Goal: Task Accomplishment & Management: Use online tool/utility

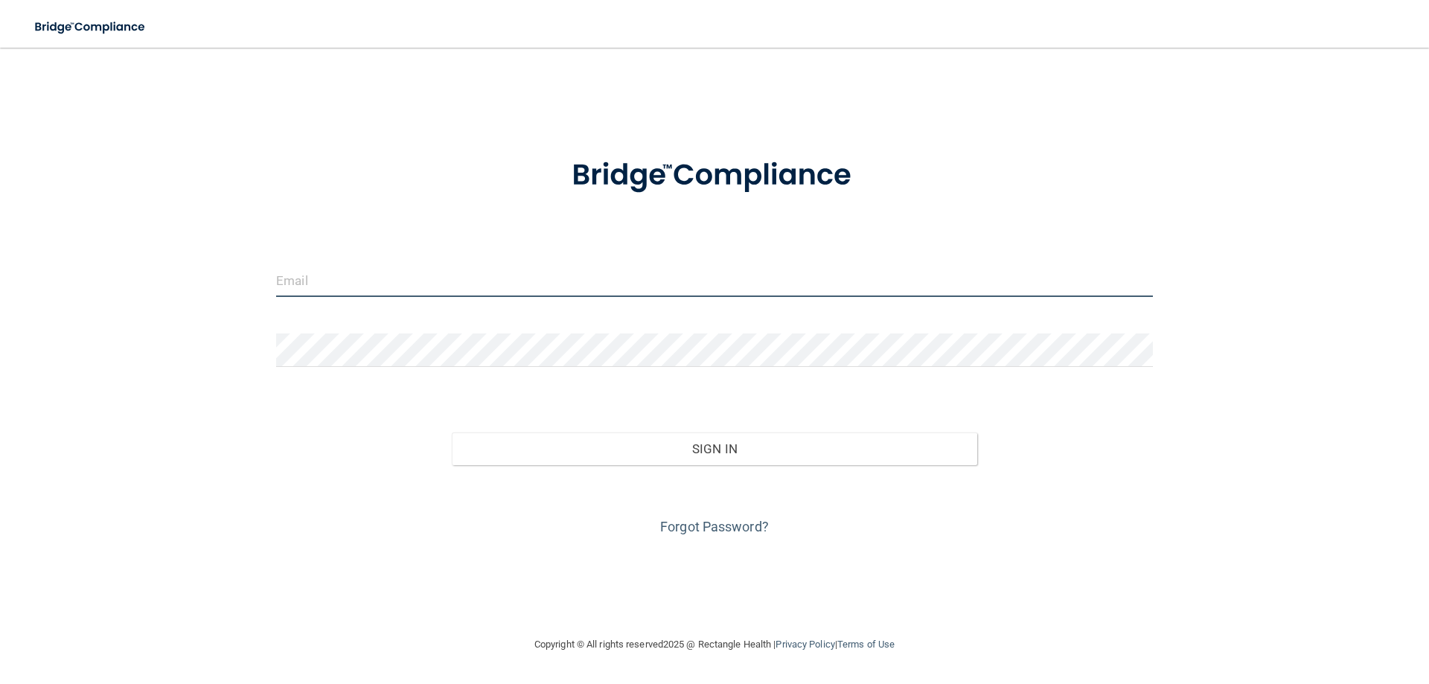
click at [487, 280] on input "email" at bounding box center [714, 279] width 877 height 33
type input "[EMAIL_ADDRESS][DOMAIN_NAME]"
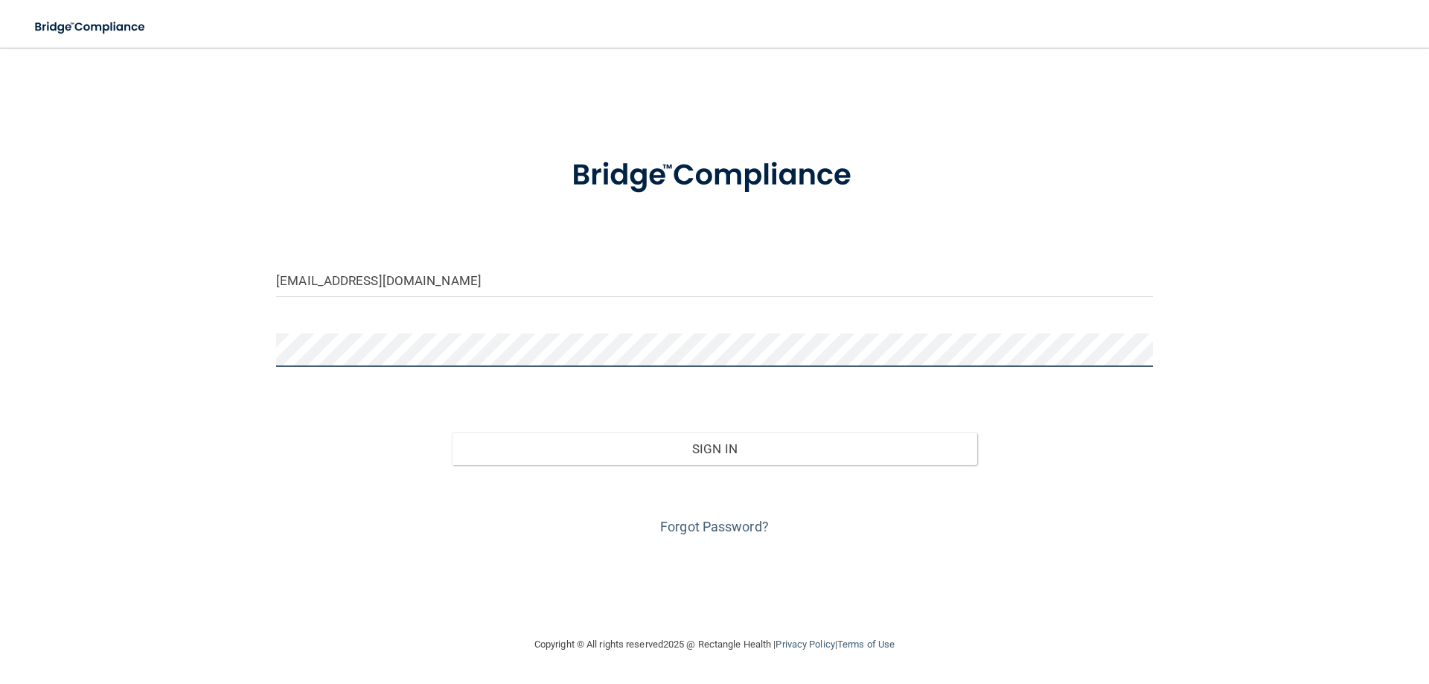
click at [452, 432] on button "Sign In" at bounding box center [715, 448] width 526 height 33
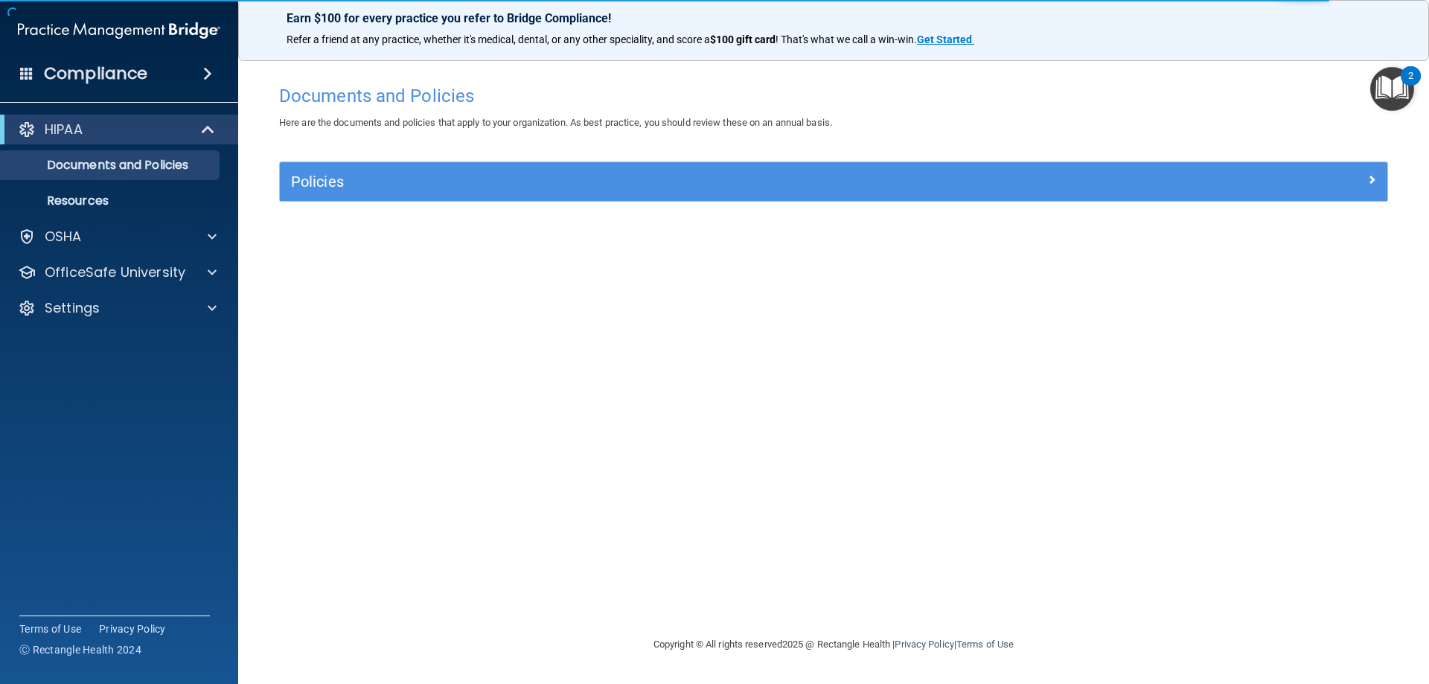
click at [763, 362] on div "Documents and Policies Here are the documents and policies that apply to your o…" at bounding box center [833, 356] width 1131 height 558
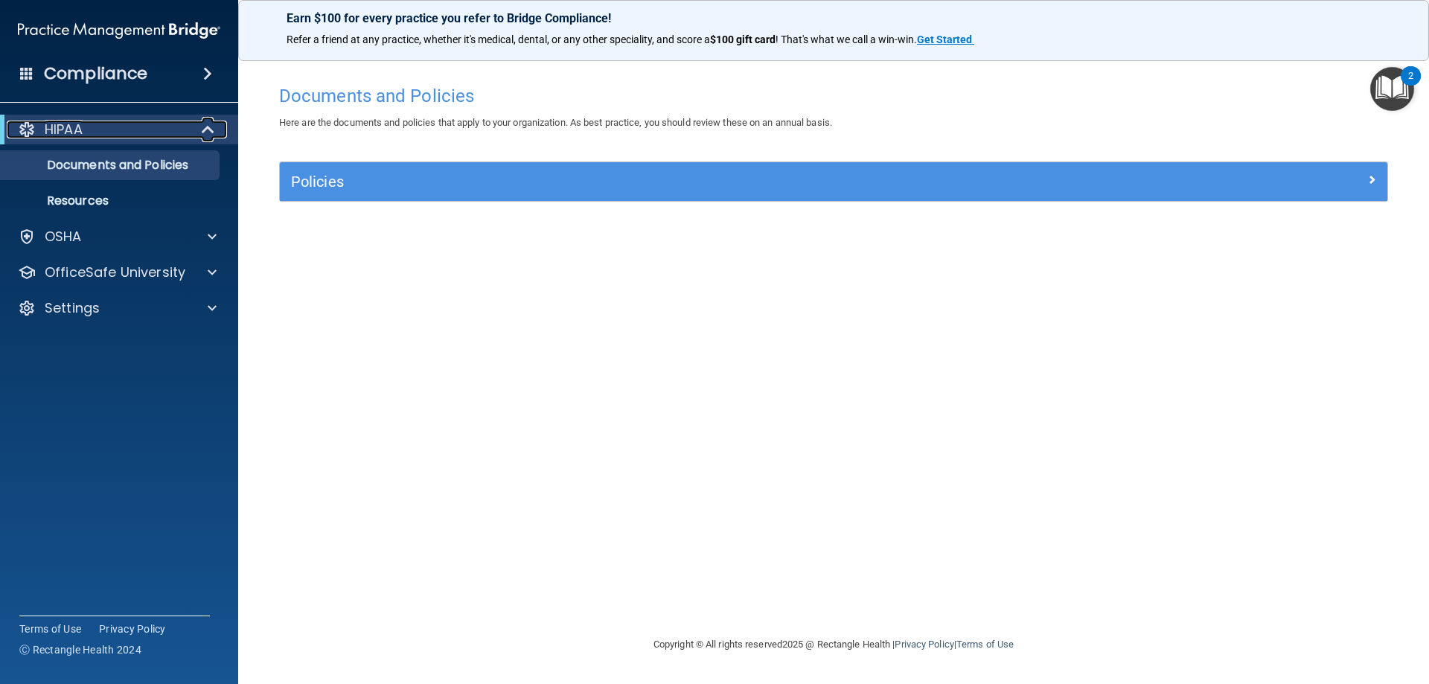
click at [98, 125] on div "HIPAA" at bounding box center [99, 130] width 184 height 18
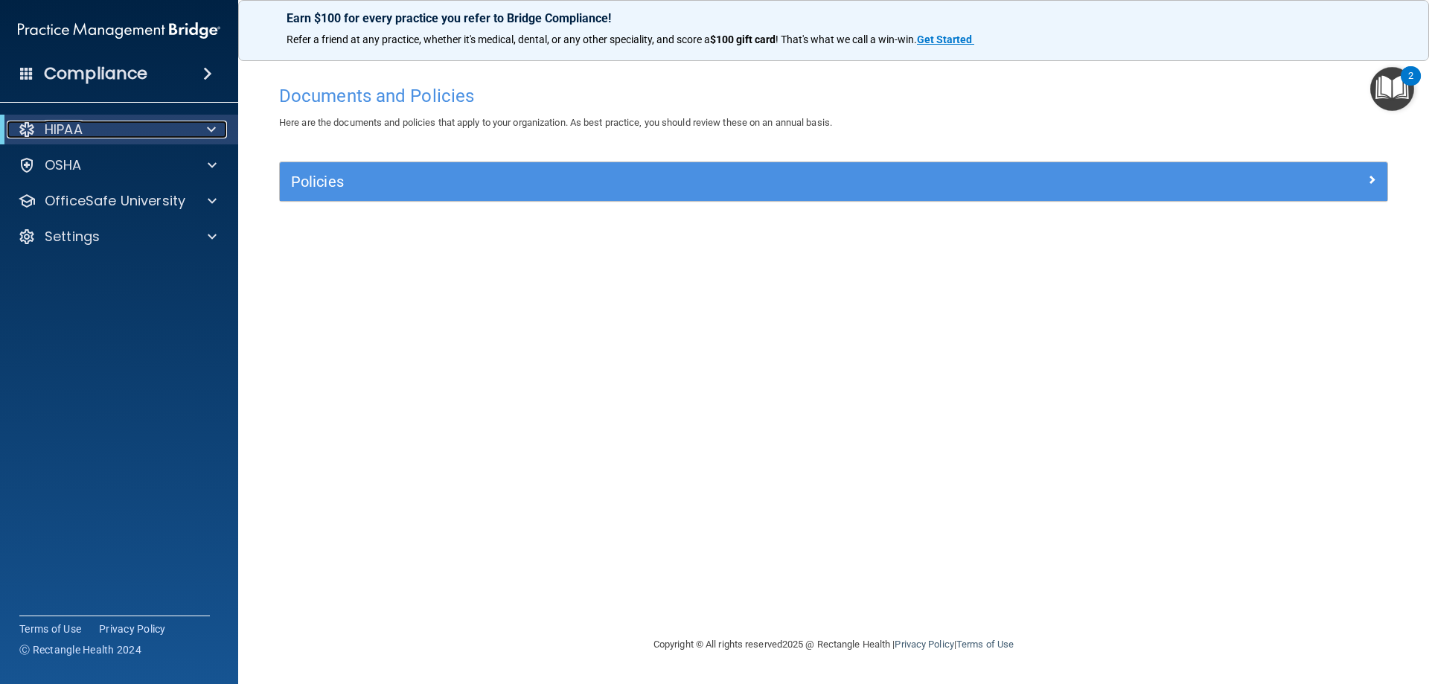
click at [98, 125] on div "HIPAA" at bounding box center [99, 130] width 184 height 18
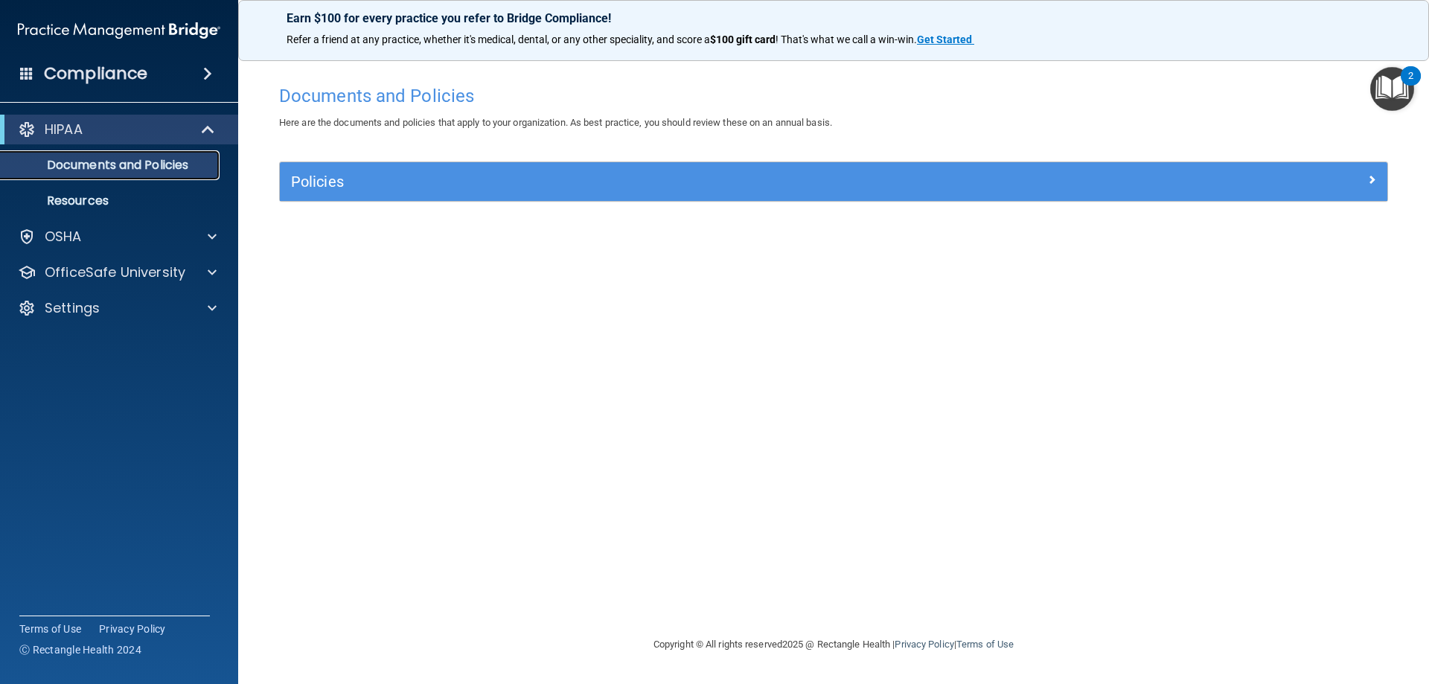
click at [52, 179] on link "Documents and Policies" at bounding box center [102, 165] width 234 height 30
click at [71, 169] on p "Documents and Policies" at bounding box center [111, 165] width 203 height 15
click at [731, 198] on div "Policies" at bounding box center [833, 181] width 1107 height 39
drag, startPoint x: 487, startPoint y: 159, endPoint x: 231, endPoint y: 153, distance: 256.1
click at [487, 159] on div "Documents and Policies Here are the documents and policies that apply to your o…" at bounding box center [833, 356] width 1131 height 558
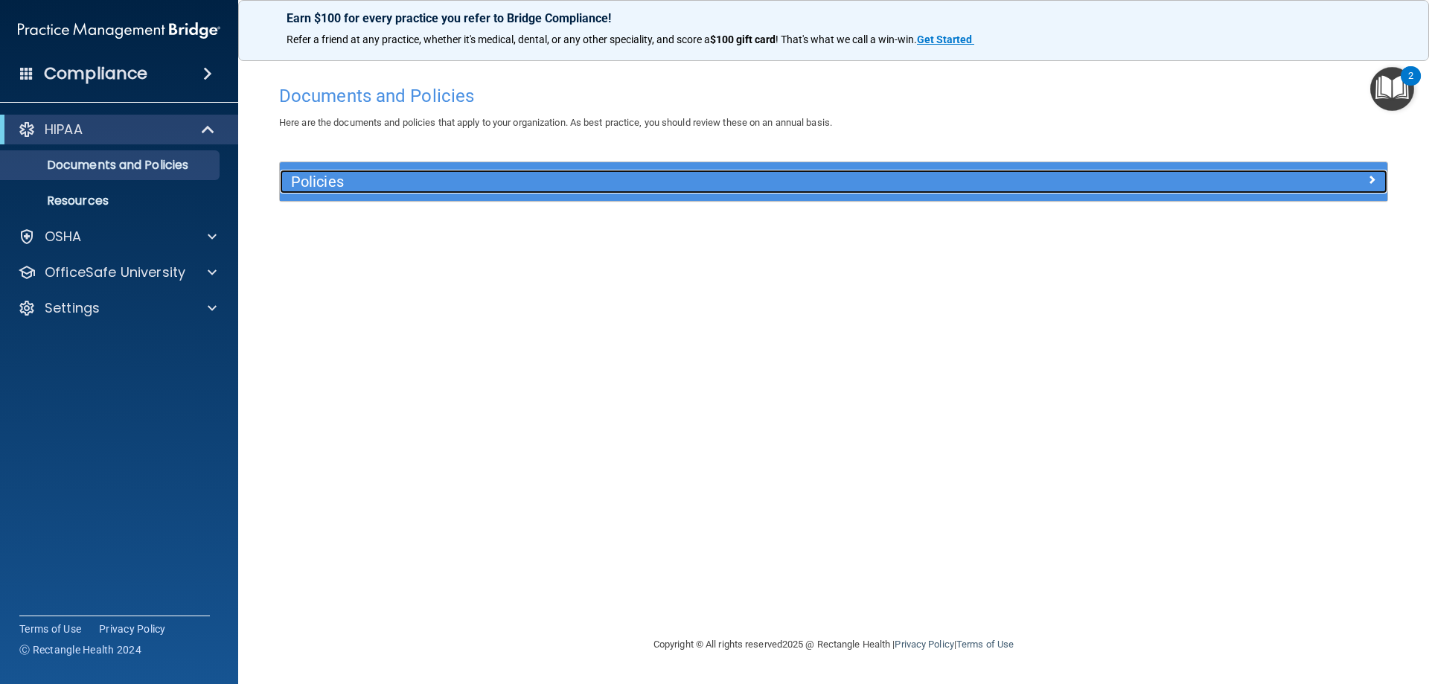
click at [325, 180] on h5 "Policies" at bounding box center [695, 181] width 808 height 16
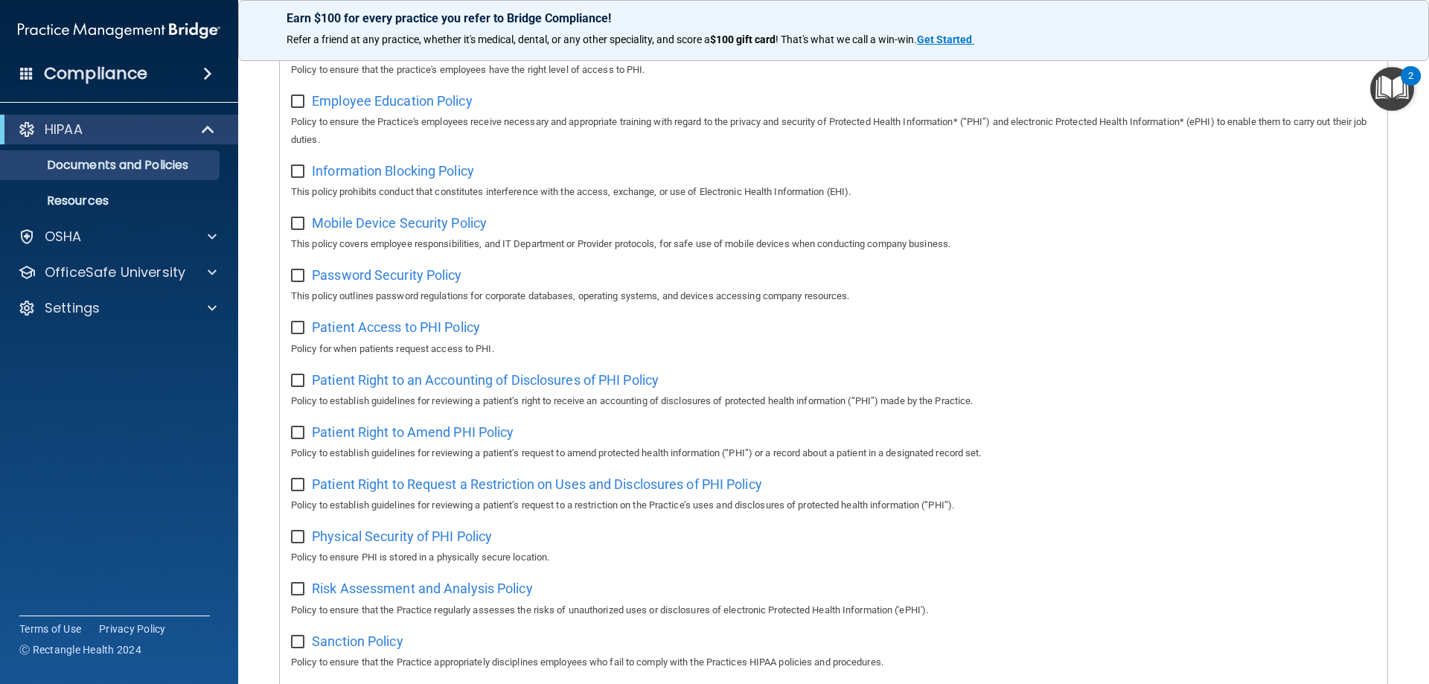
scroll to position [809, 0]
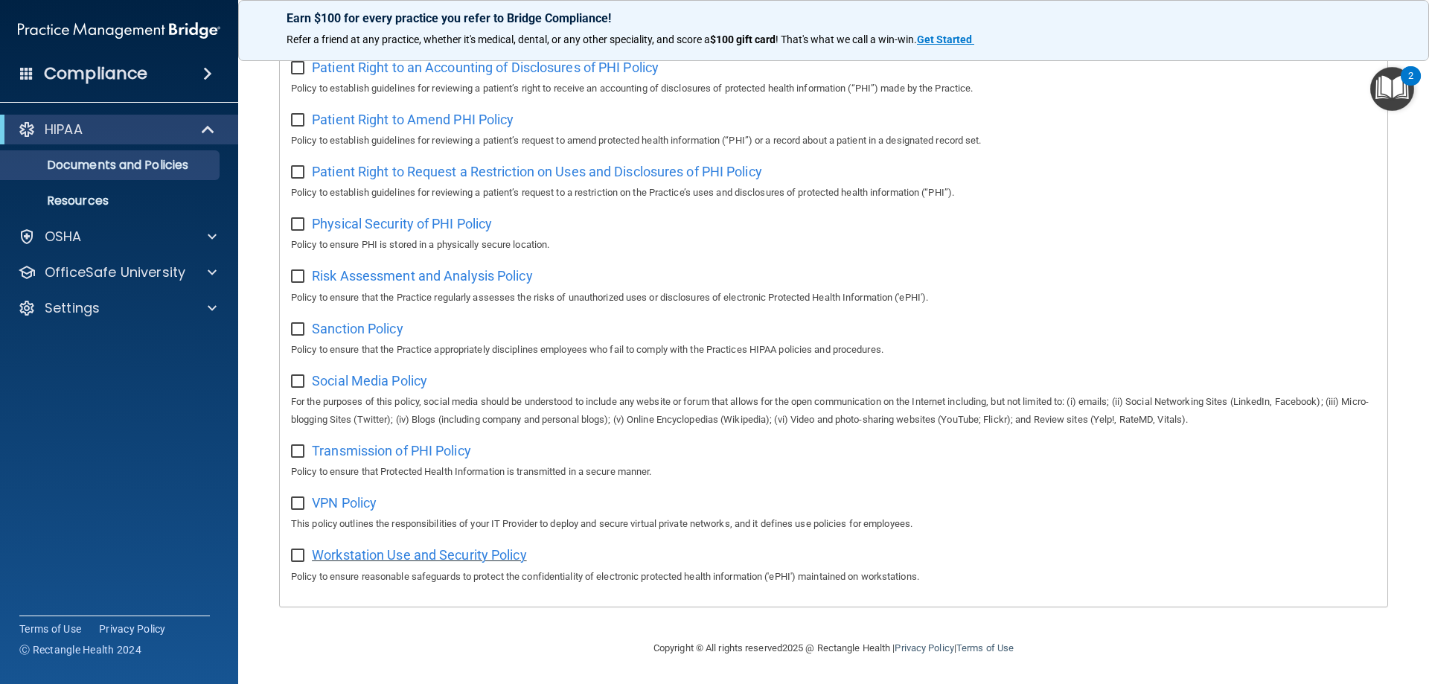
click at [350, 547] on span "Workstation Use and Security Policy" at bounding box center [419, 555] width 215 height 16
click at [101, 247] on div "OSHA" at bounding box center [119, 237] width 239 height 30
click at [220, 231] on div at bounding box center [209, 237] width 37 height 18
click at [93, 80] on h4 "Compliance" at bounding box center [95, 73] width 103 height 21
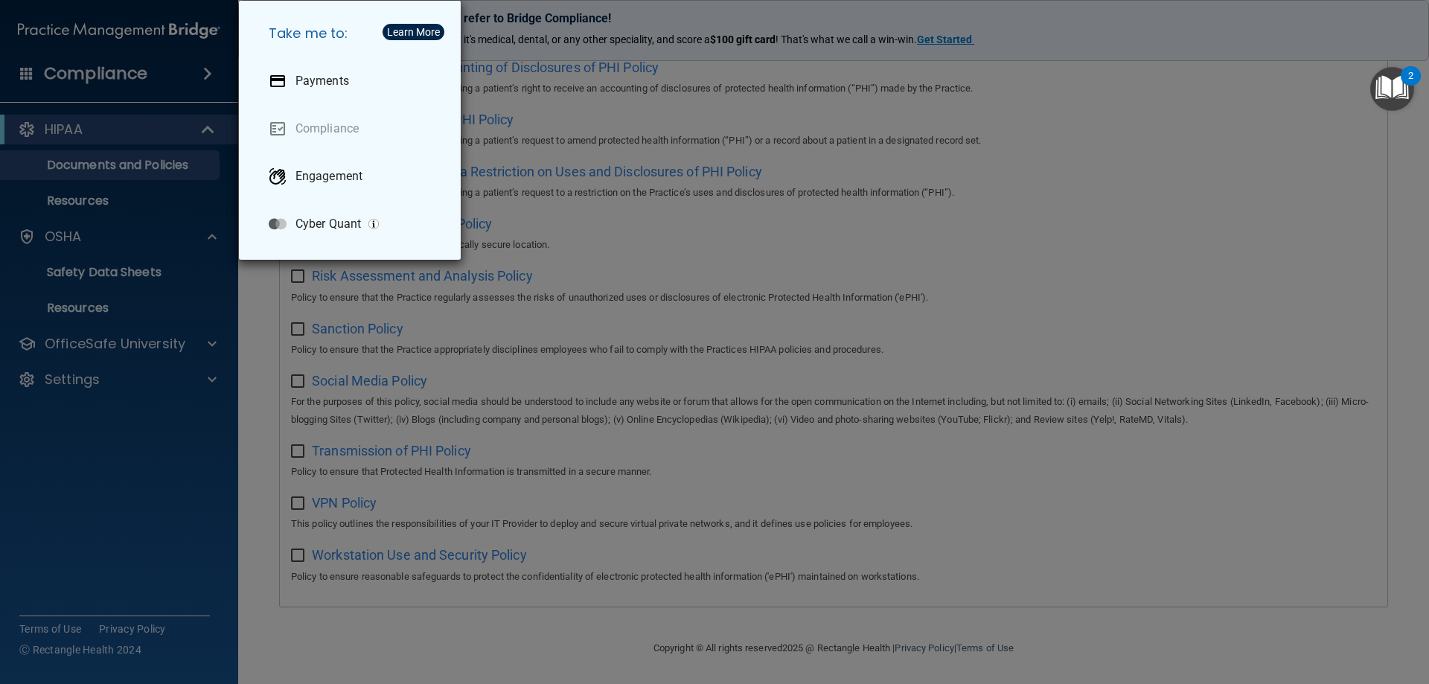
click at [95, 78] on div "Take me to: Payments Compliance Engagement Cyber Quant" at bounding box center [714, 342] width 1429 height 684
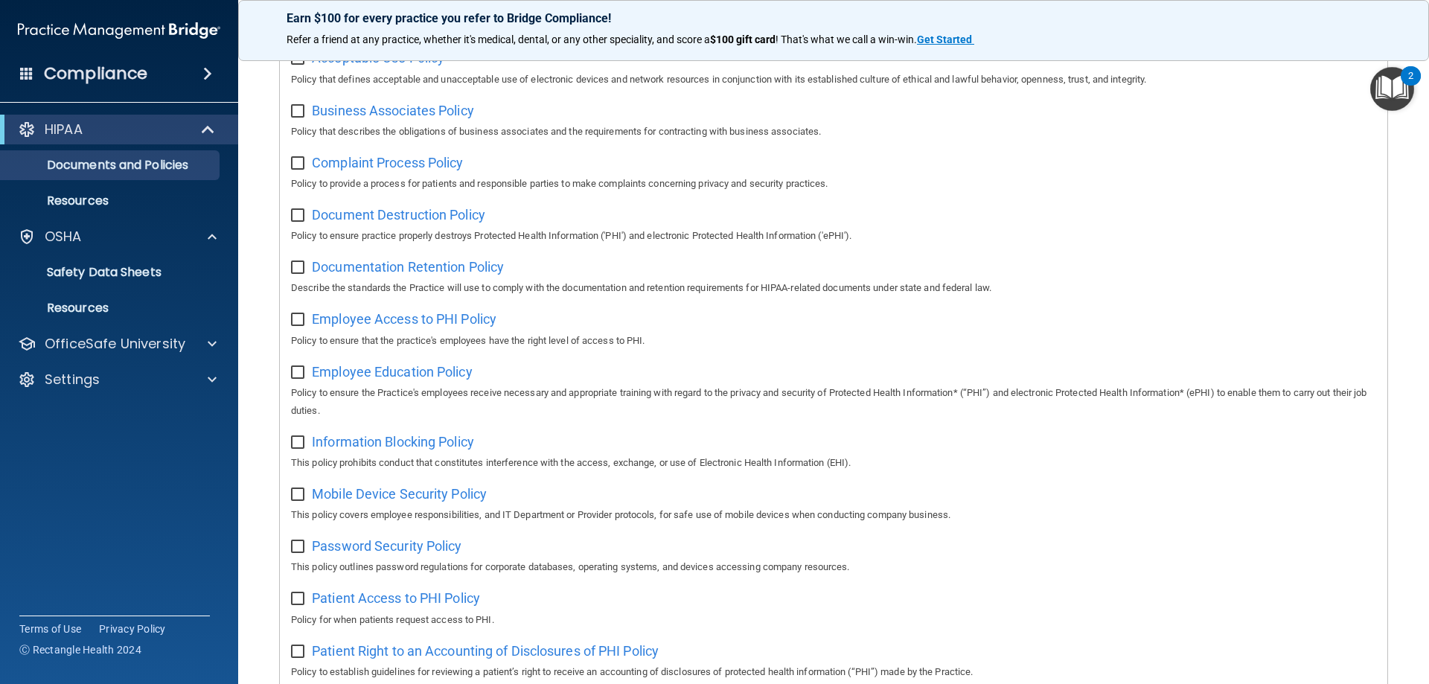
scroll to position [0, 0]
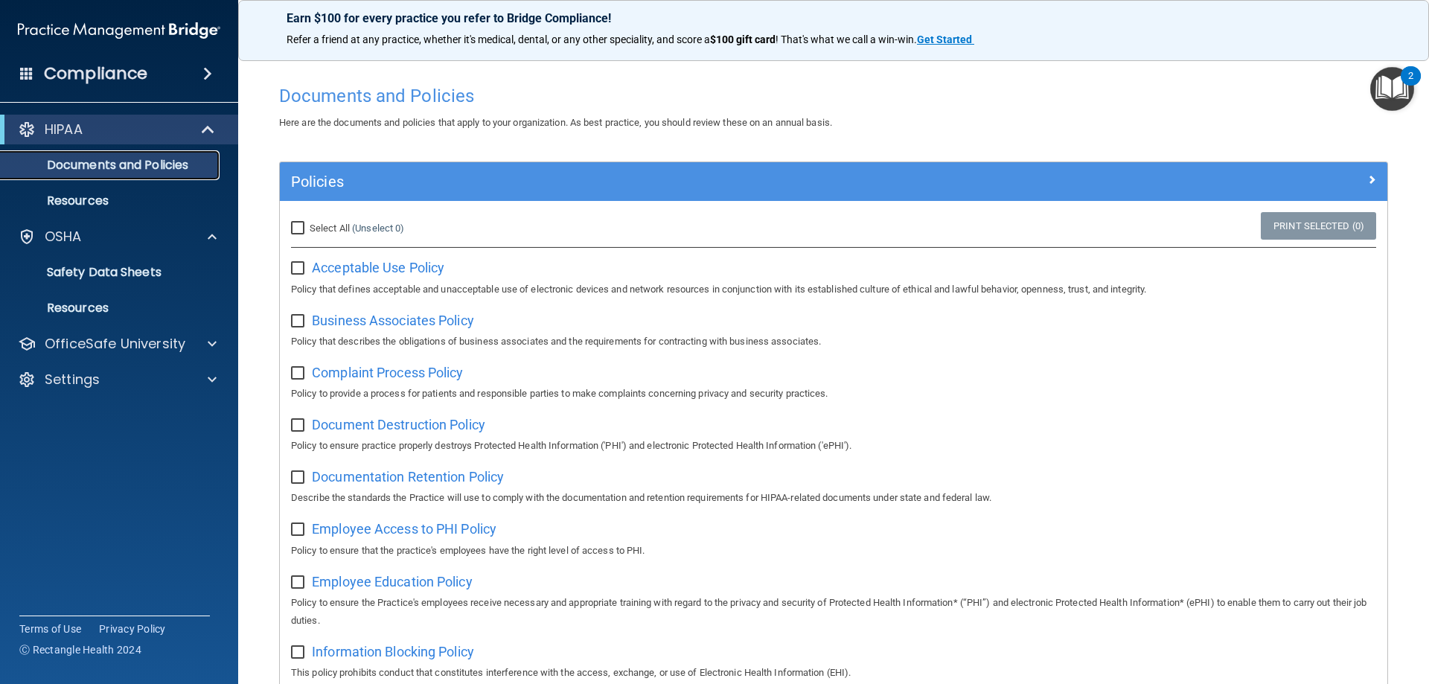
click at [121, 166] on p "Documents and Policies" at bounding box center [111, 165] width 203 height 15
click at [127, 124] on div "HIPAA" at bounding box center [99, 130] width 184 height 18
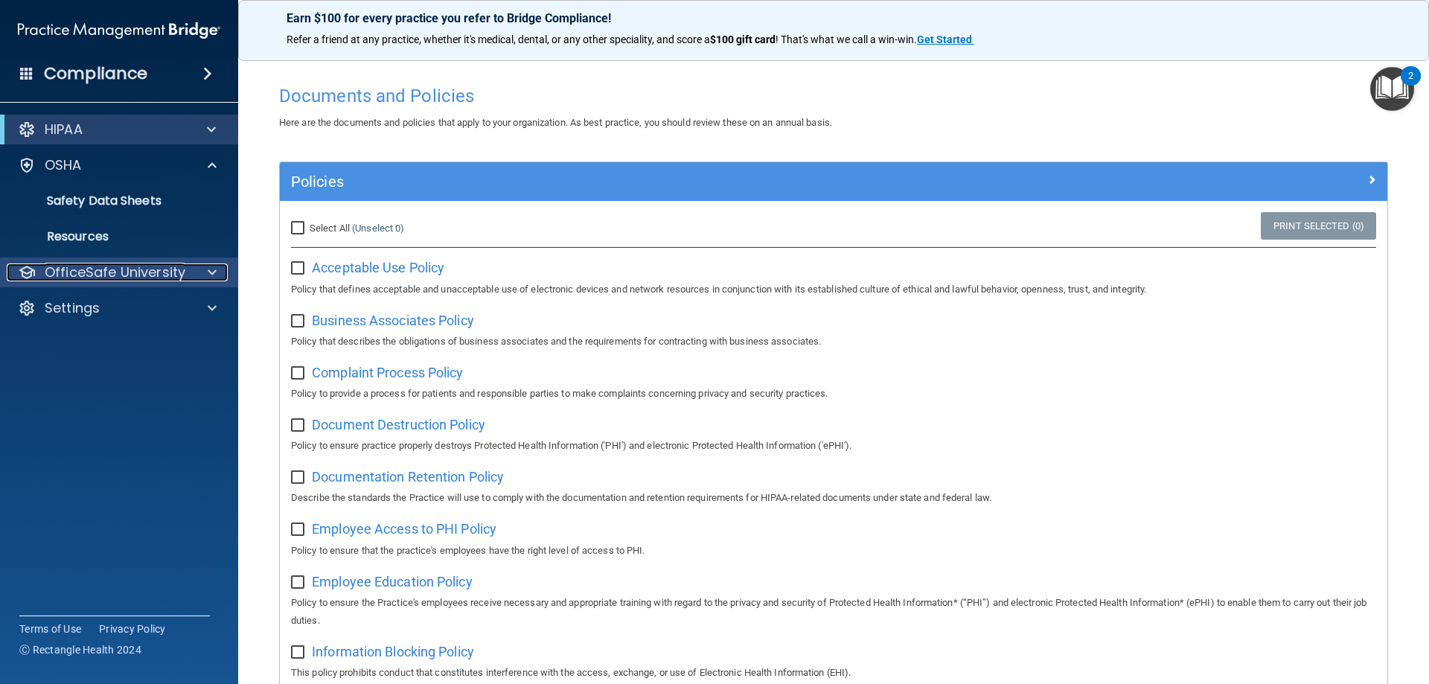
click at [190, 273] on div "OfficeSafe University" at bounding box center [99, 272] width 185 height 18
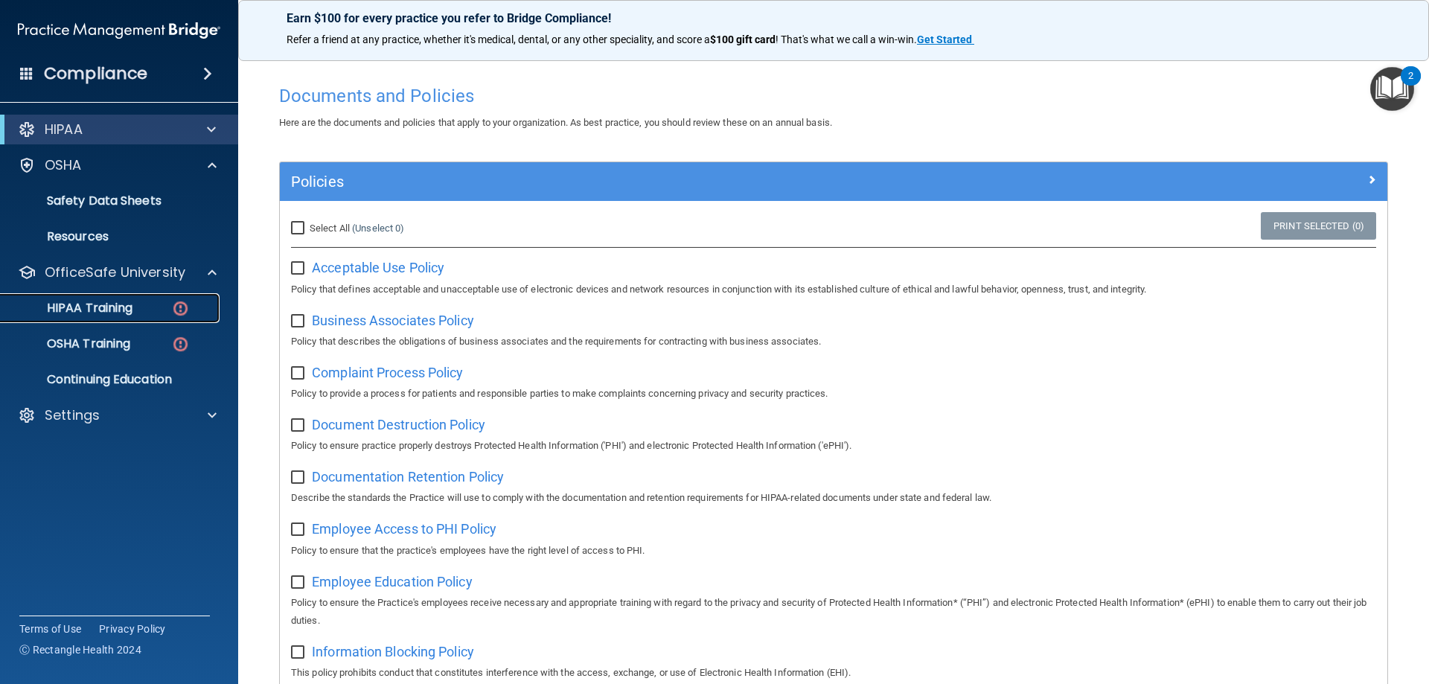
click at [106, 298] on link "HIPAA Training" at bounding box center [102, 308] width 234 height 30
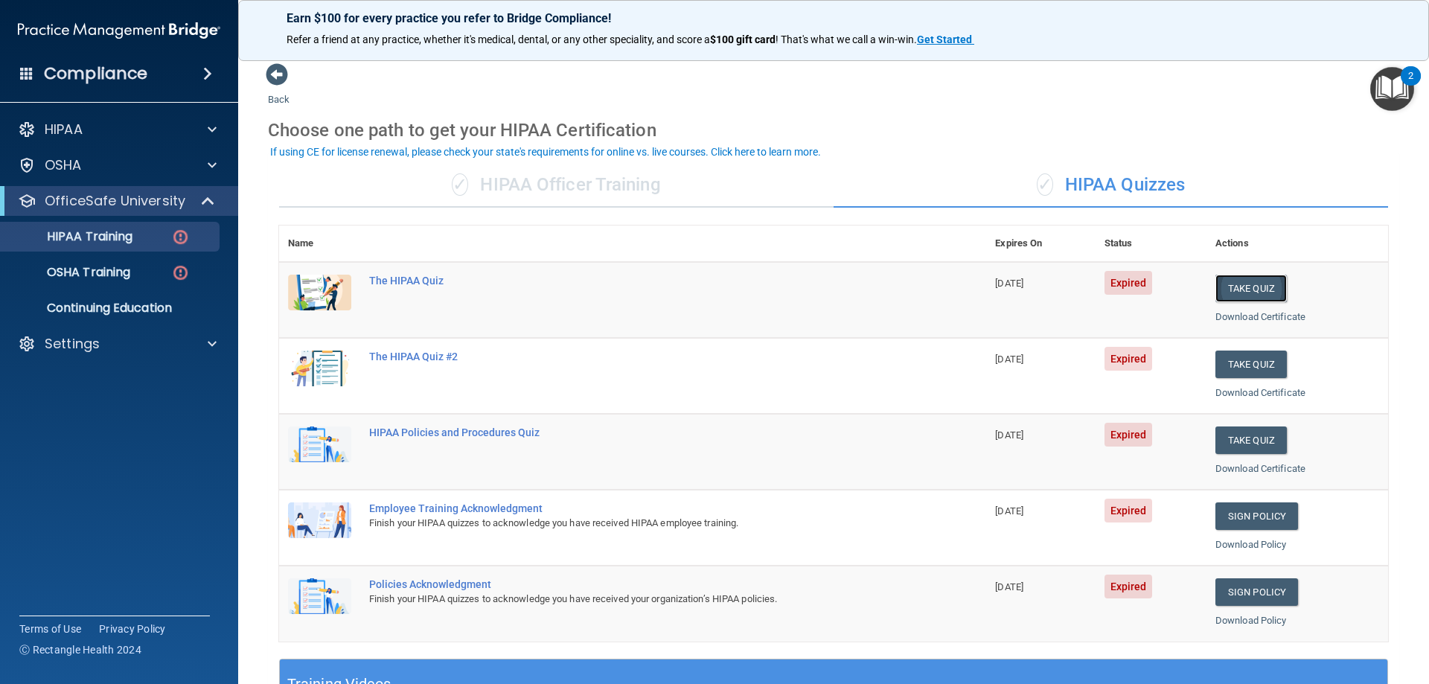
click at [1222, 284] on button "Take Quiz" at bounding box center [1250, 289] width 71 height 28
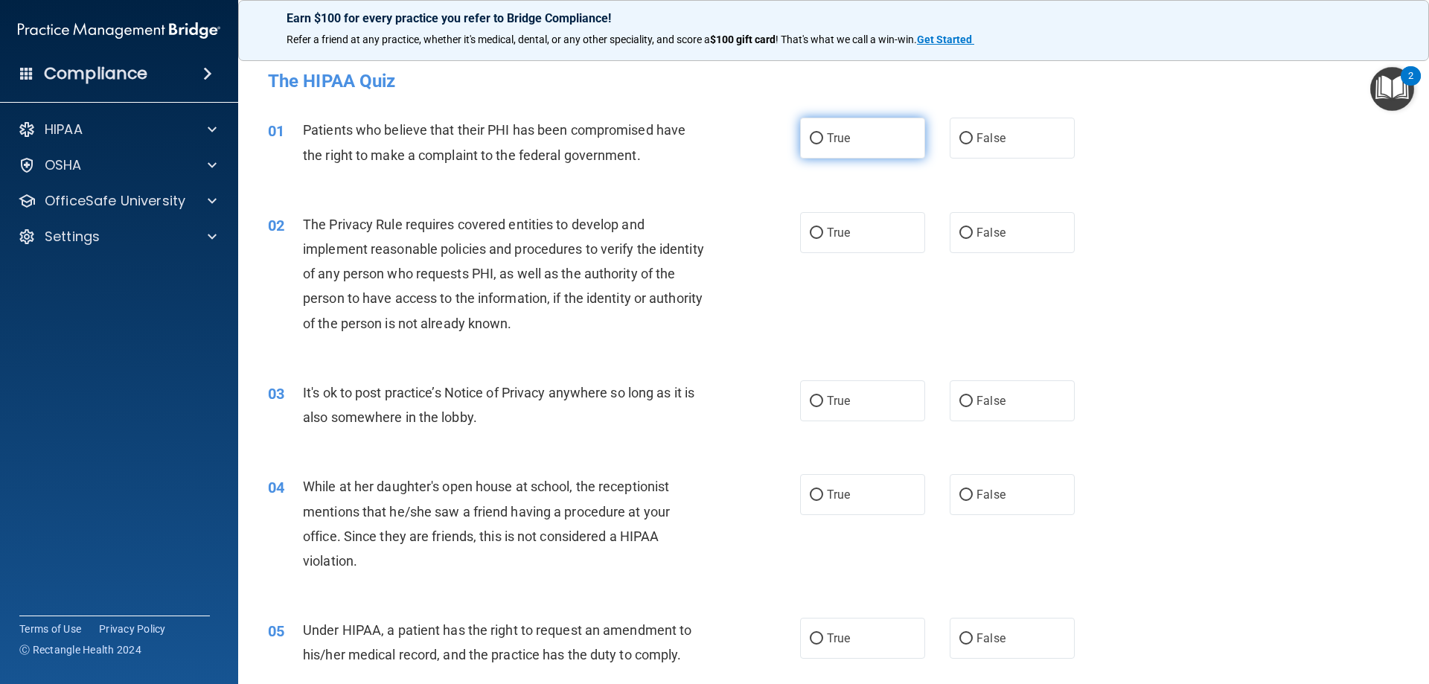
click at [842, 150] on label "True" at bounding box center [862, 138] width 125 height 41
click at [823, 144] on input "True" at bounding box center [816, 138] width 13 height 11
radio input "true"
click at [830, 222] on label "True" at bounding box center [862, 232] width 125 height 41
click at [823, 228] on input "True" at bounding box center [816, 233] width 13 height 11
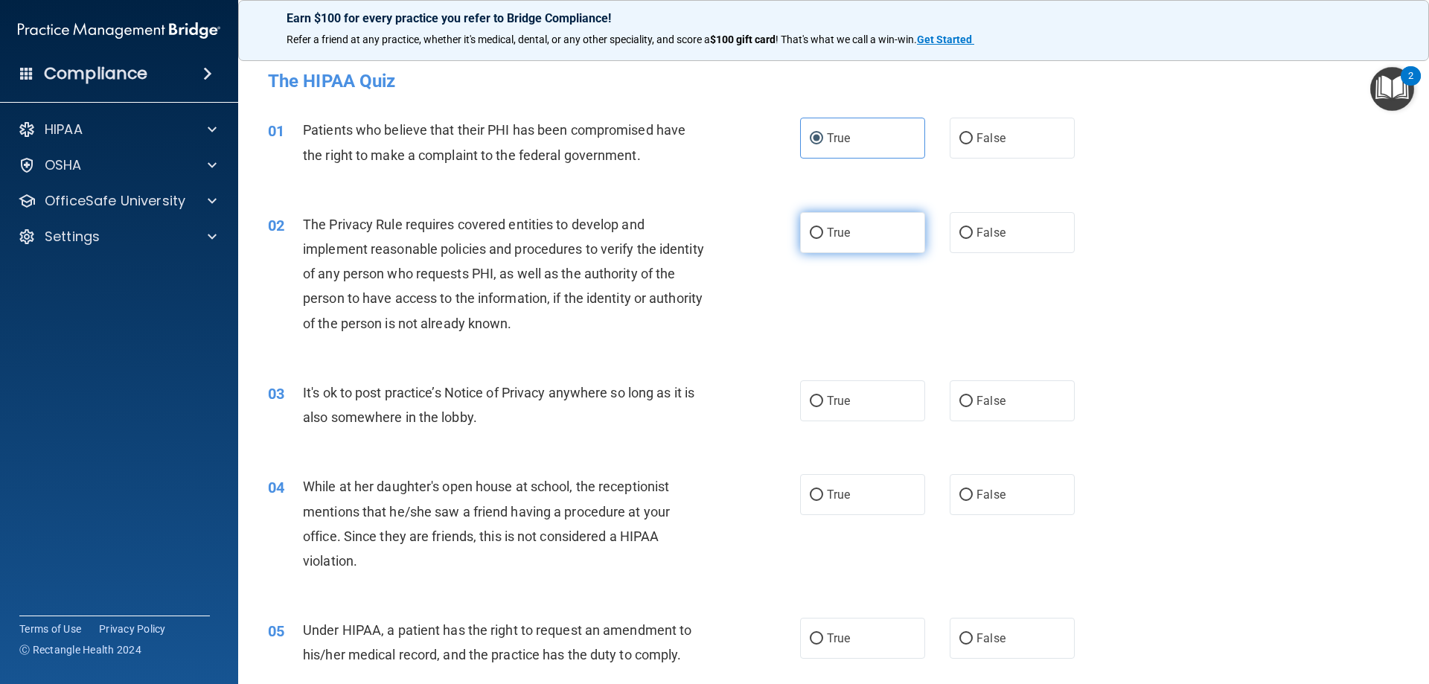
radio input "true"
click at [994, 396] on span "False" at bounding box center [990, 401] width 29 height 14
click at [973, 396] on input "False" at bounding box center [965, 401] width 13 height 11
radio input "true"
click at [998, 505] on label "False" at bounding box center [1012, 494] width 125 height 41
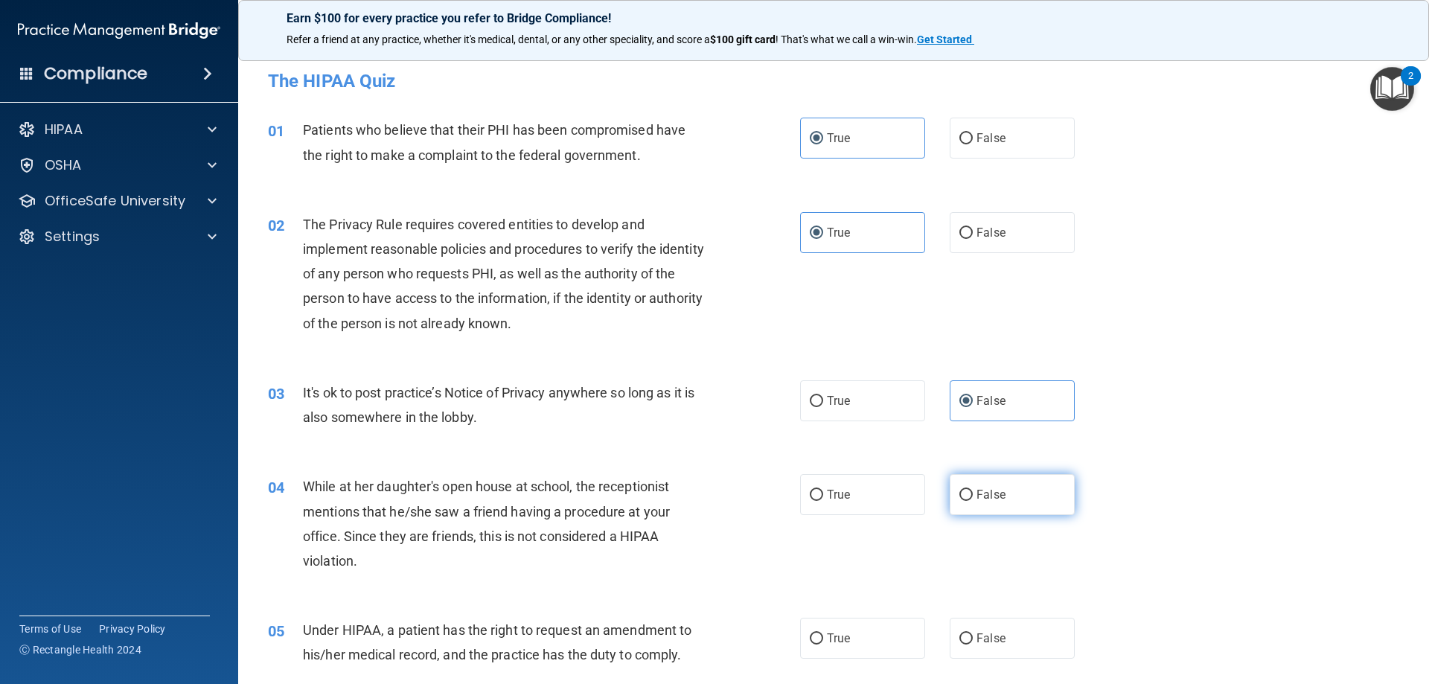
click at [973, 501] on input "False" at bounding box center [965, 495] width 13 height 11
radio input "true"
click at [979, 621] on label "False" at bounding box center [1012, 638] width 125 height 41
click at [973, 633] on input "False" at bounding box center [965, 638] width 13 height 11
radio input "true"
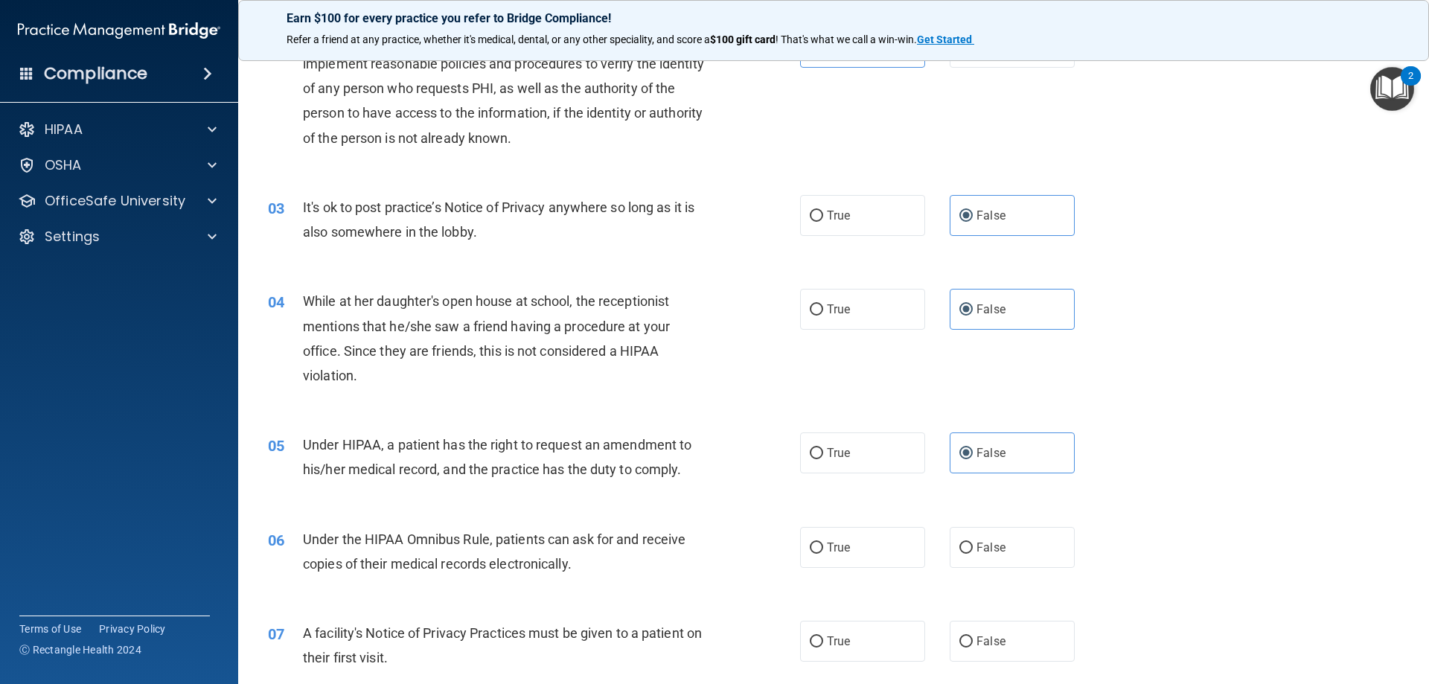
scroll to position [223, 0]
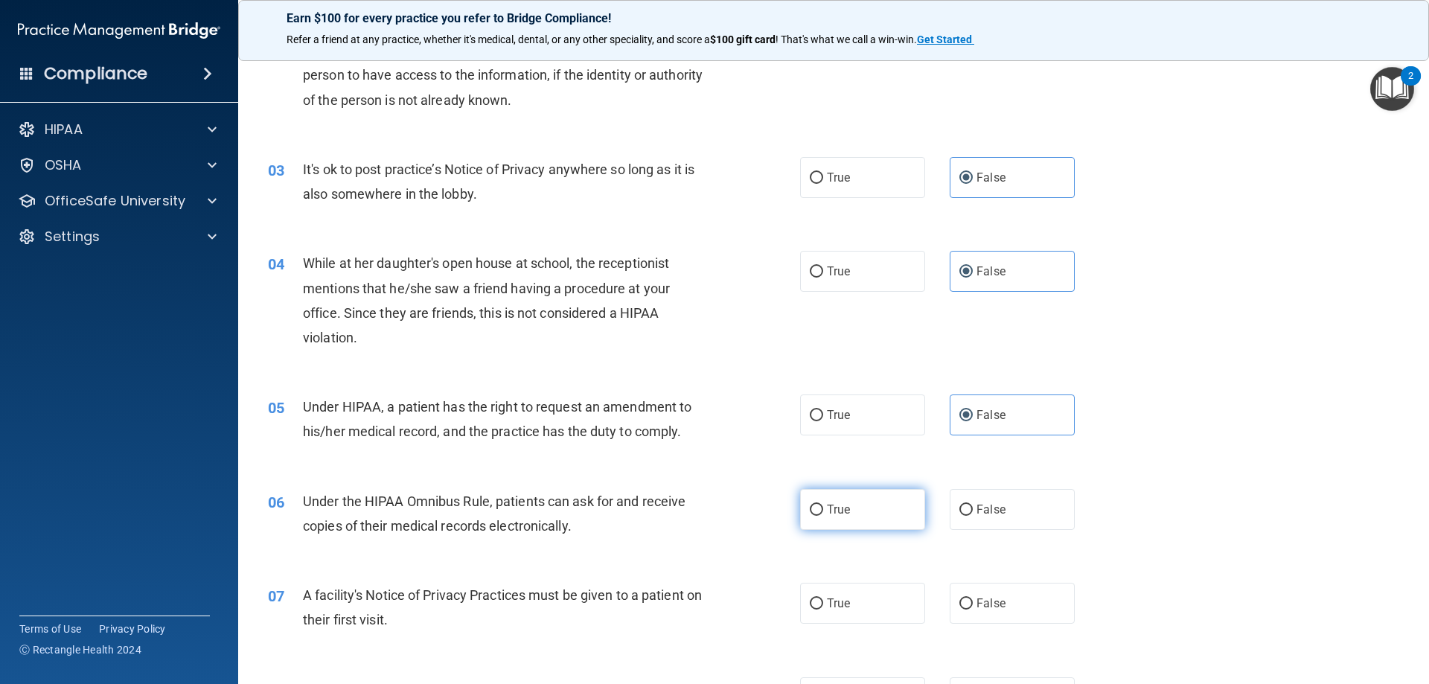
click at [834, 508] on span "True" at bounding box center [838, 509] width 23 height 14
click at [823, 508] on input "True" at bounding box center [816, 510] width 13 height 11
radio input "true"
click at [833, 592] on label "True" at bounding box center [862, 603] width 125 height 41
click at [823, 598] on input "True" at bounding box center [816, 603] width 13 height 11
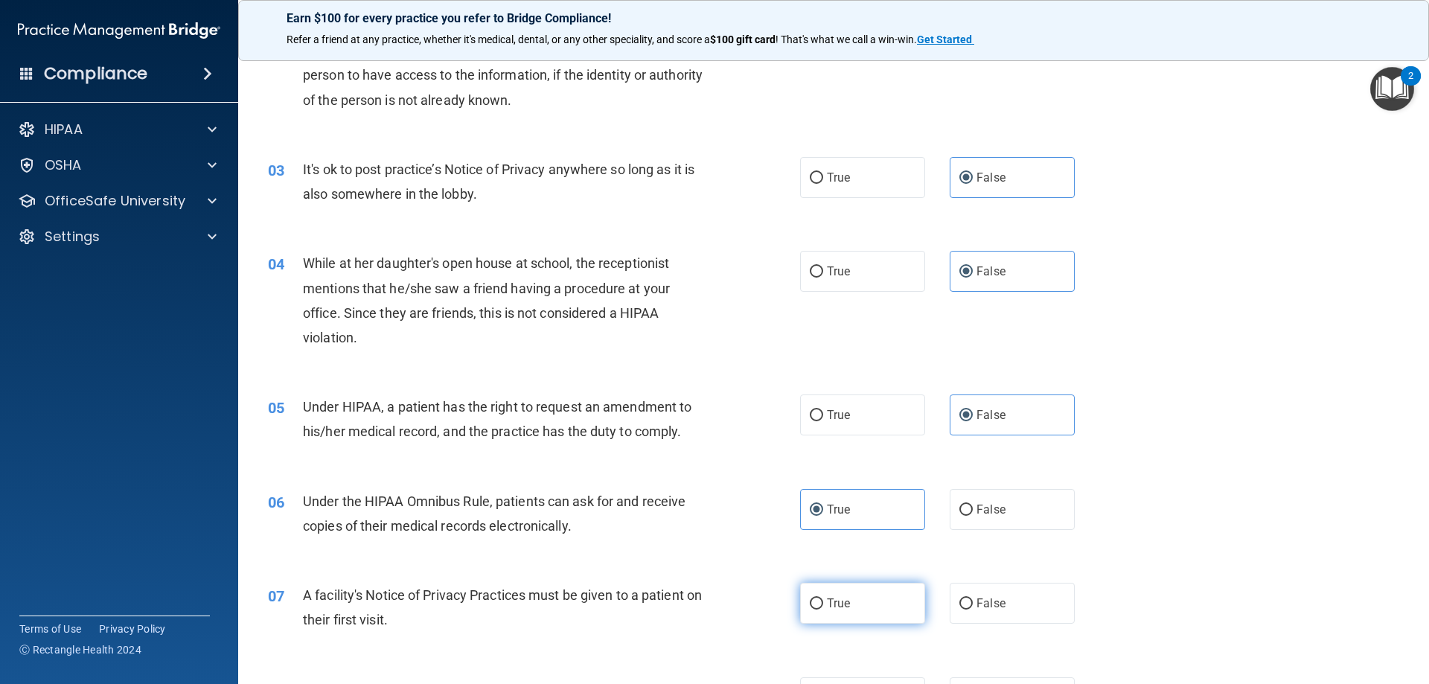
radio input "true"
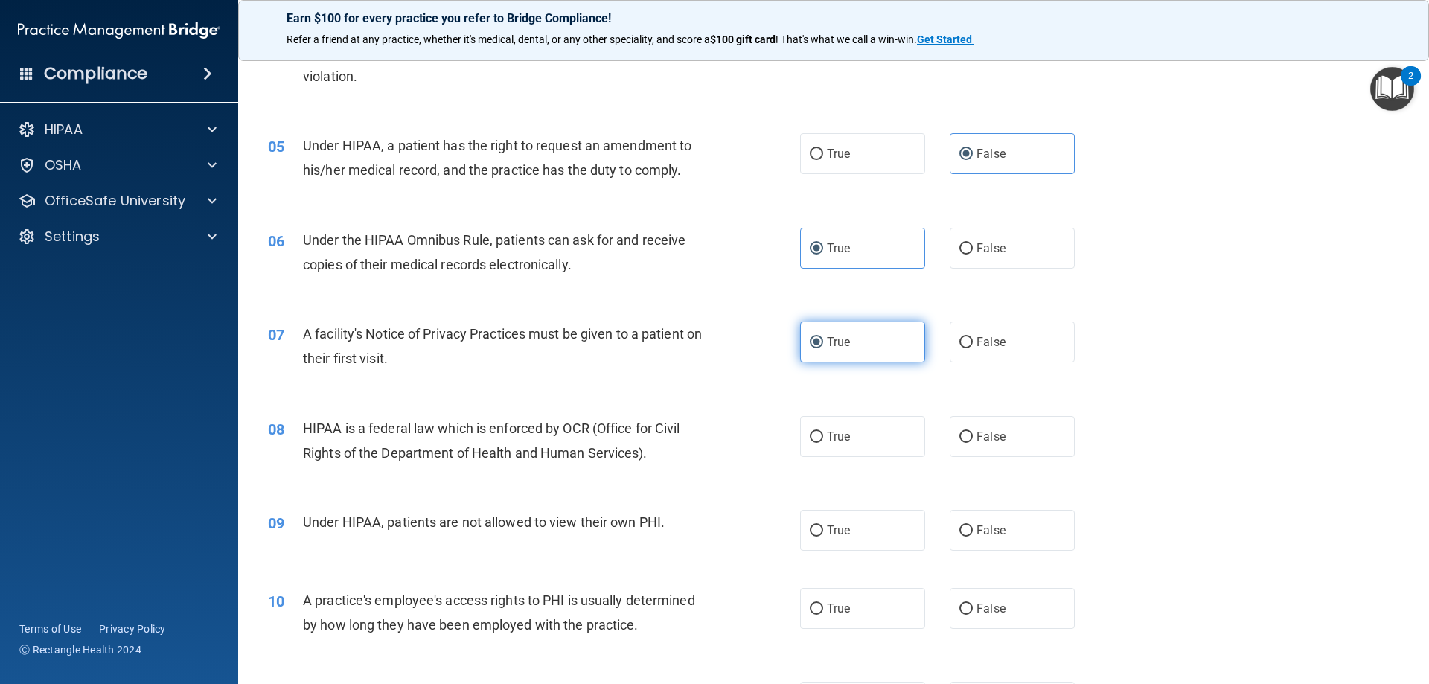
scroll to position [521, 0]
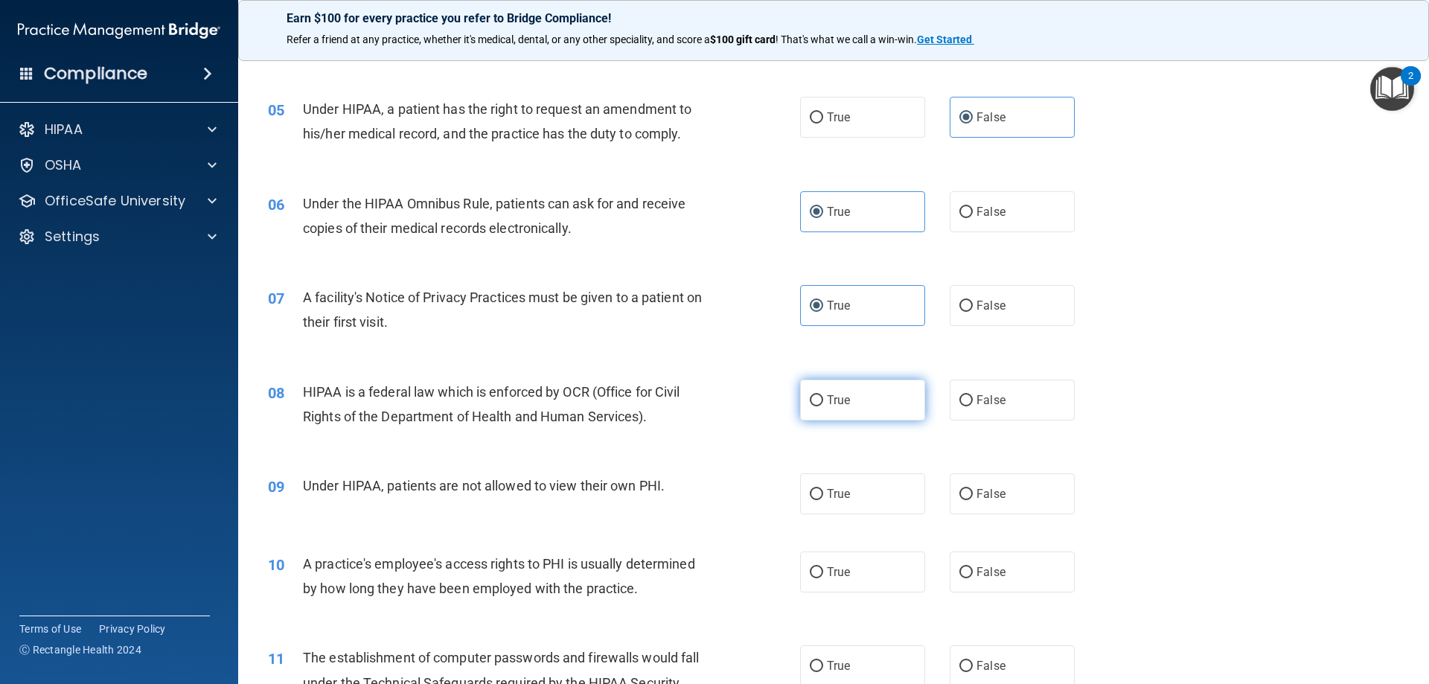
click at [841, 411] on label "True" at bounding box center [862, 400] width 125 height 41
click at [823, 406] on input "True" at bounding box center [816, 400] width 13 height 11
radio input "true"
click at [968, 506] on label "False" at bounding box center [1012, 493] width 125 height 41
click at [968, 500] on input "False" at bounding box center [965, 494] width 13 height 11
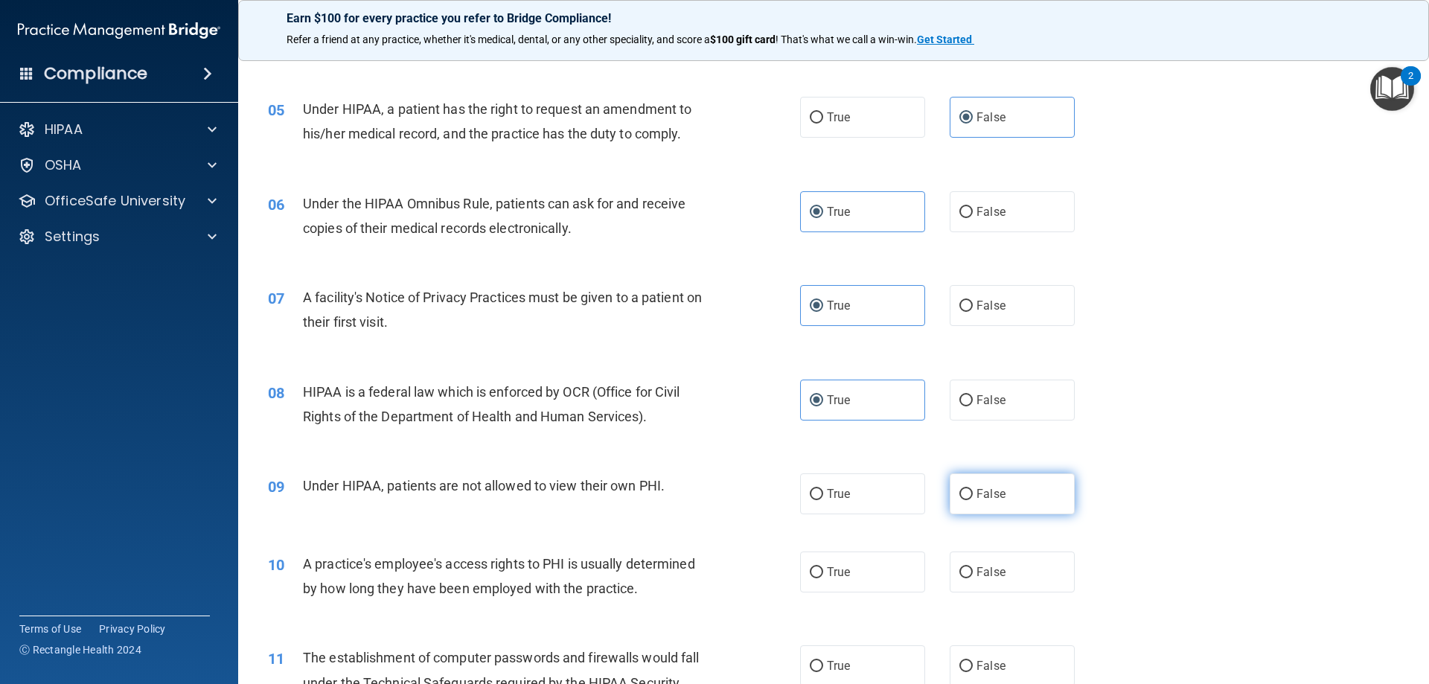
radio input "true"
click at [961, 572] on input "False" at bounding box center [965, 572] width 13 height 11
radio input "true"
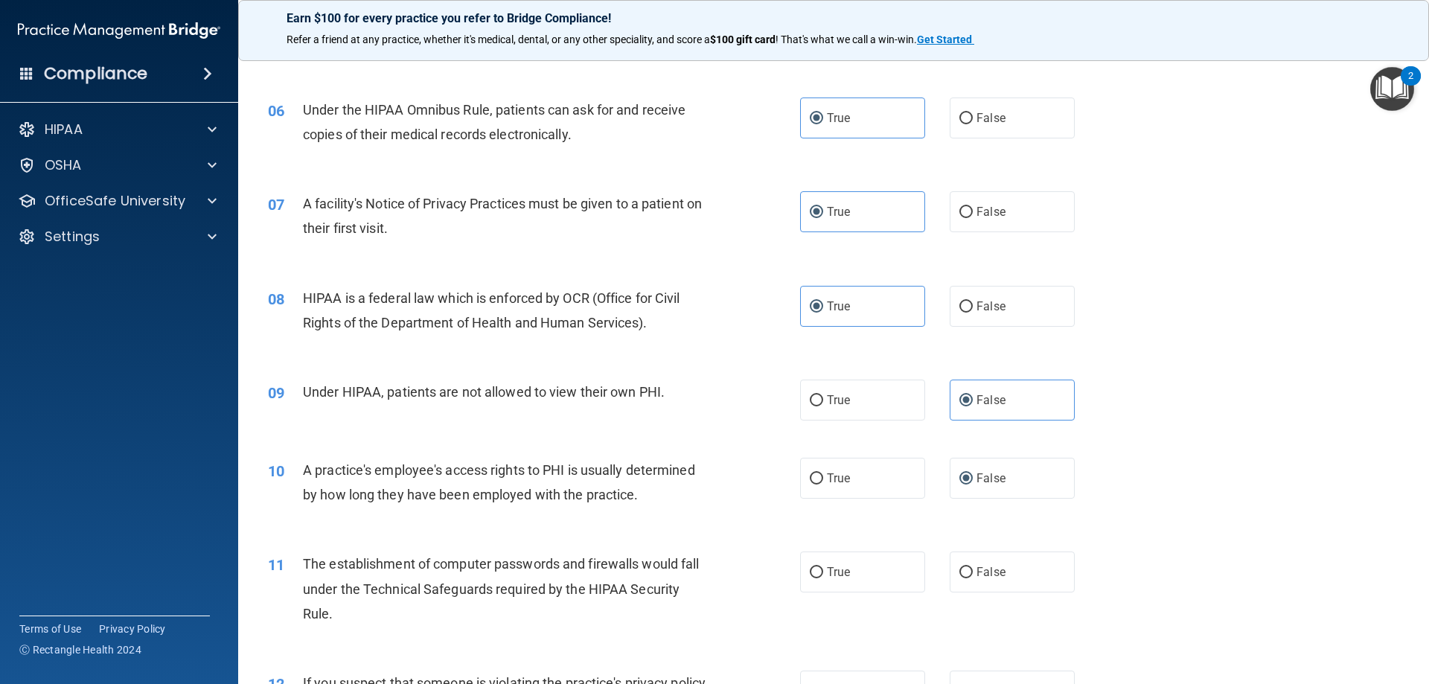
scroll to position [670, 0]
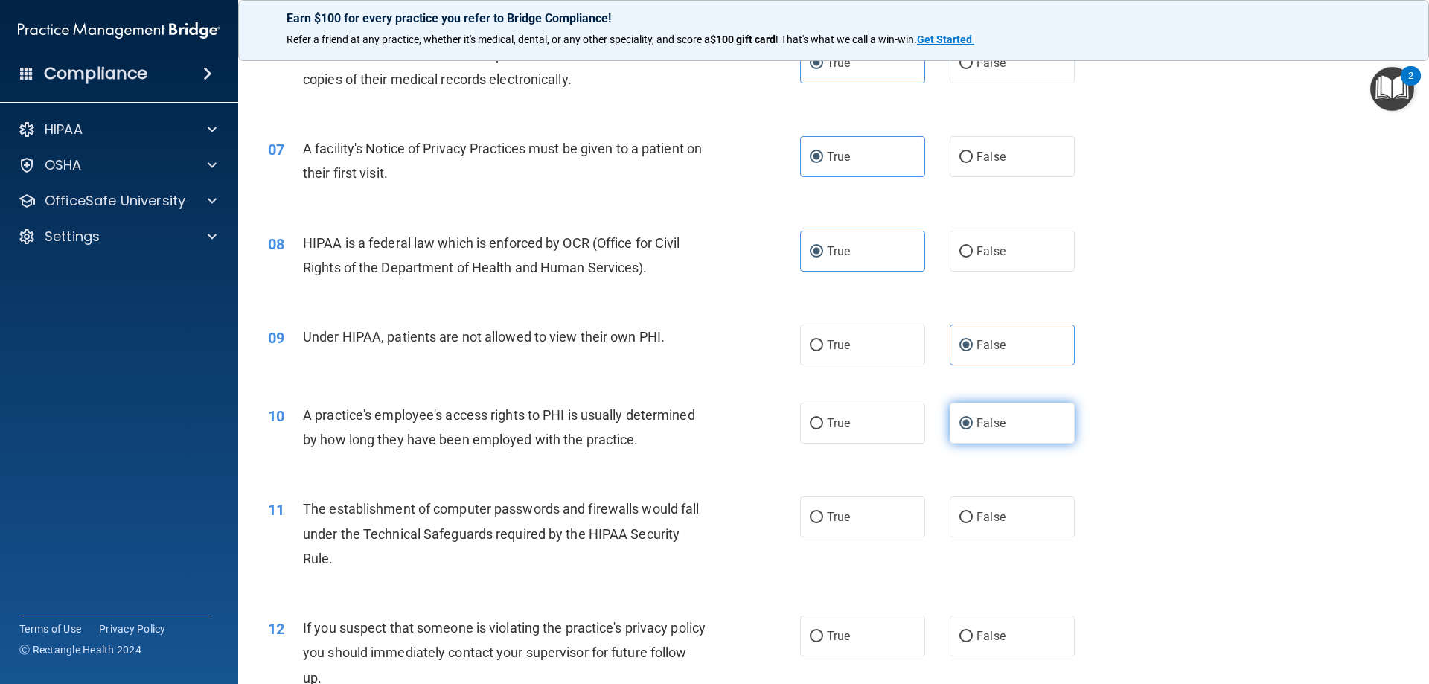
click at [976, 422] on span "False" at bounding box center [990, 423] width 29 height 14
click at [970, 422] on input "False" at bounding box center [965, 423] width 13 height 11
click at [848, 516] on label "True" at bounding box center [862, 516] width 125 height 41
click at [823, 516] on input "True" at bounding box center [816, 517] width 13 height 11
radio input "true"
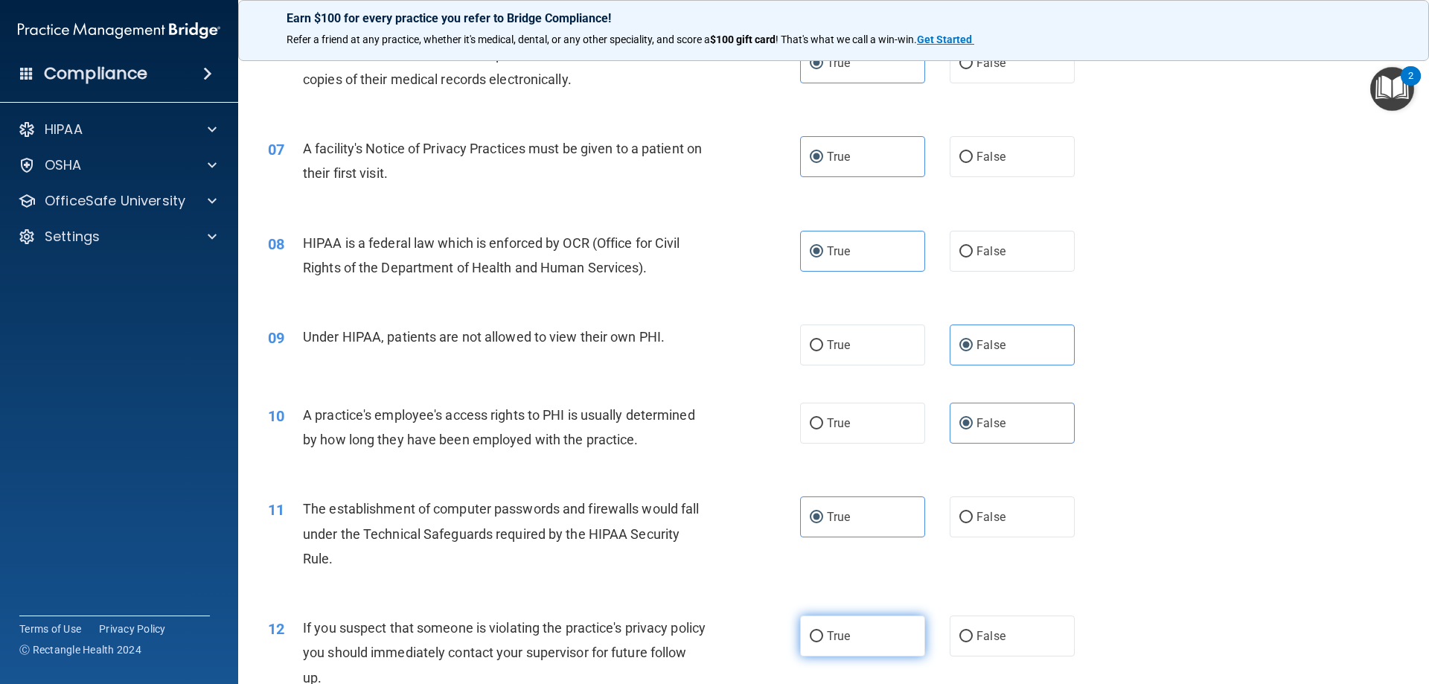
click at [825, 618] on label "True" at bounding box center [862, 635] width 125 height 41
click at [823, 631] on input "True" at bounding box center [816, 636] width 13 height 11
radio input "true"
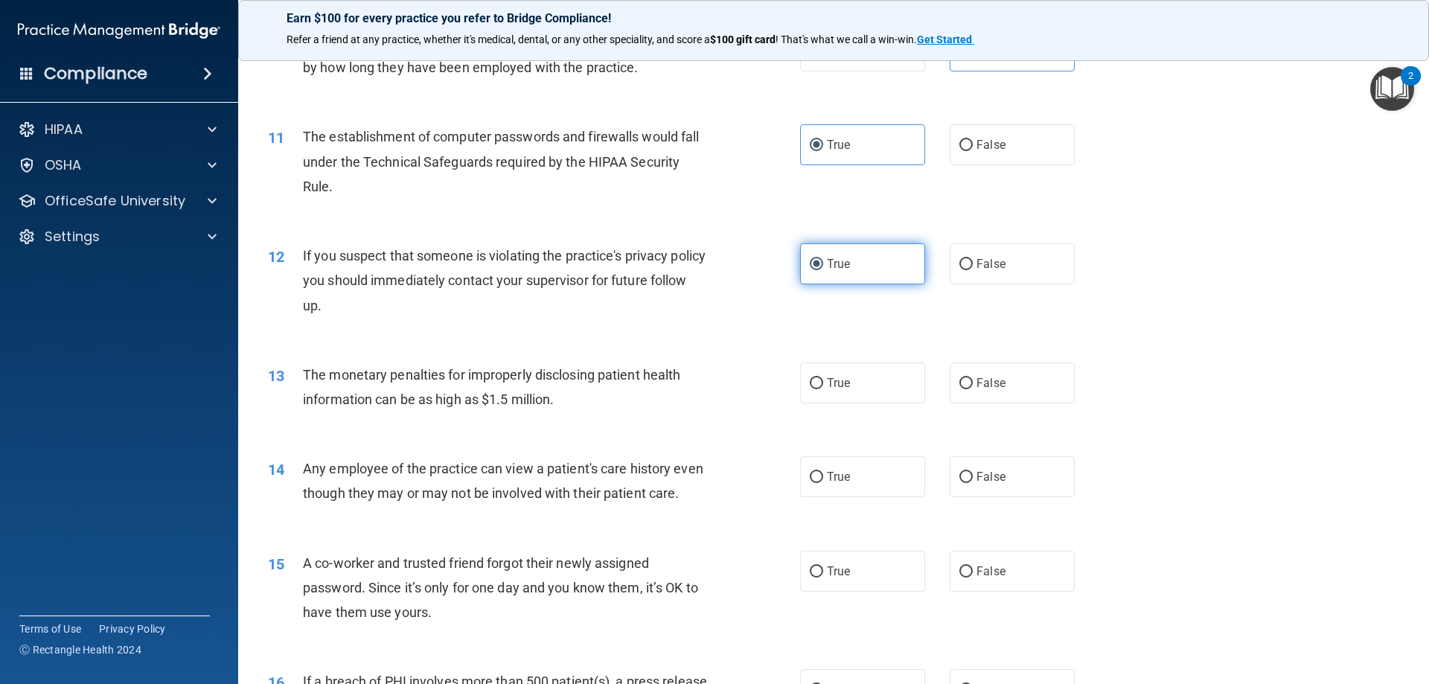
scroll to position [1116, 0]
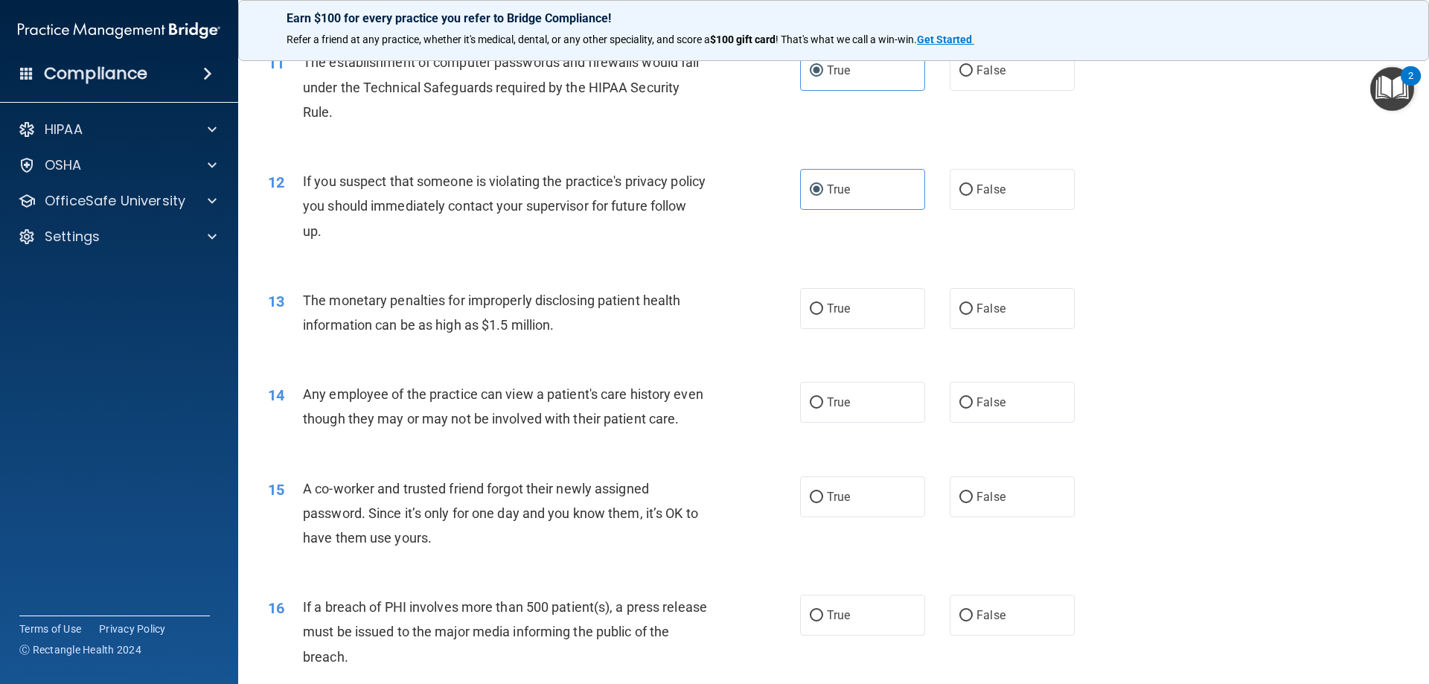
click at [825, 329] on div "13 The monetary penalties for improperly disclosing patient health information …" at bounding box center [833, 316] width 1153 height 94
click at [832, 310] on span "True" at bounding box center [838, 308] width 23 height 14
click at [823, 310] on input "True" at bounding box center [816, 309] width 13 height 11
radio input "true"
click at [985, 414] on label "False" at bounding box center [1012, 402] width 125 height 41
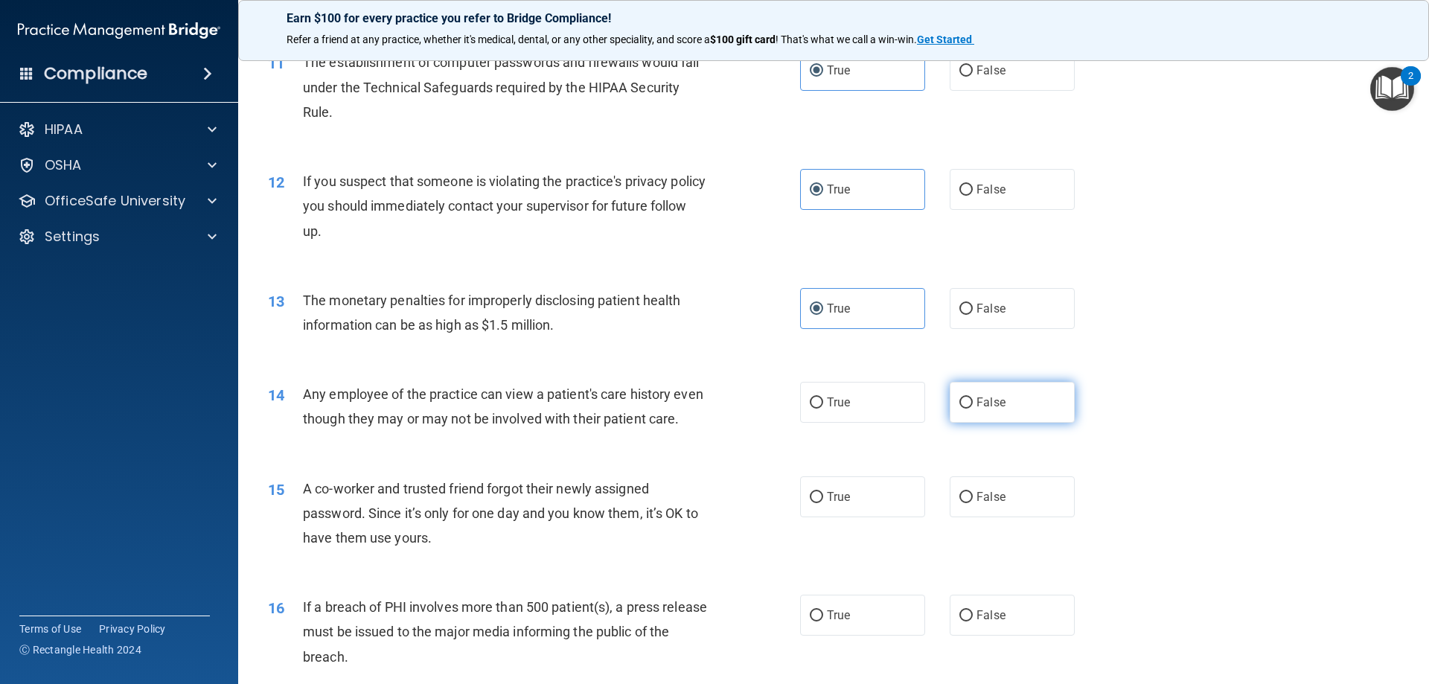
click at [973, 409] on input "False" at bounding box center [965, 402] width 13 height 11
radio input "true"
click at [967, 512] on label "False" at bounding box center [1012, 496] width 125 height 41
click at [967, 503] on input "False" at bounding box center [965, 497] width 13 height 11
radio input "true"
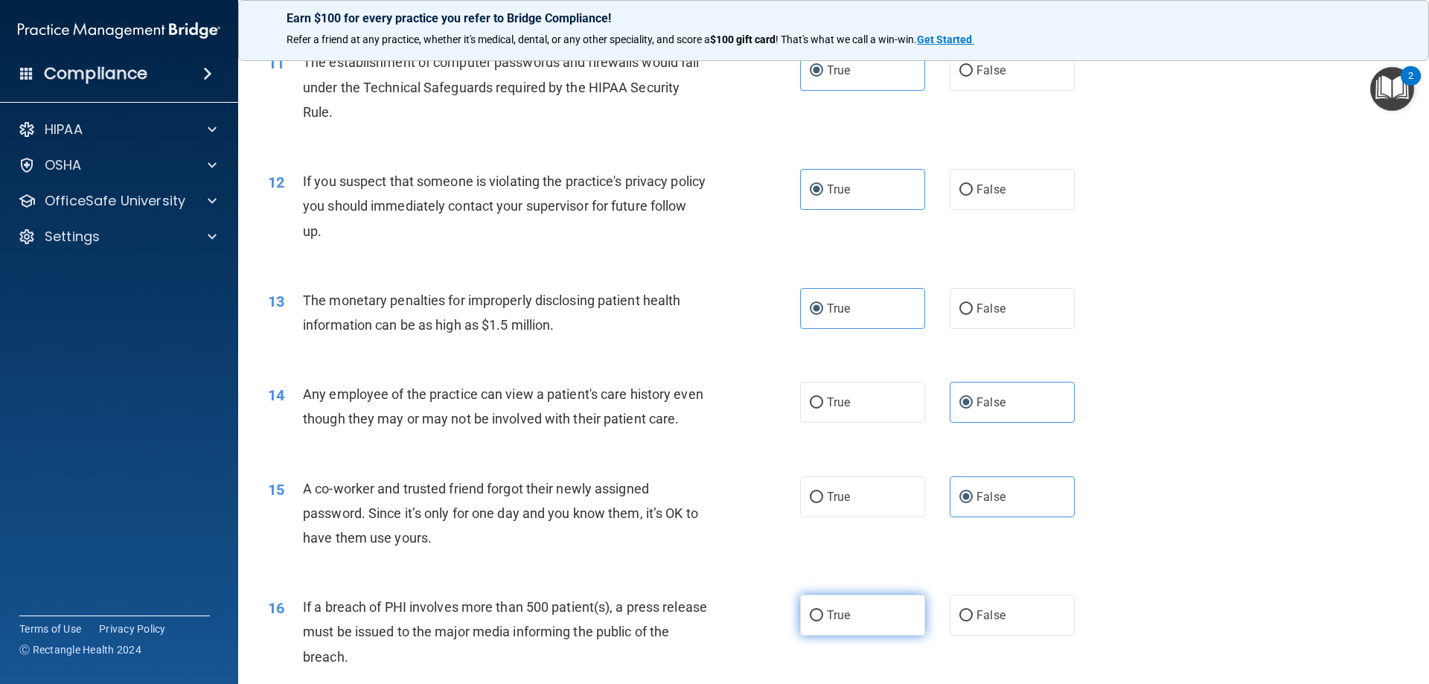
click at [813, 621] on input "True" at bounding box center [816, 615] width 13 height 11
radio input "true"
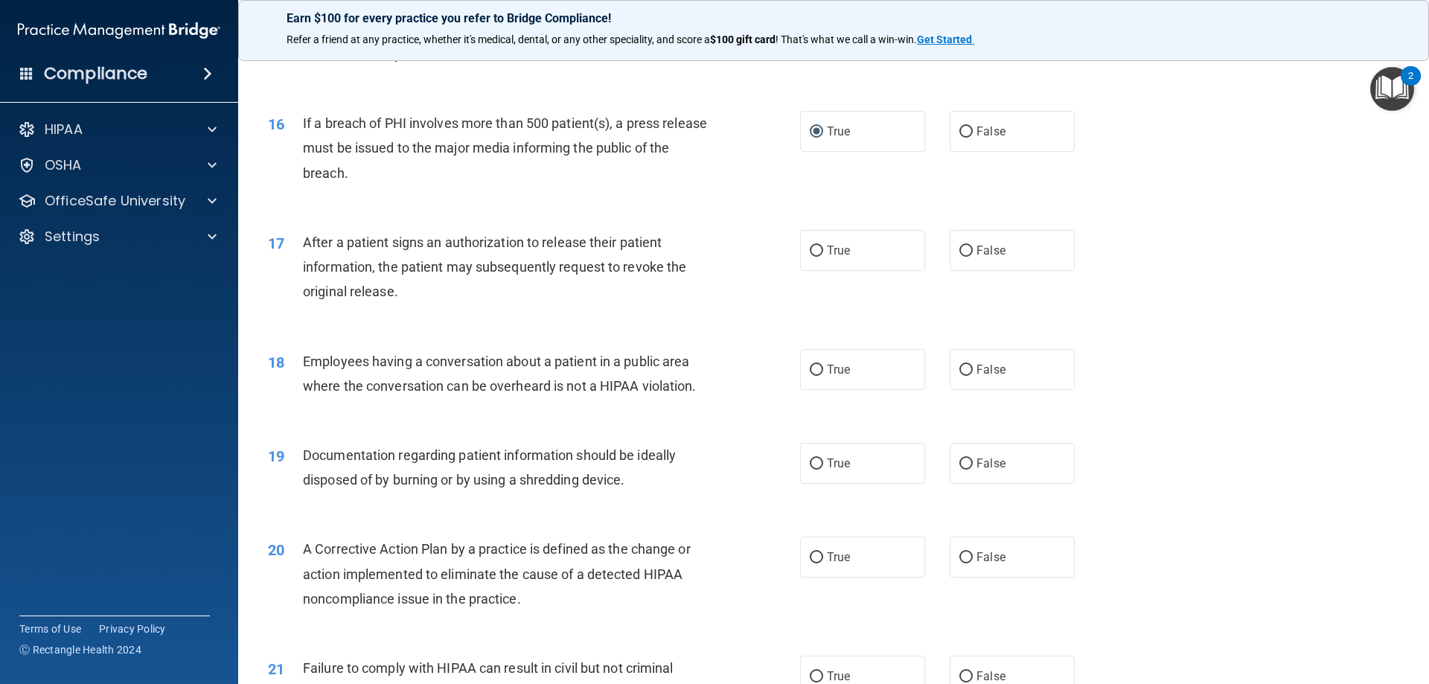
scroll to position [1637, 0]
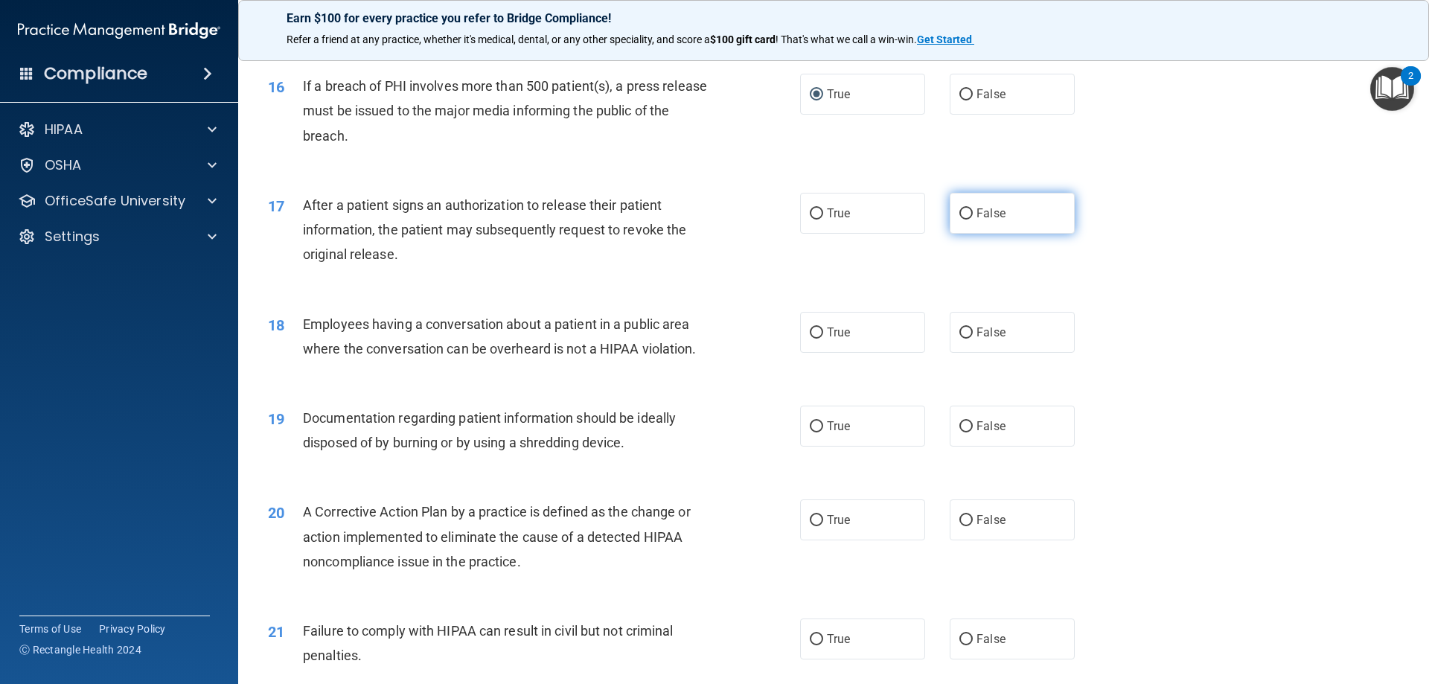
click at [967, 231] on label "False" at bounding box center [1012, 213] width 125 height 41
click at [967, 220] on input "False" at bounding box center [965, 213] width 13 height 11
radio input "true"
click at [884, 231] on label "True" at bounding box center [862, 213] width 125 height 41
click at [823, 220] on input "True" at bounding box center [816, 213] width 13 height 11
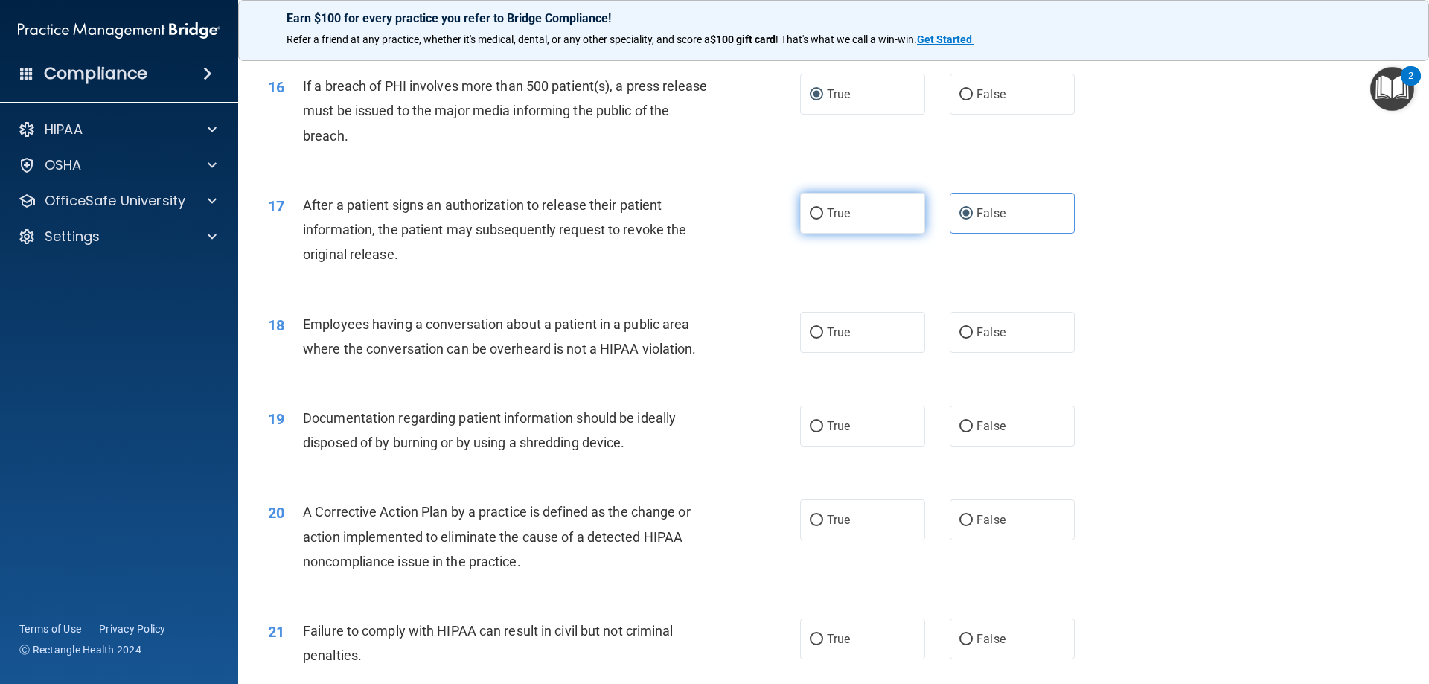
radio input "true"
radio input "false"
click at [978, 339] on span "False" at bounding box center [990, 332] width 29 height 14
click at [973, 339] on input "False" at bounding box center [965, 332] width 13 height 11
radio input "true"
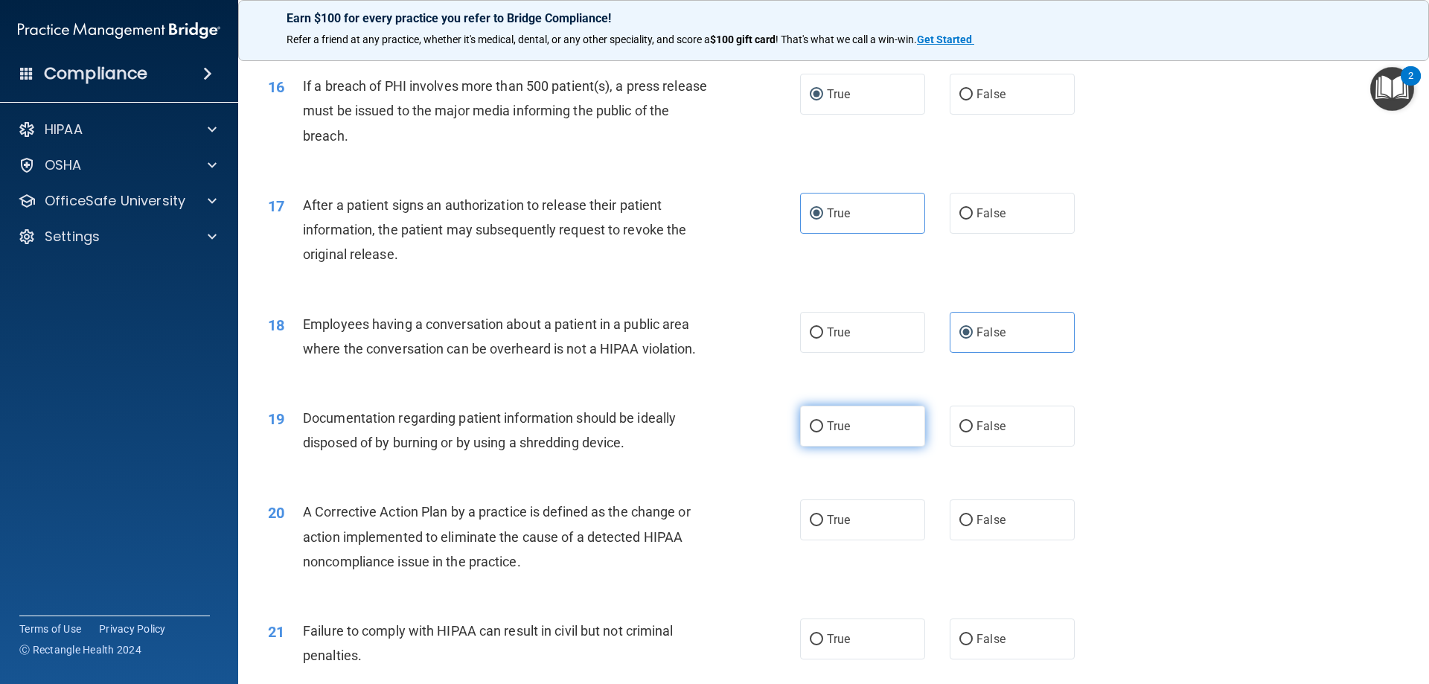
click at [857, 442] on label "True" at bounding box center [862, 426] width 125 height 41
click at [823, 432] on input "True" at bounding box center [816, 426] width 13 height 11
radio input "true"
click at [824, 527] on label "True" at bounding box center [862, 519] width 125 height 41
click at [823, 526] on input "True" at bounding box center [816, 520] width 13 height 11
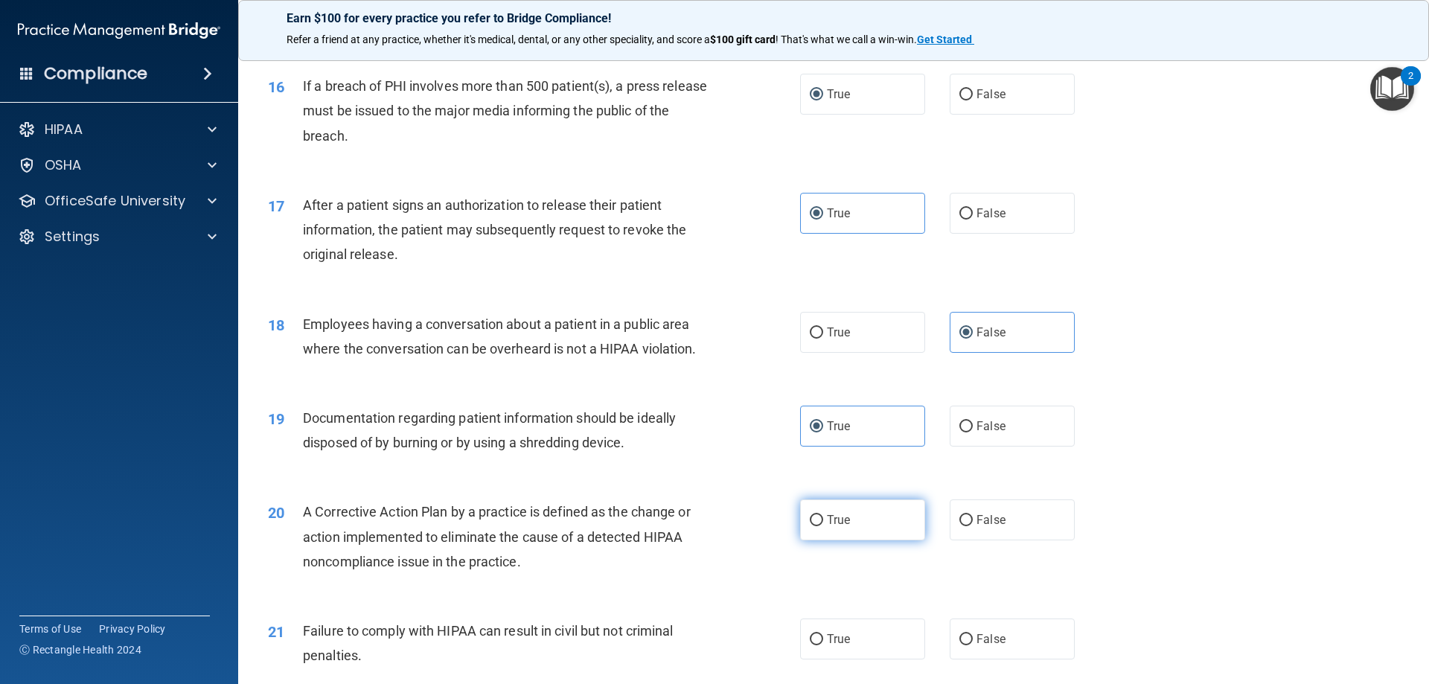
radio input "true"
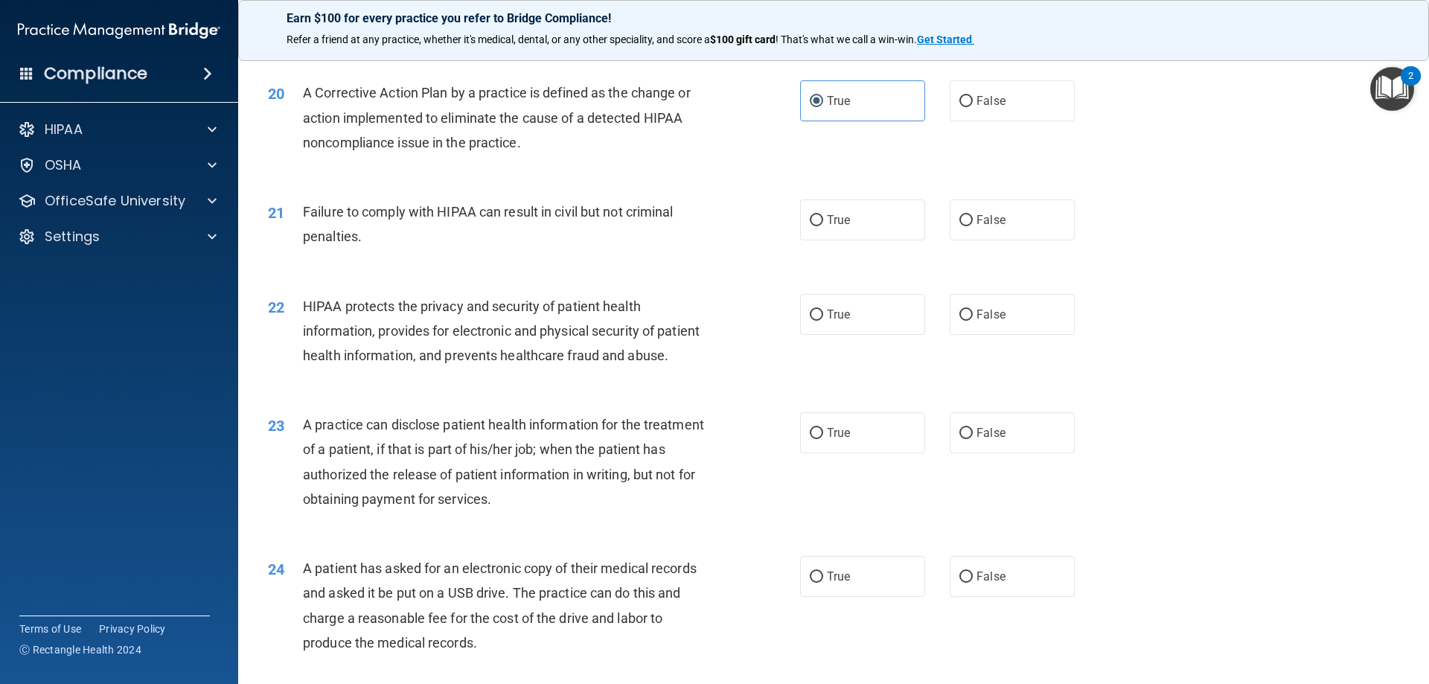
scroll to position [2084, 0]
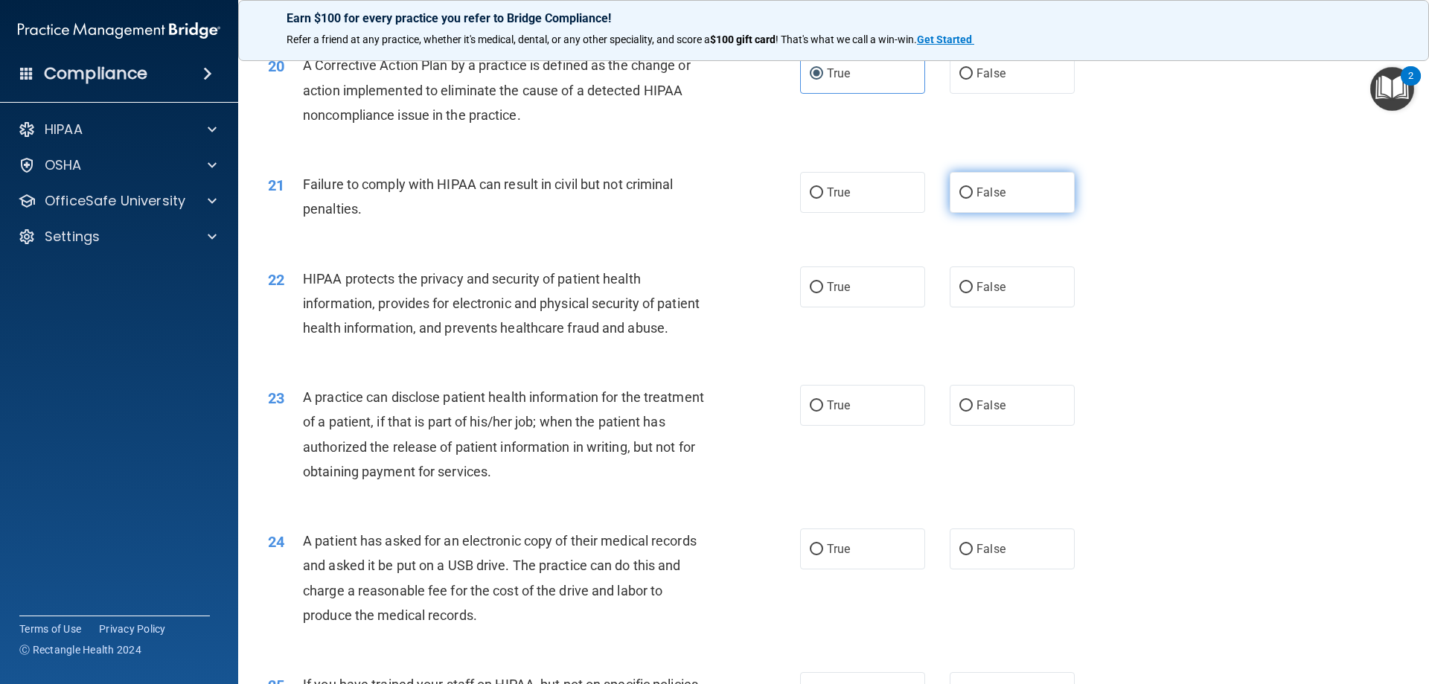
click at [1011, 213] on label "False" at bounding box center [1012, 192] width 125 height 41
click at [973, 199] on input "False" at bounding box center [965, 193] width 13 height 11
radio input "true"
click at [844, 307] on label "True" at bounding box center [862, 286] width 125 height 41
click at [823, 293] on input "True" at bounding box center [816, 287] width 13 height 11
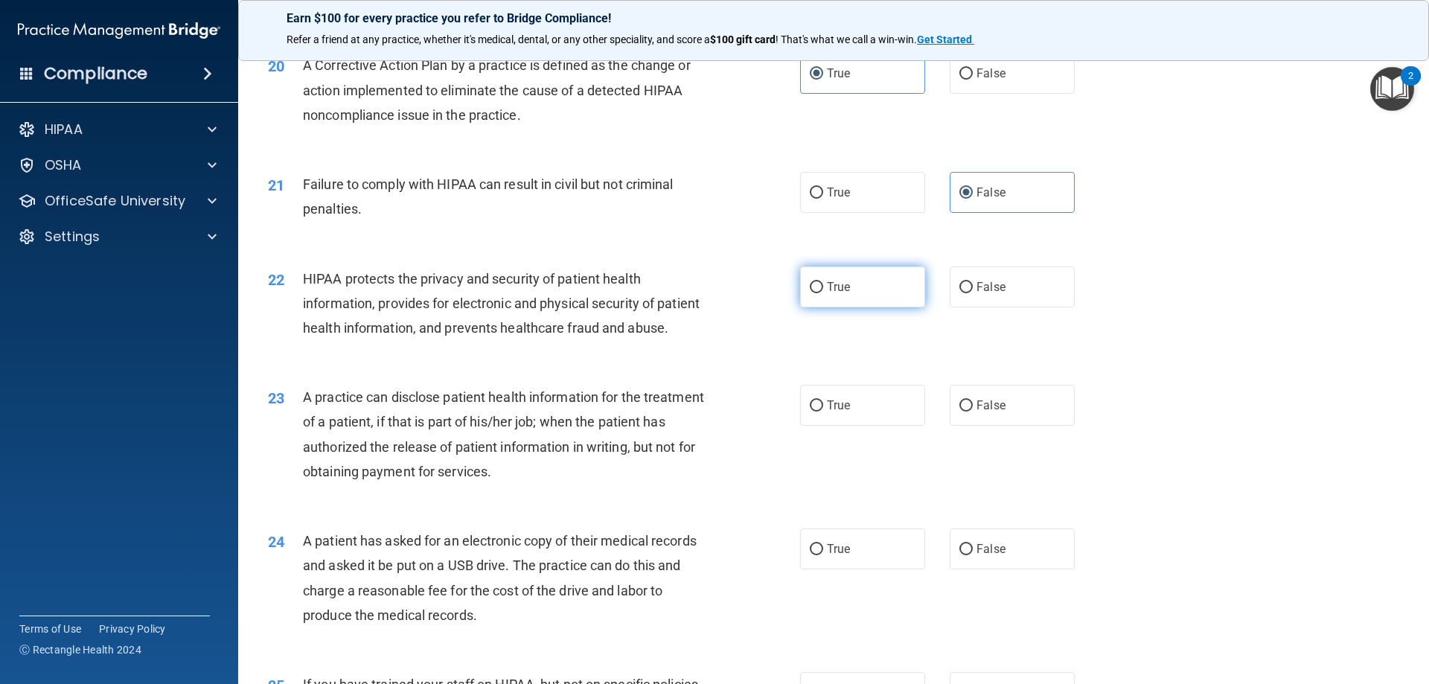
radio input "true"
click at [966, 426] on label "False" at bounding box center [1012, 405] width 125 height 41
click at [966, 412] on input "False" at bounding box center [965, 405] width 13 height 11
radio input "true"
click at [862, 569] on label "True" at bounding box center [862, 548] width 125 height 41
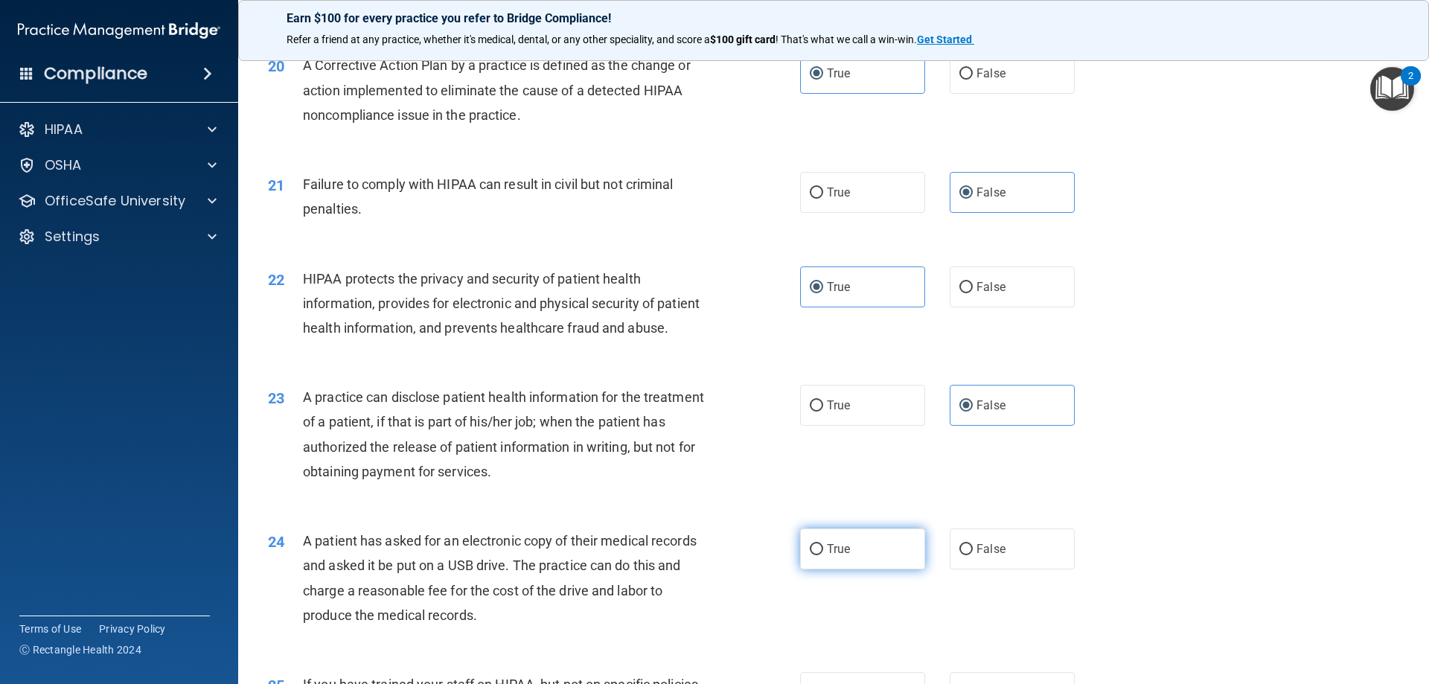
click at [823, 555] on input "True" at bounding box center [816, 549] width 13 height 11
radio input "true"
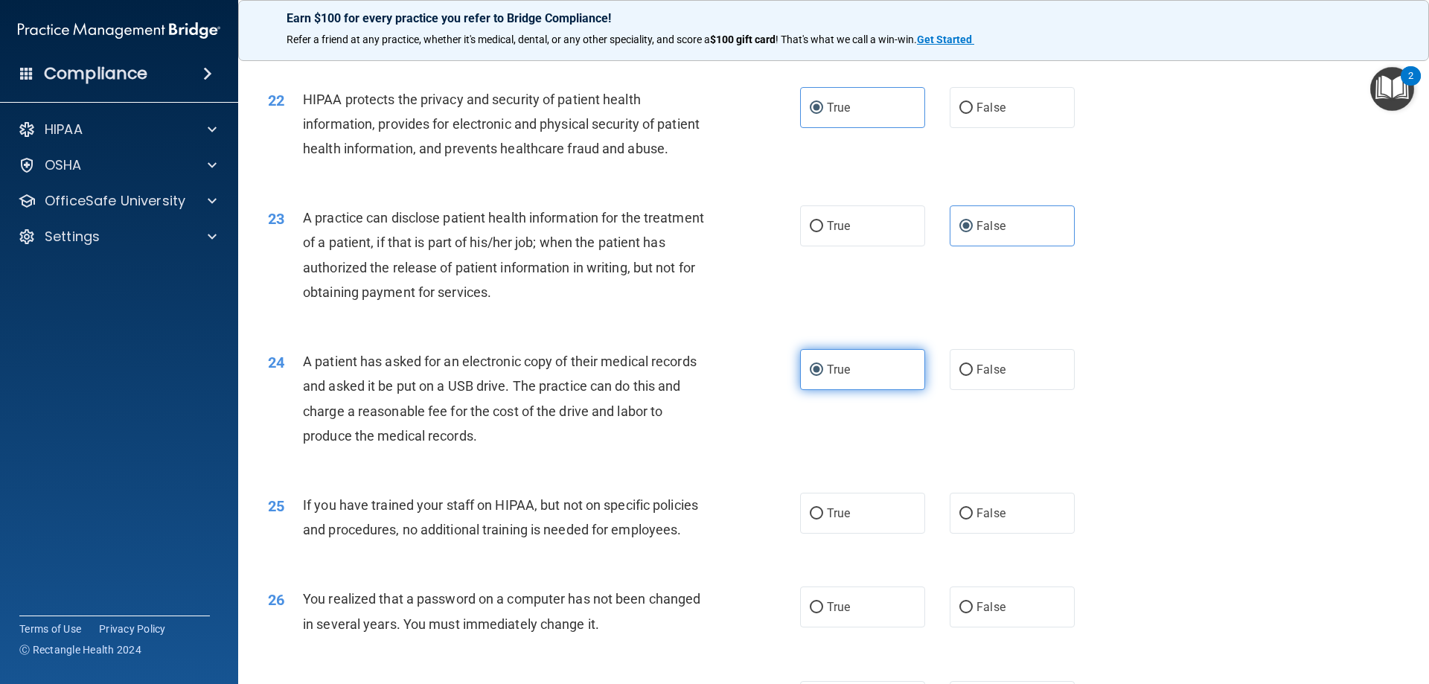
scroll to position [2307, 0]
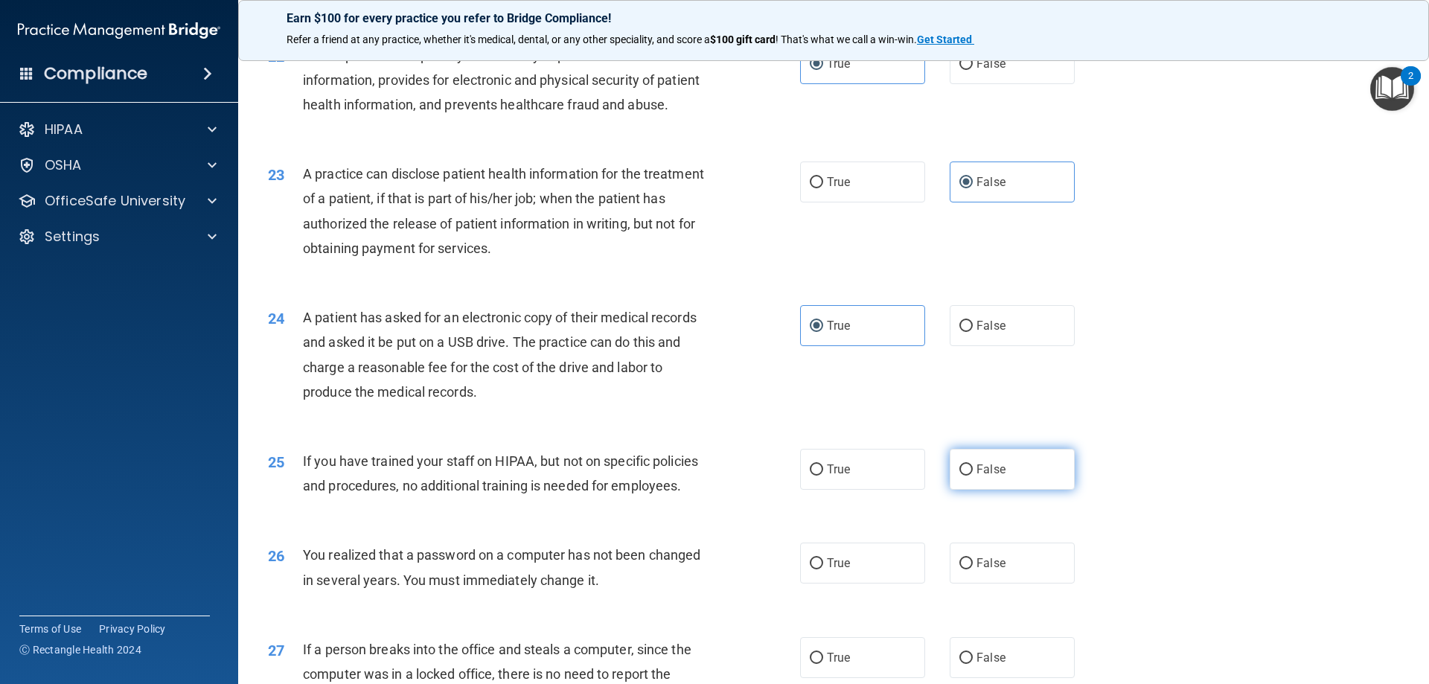
click at [953, 490] on label "False" at bounding box center [1012, 469] width 125 height 41
click at [959, 476] on input "False" at bounding box center [965, 469] width 13 height 11
radio input "true"
click at [830, 570] on span "True" at bounding box center [838, 563] width 23 height 14
click at [823, 569] on input "True" at bounding box center [816, 563] width 13 height 11
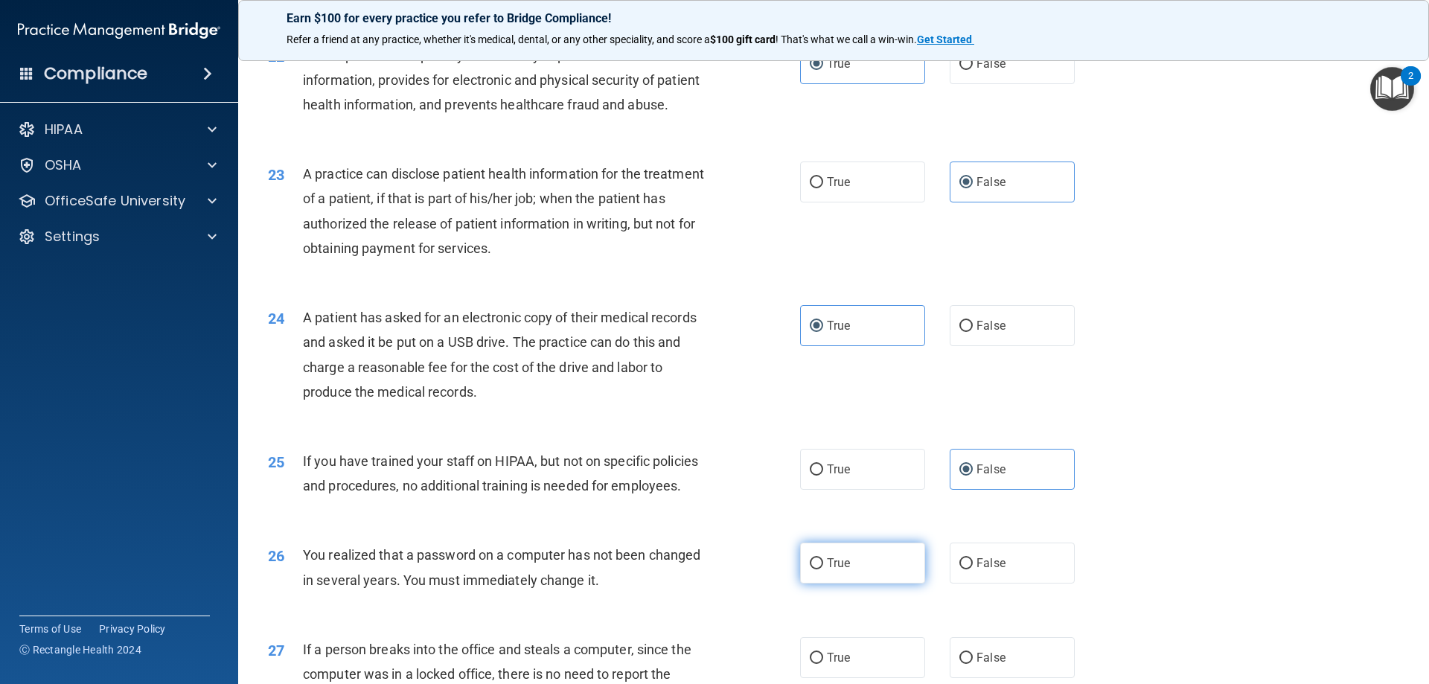
radio input "true"
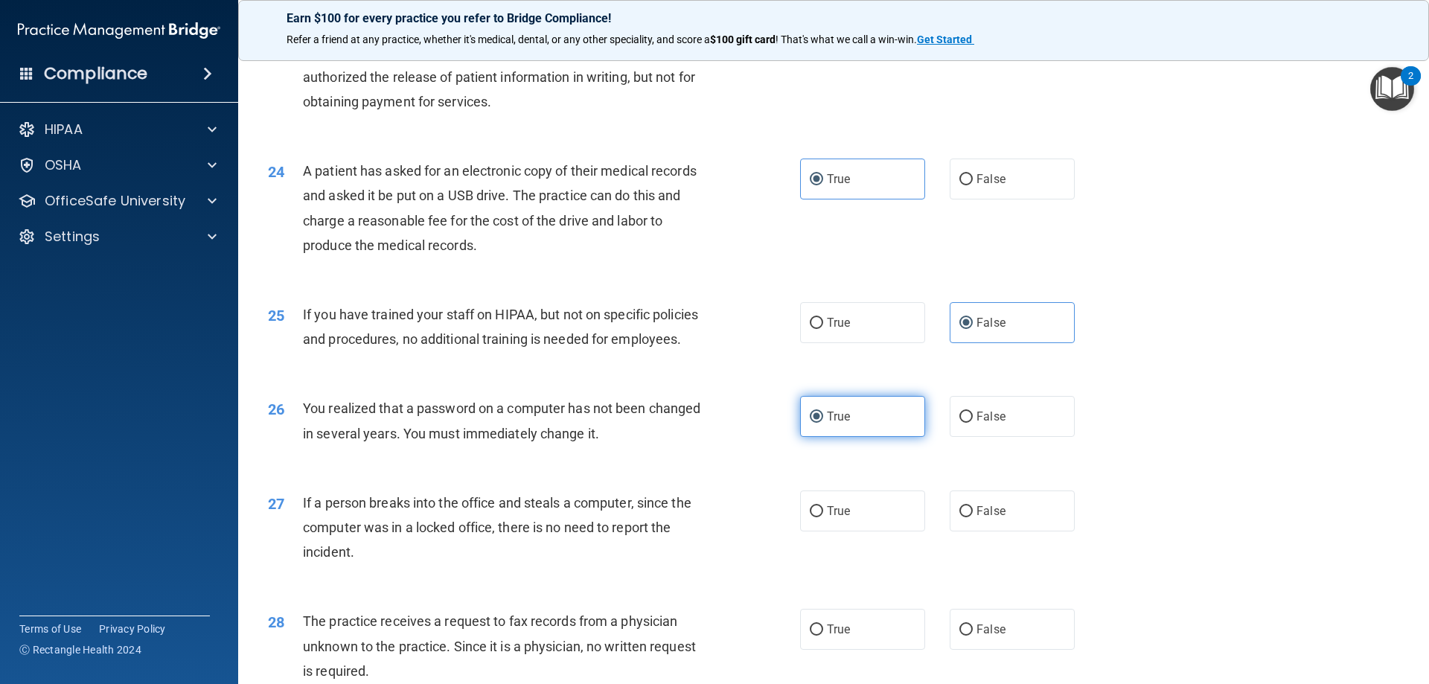
scroll to position [2753, 0]
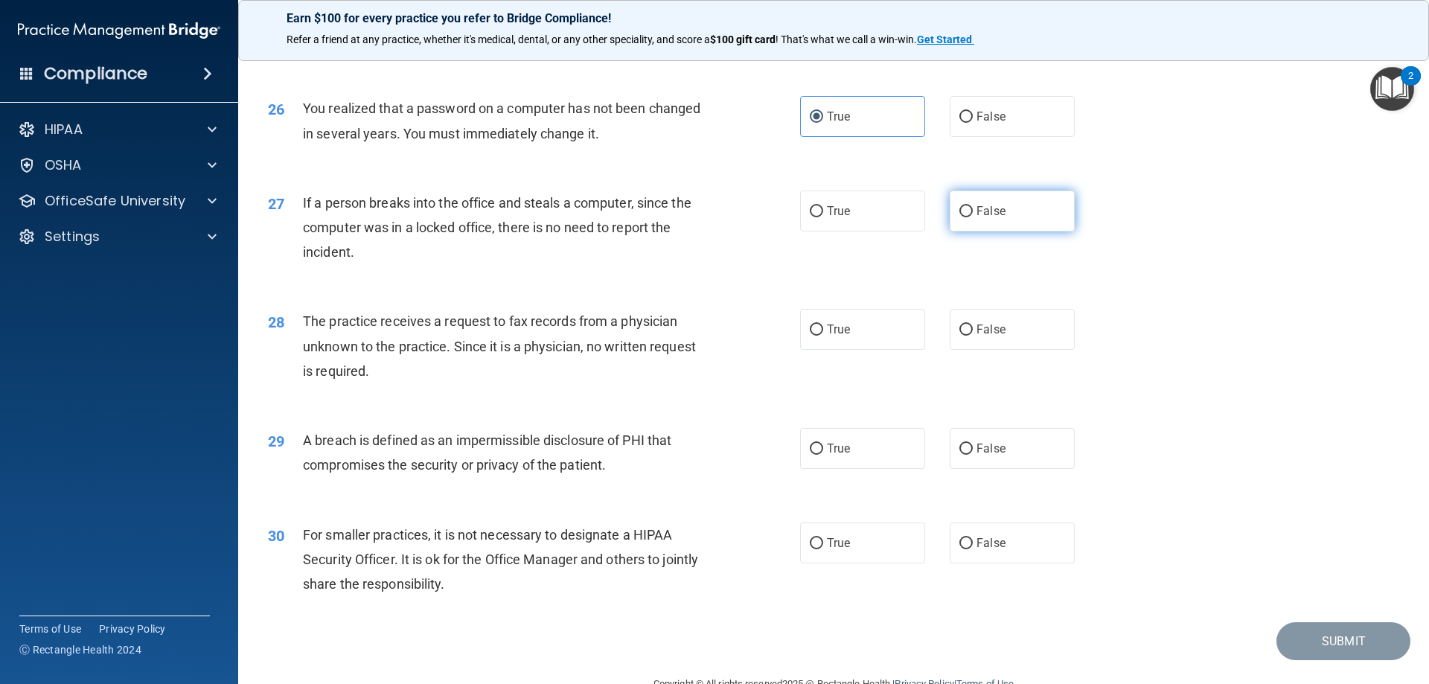
click at [1026, 231] on label "False" at bounding box center [1012, 211] width 125 height 41
click at [973, 217] on input "False" at bounding box center [965, 211] width 13 height 11
radio input "true"
click at [1002, 350] on label "False" at bounding box center [1012, 329] width 125 height 41
click at [973, 336] on input "False" at bounding box center [965, 329] width 13 height 11
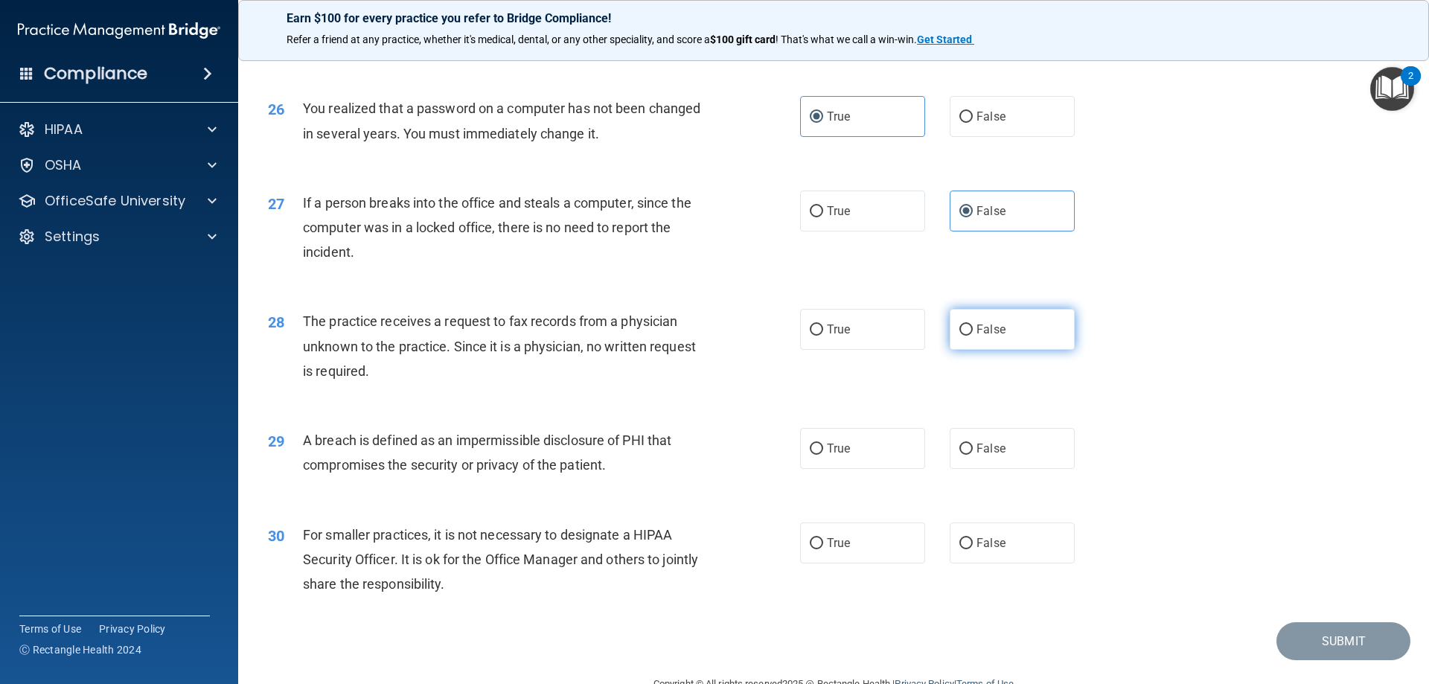
radio input "true"
click at [833, 455] on span "True" at bounding box center [838, 448] width 23 height 14
click at [823, 455] on input "True" at bounding box center [816, 449] width 13 height 11
radio input "true"
click at [999, 563] on label "False" at bounding box center [1012, 542] width 125 height 41
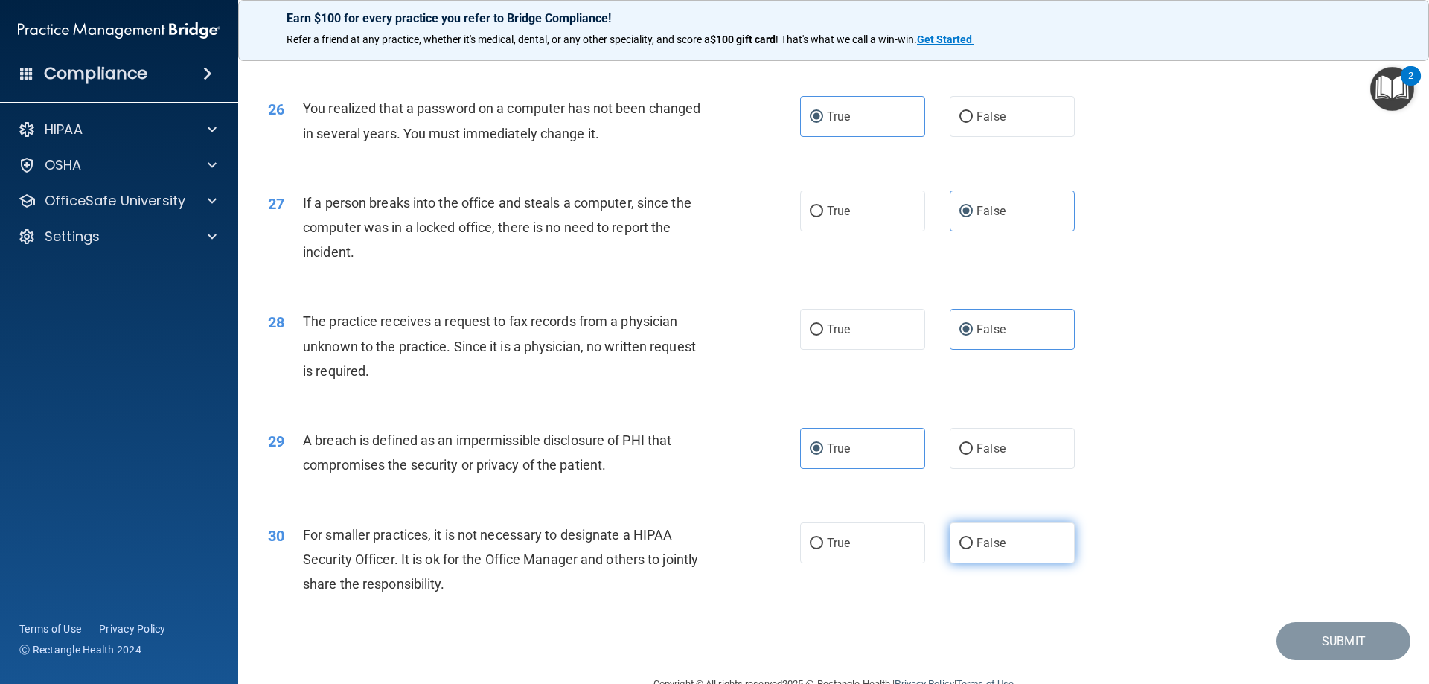
click at [973, 549] on input "False" at bounding box center [965, 543] width 13 height 11
radio input "true"
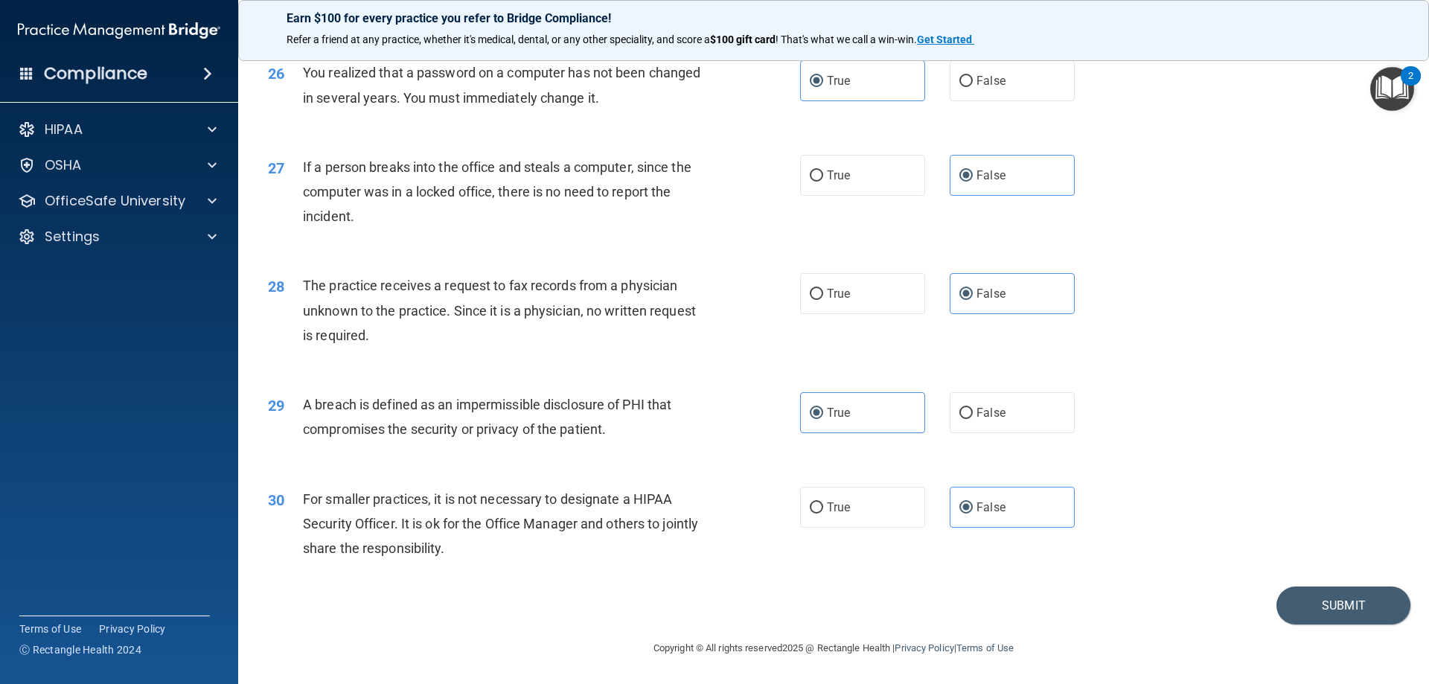
scroll to position [2838, 0]
click at [1311, 607] on button "Submit" at bounding box center [1343, 605] width 134 height 38
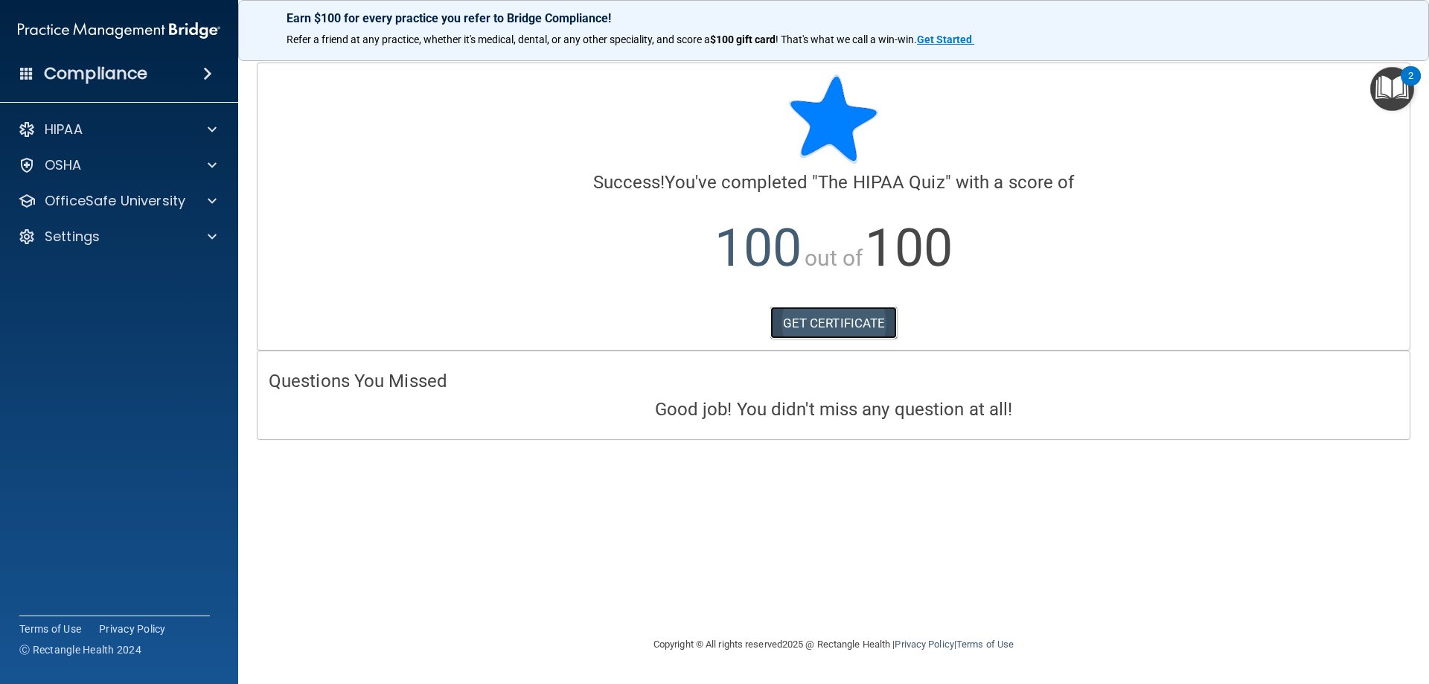
click at [849, 326] on link "GET CERTIFICATE" at bounding box center [833, 323] width 127 height 33
click at [191, 118] on div "HIPAA" at bounding box center [119, 130] width 239 height 30
click at [216, 123] on span at bounding box center [212, 130] width 9 height 18
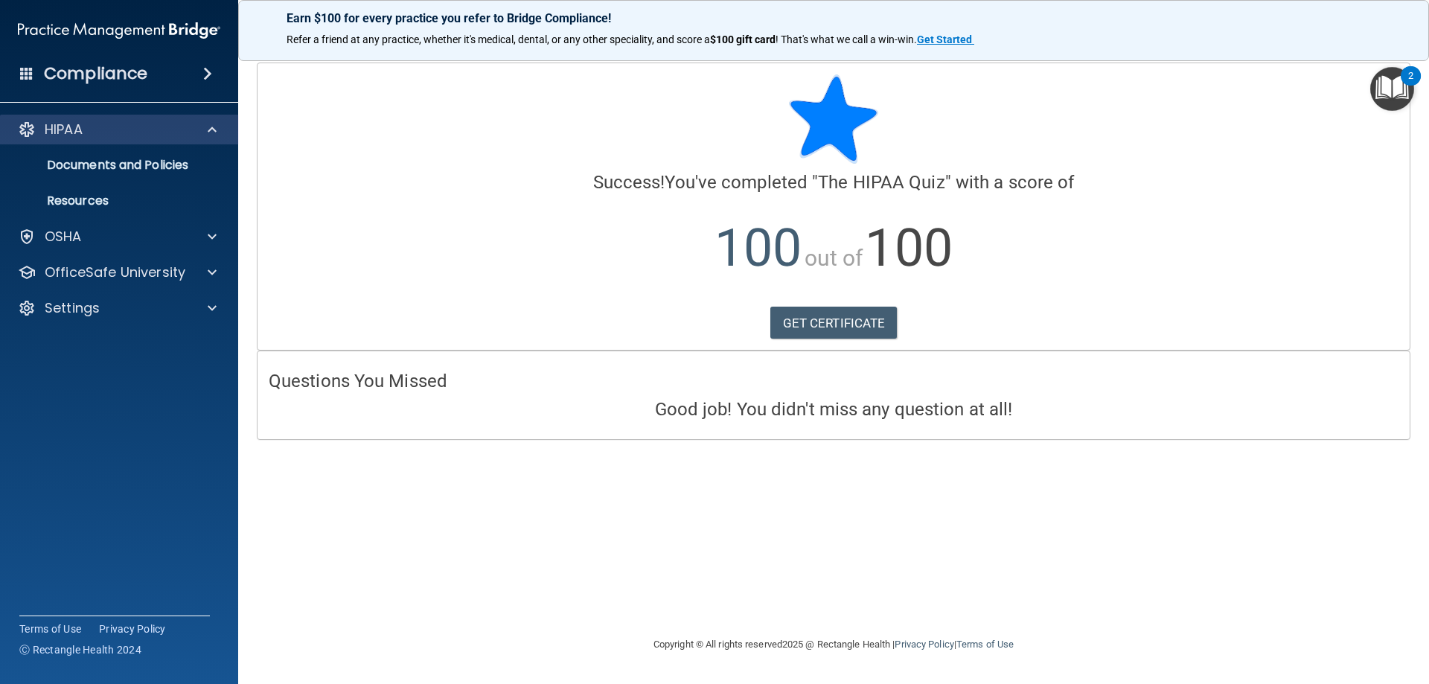
click at [115, 120] on div "HIPAA" at bounding box center [119, 130] width 239 height 30
click at [114, 79] on h4 "Compliance" at bounding box center [95, 73] width 103 height 21
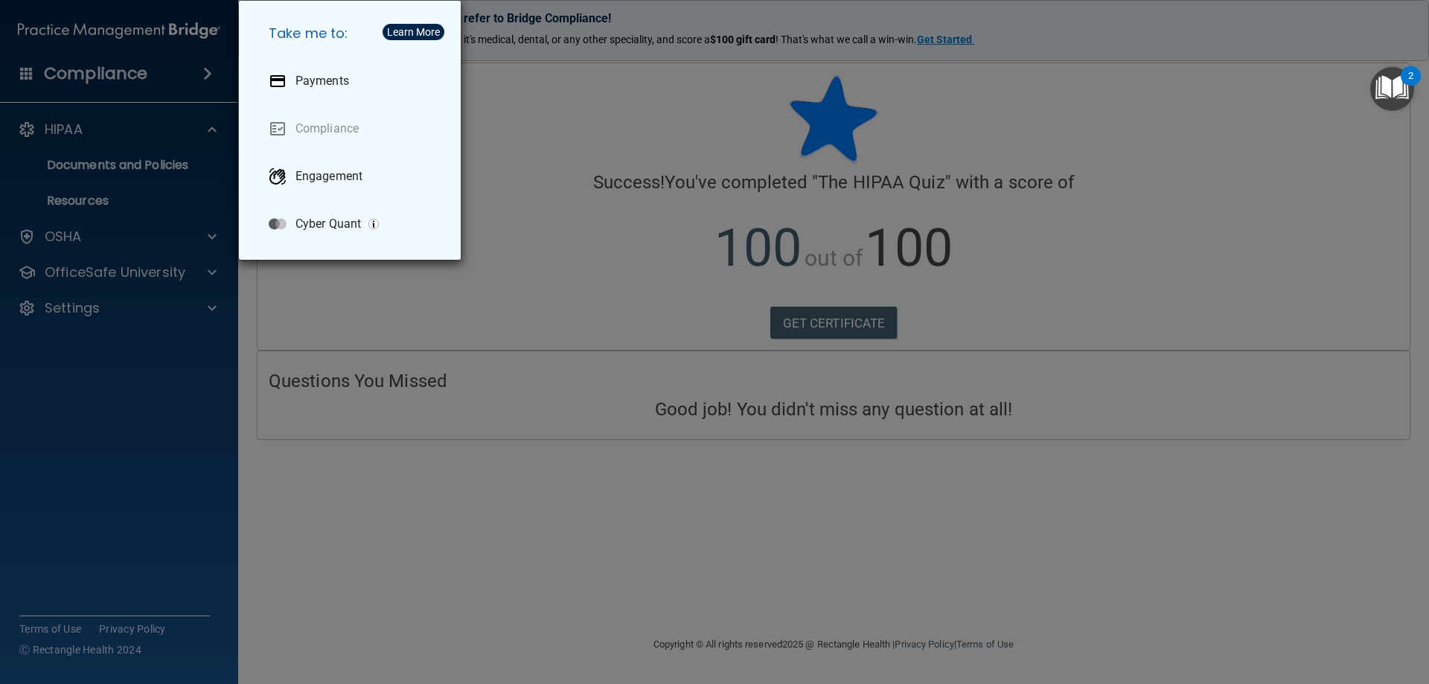
click at [114, 79] on div "Take me to: Payments Compliance Engagement Cyber Quant" at bounding box center [714, 342] width 1429 height 684
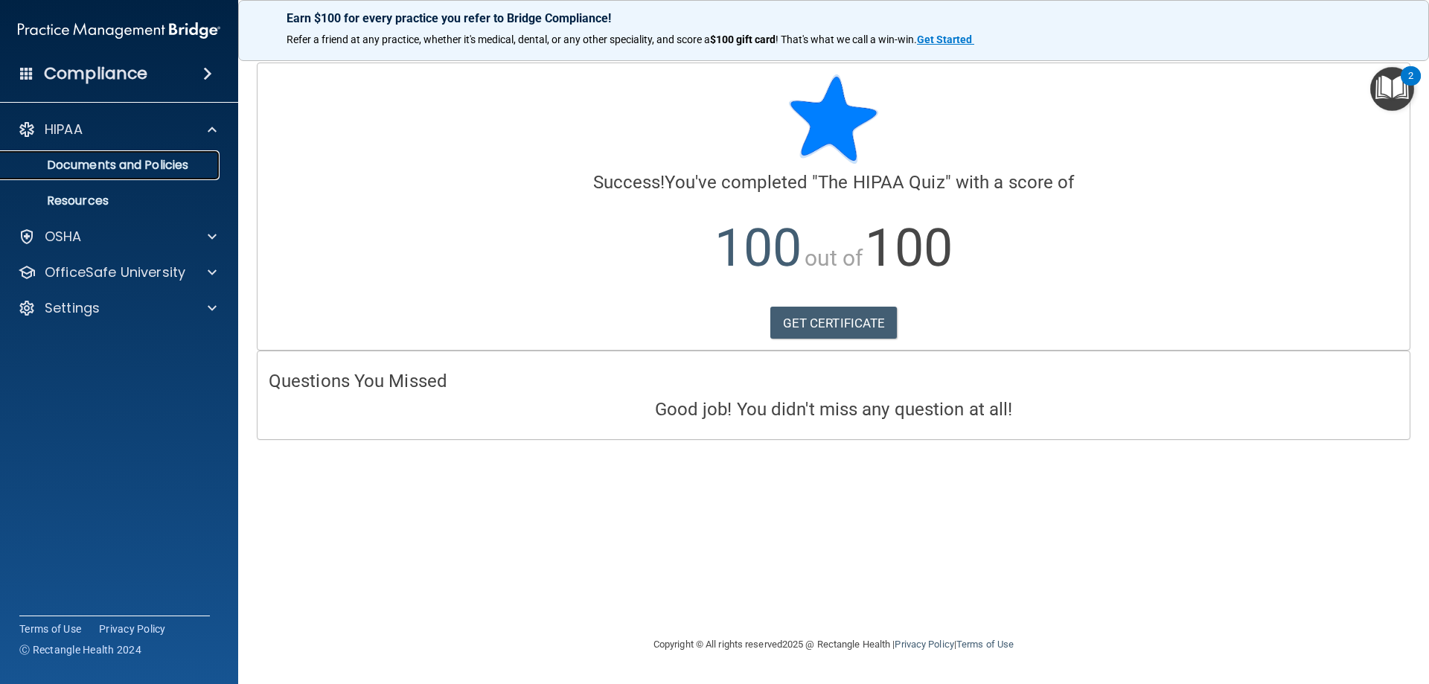
click at [120, 178] on link "Documents and Policies" at bounding box center [102, 165] width 234 height 30
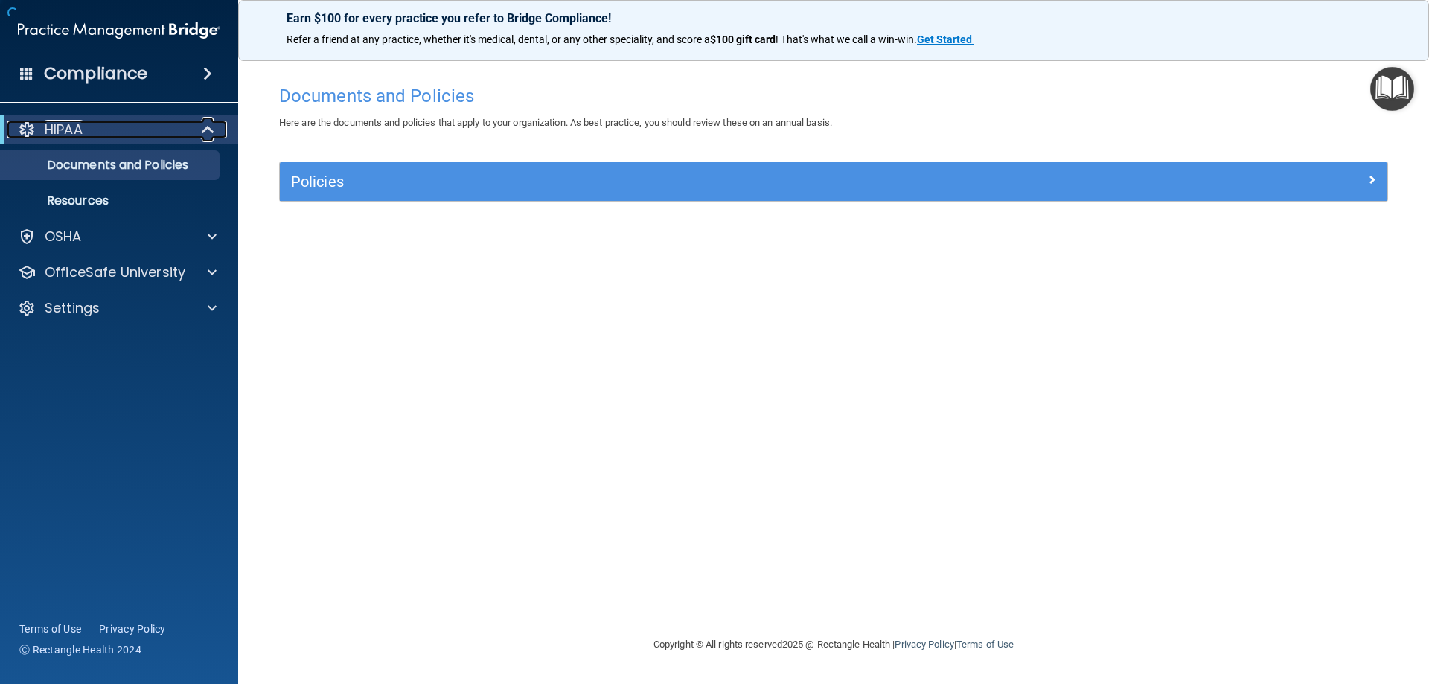
click at [182, 135] on div "HIPAA" at bounding box center [99, 130] width 184 height 18
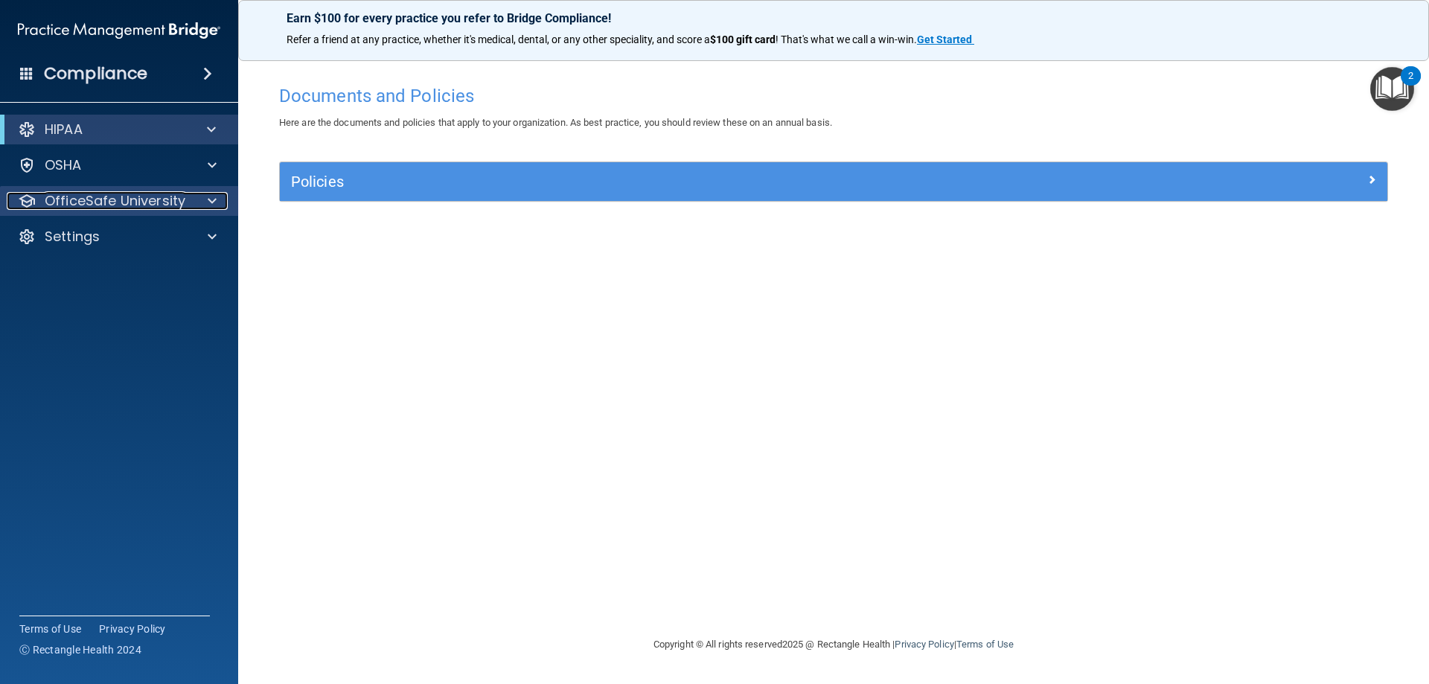
click at [221, 202] on div at bounding box center [209, 201] width 37 height 18
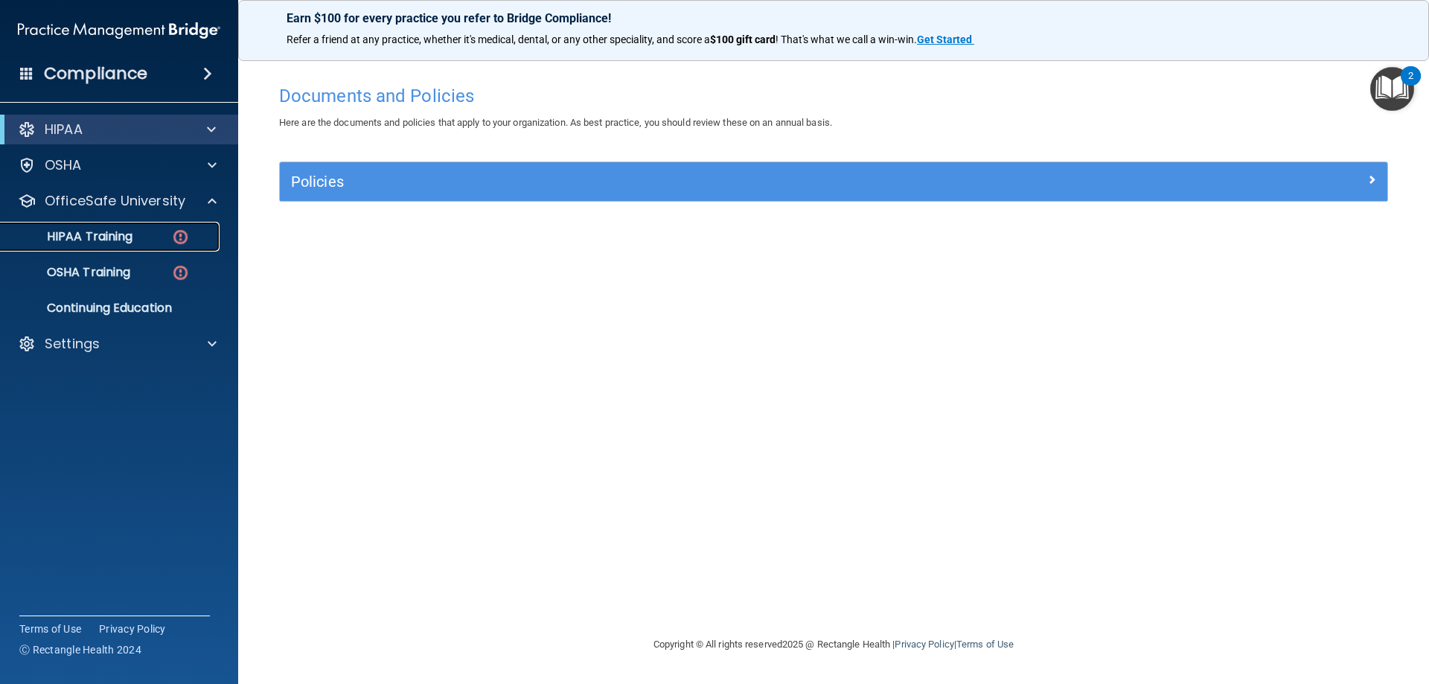
click at [102, 237] on p "HIPAA Training" at bounding box center [71, 236] width 123 height 15
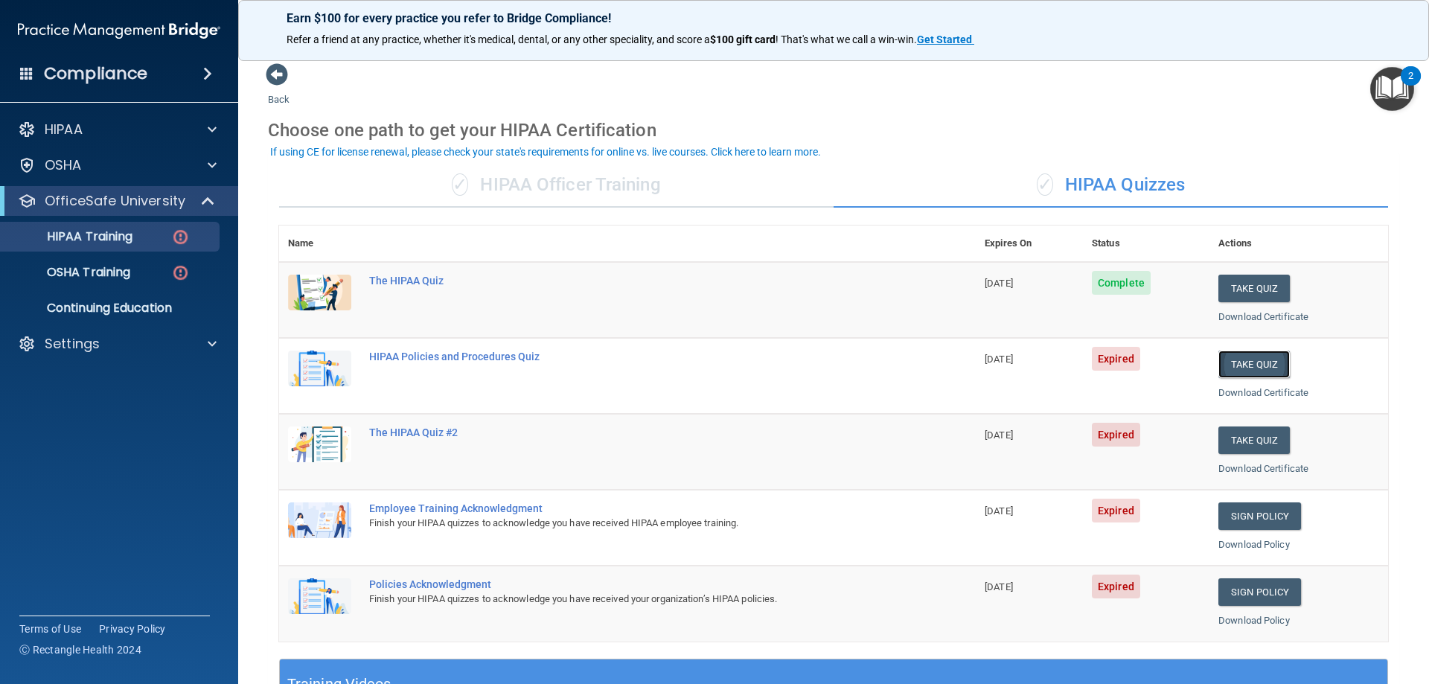
click at [1235, 356] on button "Take Quiz" at bounding box center [1253, 364] width 71 height 28
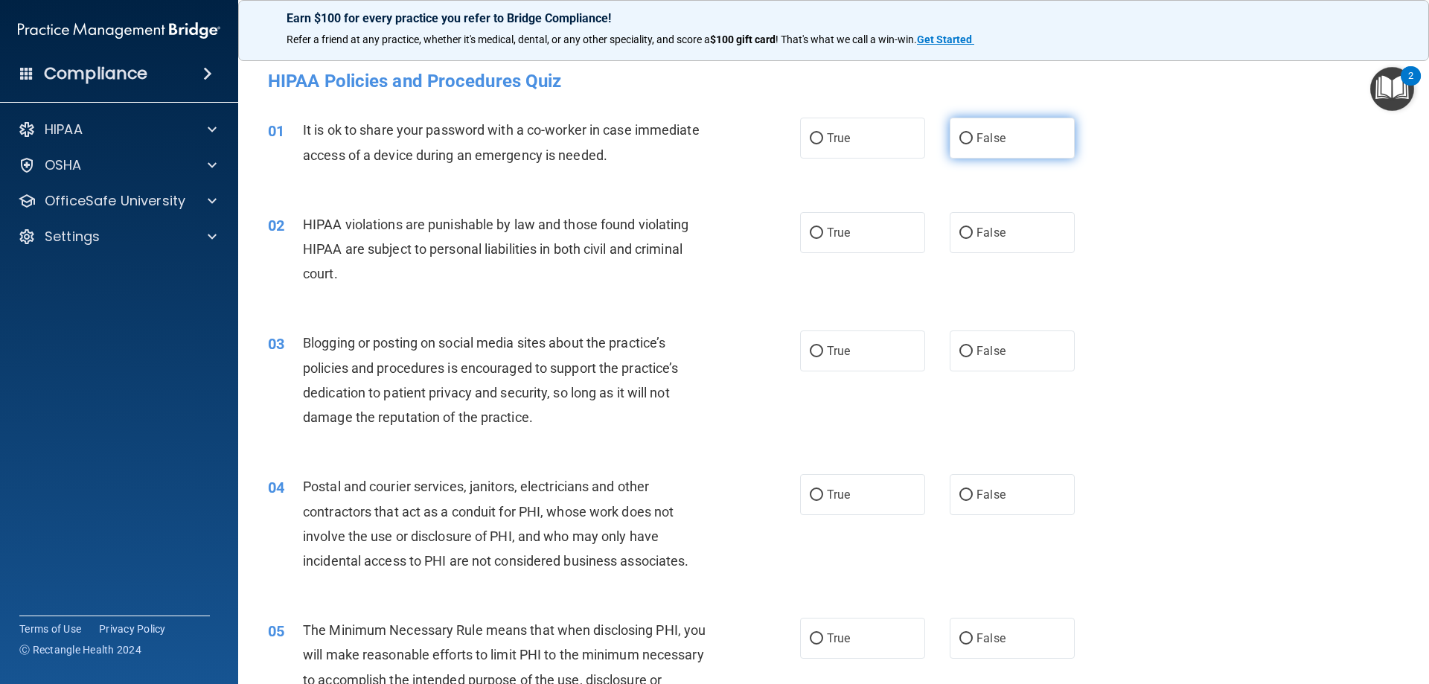
click at [985, 135] on span "False" at bounding box center [990, 138] width 29 height 14
click at [973, 135] on input "False" at bounding box center [965, 138] width 13 height 11
radio input "true"
click at [817, 242] on label "True" at bounding box center [862, 232] width 125 height 41
click at [817, 239] on input "True" at bounding box center [816, 233] width 13 height 11
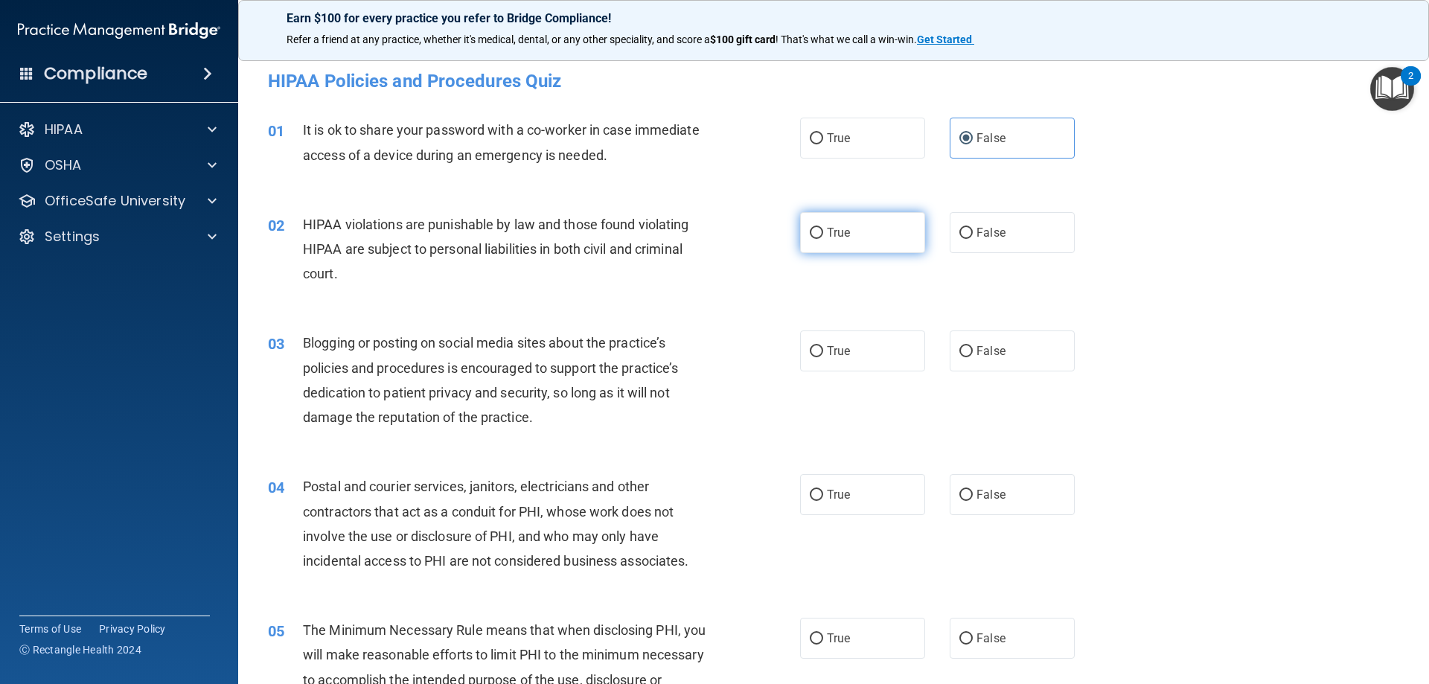
radio input "true"
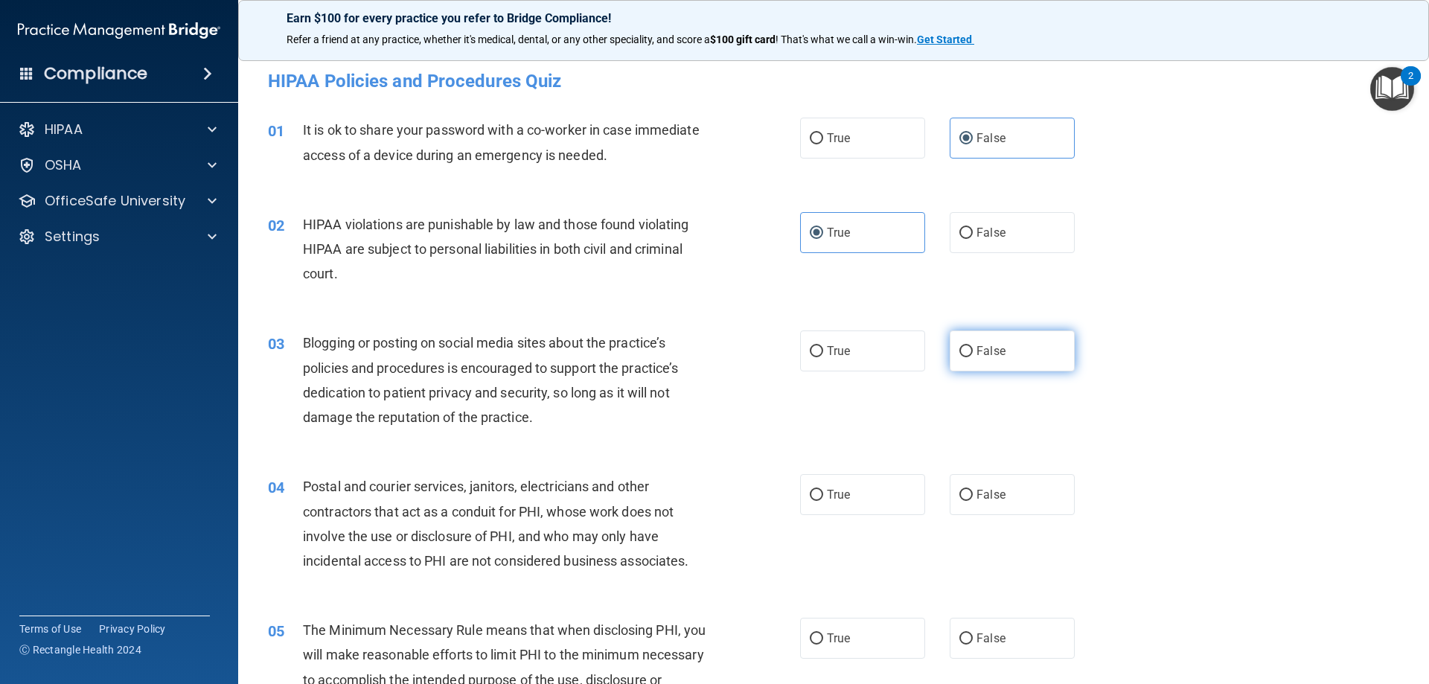
click at [976, 354] on span "False" at bounding box center [990, 351] width 29 height 14
click at [971, 354] on input "False" at bounding box center [965, 351] width 13 height 11
radio input "true"
click at [827, 499] on span "True" at bounding box center [838, 494] width 23 height 14
click at [822, 499] on input "True" at bounding box center [816, 495] width 13 height 11
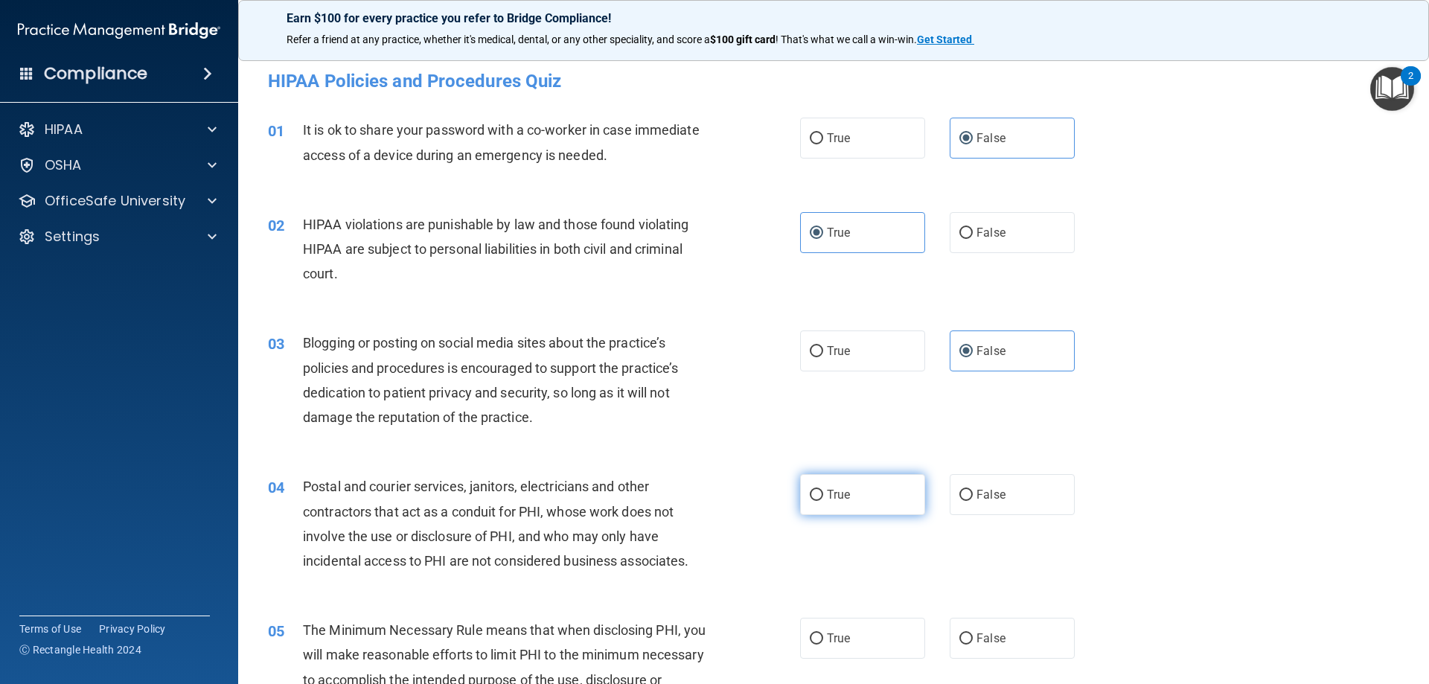
radio input "true"
click at [810, 643] on input "True" at bounding box center [816, 638] width 13 height 11
radio input "true"
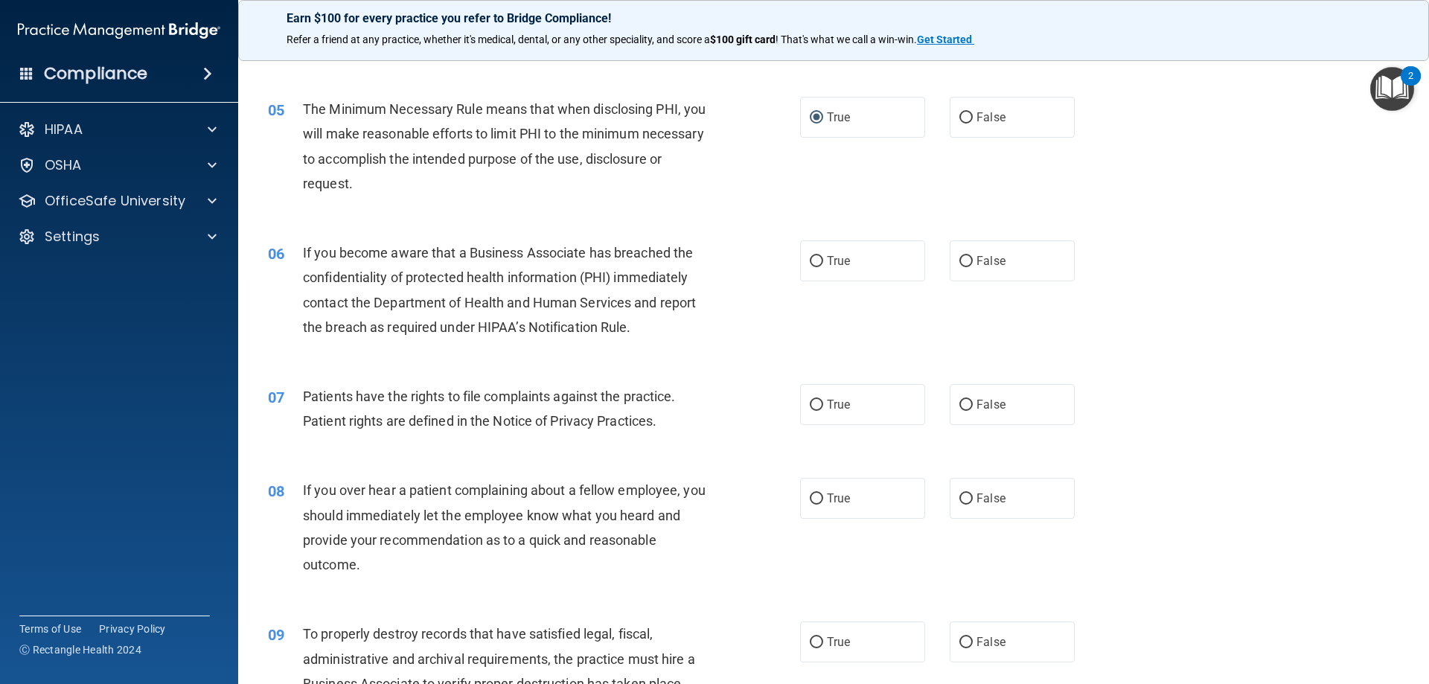
scroll to position [595, 0]
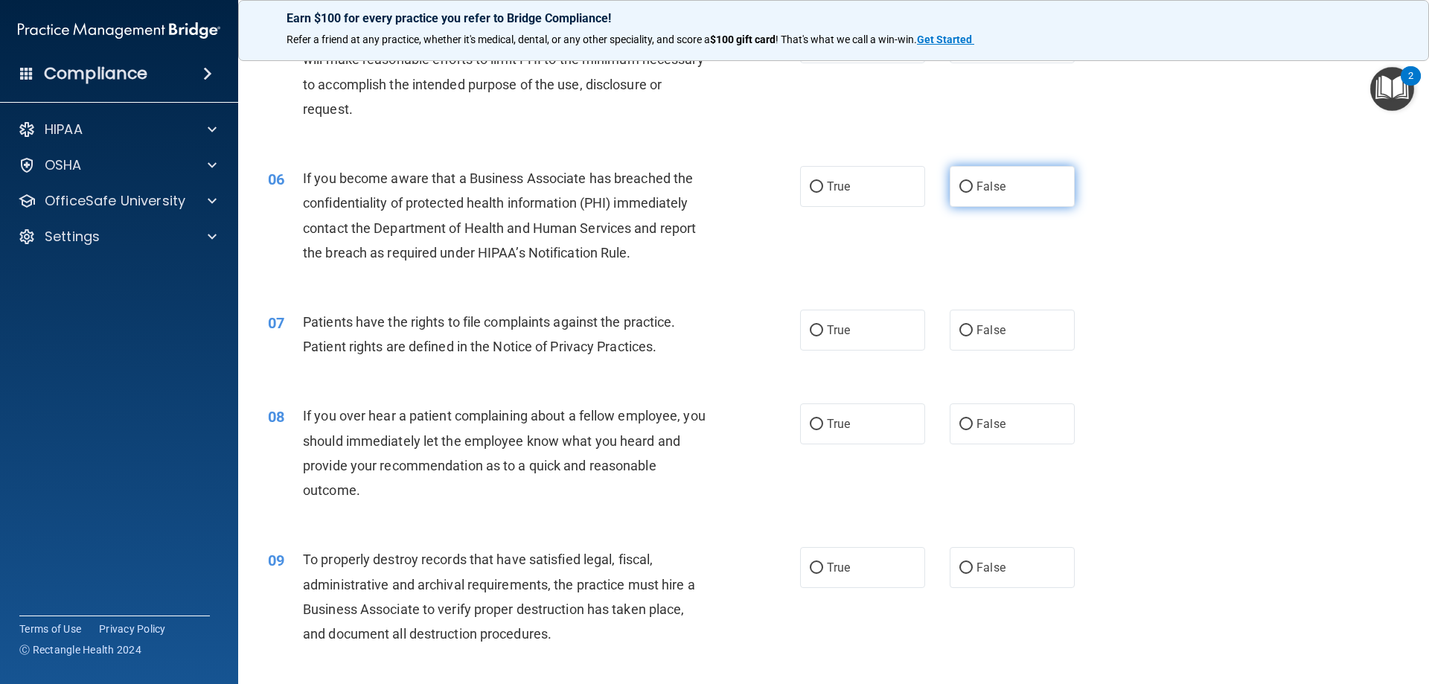
click at [999, 191] on label "False" at bounding box center [1012, 186] width 125 height 41
click at [973, 191] on input "False" at bounding box center [965, 187] width 13 height 11
radio input "true"
click at [992, 319] on label "False" at bounding box center [1012, 330] width 125 height 41
click at [973, 325] on input "False" at bounding box center [965, 330] width 13 height 11
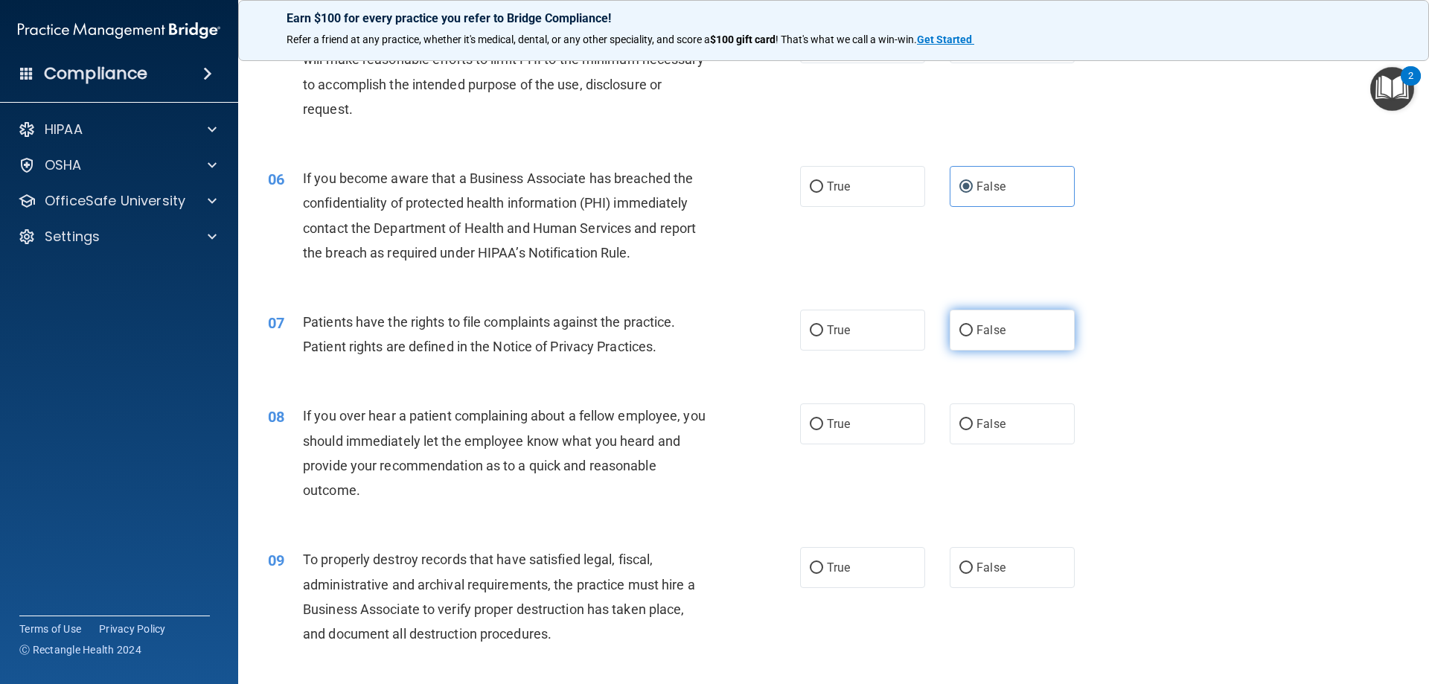
radio input "true"
click at [989, 431] on label "False" at bounding box center [1012, 423] width 125 height 41
click at [973, 430] on input "False" at bounding box center [965, 424] width 13 height 11
radio input "true"
click at [991, 574] on span "False" at bounding box center [990, 567] width 29 height 14
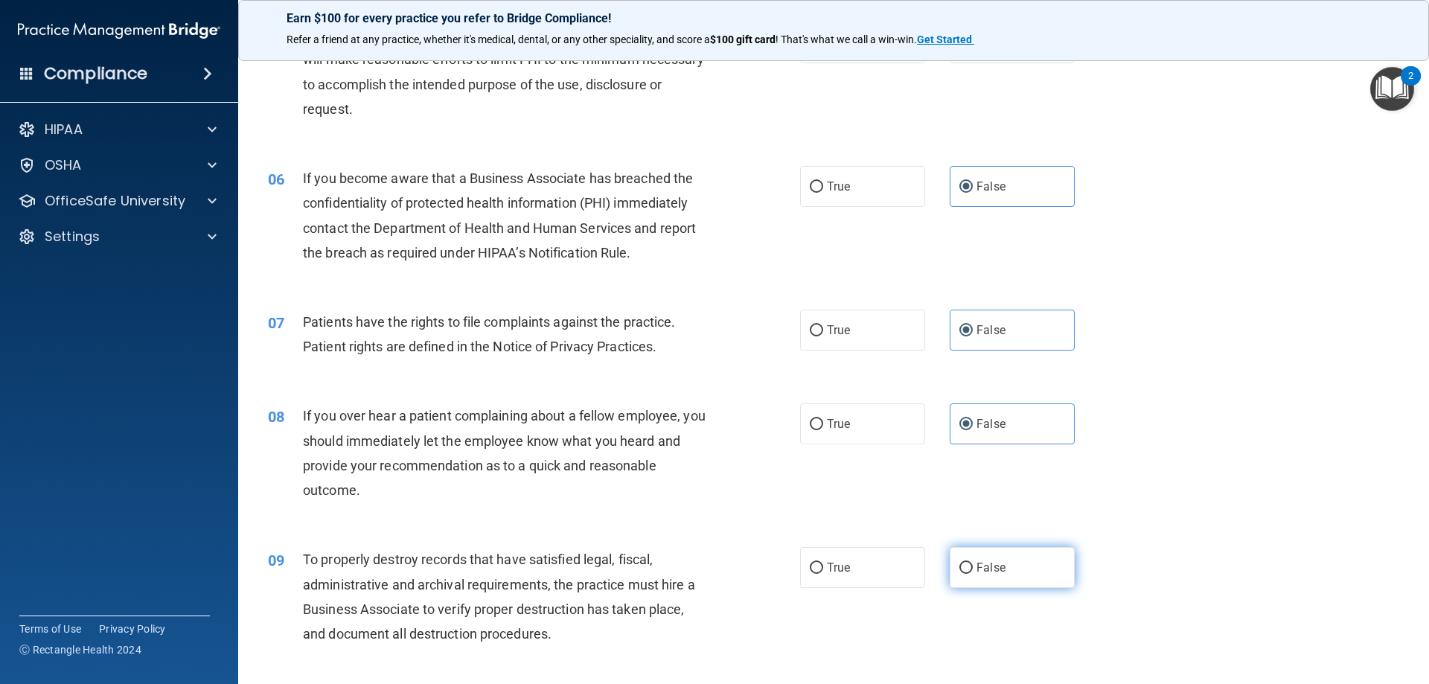
click at [973, 574] on input "False" at bounding box center [965, 568] width 13 height 11
radio input "true"
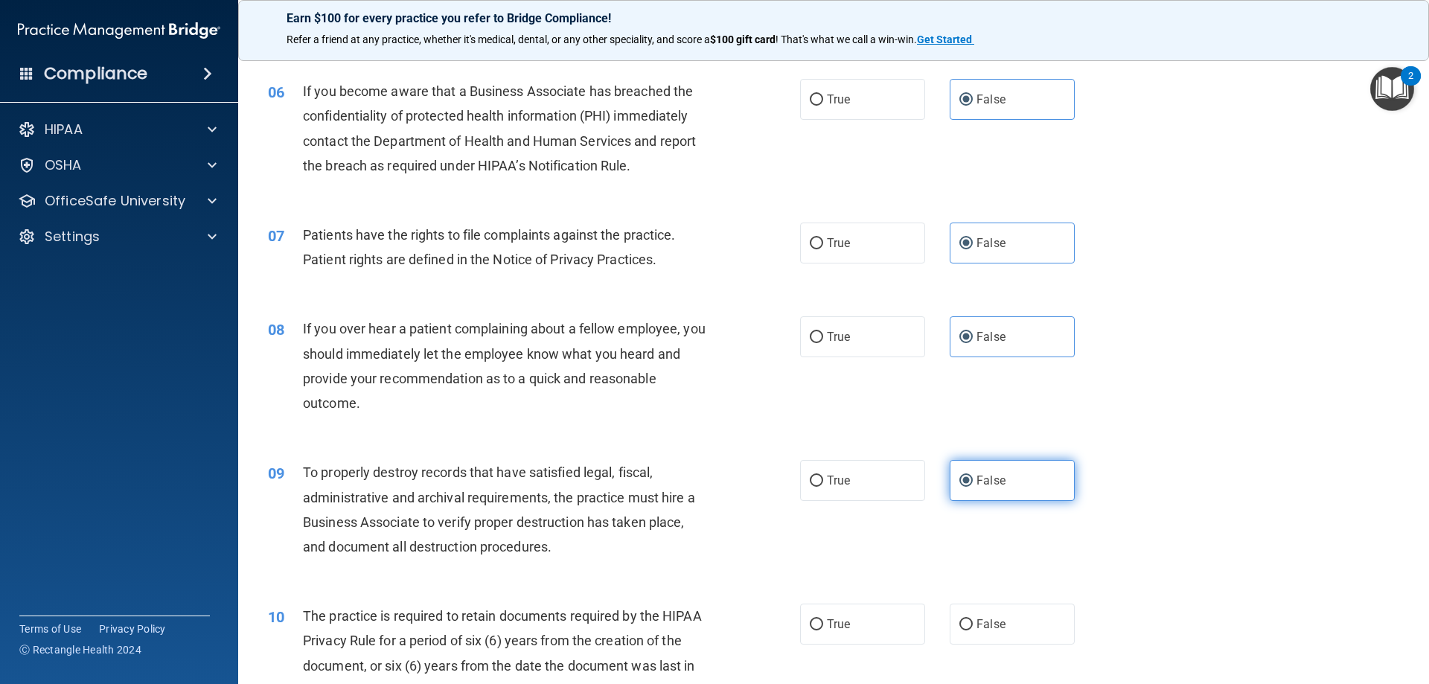
scroll to position [819, 0]
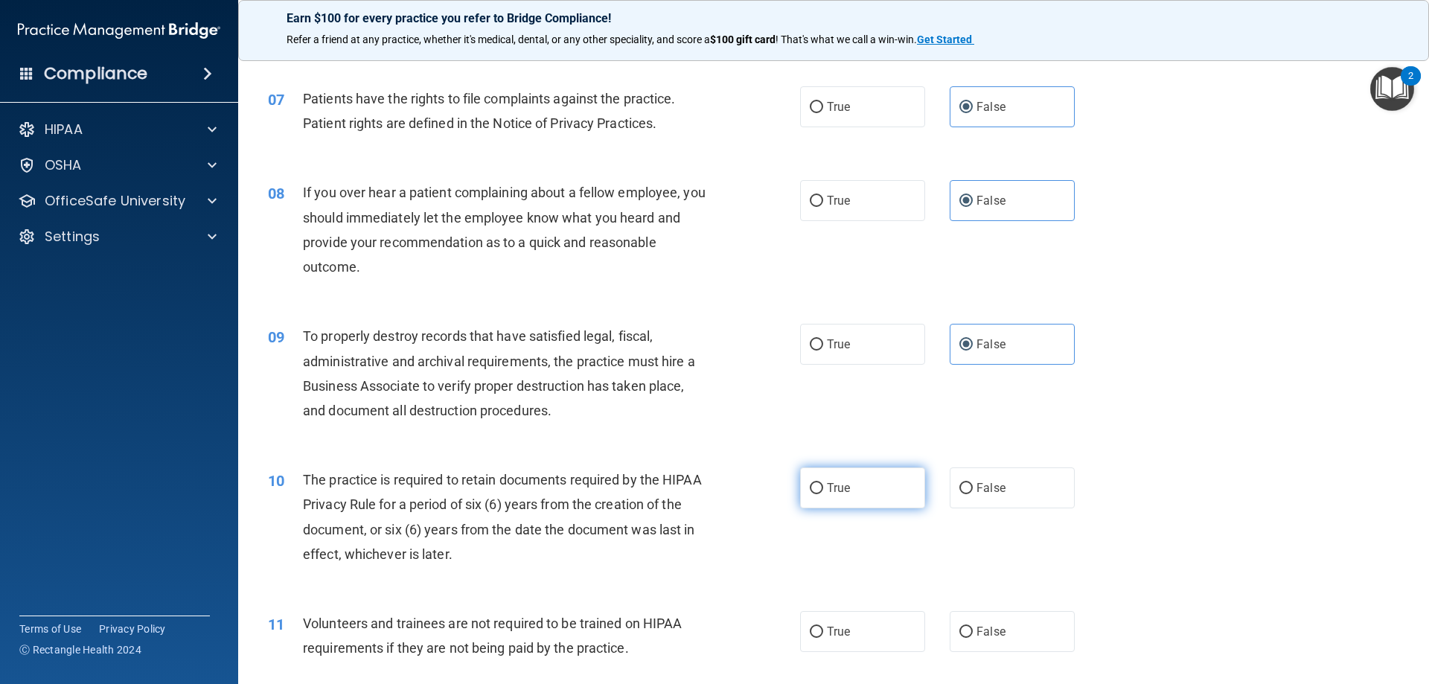
click at [872, 502] on label "True" at bounding box center [862, 487] width 125 height 41
click at [823, 494] on input "True" at bounding box center [816, 488] width 13 height 11
radio input "true"
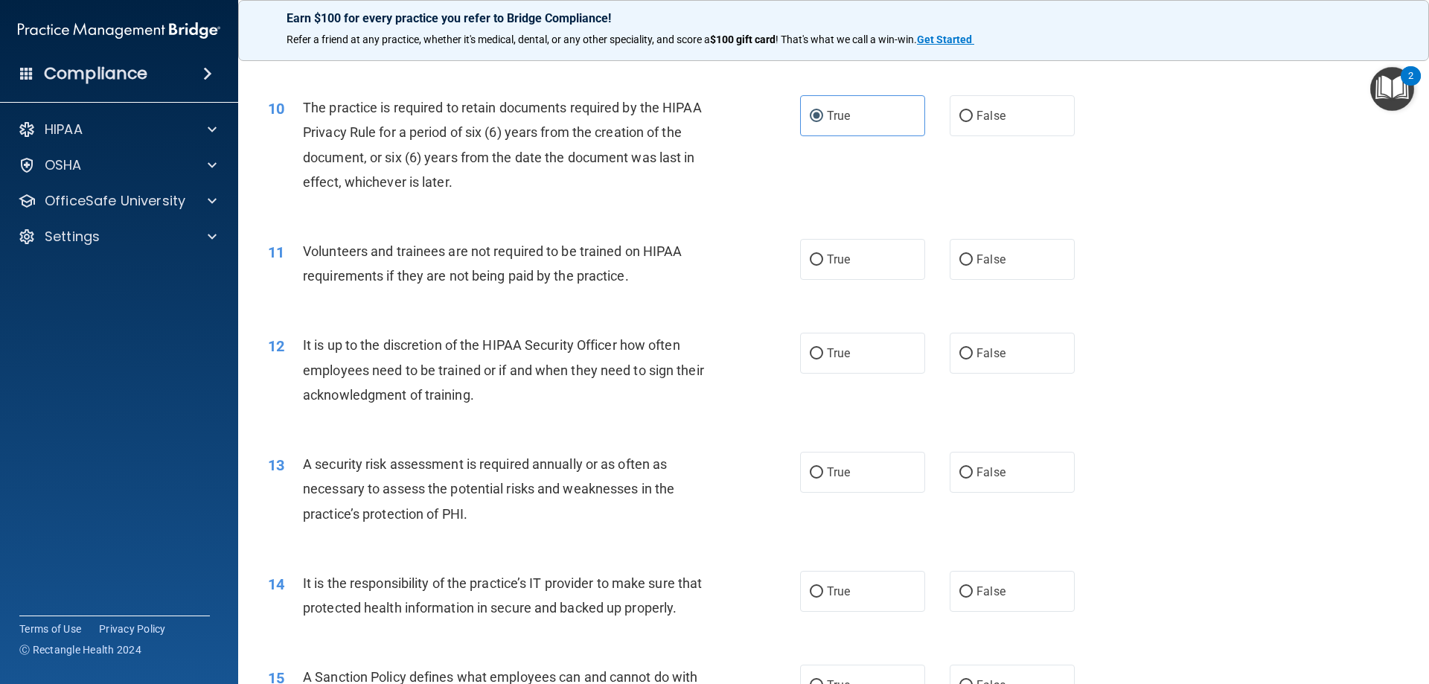
scroll to position [1265, 0]
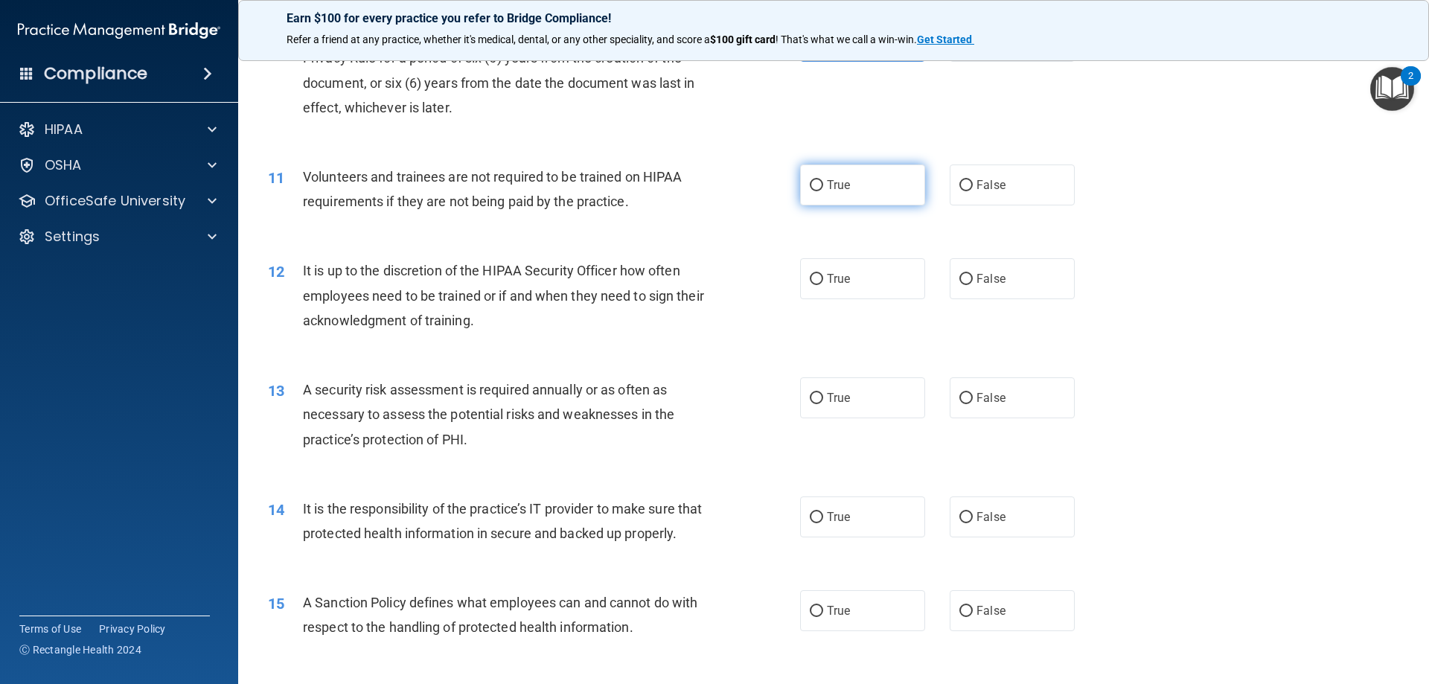
click at [854, 191] on label "True" at bounding box center [862, 184] width 125 height 41
click at [823, 191] on input "True" at bounding box center [816, 185] width 13 height 11
radio input "true"
click at [827, 278] on span "True" at bounding box center [838, 279] width 23 height 14
click at [823, 278] on input "True" at bounding box center [816, 279] width 13 height 11
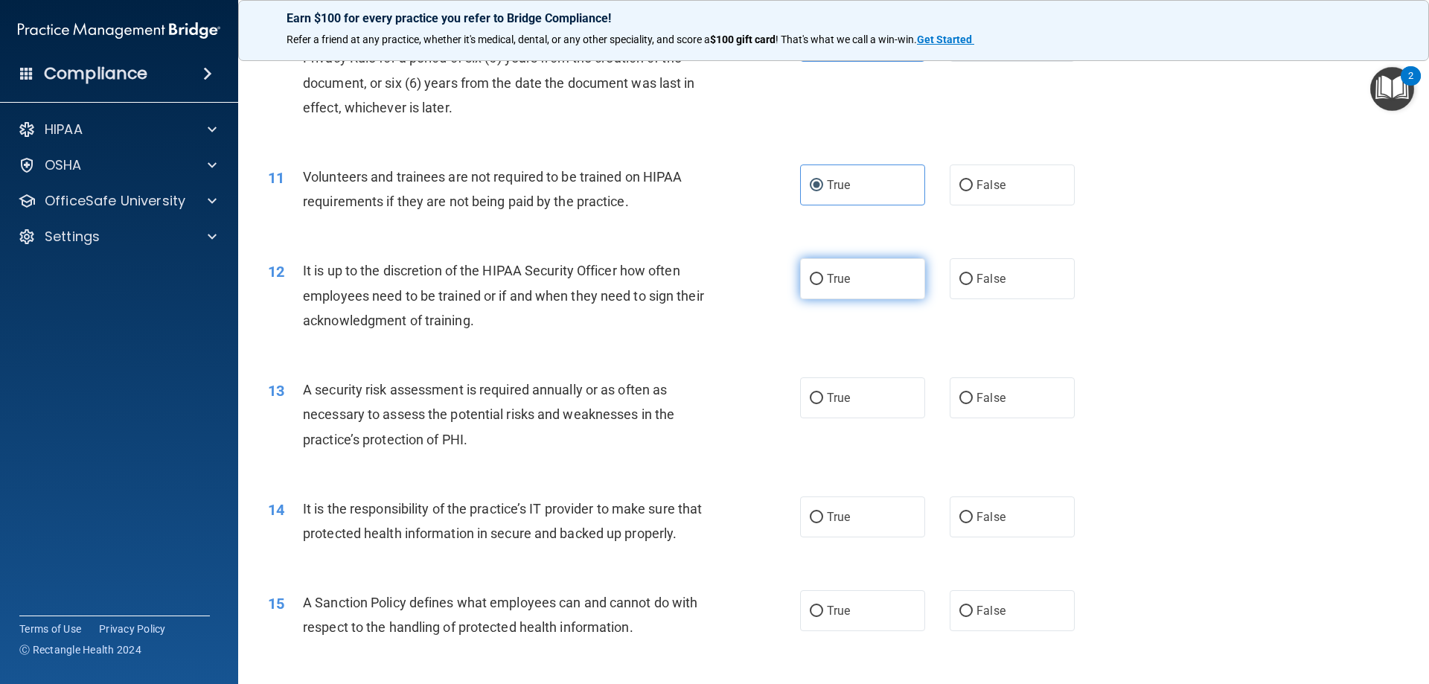
radio input "true"
click at [967, 406] on label "False" at bounding box center [1012, 397] width 125 height 41
click at [967, 404] on input "False" at bounding box center [965, 398] width 13 height 11
radio input "true"
click at [969, 509] on label "False" at bounding box center [1012, 516] width 125 height 41
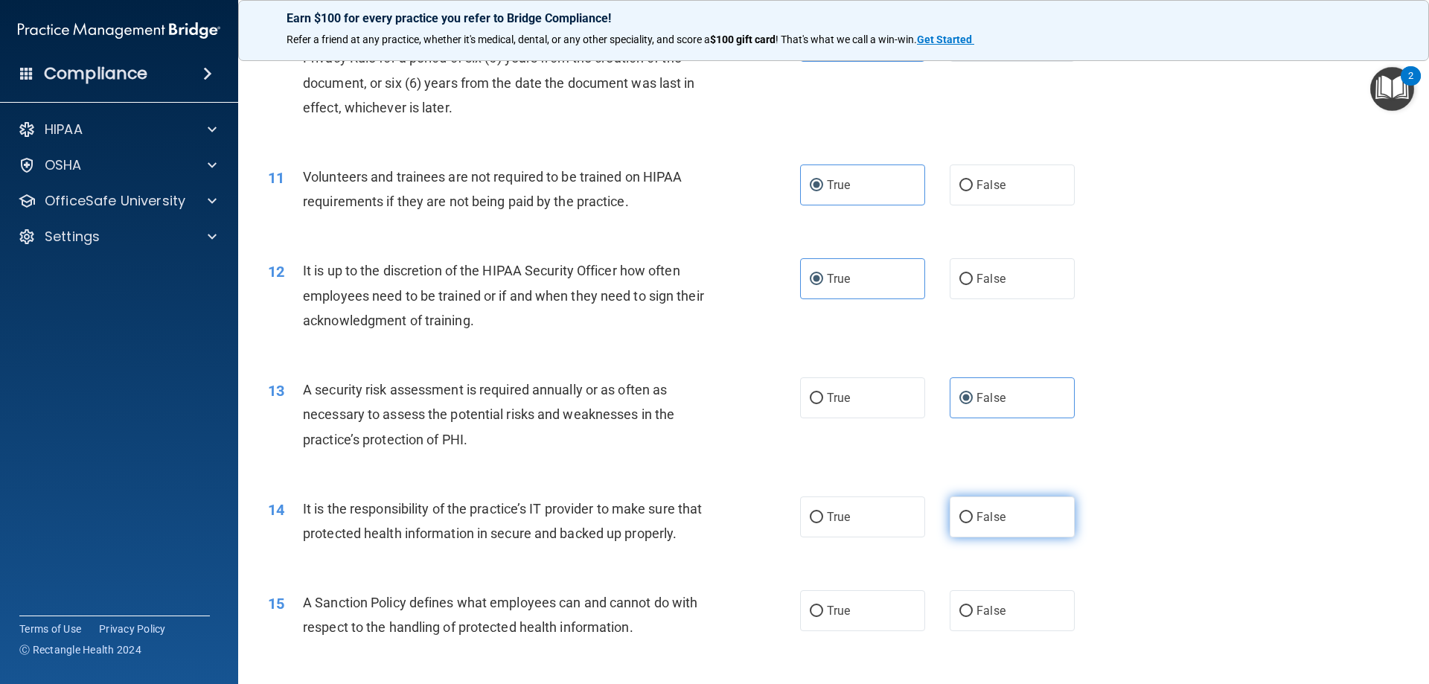
click at [969, 512] on input "False" at bounding box center [965, 517] width 13 height 11
radio input "true"
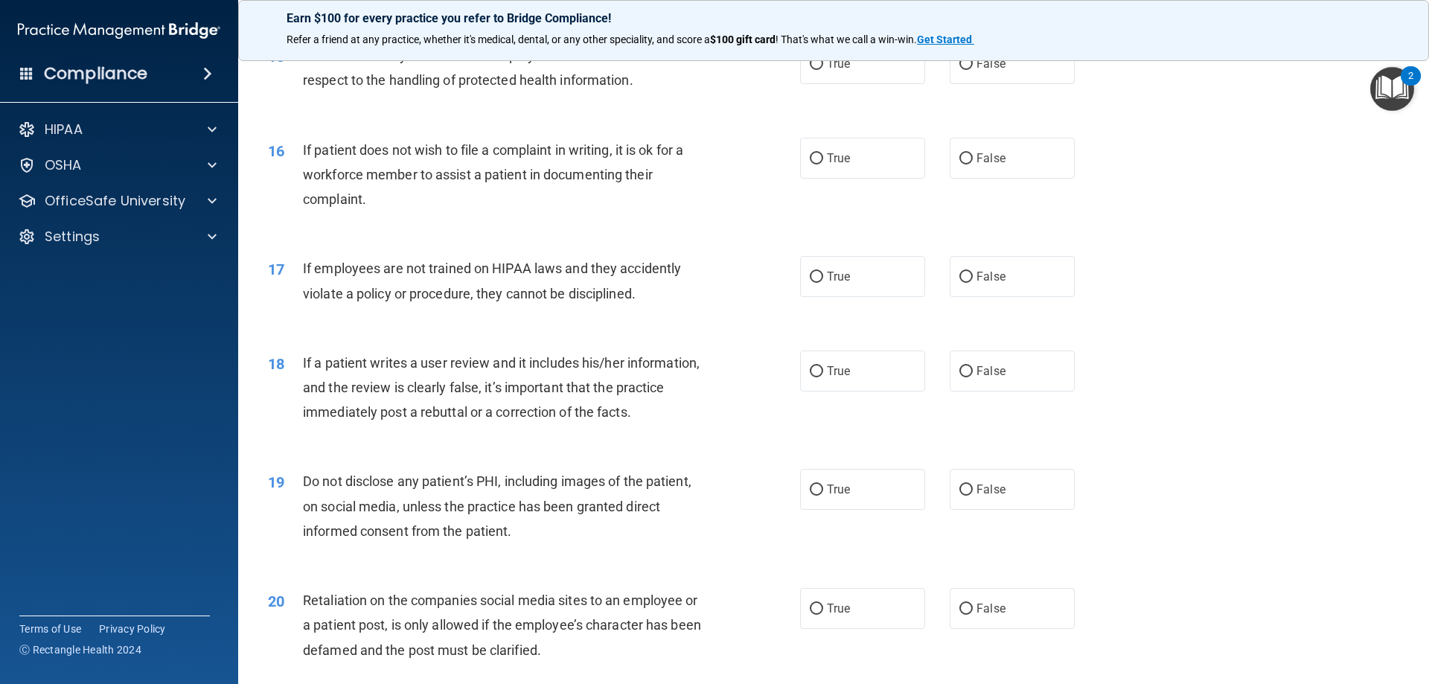
scroll to position [1786, 0]
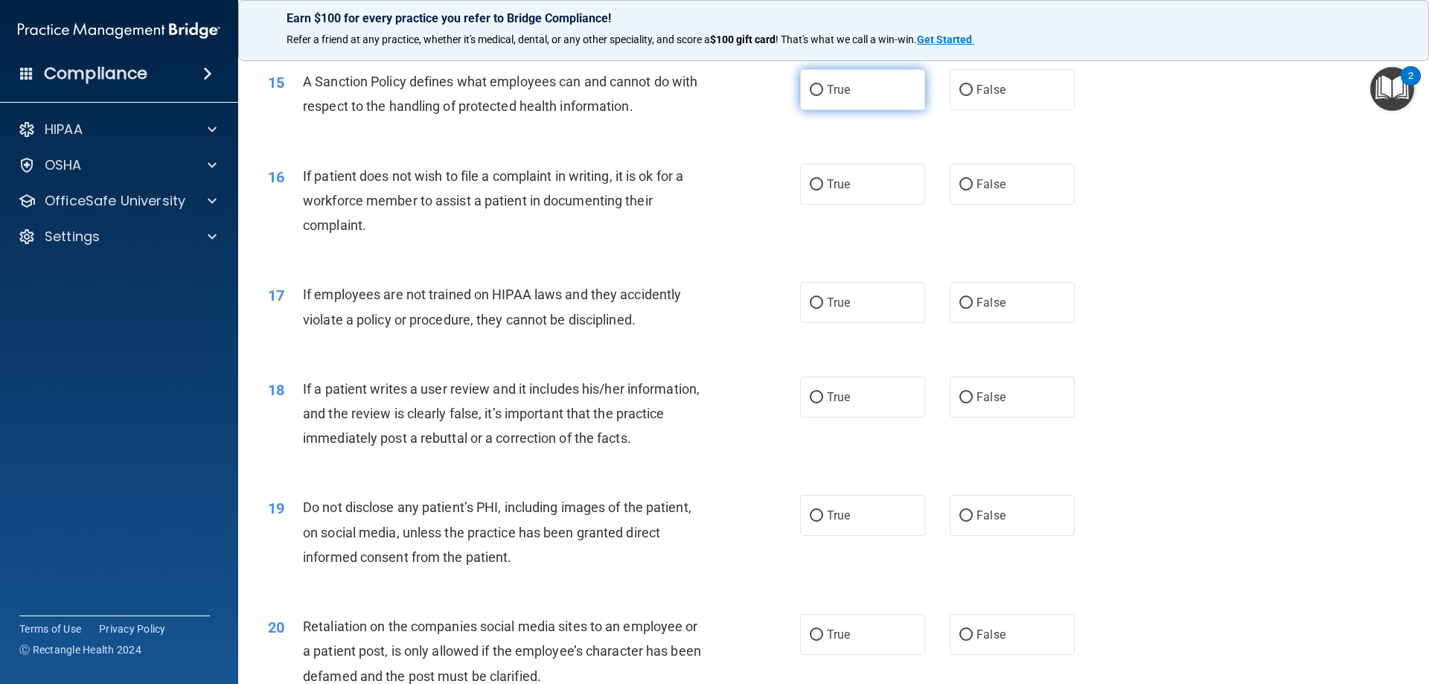
click at [827, 97] on span "True" at bounding box center [838, 90] width 23 height 14
click at [823, 96] on input "True" at bounding box center [816, 90] width 13 height 11
radio input "true"
click at [831, 191] on span "True" at bounding box center [838, 184] width 23 height 14
click at [823, 191] on input "True" at bounding box center [816, 184] width 13 height 11
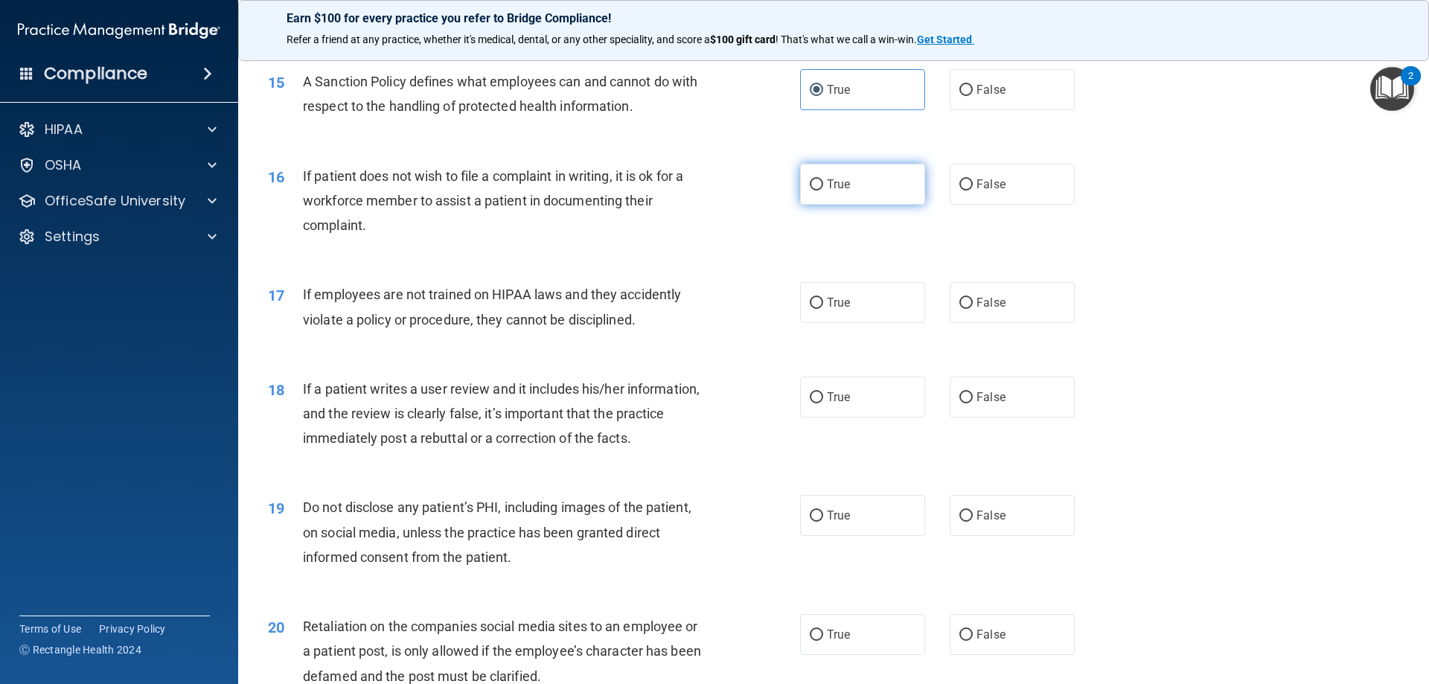
radio input "true"
click at [840, 310] on span "True" at bounding box center [838, 302] width 23 height 14
click at [823, 309] on input "True" at bounding box center [816, 303] width 13 height 11
radio input "true"
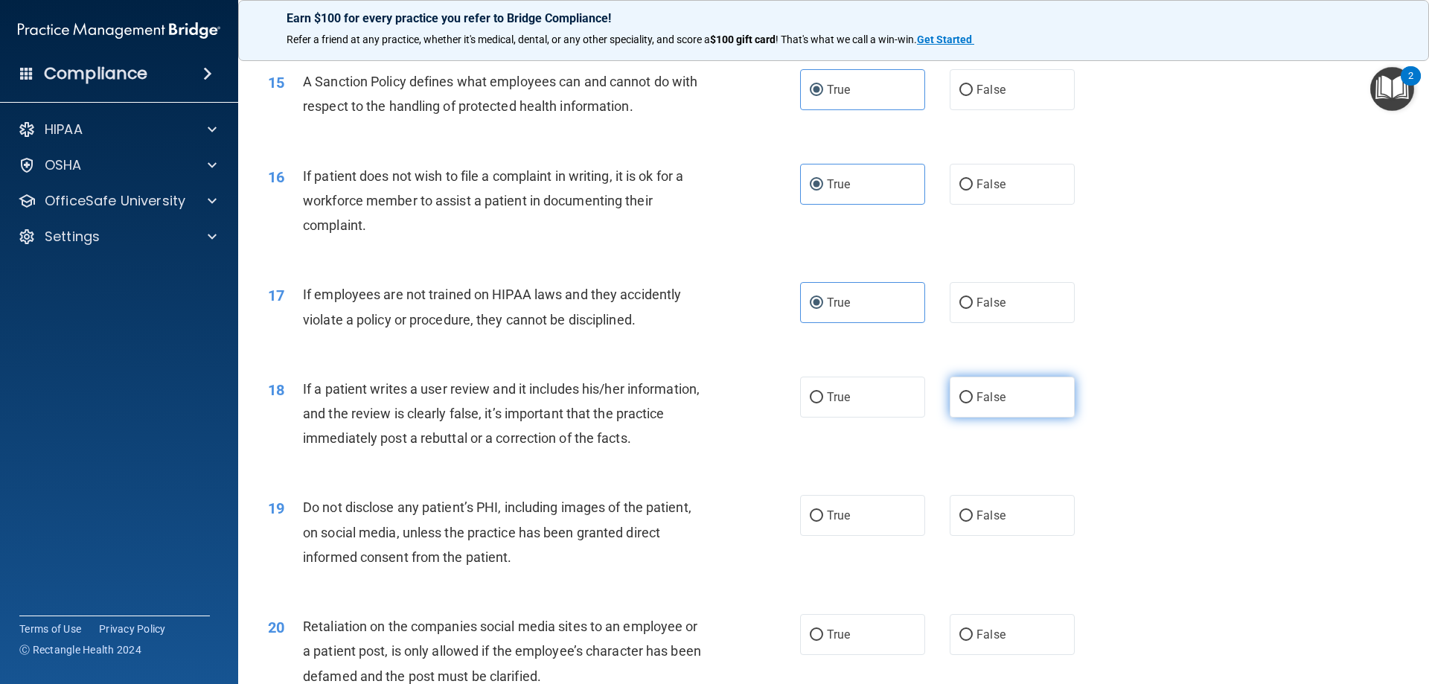
click at [969, 417] on label "False" at bounding box center [1012, 397] width 125 height 41
click at [969, 403] on input "False" at bounding box center [965, 397] width 13 height 11
radio input "true"
click at [979, 522] on span "False" at bounding box center [990, 515] width 29 height 14
click at [973, 522] on input "False" at bounding box center [965, 515] width 13 height 11
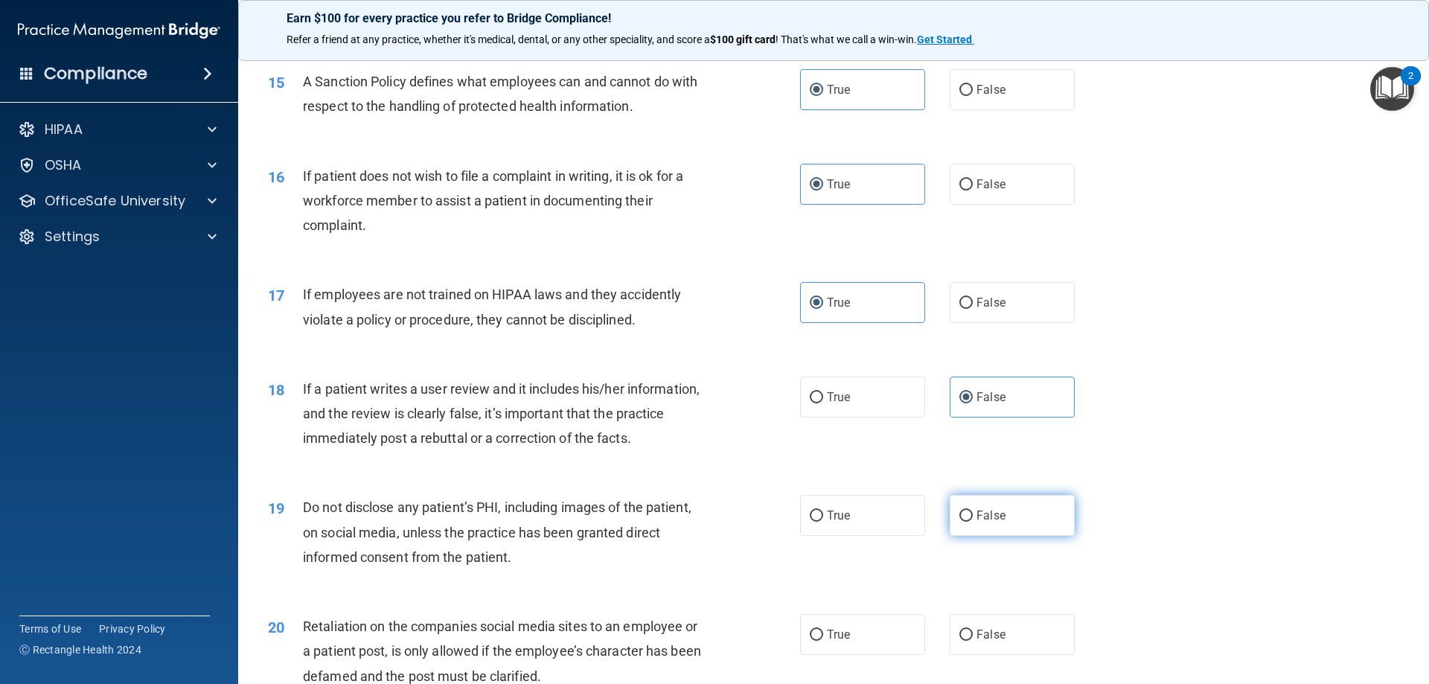
radio input "true"
click at [976, 641] on span "False" at bounding box center [990, 634] width 29 height 14
click at [973, 641] on input "False" at bounding box center [965, 635] width 13 height 11
radio input "true"
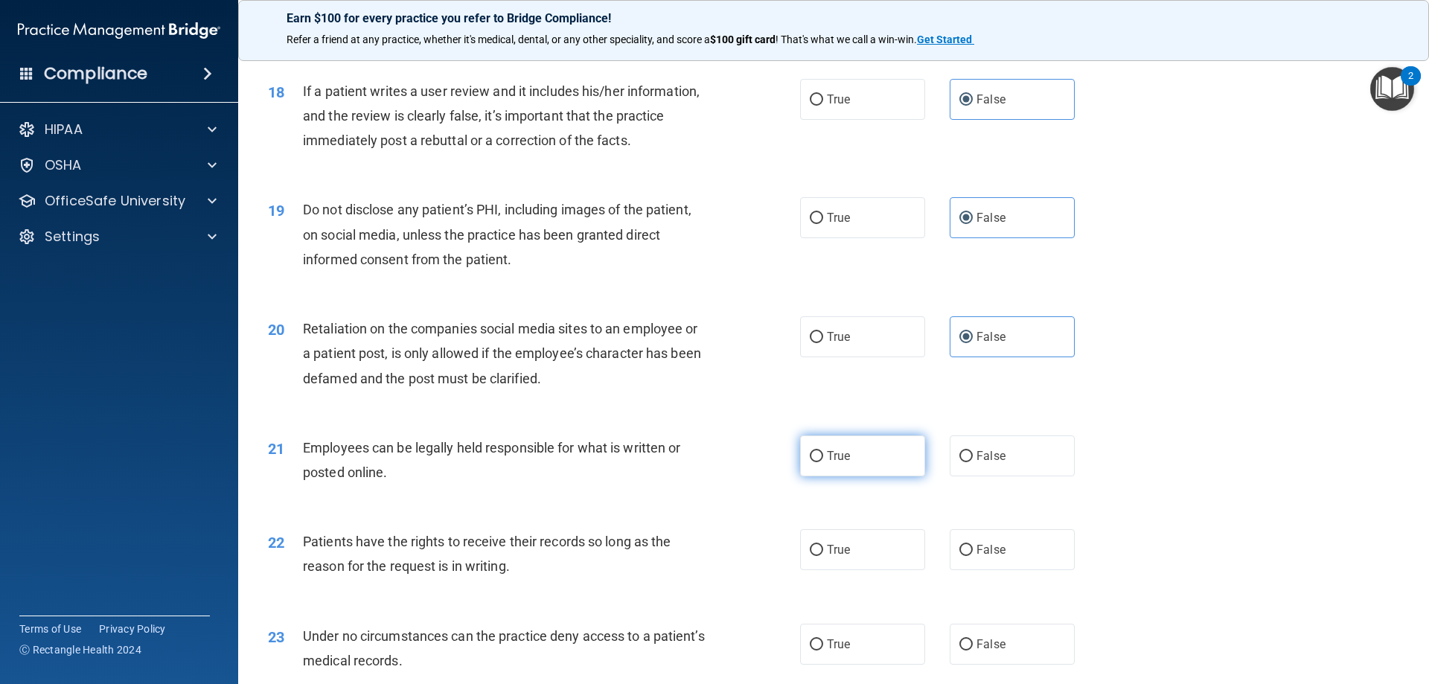
click at [815, 462] on input "True" at bounding box center [816, 456] width 13 height 11
radio input "true"
click at [810, 556] on input "True" at bounding box center [816, 550] width 13 height 11
radio input "true"
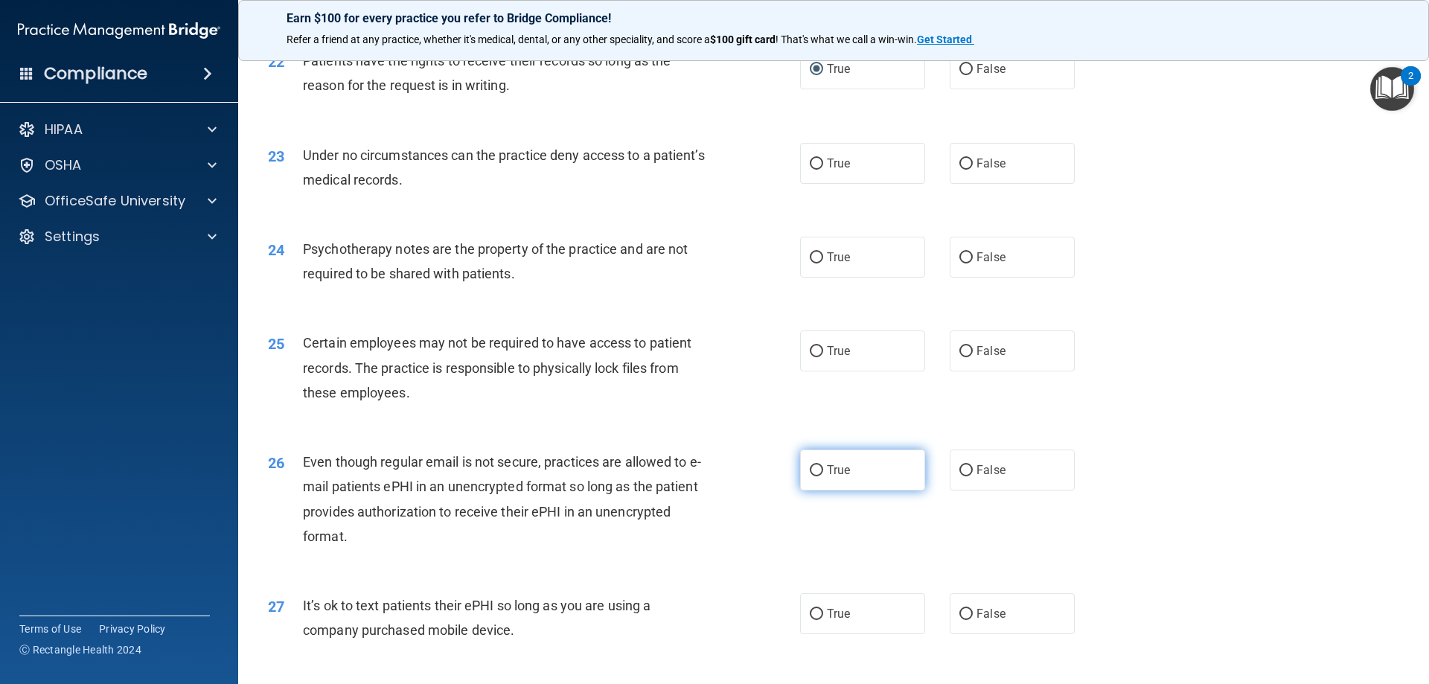
scroll to position [2604, 0]
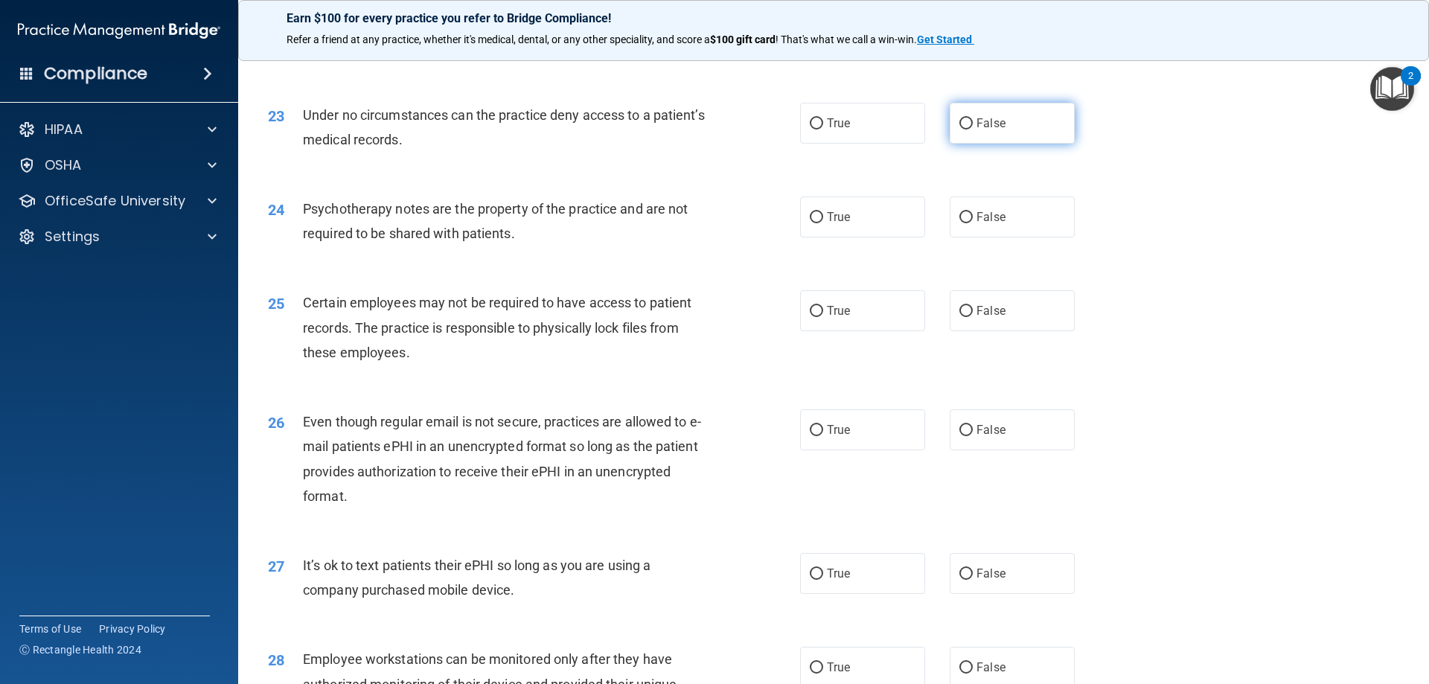
click at [1003, 144] on label "False" at bounding box center [1012, 123] width 125 height 41
click at [973, 129] on input "False" at bounding box center [965, 123] width 13 height 11
radio input "true"
click at [994, 237] on label "False" at bounding box center [1012, 216] width 125 height 41
click at [973, 223] on input "False" at bounding box center [965, 217] width 13 height 11
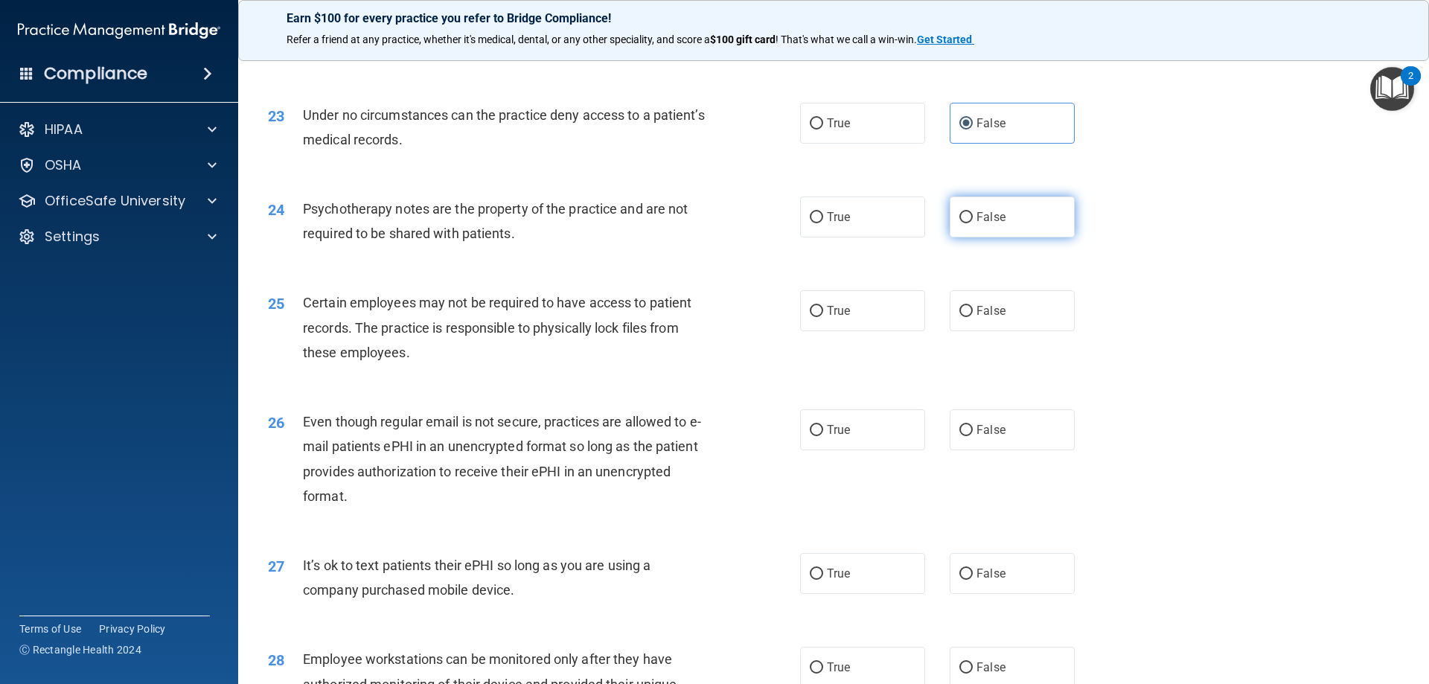
radio input "true"
click at [876, 331] on label "True" at bounding box center [862, 310] width 125 height 41
click at [823, 317] on input "True" at bounding box center [816, 311] width 13 height 11
radio input "true"
click at [996, 437] on span "False" at bounding box center [990, 430] width 29 height 14
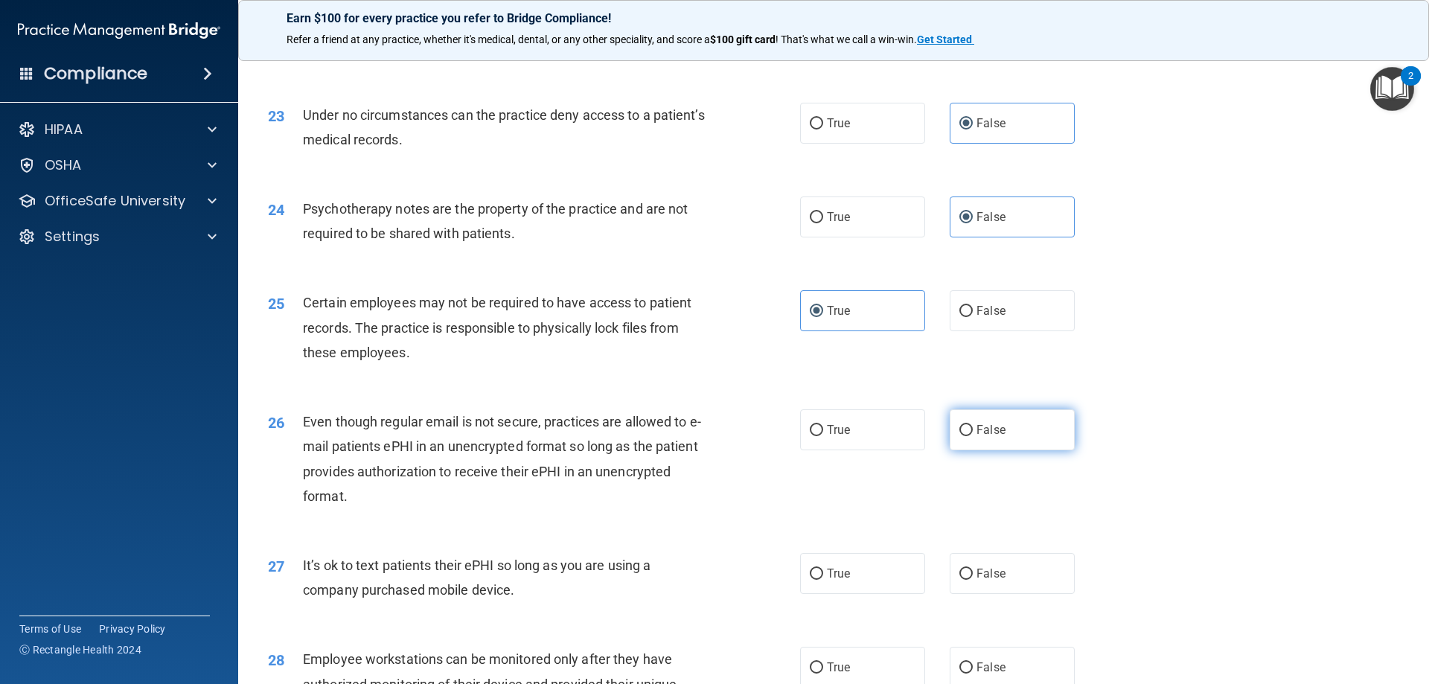
click at [973, 436] on input "False" at bounding box center [965, 430] width 13 height 11
radio input "true"
click at [962, 580] on input "False" at bounding box center [965, 574] width 13 height 11
radio input "true"
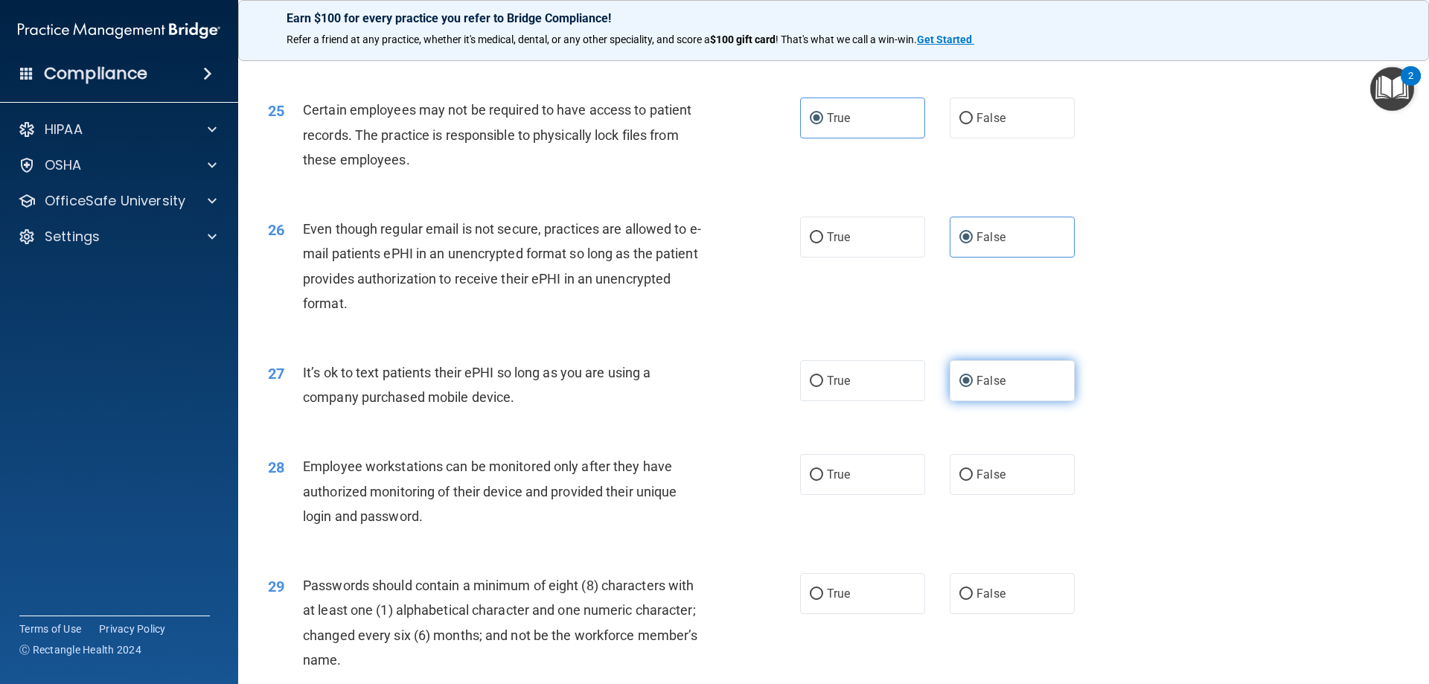
scroll to position [2977, 0]
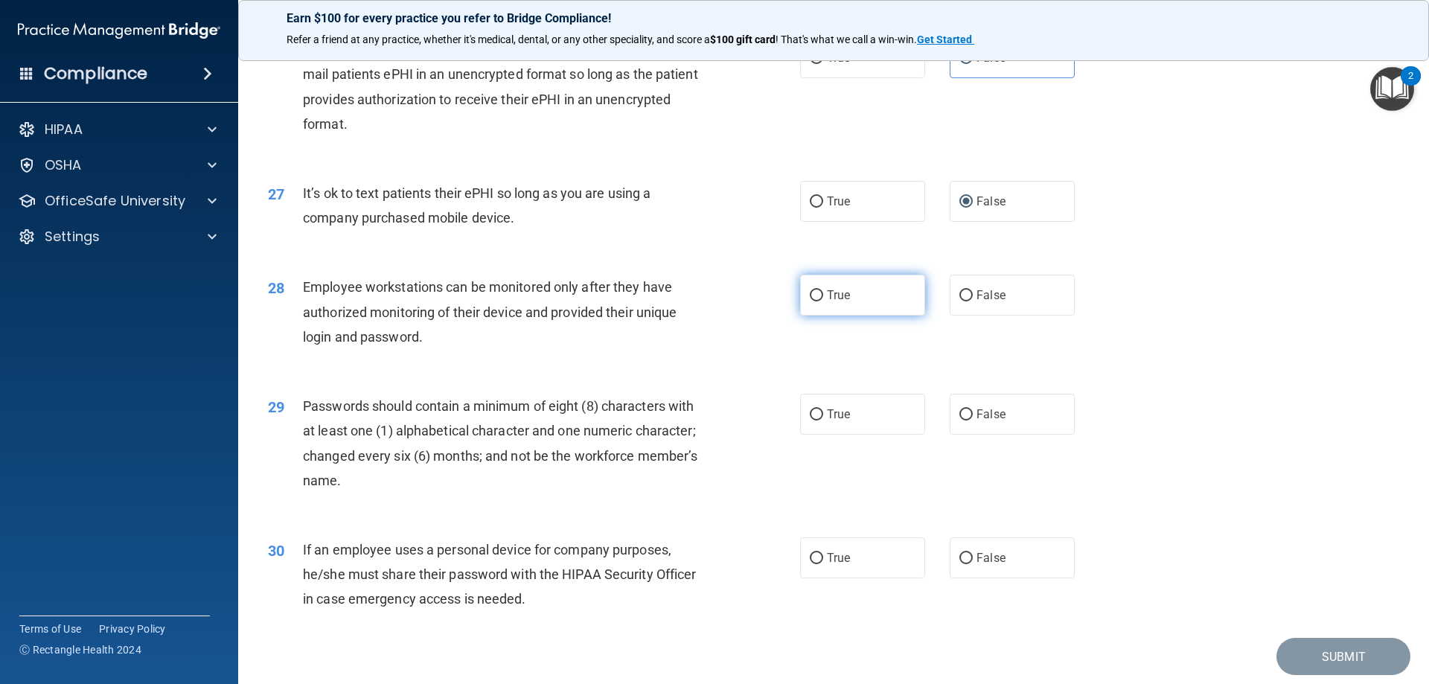
click at [851, 316] on label "True" at bounding box center [862, 295] width 125 height 41
click at [823, 301] on input "True" at bounding box center [816, 295] width 13 height 11
radio input "true"
click at [845, 435] on label "True" at bounding box center [862, 414] width 125 height 41
click at [823, 420] on input "True" at bounding box center [816, 414] width 13 height 11
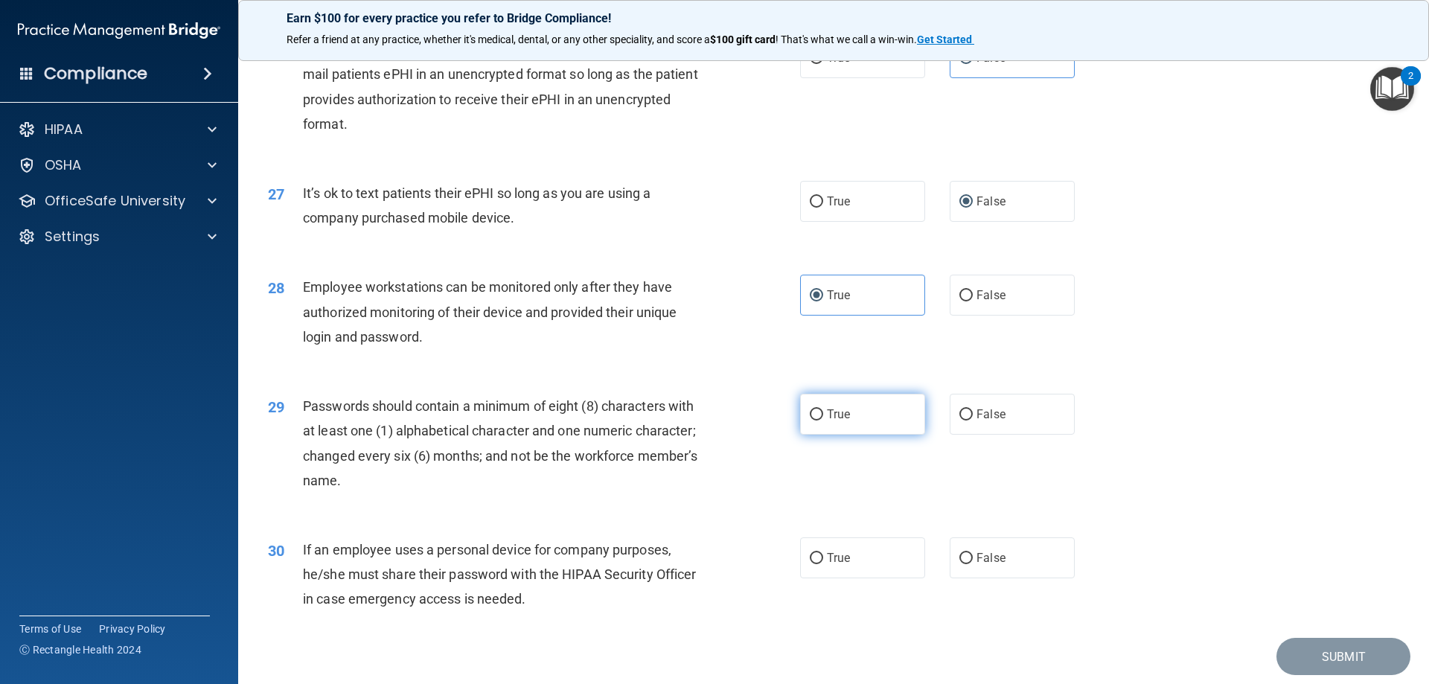
radio input "true"
click at [827, 565] on span "True" at bounding box center [838, 558] width 23 height 14
click at [823, 564] on input "True" at bounding box center [816, 558] width 13 height 11
radio input "true"
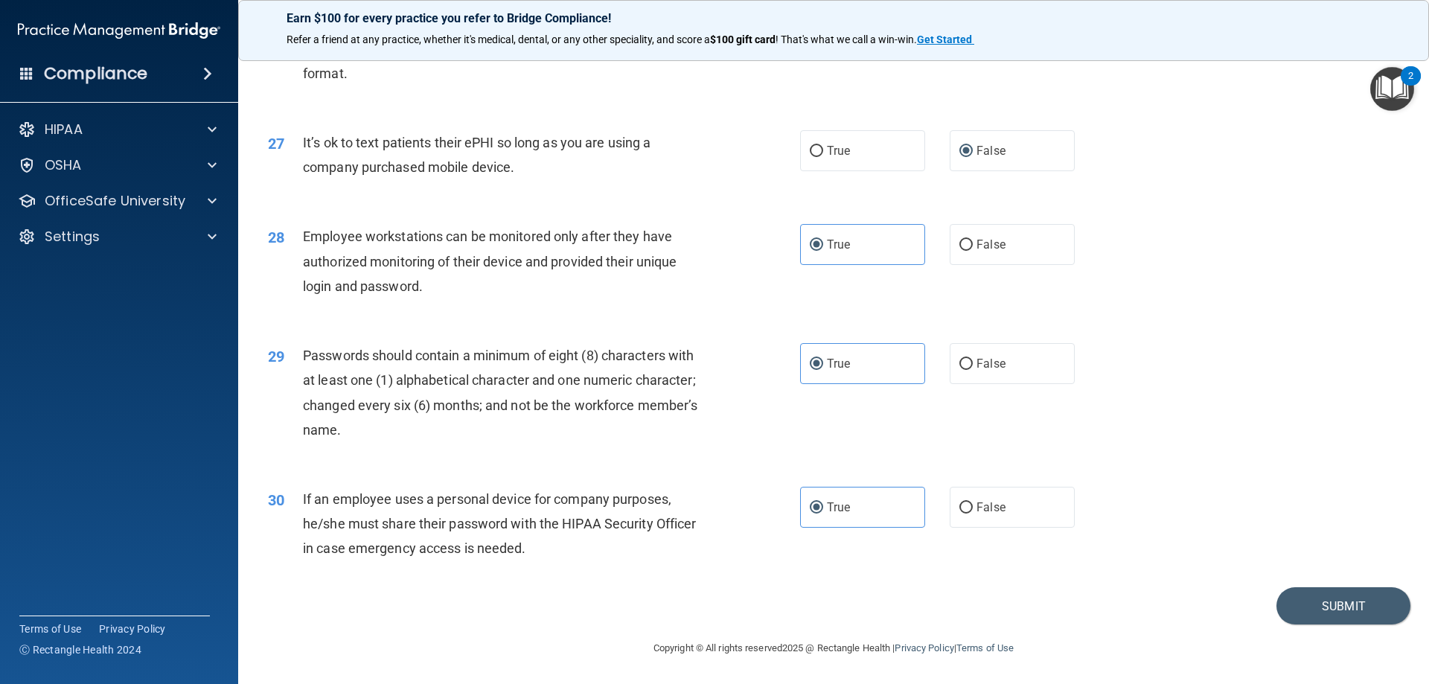
scroll to position [3052, 0]
click at [1337, 609] on button "Submit" at bounding box center [1343, 606] width 134 height 38
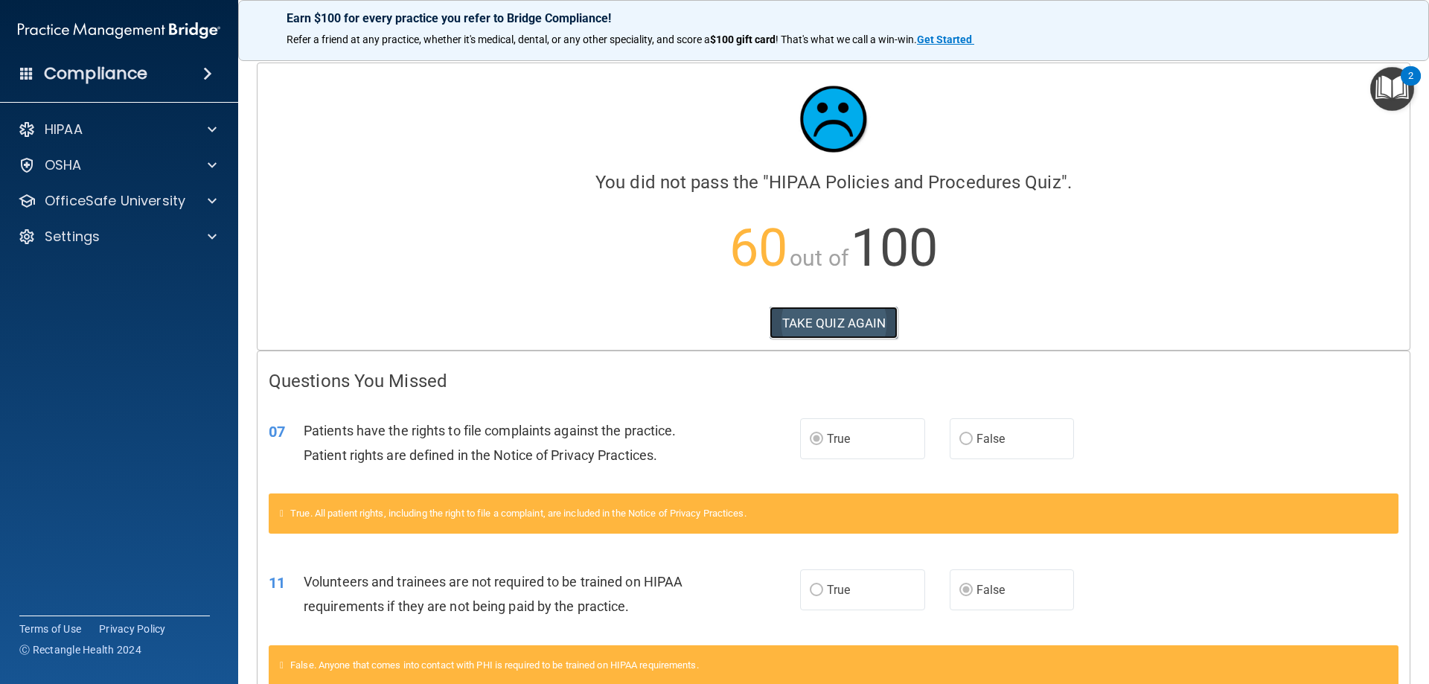
click at [814, 329] on button "TAKE QUIZ AGAIN" at bounding box center [833, 323] width 129 height 33
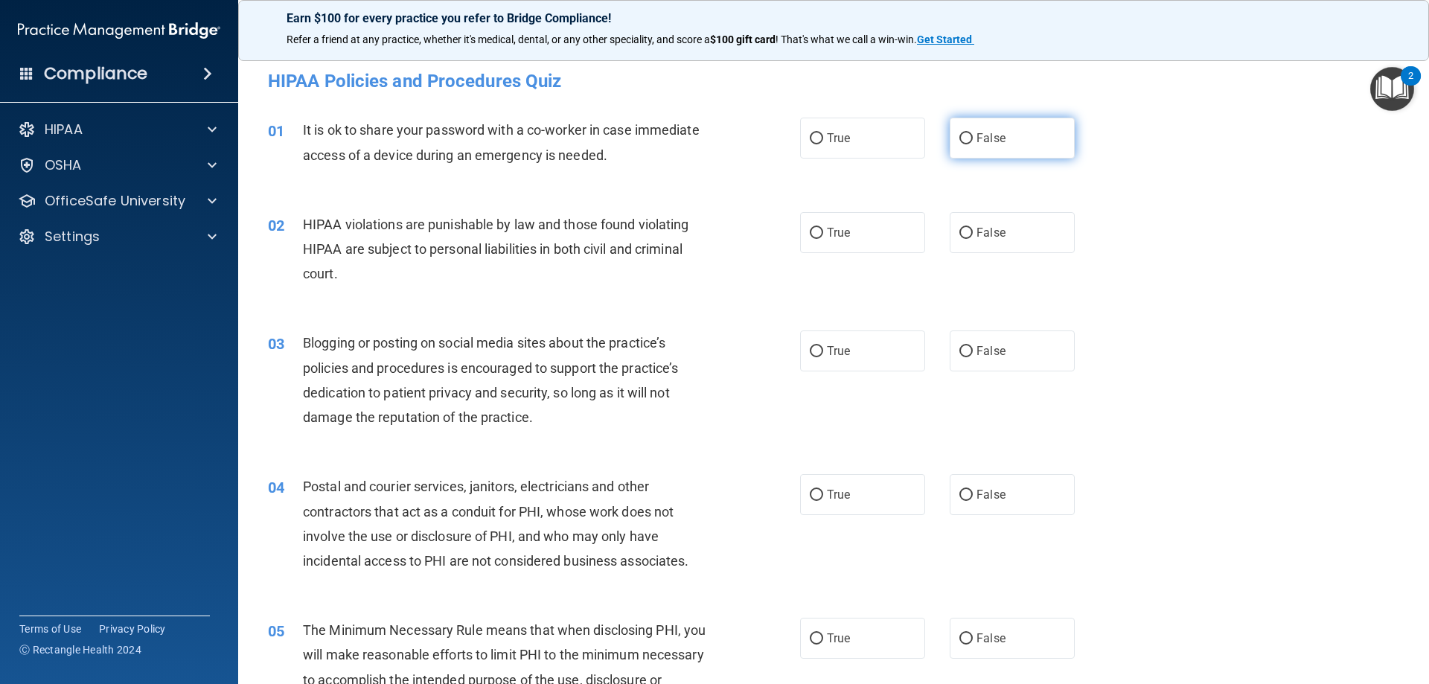
click at [1011, 133] on label "False" at bounding box center [1012, 138] width 125 height 41
click at [973, 133] on input "False" at bounding box center [965, 138] width 13 height 11
radio input "true"
click at [848, 238] on label "True" at bounding box center [862, 232] width 125 height 41
click at [823, 238] on input "True" at bounding box center [816, 233] width 13 height 11
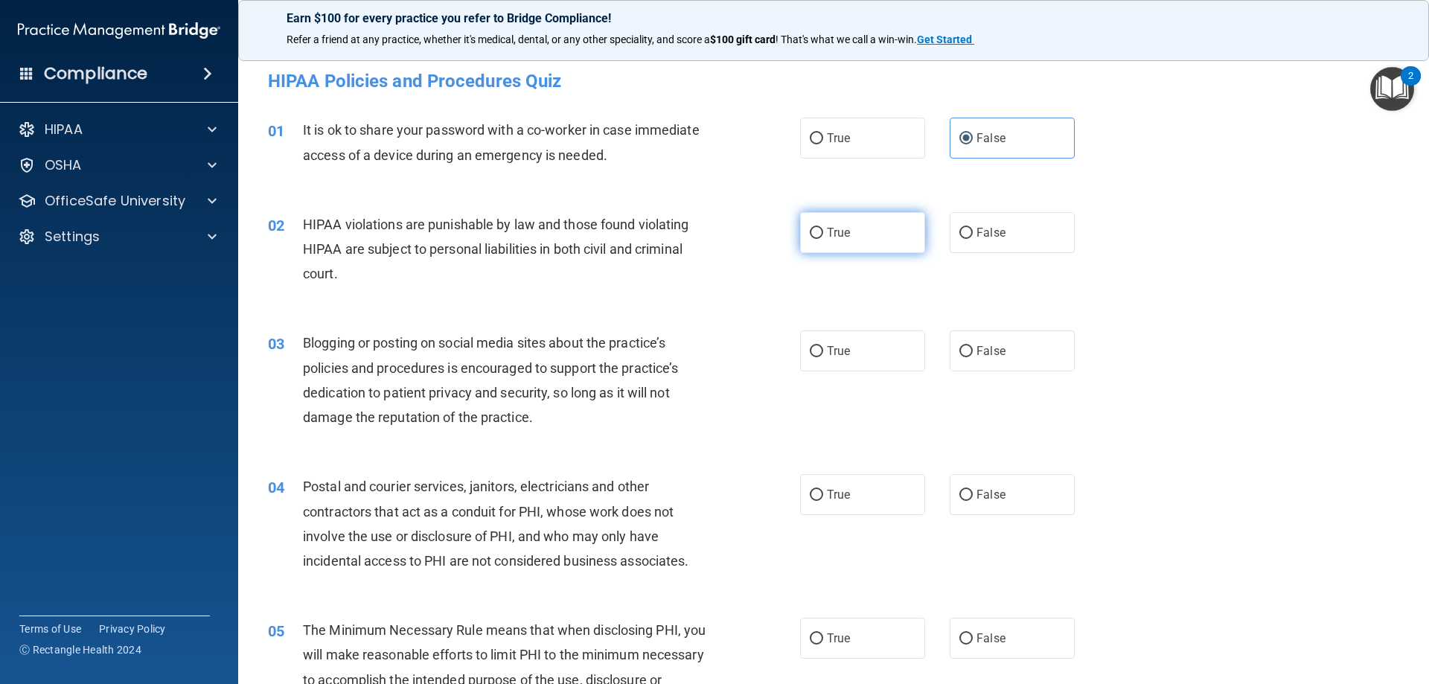
radio input "true"
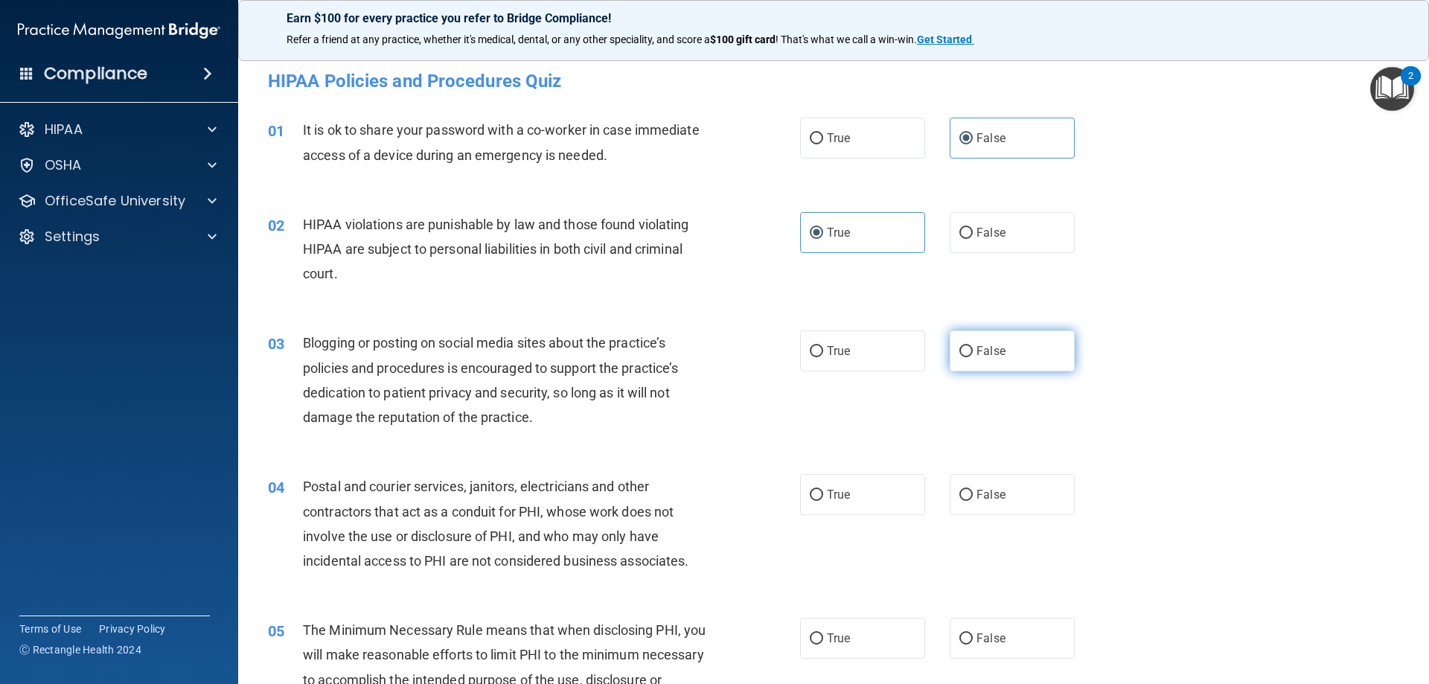
click at [1027, 356] on label "False" at bounding box center [1012, 350] width 125 height 41
click at [973, 356] on input "False" at bounding box center [965, 351] width 13 height 11
radio input "true"
click at [839, 493] on span "True" at bounding box center [838, 494] width 23 height 14
click at [823, 493] on input "True" at bounding box center [816, 495] width 13 height 11
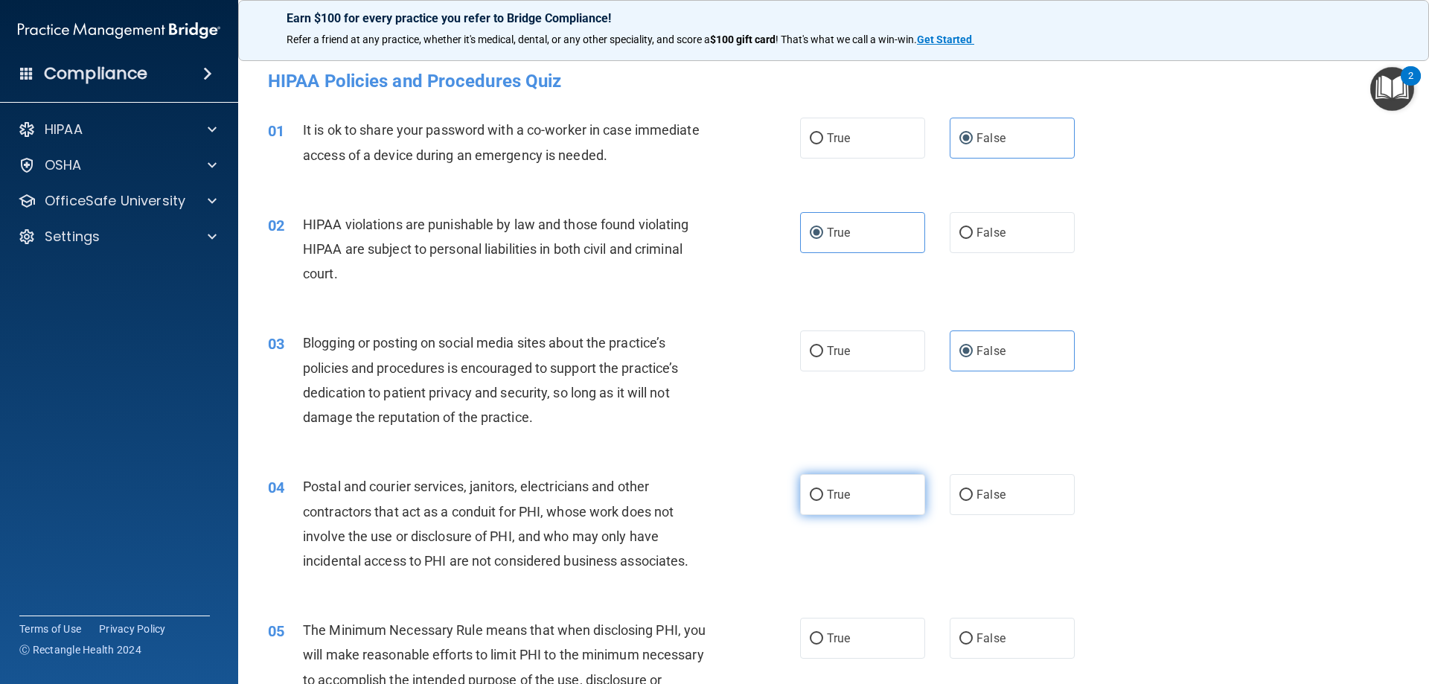
radio input "true"
click at [809, 621] on label "True" at bounding box center [862, 638] width 125 height 41
click at [810, 633] on input "True" at bounding box center [816, 638] width 13 height 11
radio input "true"
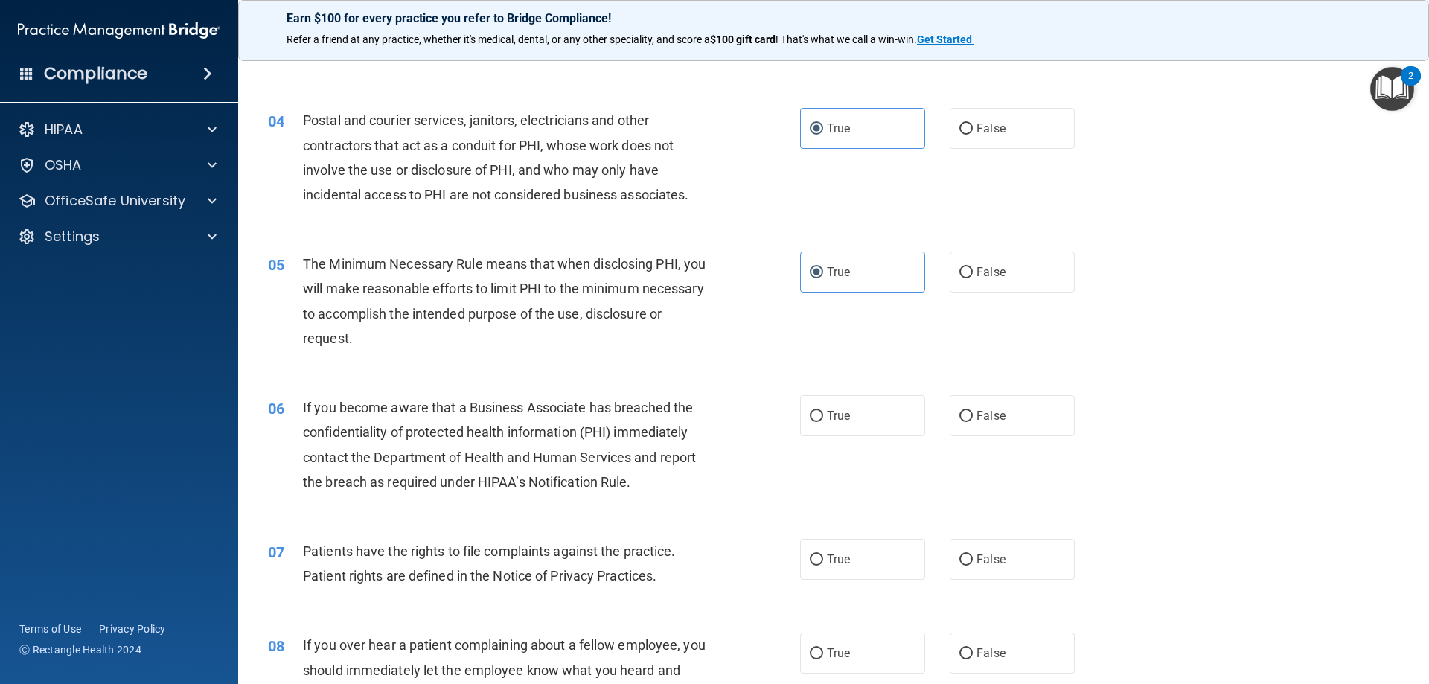
scroll to position [372, 0]
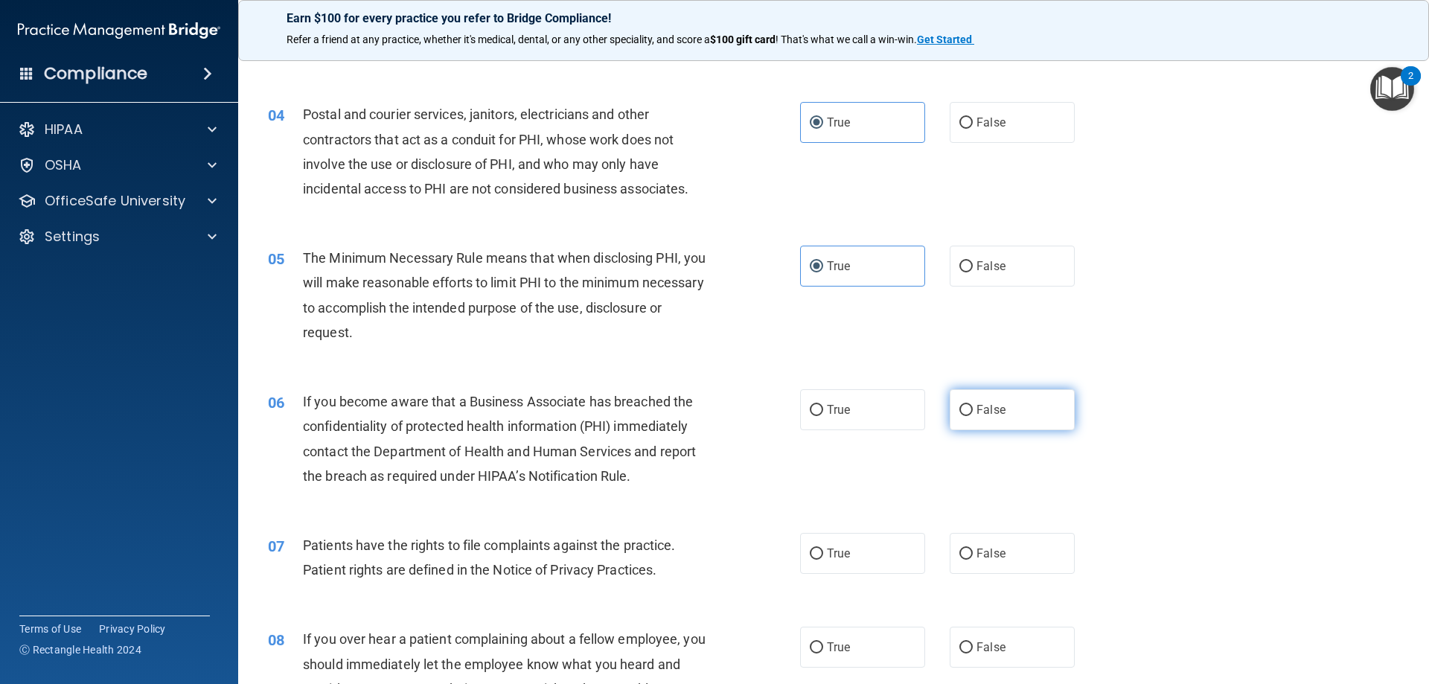
click at [1008, 414] on label "False" at bounding box center [1012, 409] width 125 height 41
click at [973, 414] on input "False" at bounding box center [965, 410] width 13 height 11
radio input "true"
click at [827, 555] on span "True" at bounding box center [838, 553] width 23 height 14
click at [823, 555] on input "True" at bounding box center [816, 553] width 13 height 11
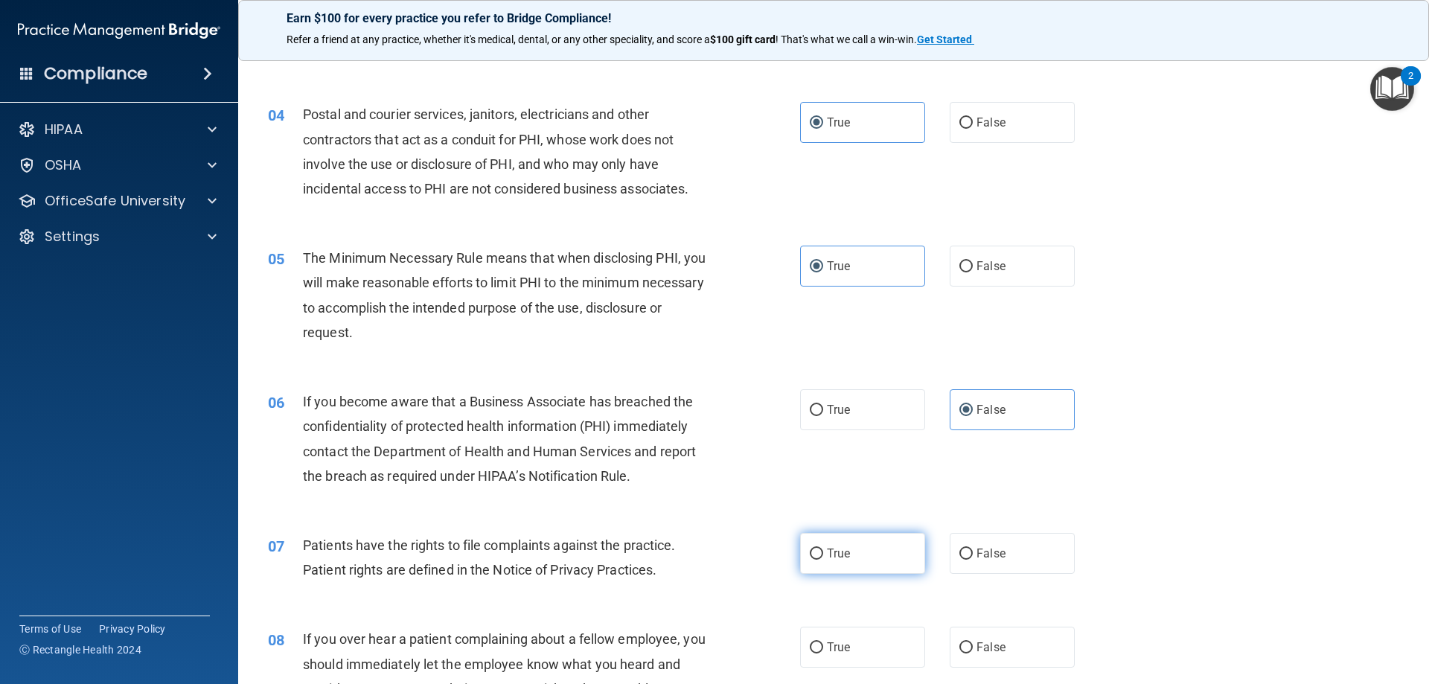
radio input "true"
click at [827, 555] on span "True" at bounding box center [838, 553] width 23 height 14
click at [823, 555] on input "True" at bounding box center [816, 553] width 13 height 11
click at [993, 561] on label "False" at bounding box center [1012, 553] width 125 height 41
click at [973, 560] on input "False" at bounding box center [965, 553] width 13 height 11
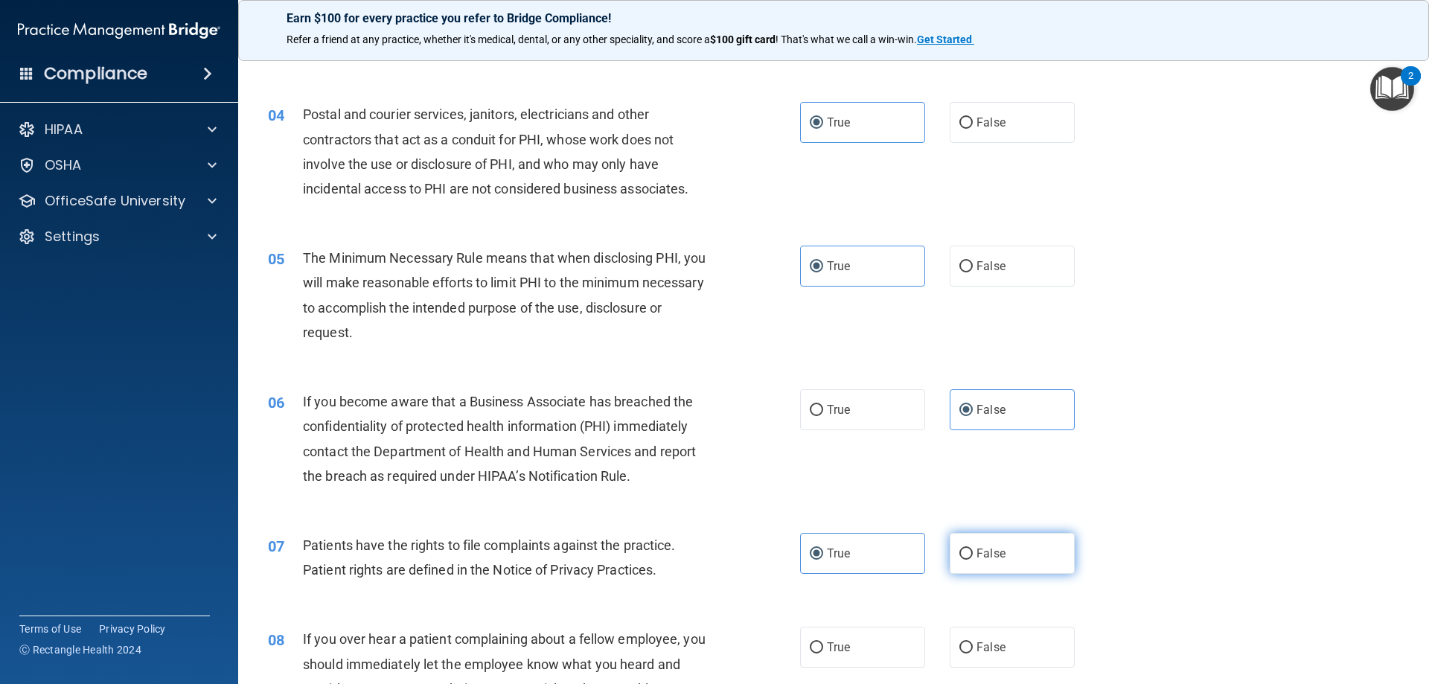
radio input "true"
radio input "false"
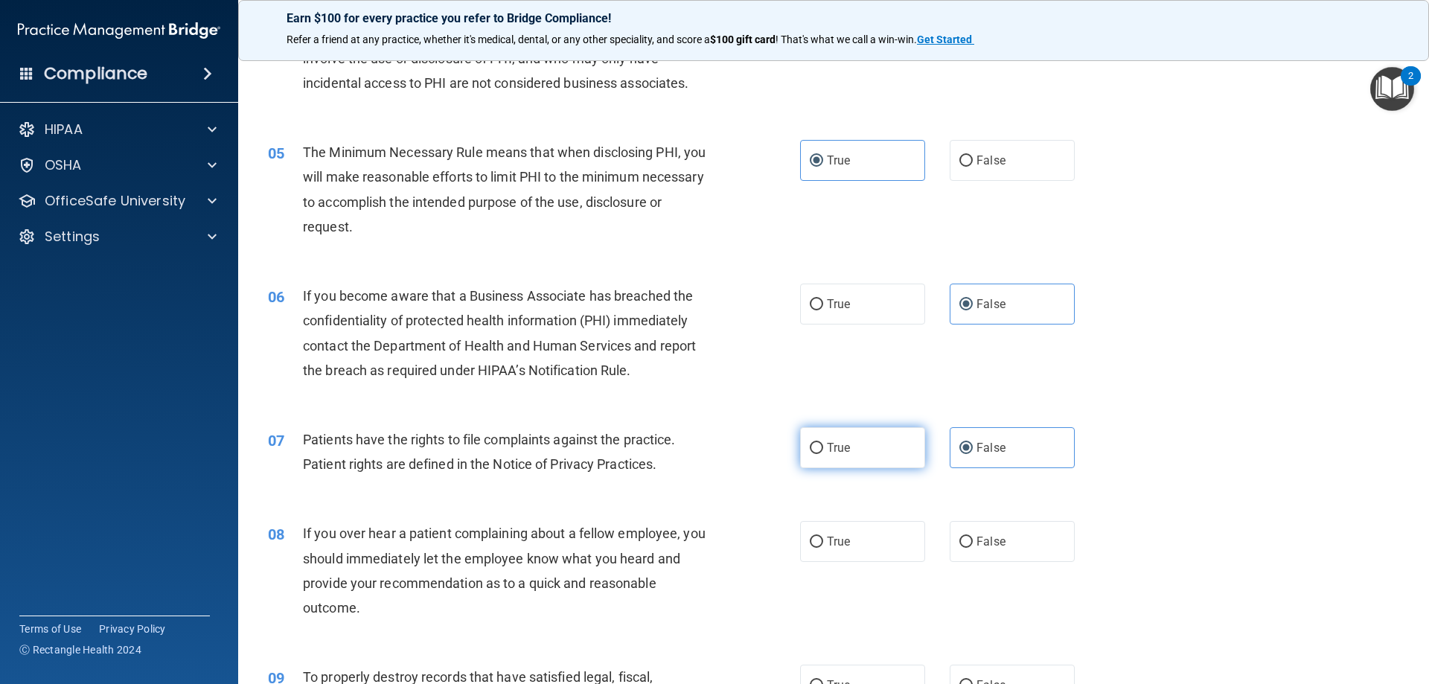
scroll to position [521, 0]
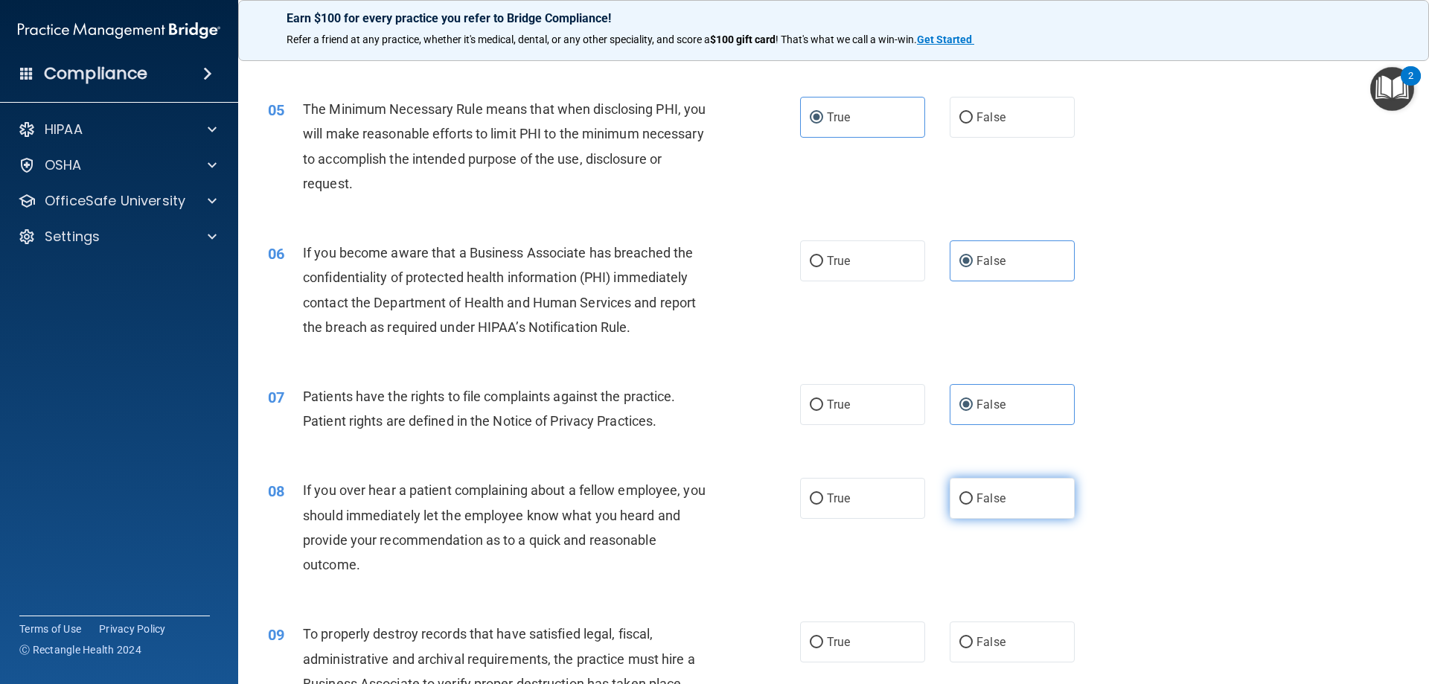
click at [1002, 490] on label "False" at bounding box center [1012, 498] width 125 height 41
click at [973, 493] on input "False" at bounding box center [965, 498] width 13 height 11
radio input "true"
click at [976, 640] on span "False" at bounding box center [990, 642] width 29 height 14
click at [970, 640] on input "False" at bounding box center [965, 642] width 13 height 11
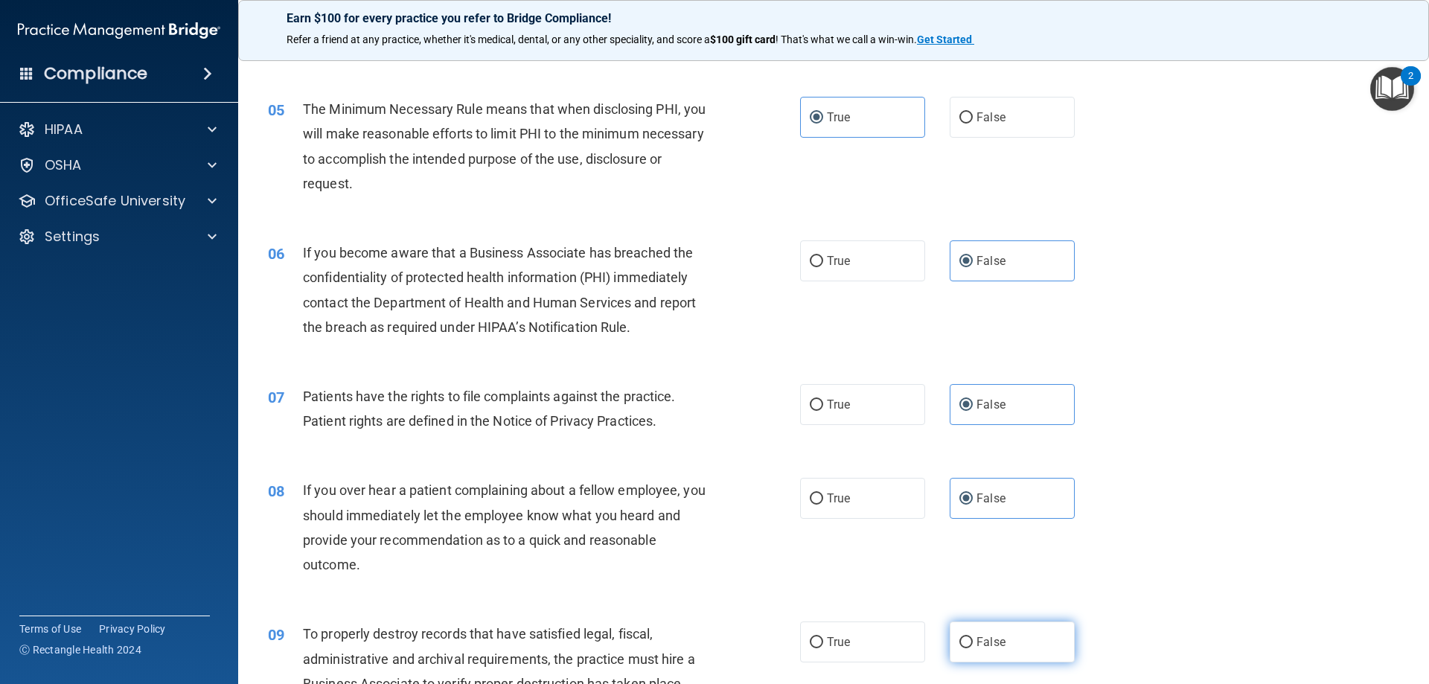
radio input "true"
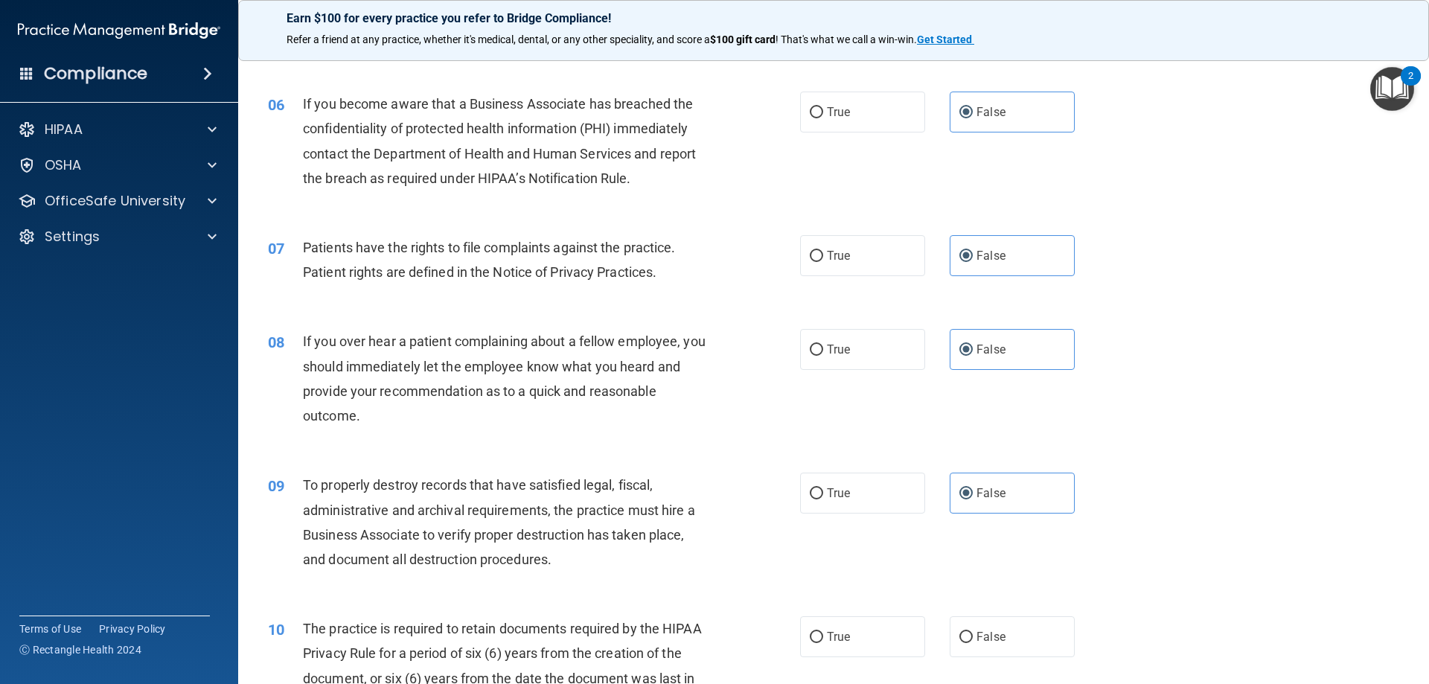
scroll to position [744, 0]
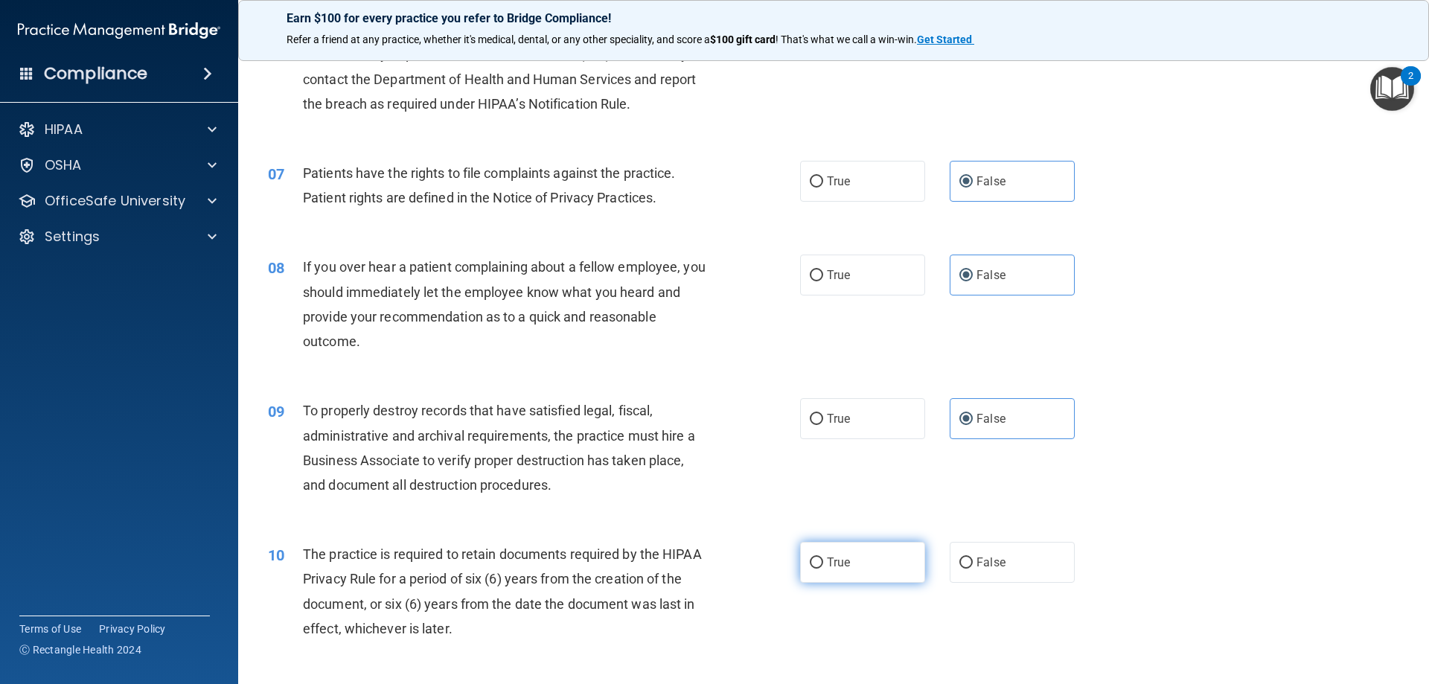
click at [884, 545] on label "True" at bounding box center [862, 562] width 125 height 41
click at [823, 557] on input "True" at bounding box center [816, 562] width 13 height 11
radio input "true"
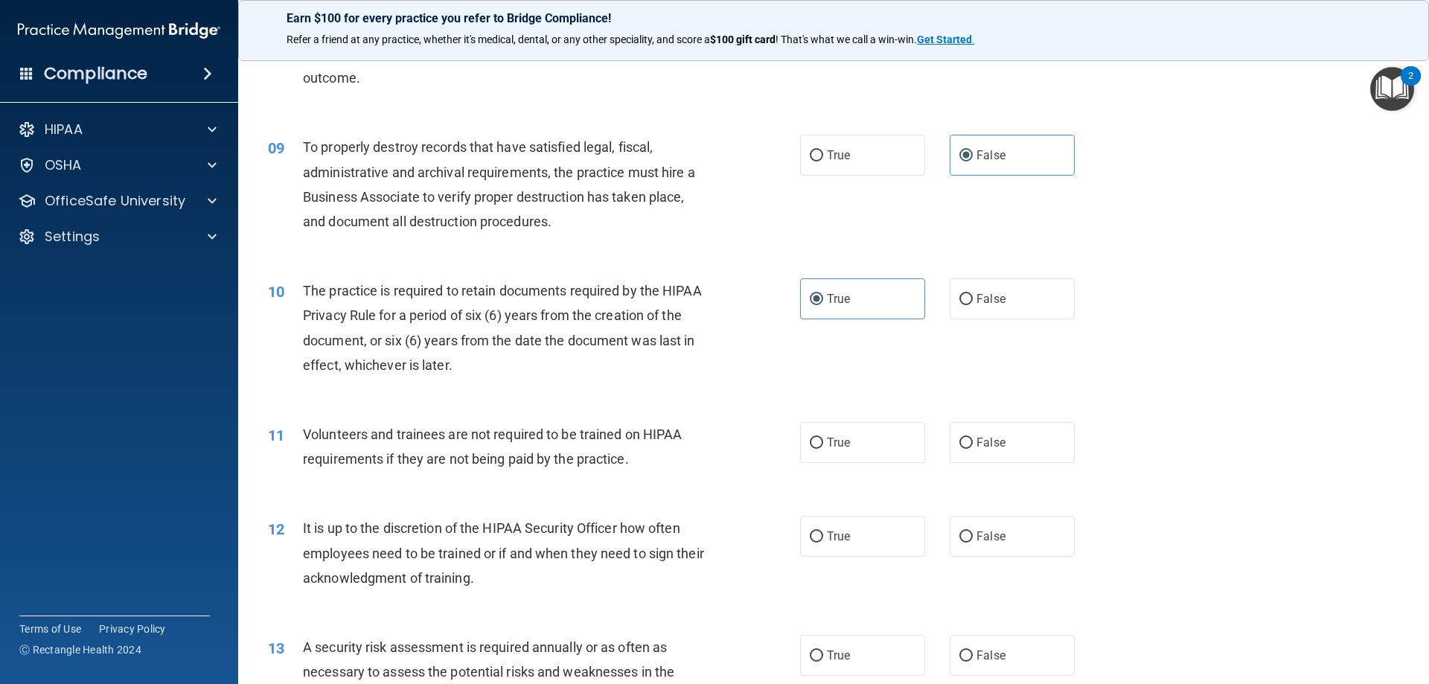
scroll to position [1042, 0]
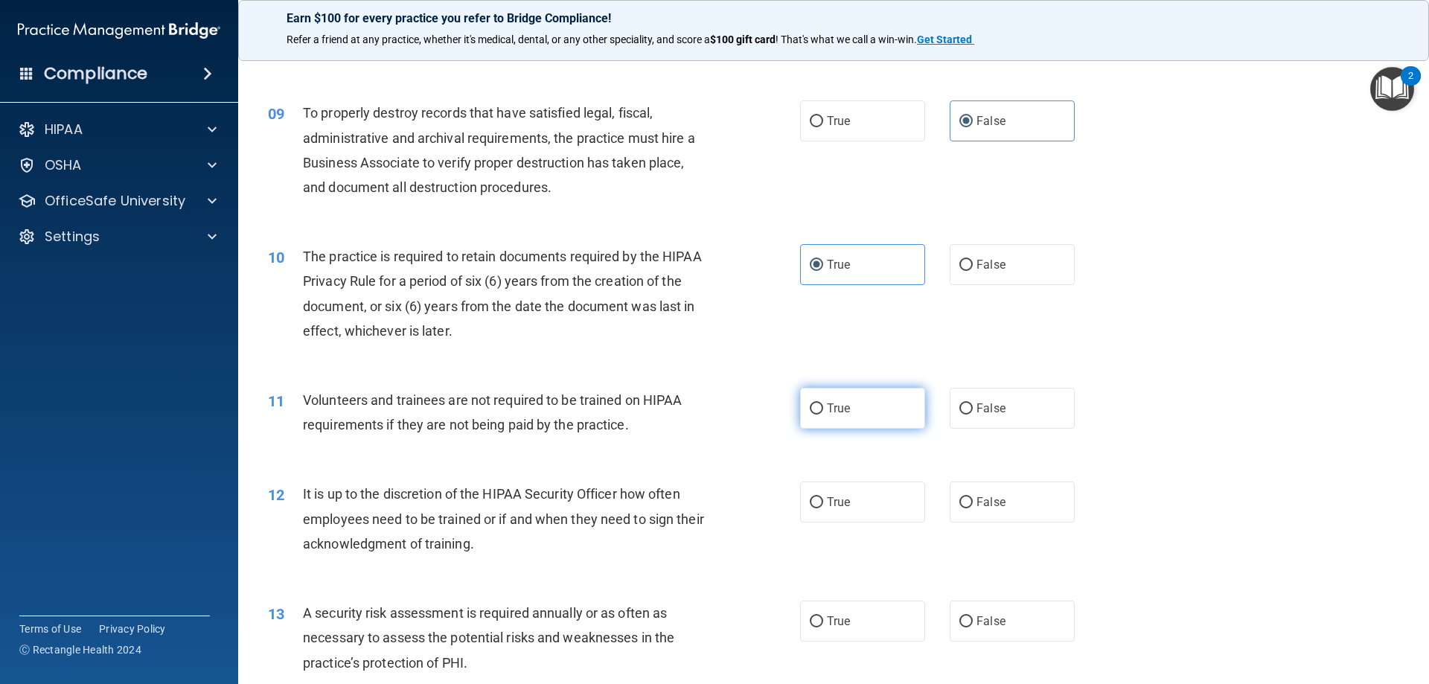
click at [826, 418] on label "True" at bounding box center [862, 408] width 125 height 41
click at [823, 414] on input "True" at bounding box center [816, 408] width 13 height 11
radio input "true"
click at [820, 502] on label "True" at bounding box center [862, 501] width 125 height 41
click at [820, 502] on input "True" at bounding box center [816, 502] width 13 height 11
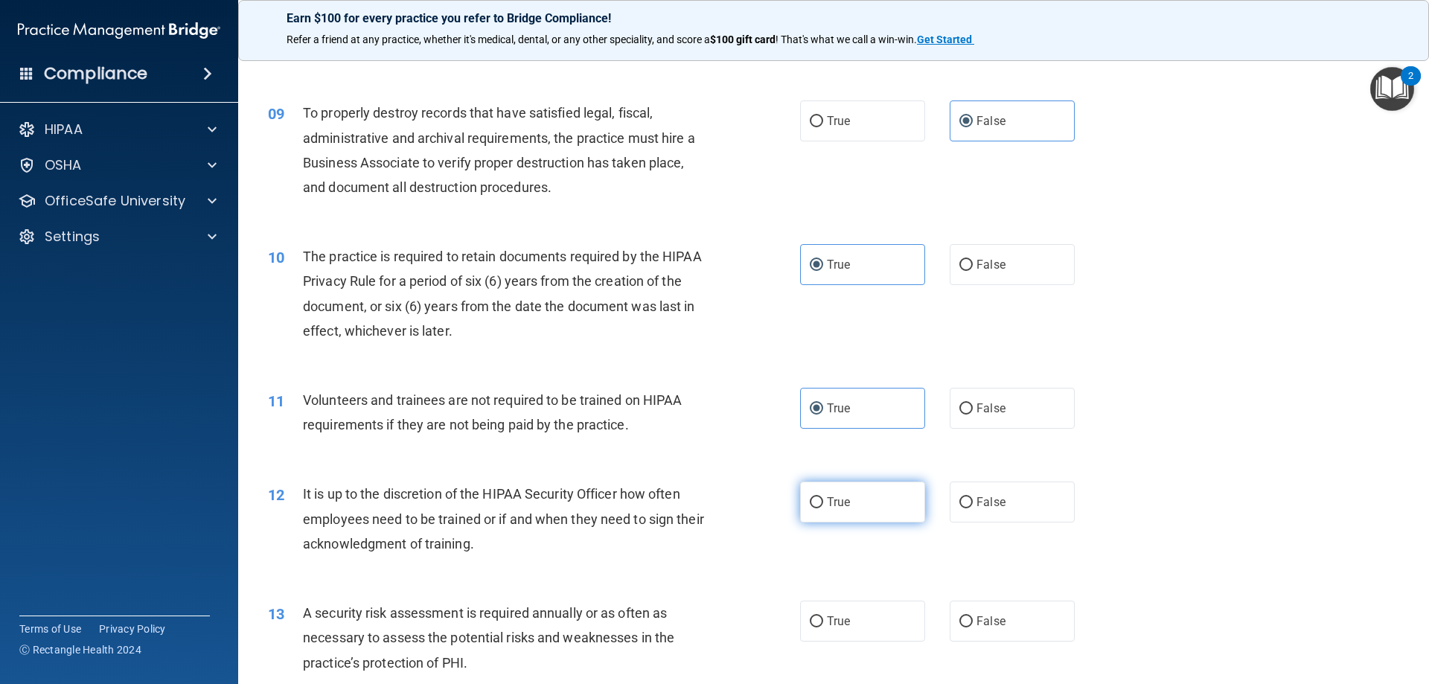
radio input "true"
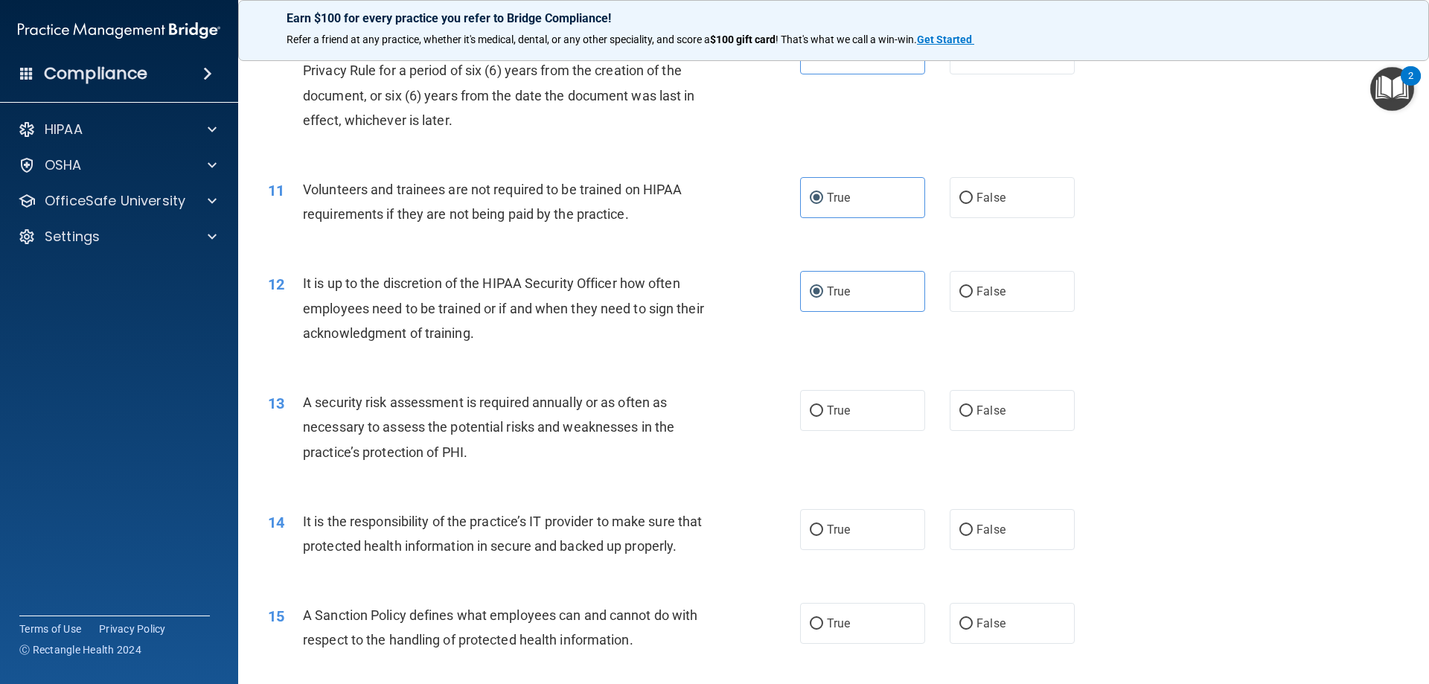
scroll to position [1265, 0]
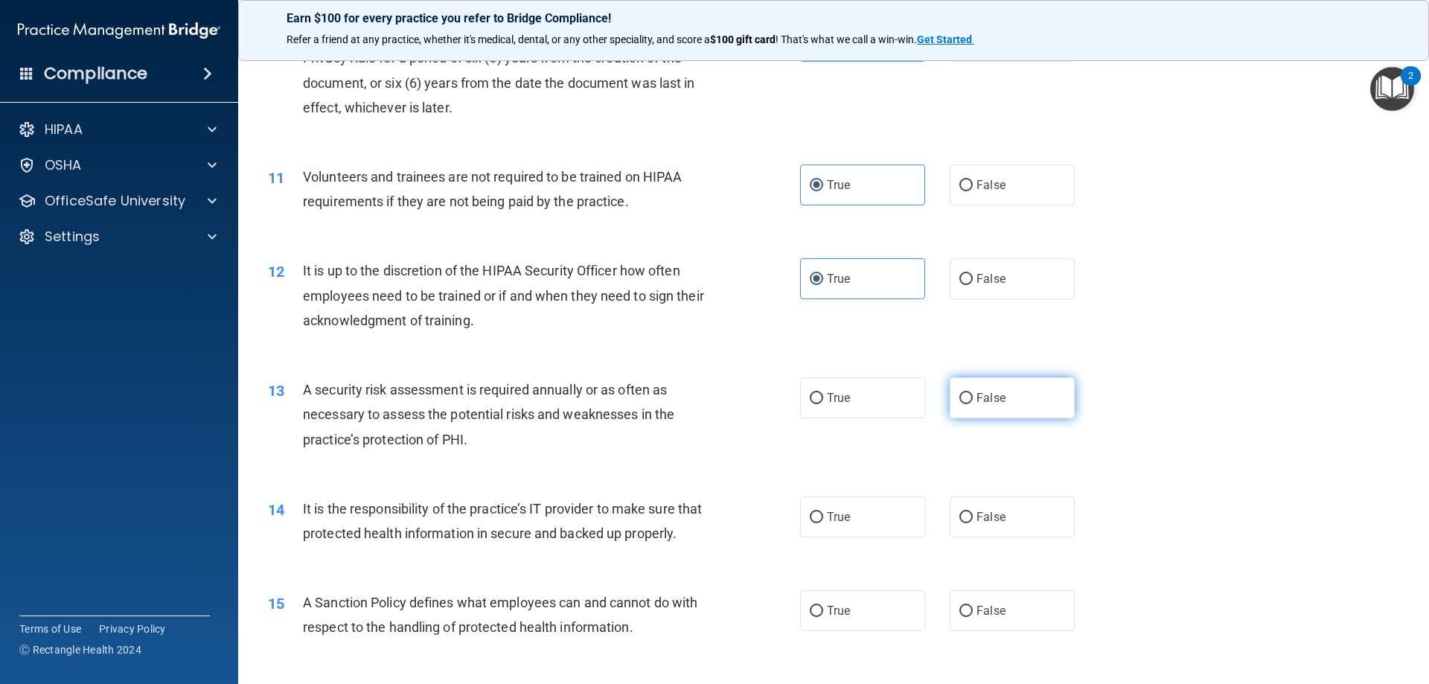
click at [984, 407] on label "False" at bounding box center [1012, 397] width 125 height 41
click at [973, 404] on input "False" at bounding box center [965, 398] width 13 height 11
radio input "true"
click at [972, 507] on label "False" at bounding box center [1012, 516] width 125 height 41
click at [972, 512] on input "False" at bounding box center [965, 517] width 13 height 11
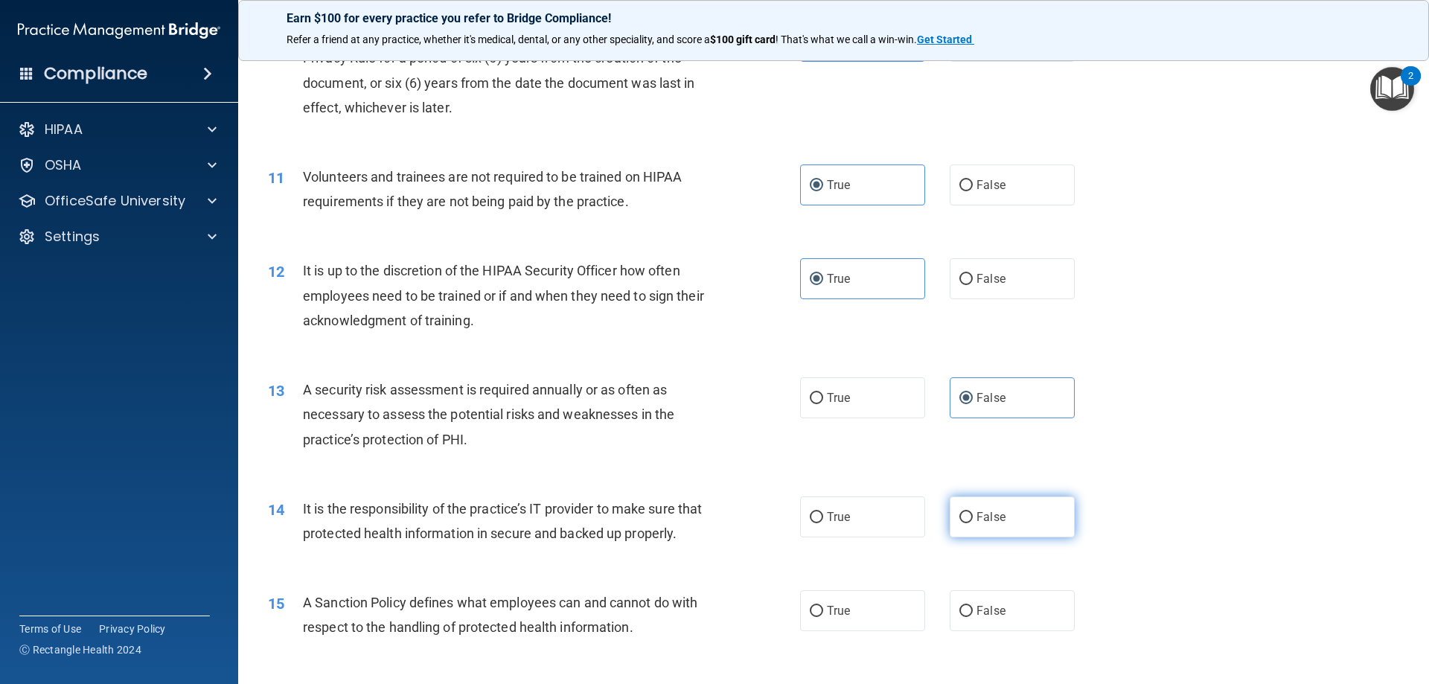
radio input "true"
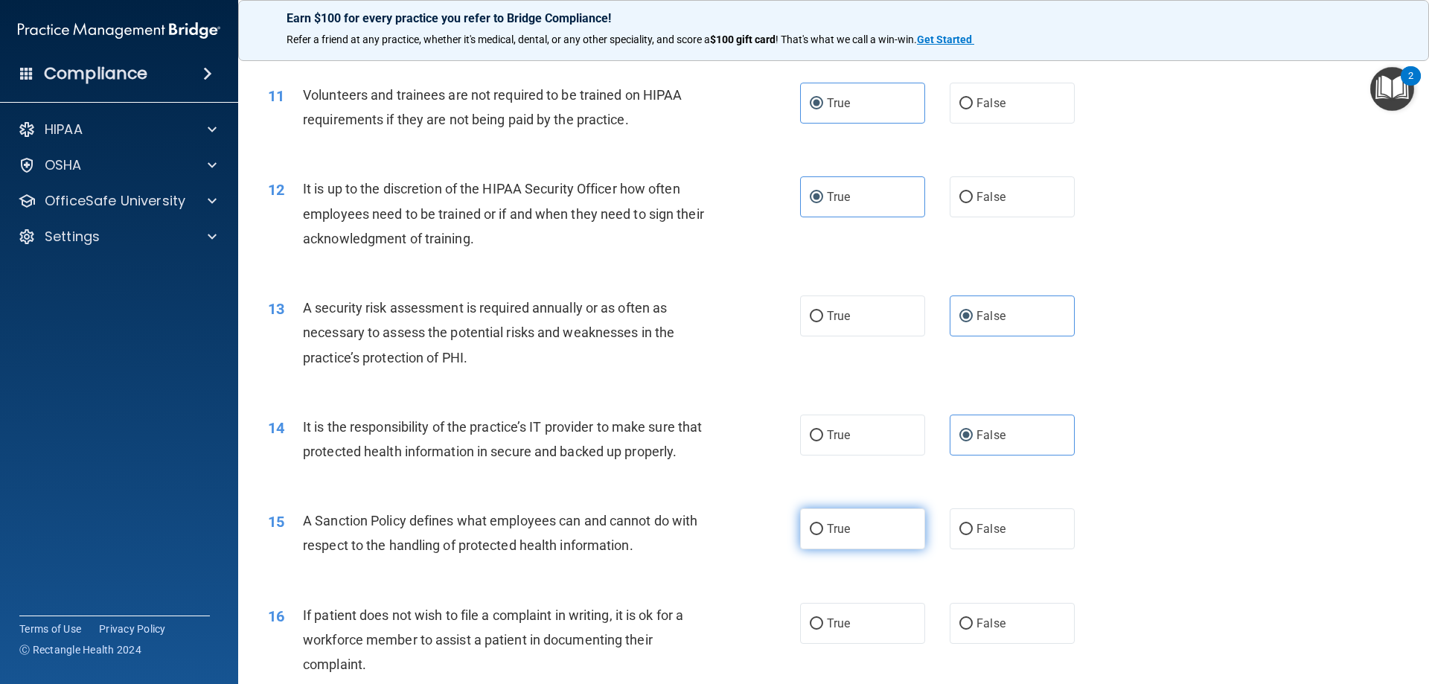
scroll to position [1488, 0]
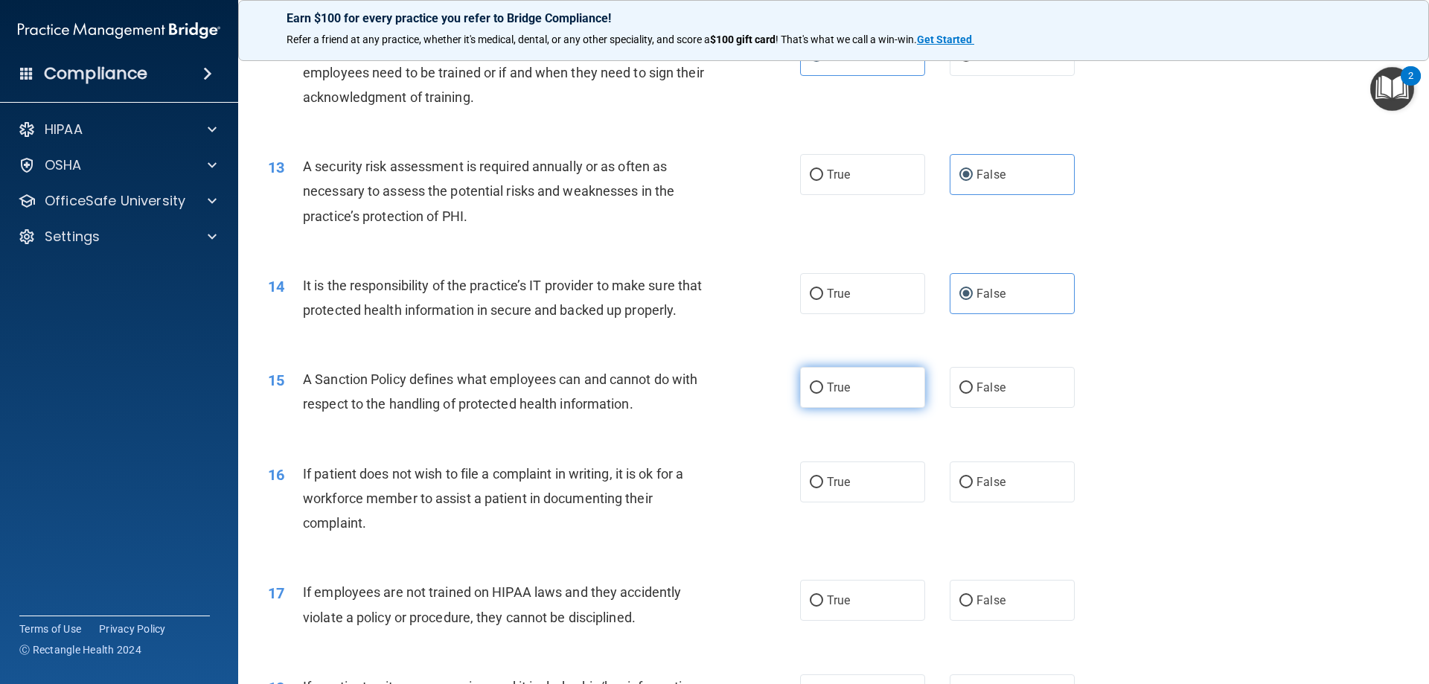
click at [827, 394] on span "True" at bounding box center [838, 387] width 23 height 14
click at [823, 394] on input "True" at bounding box center [816, 387] width 13 height 11
radio input "true"
click at [836, 489] on span "True" at bounding box center [838, 482] width 23 height 14
click at [823, 488] on input "True" at bounding box center [816, 482] width 13 height 11
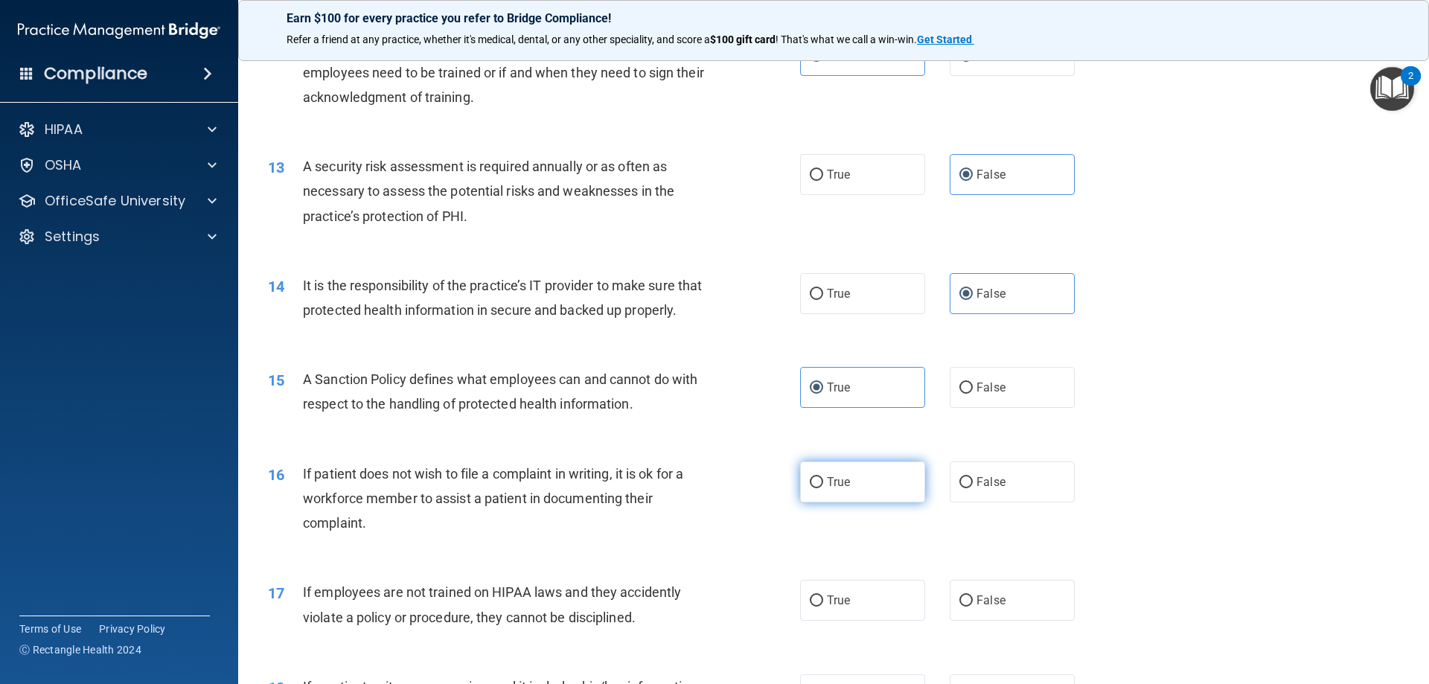
radio input "true"
click at [836, 607] on span "True" at bounding box center [838, 600] width 23 height 14
click at [823, 606] on input "True" at bounding box center [816, 600] width 13 height 11
radio input "true"
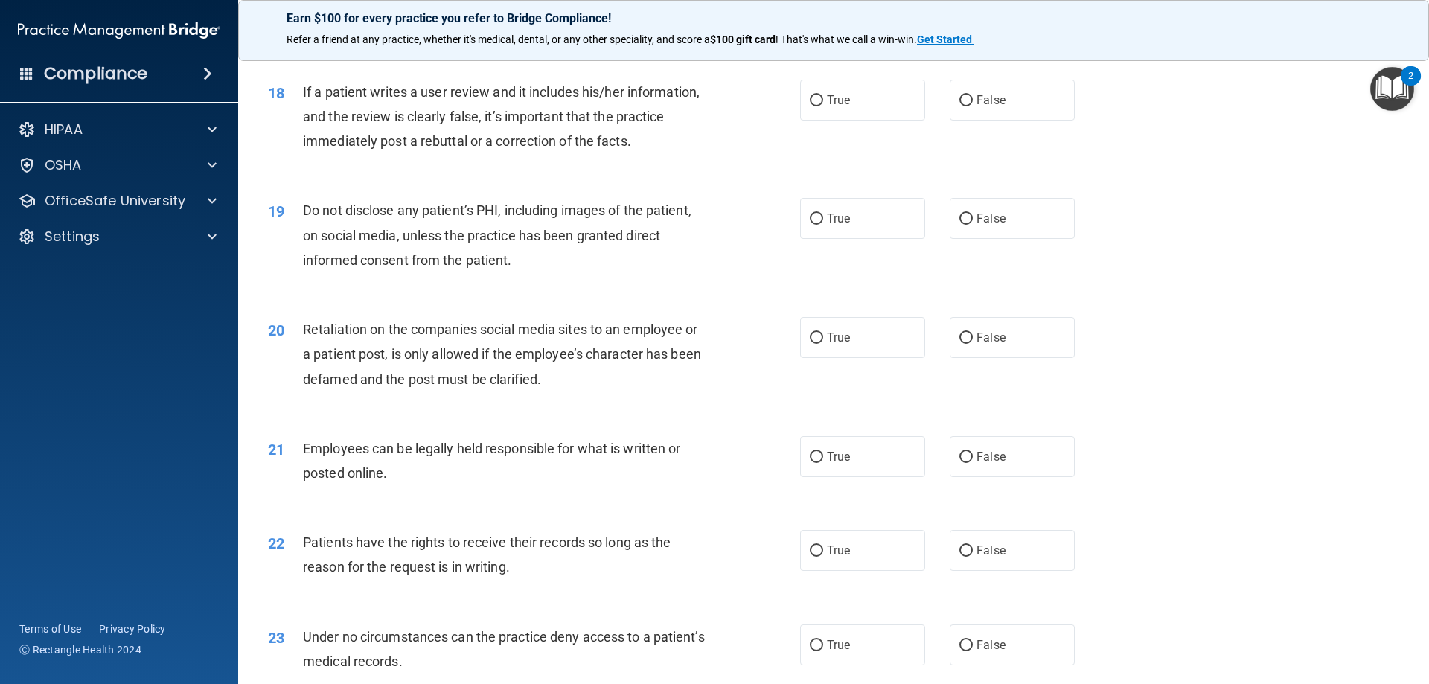
scroll to position [2084, 0]
click at [990, 120] on label "False" at bounding box center [1012, 99] width 125 height 41
click at [973, 106] on input "False" at bounding box center [965, 100] width 13 height 11
radio input "true"
click at [991, 238] on label "False" at bounding box center [1012, 217] width 125 height 41
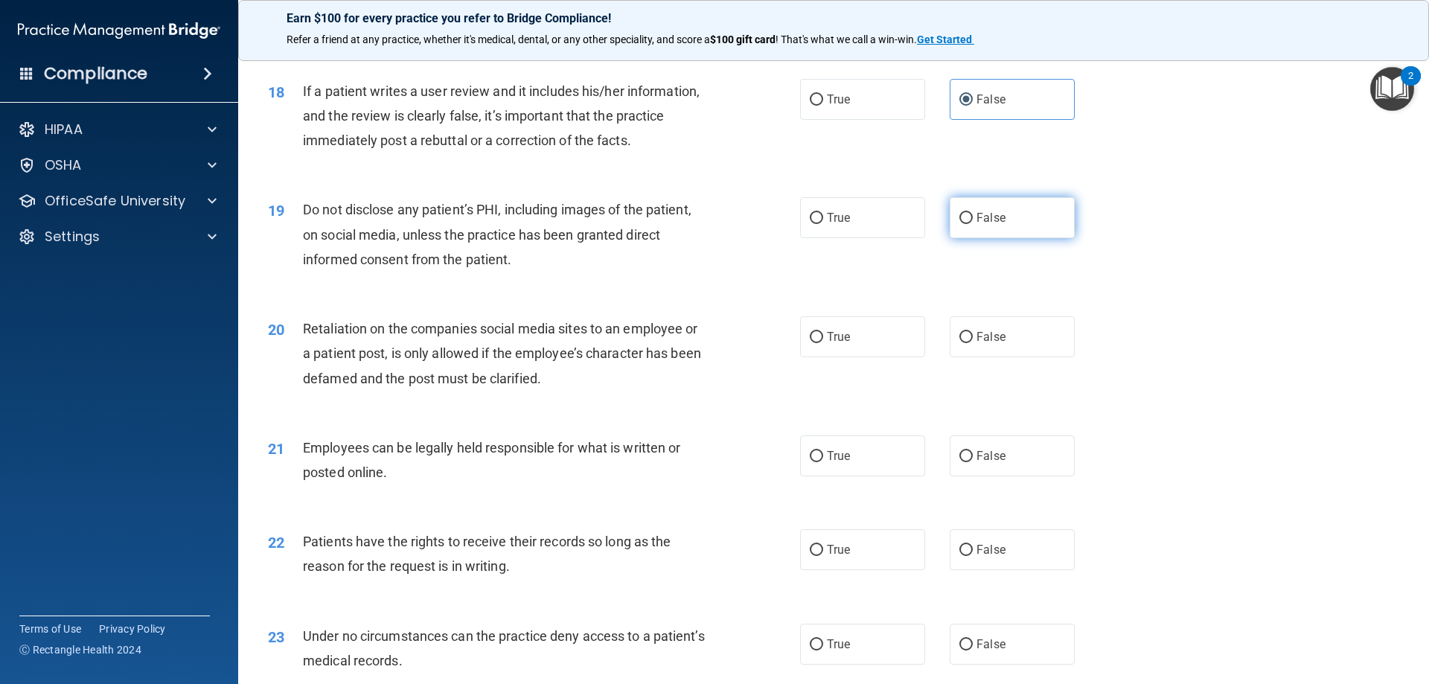
click at [973, 224] on input "False" at bounding box center [965, 218] width 13 height 11
radio input "true"
click at [991, 344] on span "False" at bounding box center [990, 337] width 29 height 14
click at [973, 343] on input "False" at bounding box center [965, 337] width 13 height 11
radio input "true"
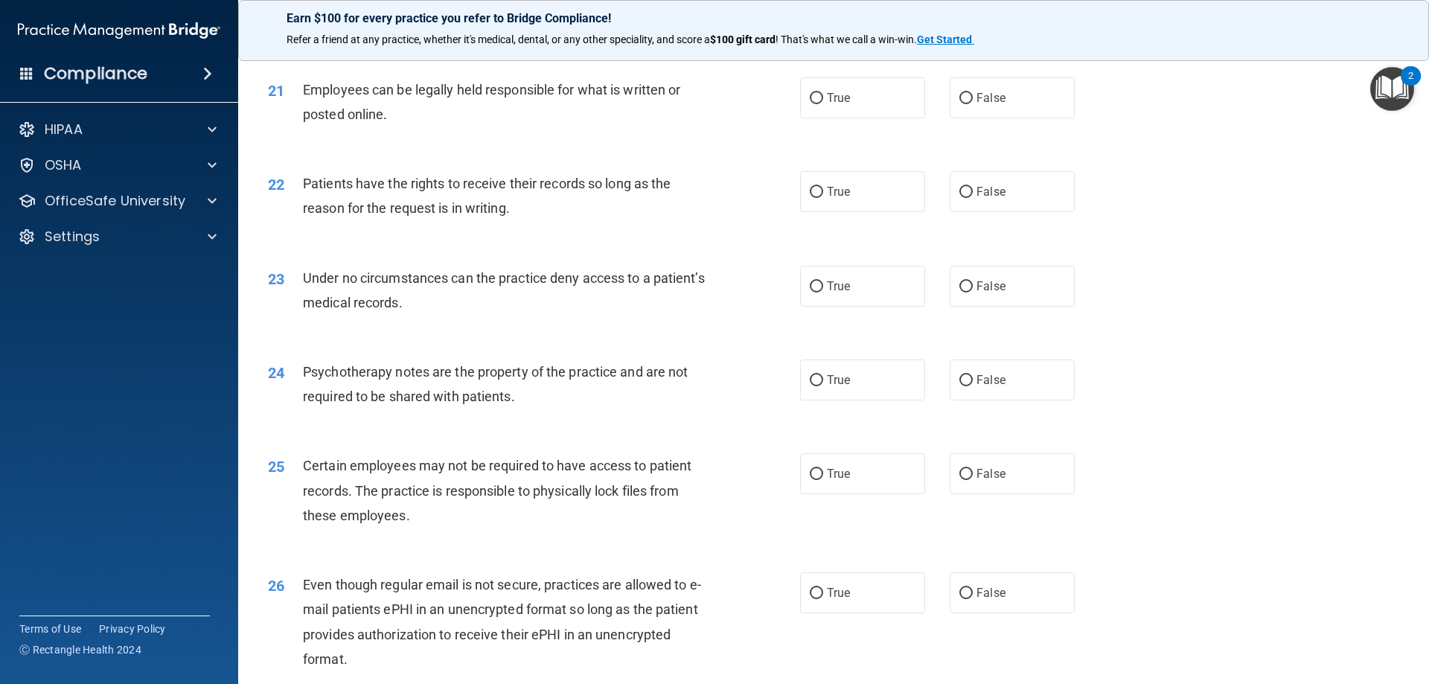
scroll to position [2456, 0]
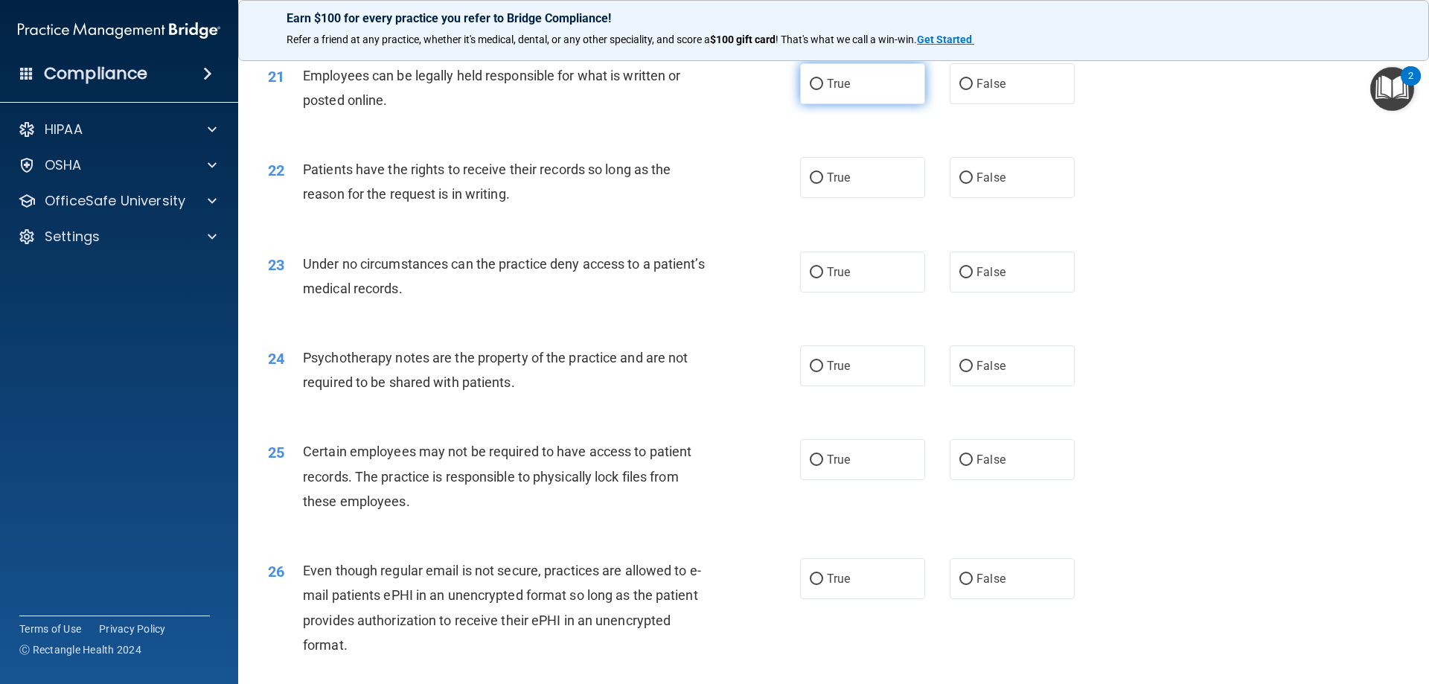
click at [835, 91] on span "True" at bounding box center [838, 84] width 23 height 14
click at [823, 90] on input "True" at bounding box center [816, 84] width 13 height 11
radio input "true"
click at [832, 198] on label "True" at bounding box center [862, 177] width 125 height 41
click at [823, 184] on input "True" at bounding box center [816, 178] width 13 height 11
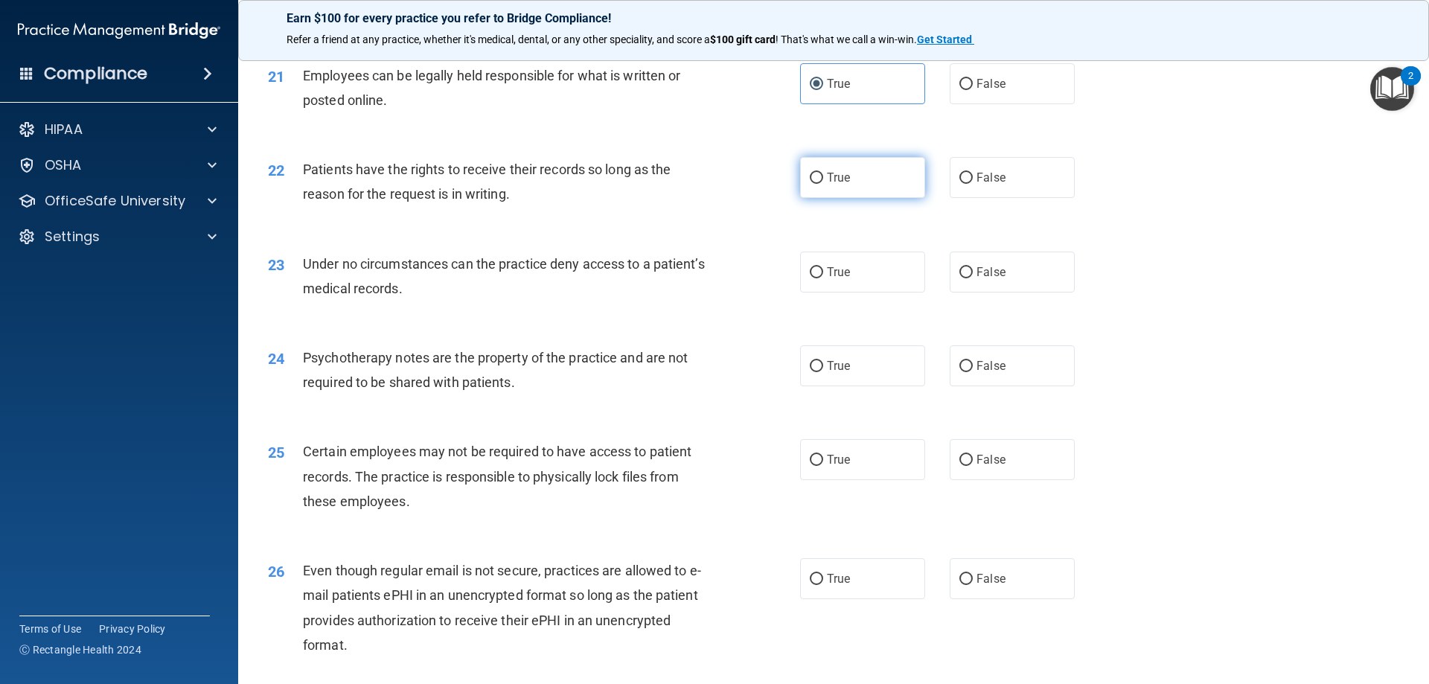
radio input "true"
click at [1048, 292] on label "False" at bounding box center [1012, 272] width 125 height 41
click at [973, 278] on input "False" at bounding box center [965, 272] width 13 height 11
radio input "true"
click at [1032, 386] on label "False" at bounding box center [1012, 365] width 125 height 41
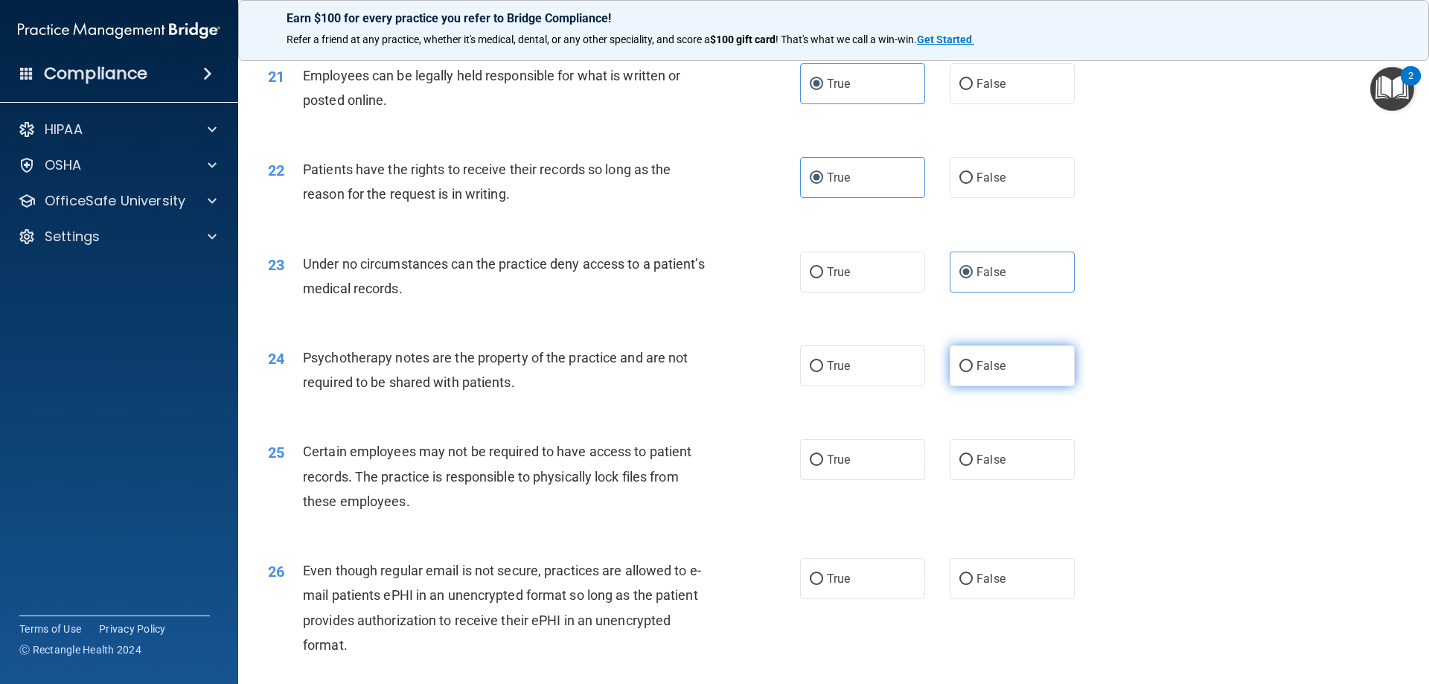
click at [973, 372] on input "False" at bounding box center [965, 366] width 13 height 11
radio input "true"
click at [969, 478] on label "False" at bounding box center [1012, 459] width 125 height 41
click at [969, 466] on input "False" at bounding box center [965, 460] width 13 height 11
radio input "true"
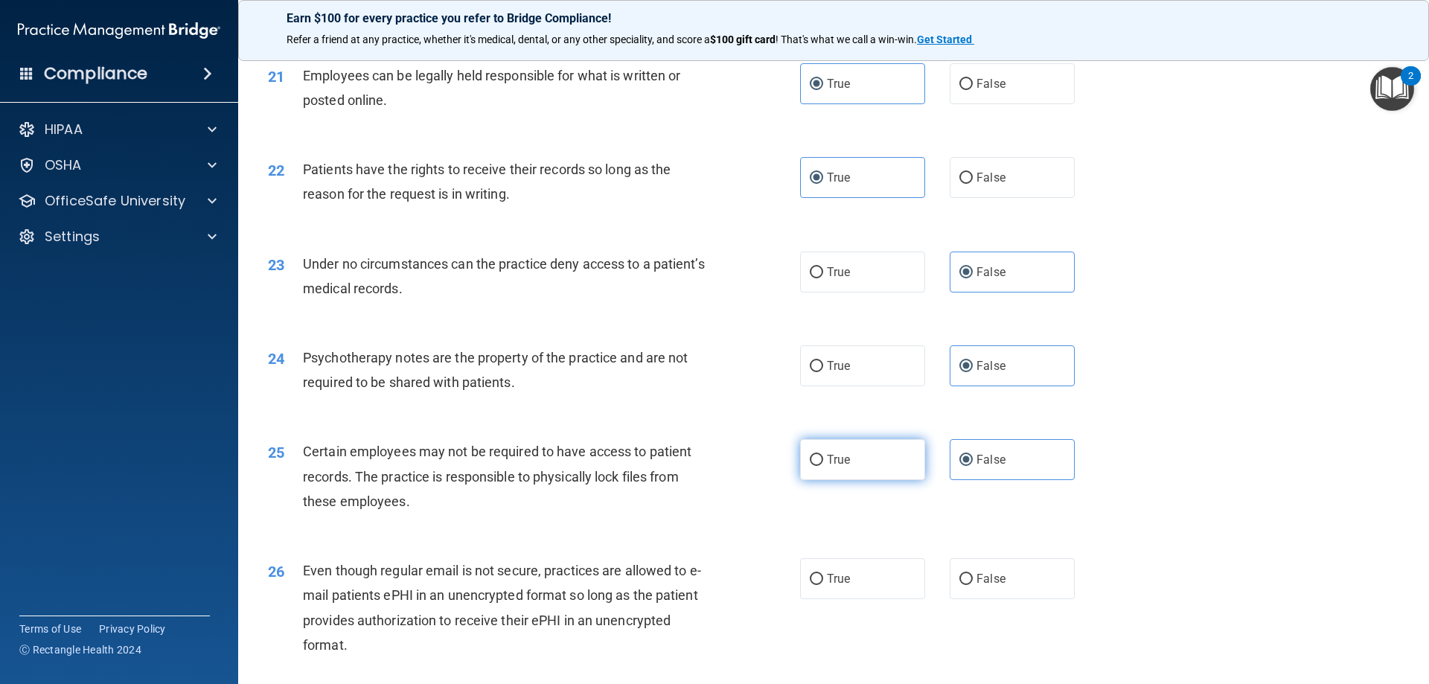
click at [847, 477] on label "True" at bounding box center [862, 459] width 125 height 41
click at [823, 466] on input "True" at bounding box center [816, 460] width 13 height 11
radio input "true"
radio input "false"
click at [992, 586] on span "False" at bounding box center [990, 579] width 29 height 14
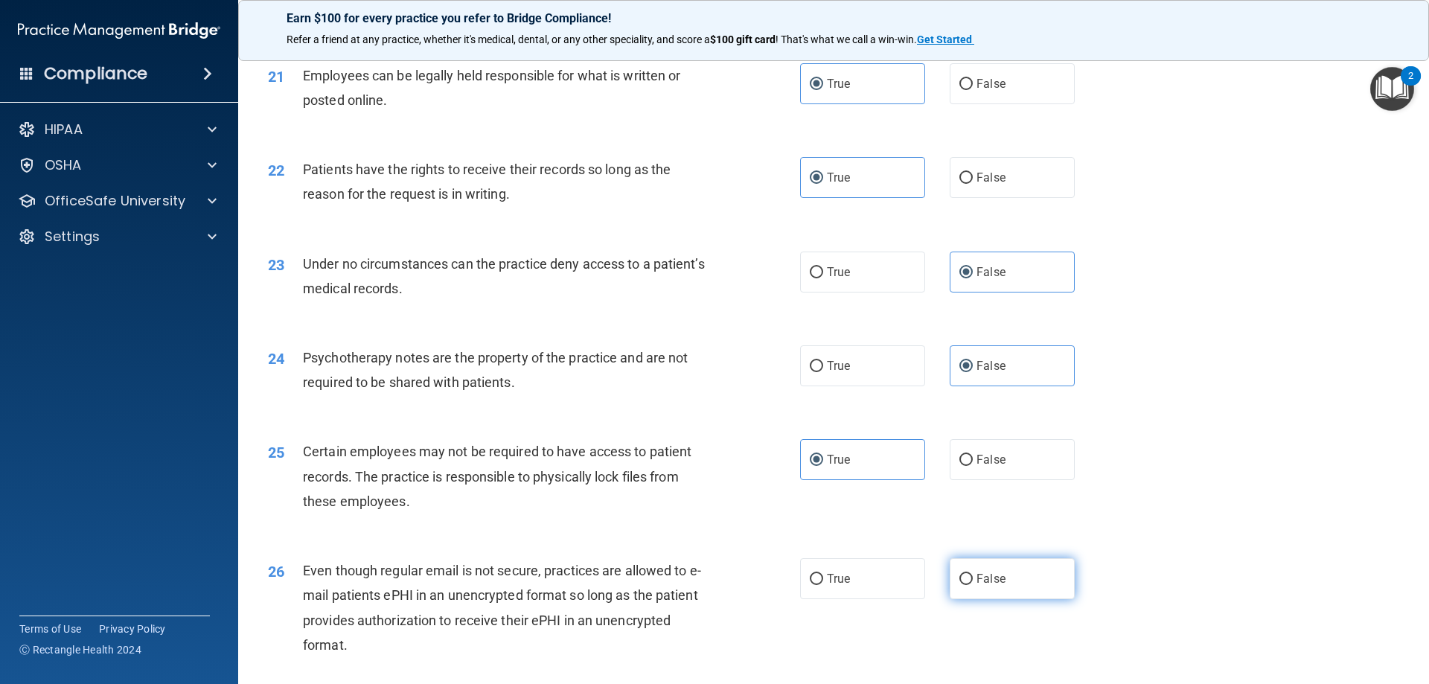
click at [973, 585] on input "False" at bounding box center [965, 579] width 13 height 11
radio input "true"
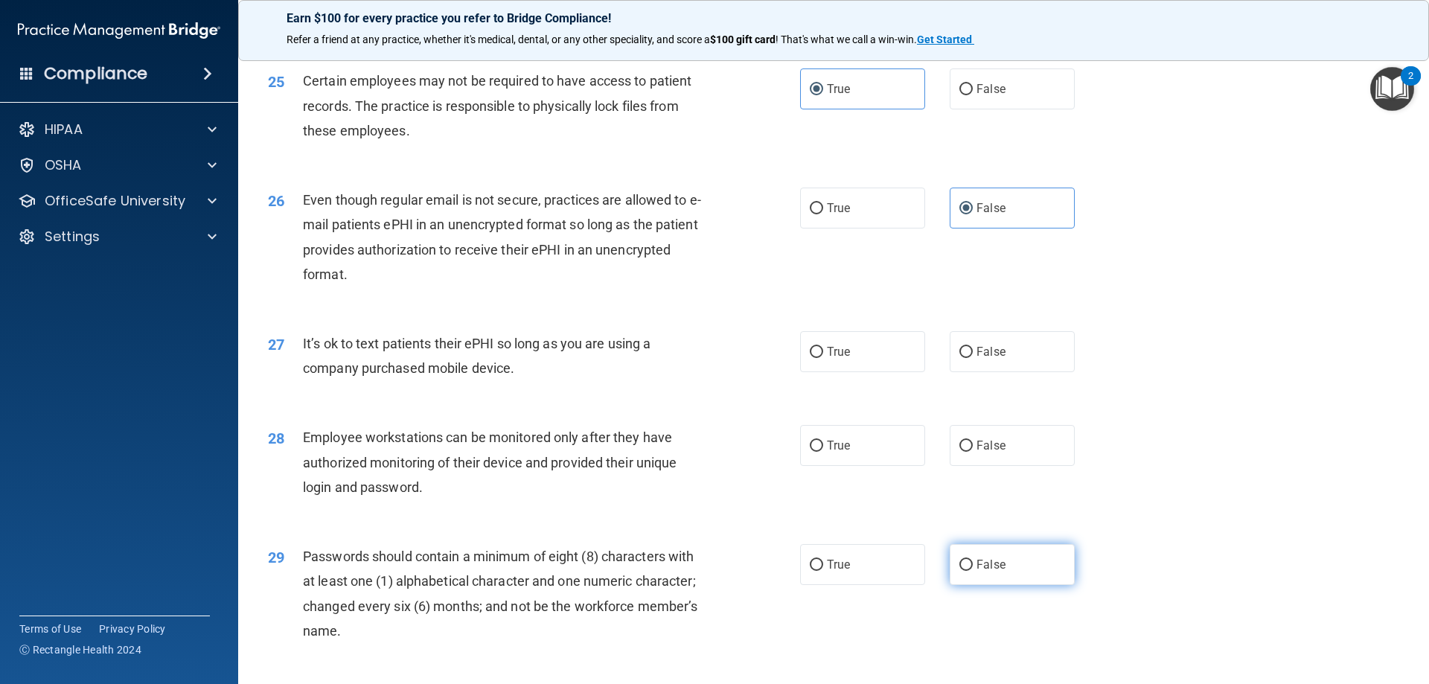
scroll to position [2828, 0]
click at [996, 371] on label "False" at bounding box center [1012, 350] width 125 height 41
click at [973, 356] on input "False" at bounding box center [965, 350] width 13 height 11
radio input "true"
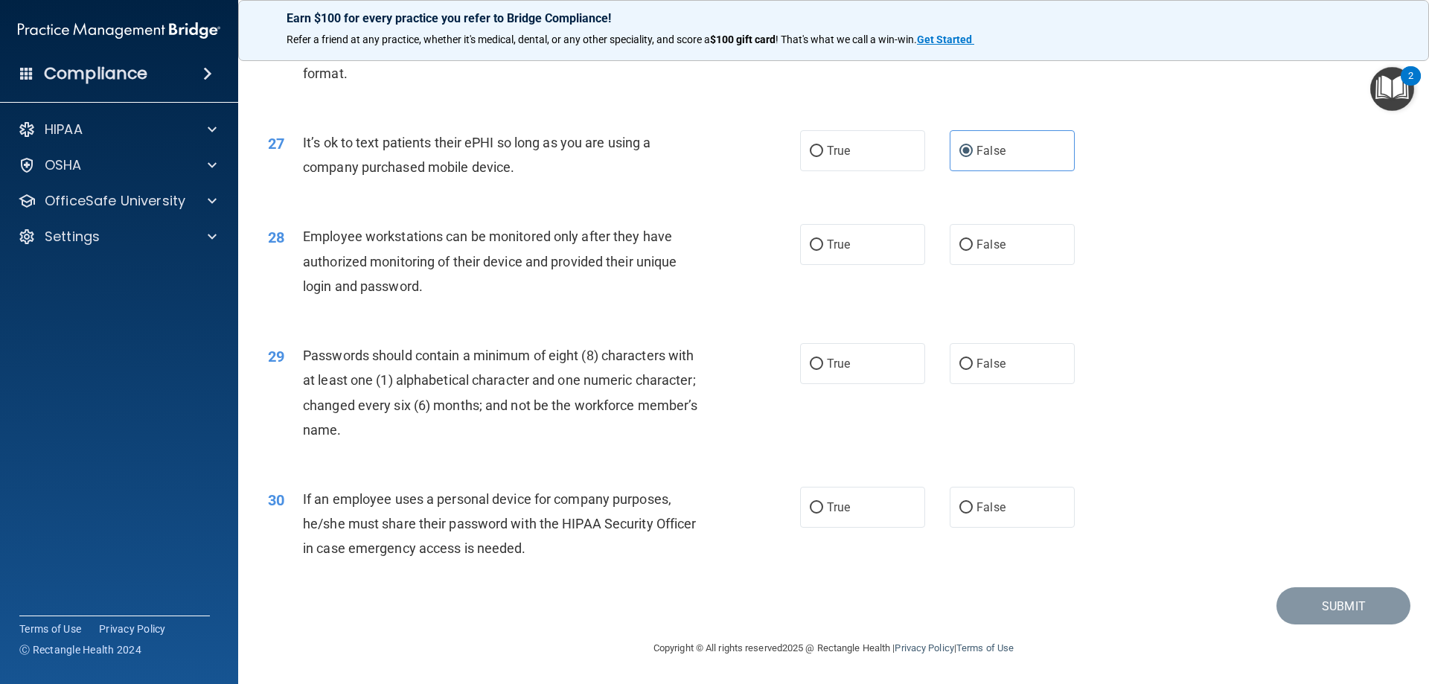
scroll to position [3051, 0]
click at [859, 252] on label "True" at bounding box center [862, 244] width 125 height 41
click at [823, 251] on input "True" at bounding box center [816, 245] width 13 height 11
radio input "true"
click at [836, 371] on label "True" at bounding box center [862, 363] width 125 height 41
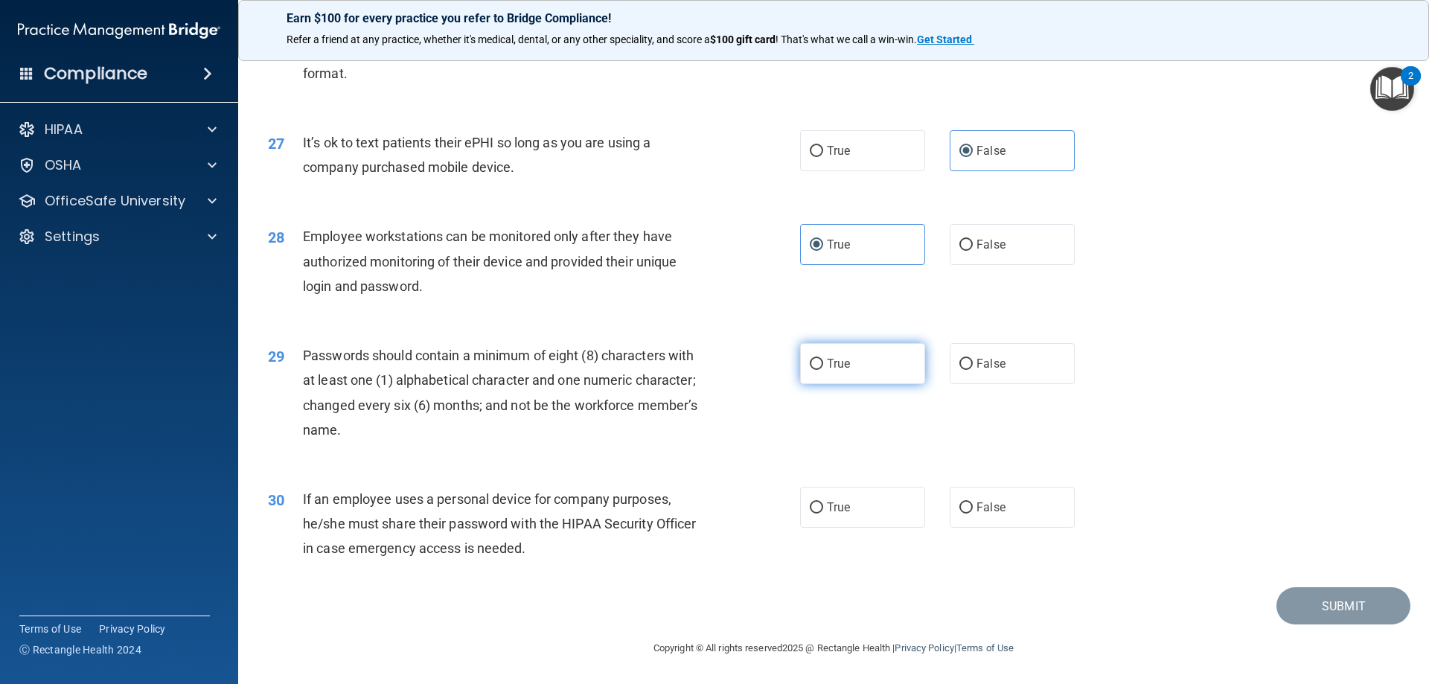
click at [823, 370] on input "True" at bounding box center [816, 364] width 13 height 11
radio input "true"
click at [845, 484] on div "30 If an employee uses a personal device for company purposes, he/she must shar…" at bounding box center [833, 527] width 1153 height 119
click at [825, 537] on div "30 If an employee uses a personal device for company purposes, he/she must shar…" at bounding box center [833, 527] width 1153 height 119
click at [829, 516] on label "True" at bounding box center [862, 507] width 125 height 41
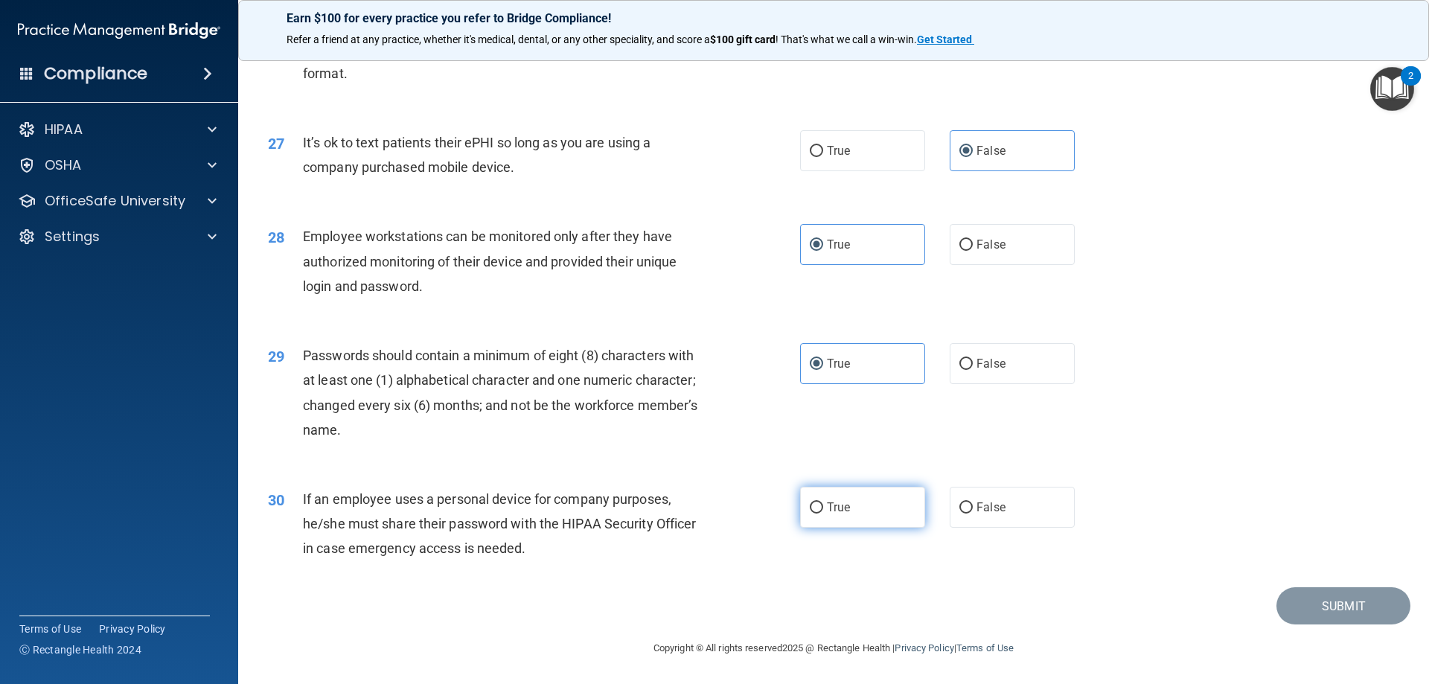
click at [823, 513] on input "True" at bounding box center [816, 507] width 13 height 11
radio input "true"
click at [1358, 609] on button "Submit" at bounding box center [1343, 606] width 134 height 38
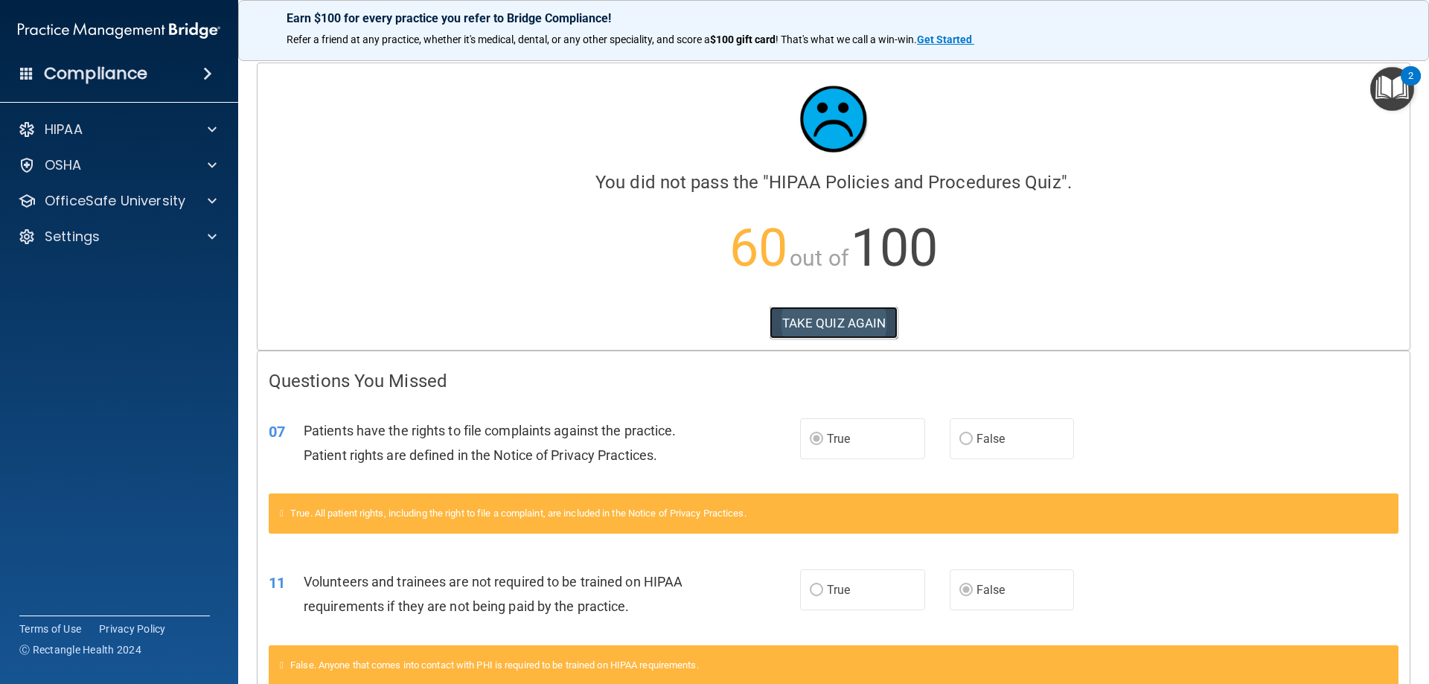
click at [825, 315] on button "TAKE QUIZ AGAIN" at bounding box center [833, 323] width 129 height 33
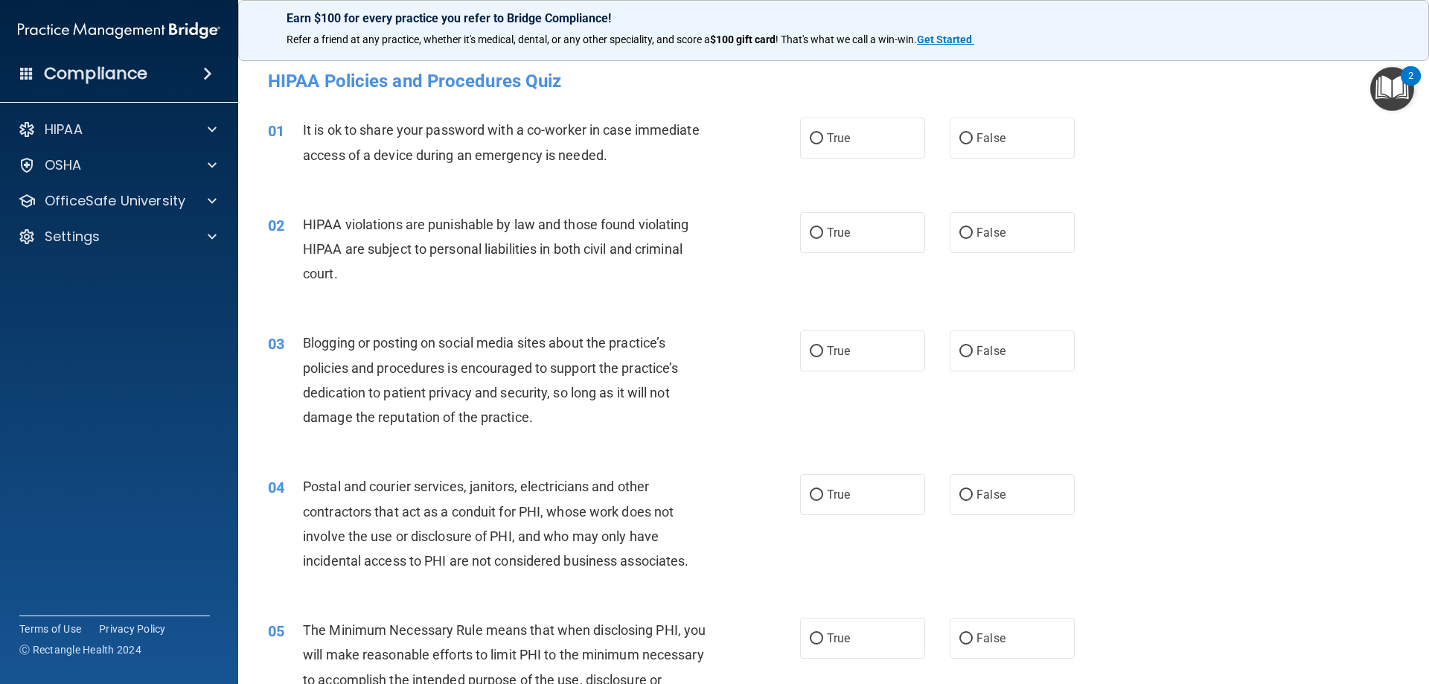
click at [175, 68] on div "Compliance" at bounding box center [119, 73] width 238 height 33
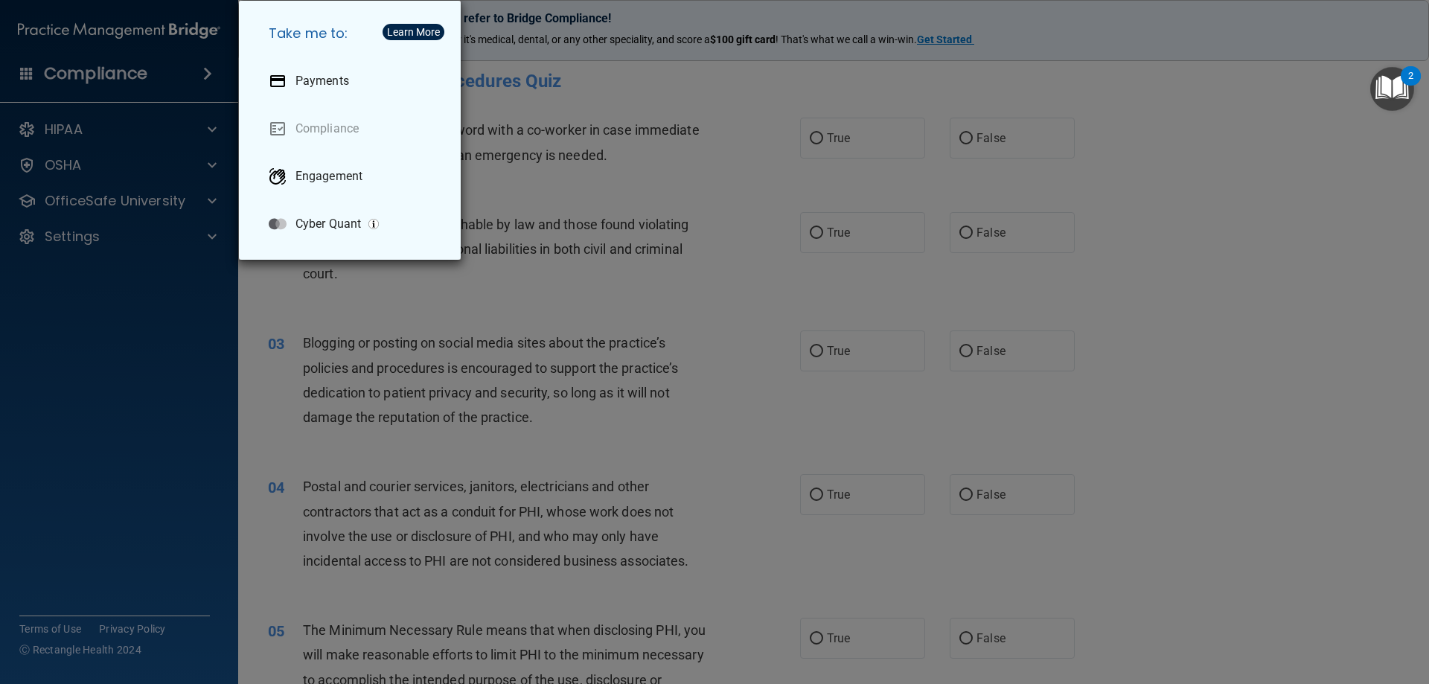
click at [105, 88] on div "Take me to: Payments Compliance Engagement Cyber Quant" at bounding box center [714, 342] width 1429 height 684
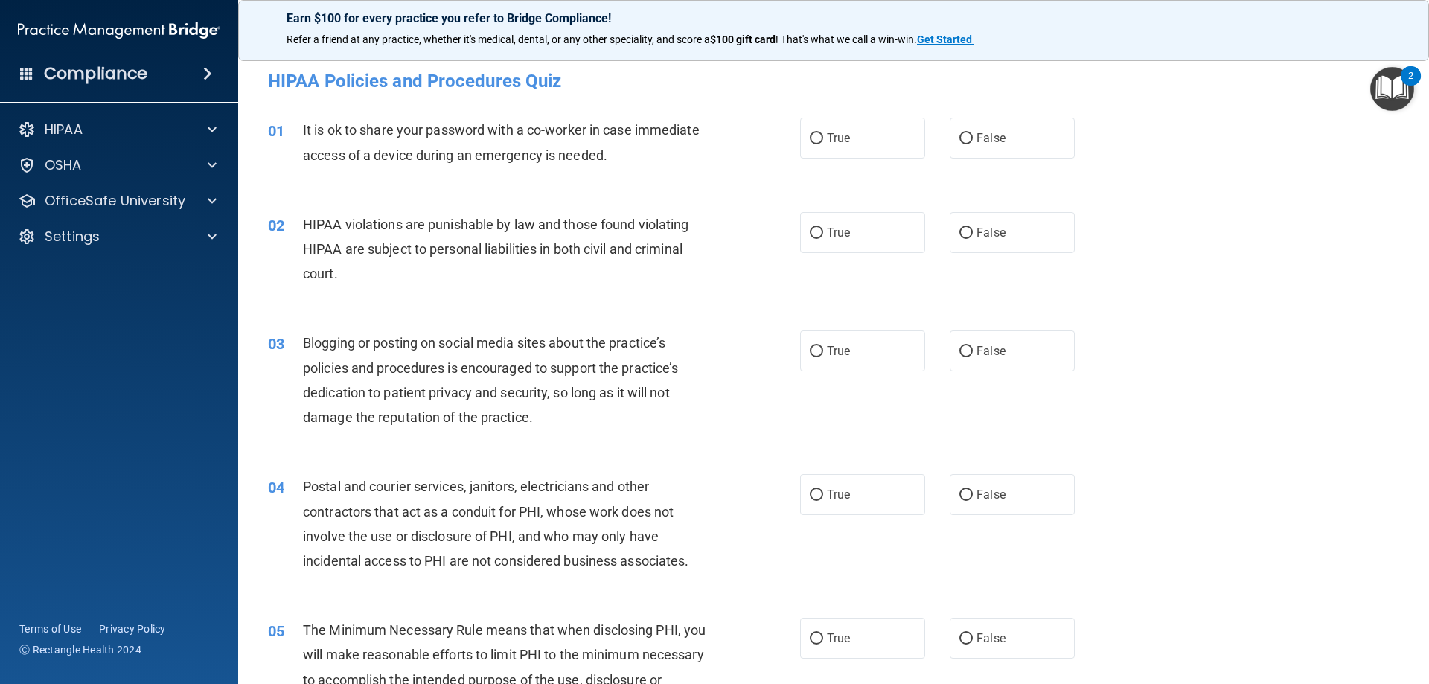
click at [81, 78] on h4 "Compliance" at bounding box center [95, 73] width 103 height 21
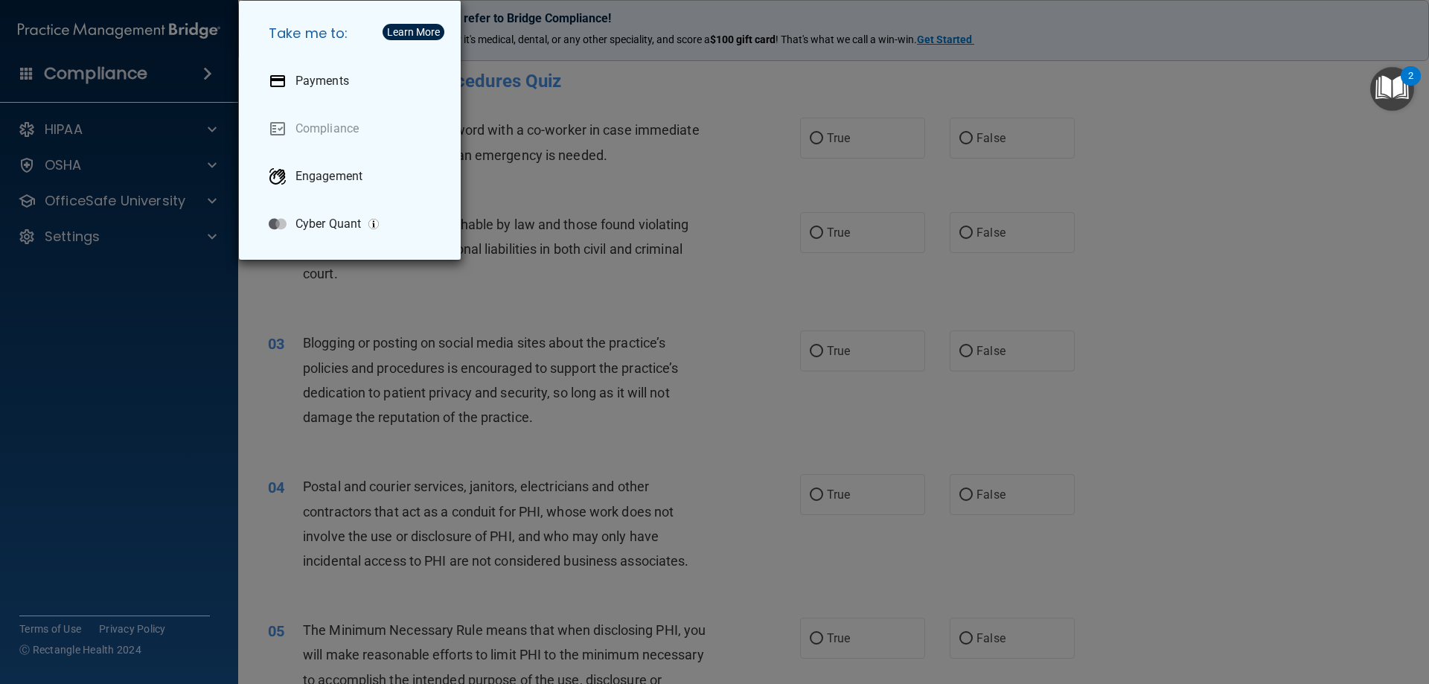
click at [81, 78] on div "Take me to: Payments Compliance Engagement Cyber Quant" at bounding box center [714, 342] width 1429 height 684
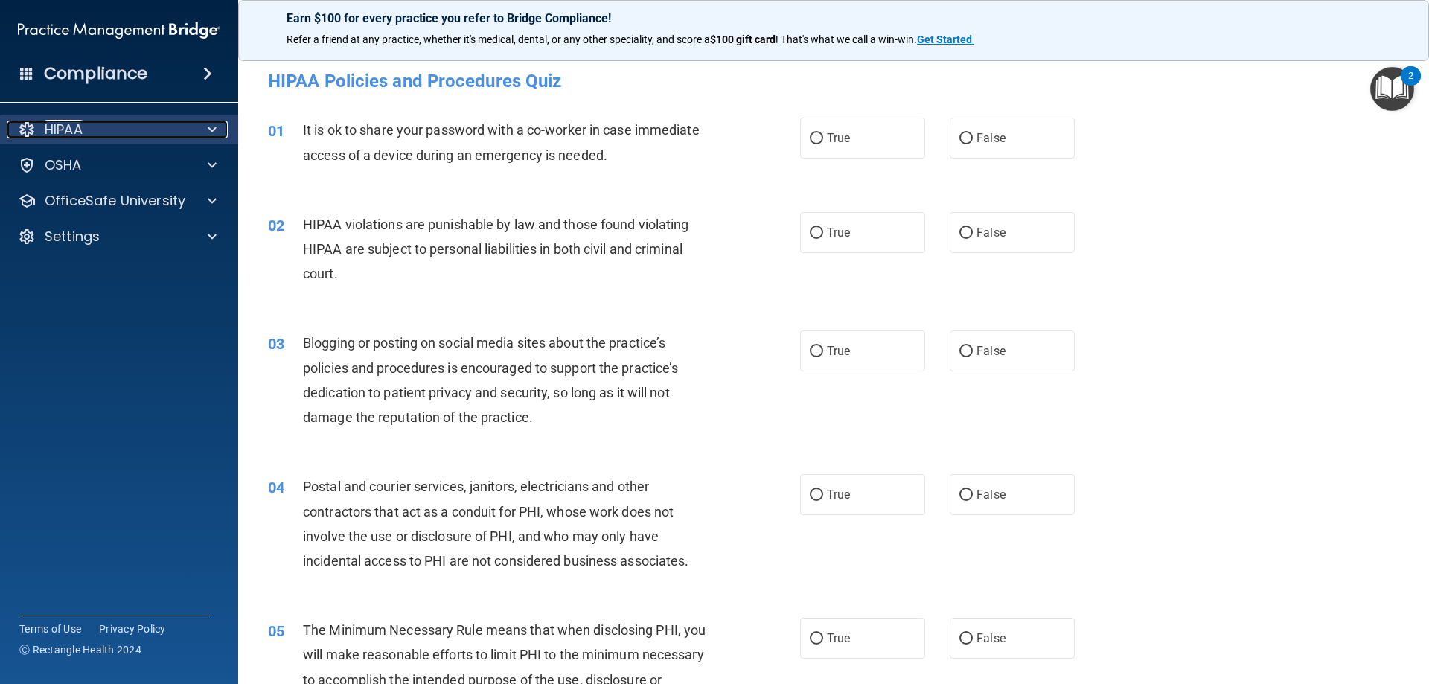
click at [57, 128] on p "HIPAA" at bounding box center [64, 130] width 38 height 18
click at [33, 66] on span at bounding box center [26, 72] width 13 height 13
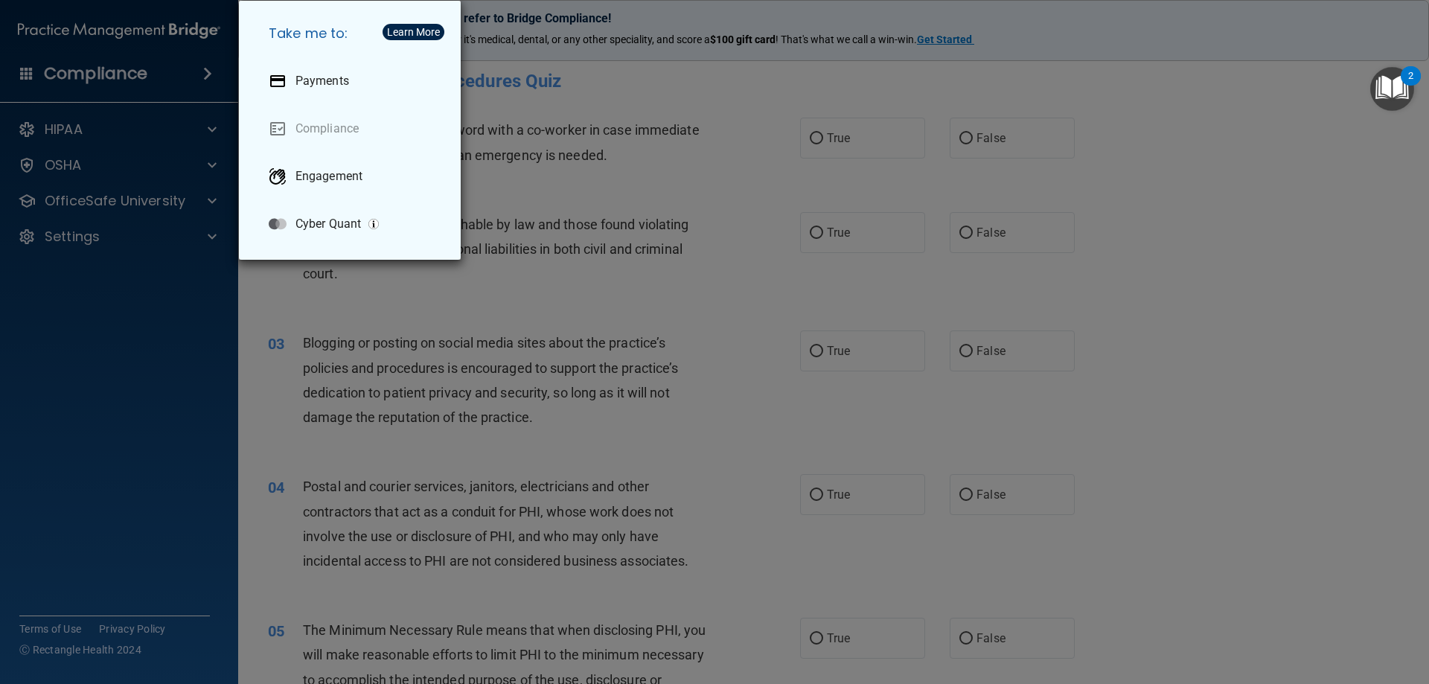
click at [33, 66] on div "Take me to: Payments Compliance Engagement Cyber Quant" at bounding box center [714, 342] width 1429 height 684
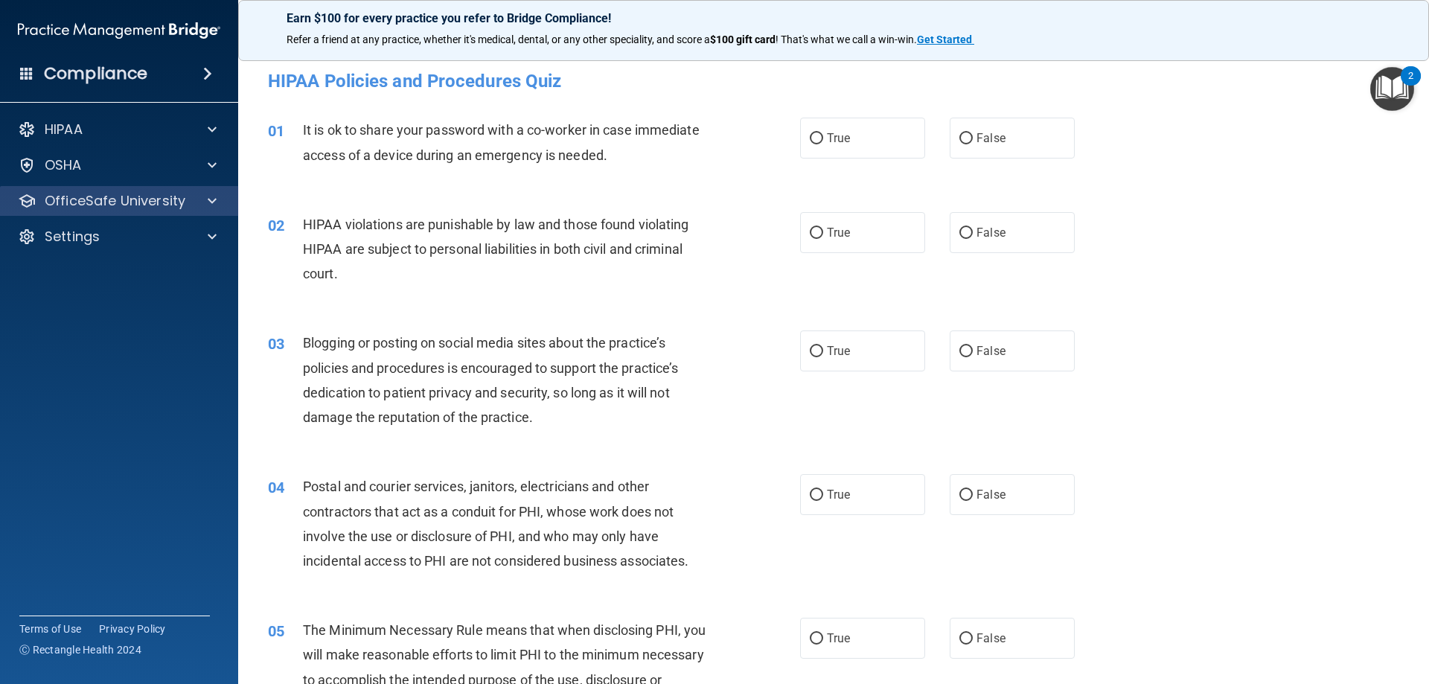
click at [133, 191] on div "OfficeSafe University" at bounding box center [119, 201] width 239 height 30
click at [220, 194] on div at bounding box center [209, 201] width 37 height 18
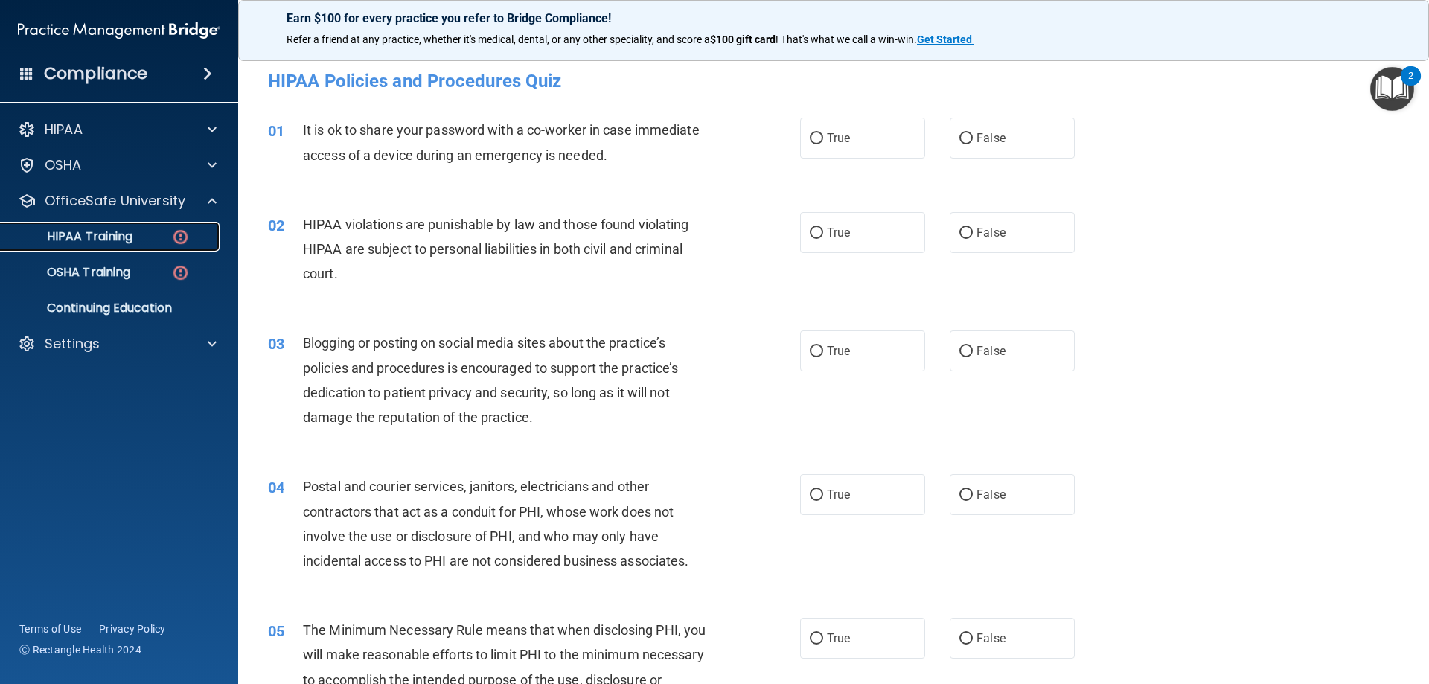
click at [136, 234] on div "HIPAA Training" at bounding box center [111, 236] width 203 height 15
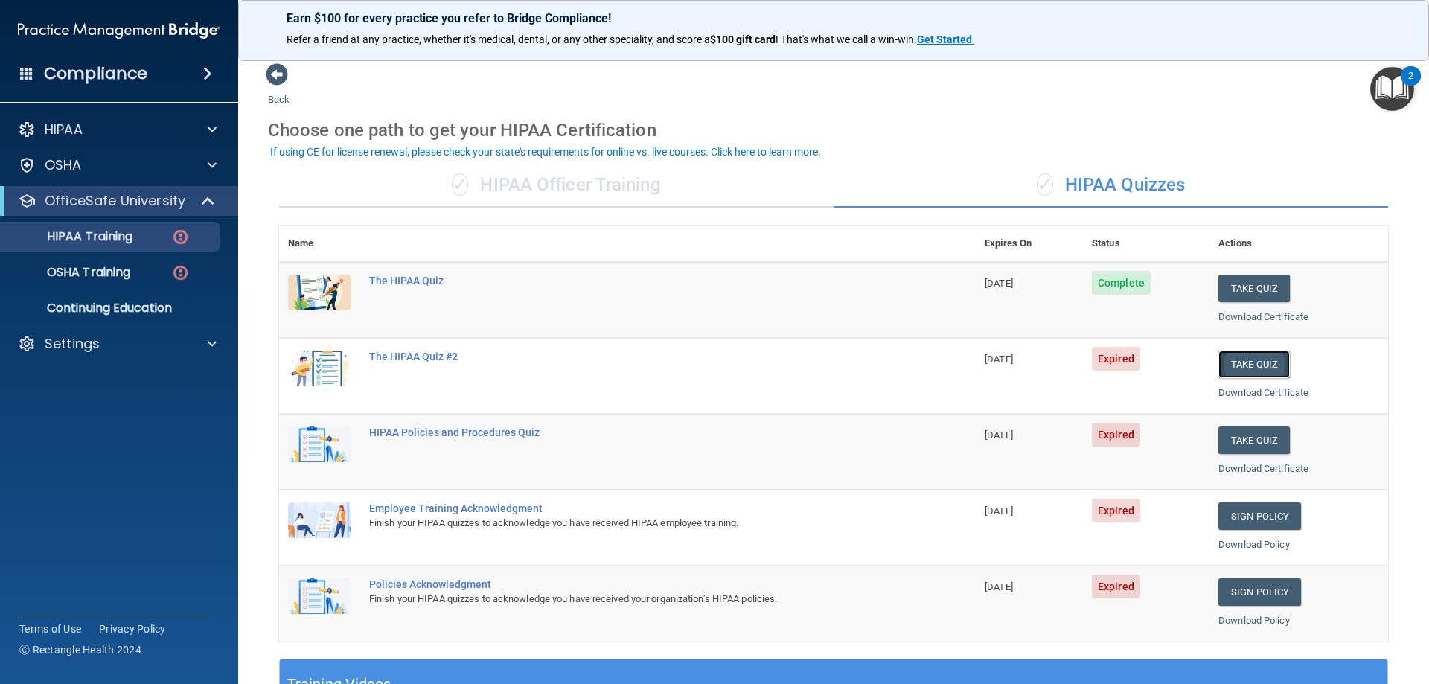
click at [1228, 360] on button "Take Quiz" at bounding box center [1253, 364] width 71 height 28
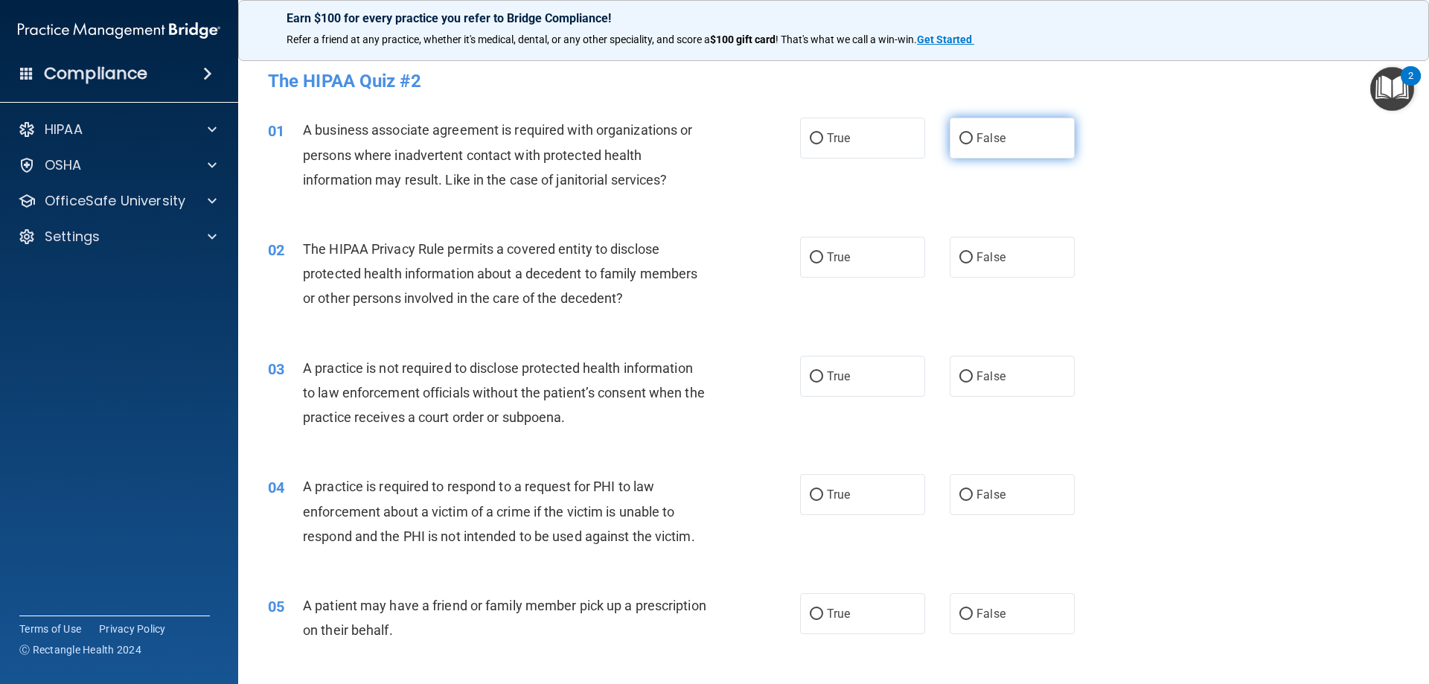
click at [1010, 141] on label "False" at bounding box center [1012, 138] width 125 height 41
click at [973, 141] on input "False" at bounding box center [965, 138] width 13 height 11
radio input "true"
click at [855, 264] on label "True" at bounding box center [862, 257] width 125 height 41
click at [823, 263] on input "True" at bounding box center [816, 257] width 13 height 11
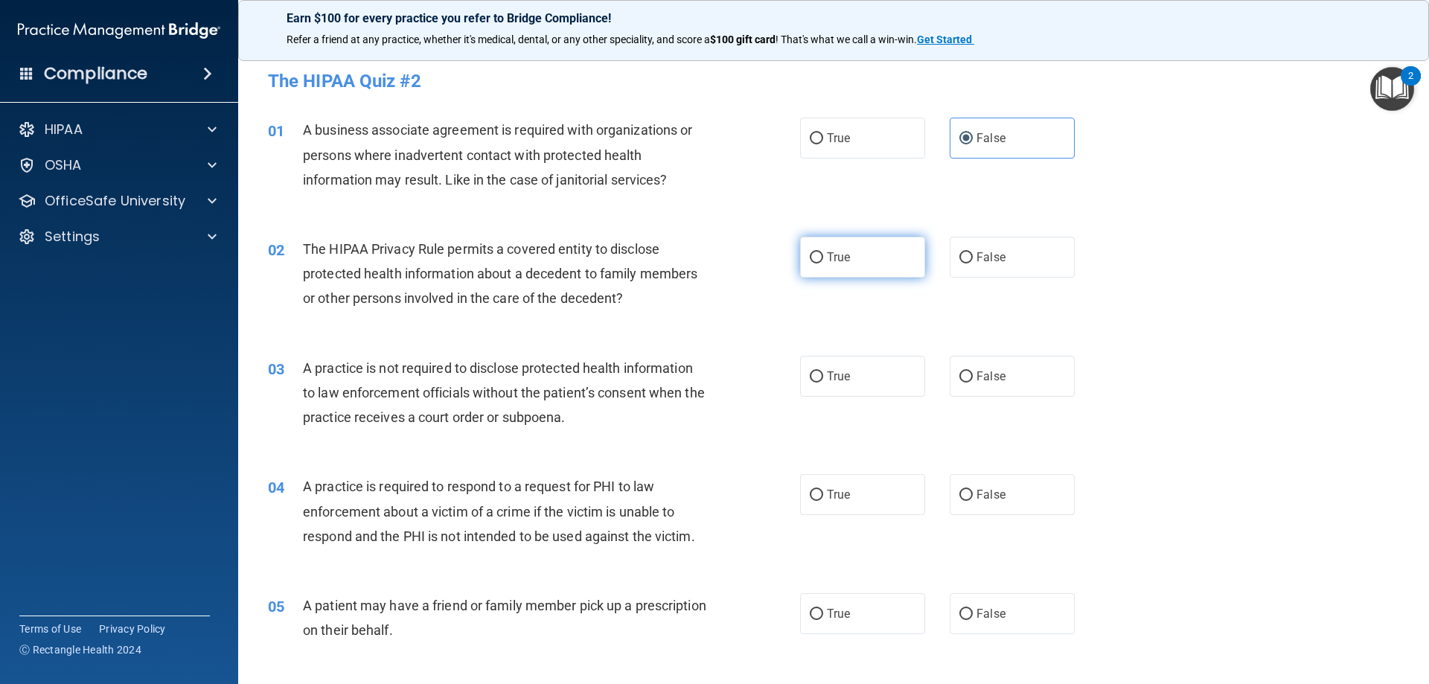
radio input "true"
click at [1020, 360] on label "False" at bounding box center [1012, 376] width 125 height 41
click at [973, 371] on input "False" at bounding box center [965, 376] width 13 height 11
radio input "true"
click at [870, 487] on label "True" at bounding box center [862, 494] width 125 height 41
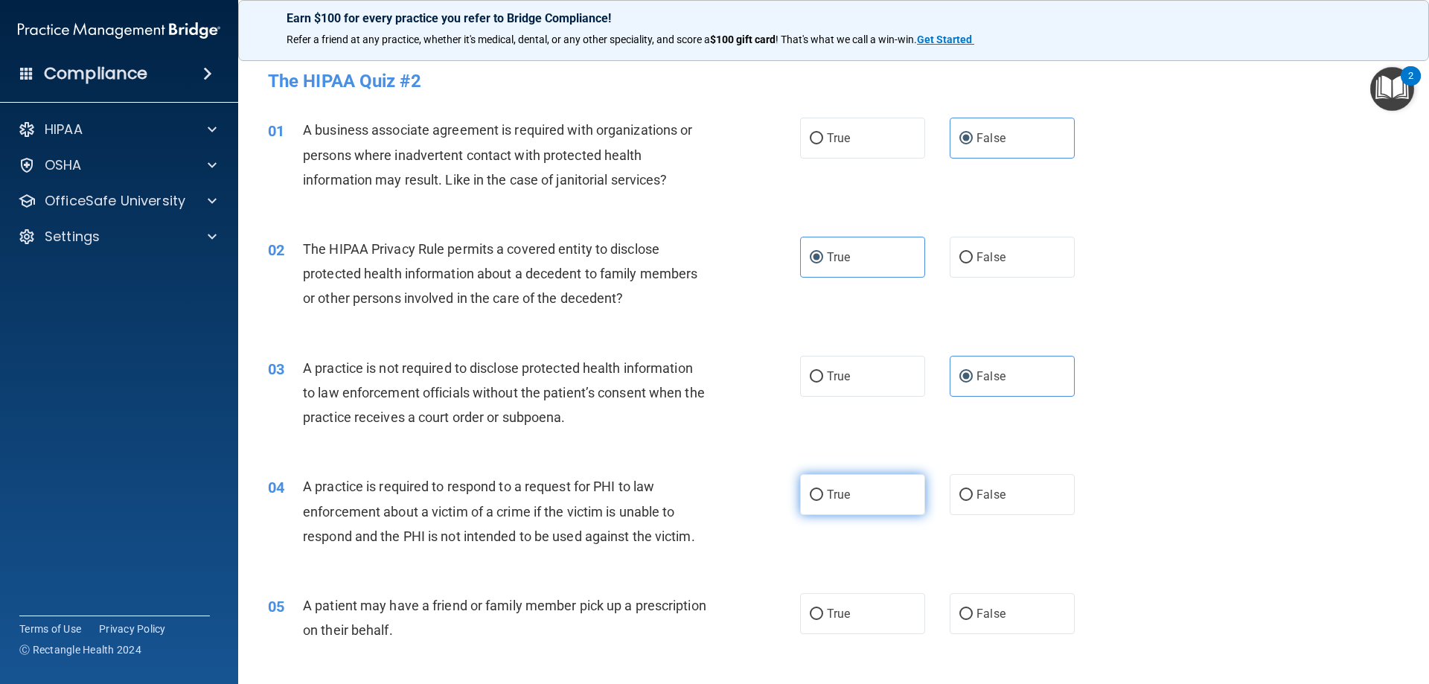
click at [823, 490] on input "True" at bounding box center [816, 495] width 13 height 11
radio input "true"
click at [842, 621] on label "True" at bounding box center [862, 613] width 125 height 41
click at [823, 620] on input "True" at bounding box center [816, 614] width 13 height 11
radio input "true"
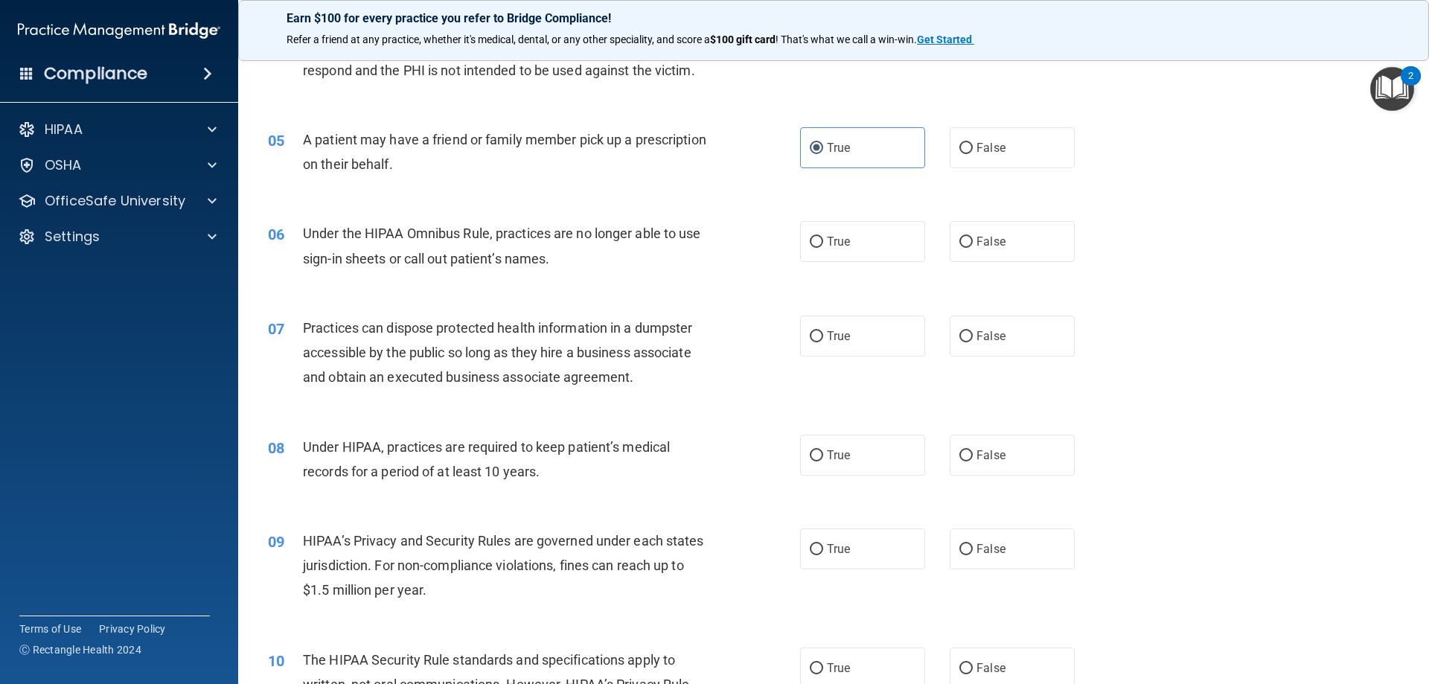
scroll to position [521, 0]
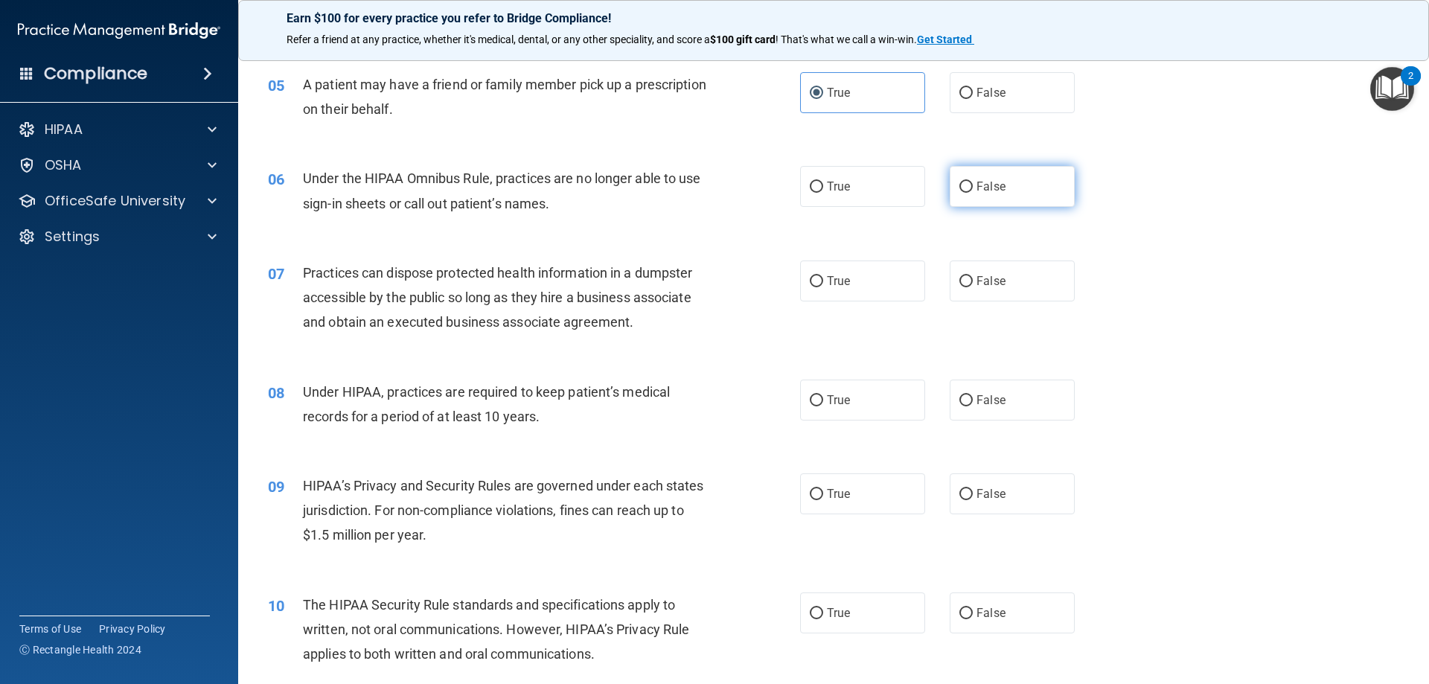
click at [979, 191] on span "False" at bounding box center [990, 186] width 29 height 14
click at [973, 191] on input "False" at bounding box center [965, 187] width 13 height 11
radio input "true"
click at [976, 281] on span "False" at bounding box center [990, 281] width 29 height 14
click at [973, 281] on input "False" at bounding box center [965, 281] width 13 height 11
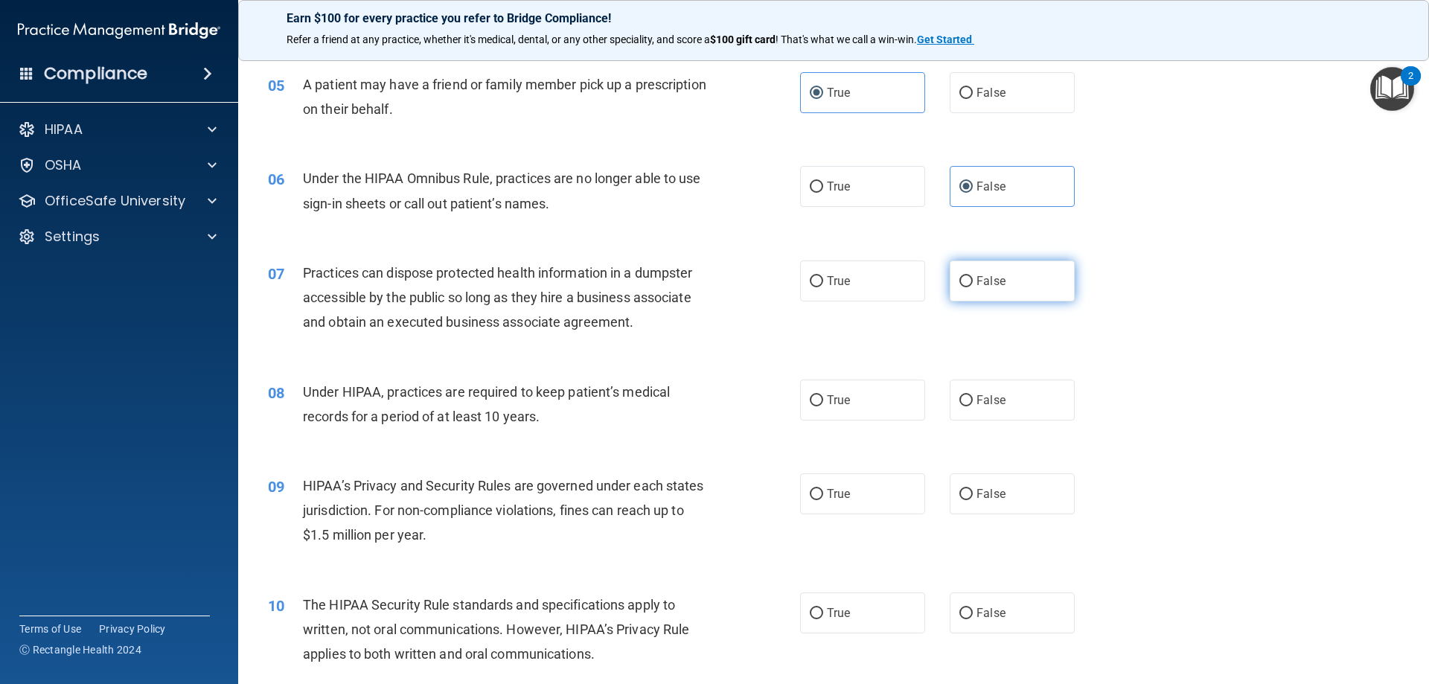
radio input "true"
click at [975, 388] on label "False" at bounding box center [1012, 400] width 125 height 41
click at [973, 395] on input "False" at bounding box center [965, 400] width 13 height 11
radio input "true"
click at [987, 490] on span "False" at bounding box center [990, 494] width 29 height 14
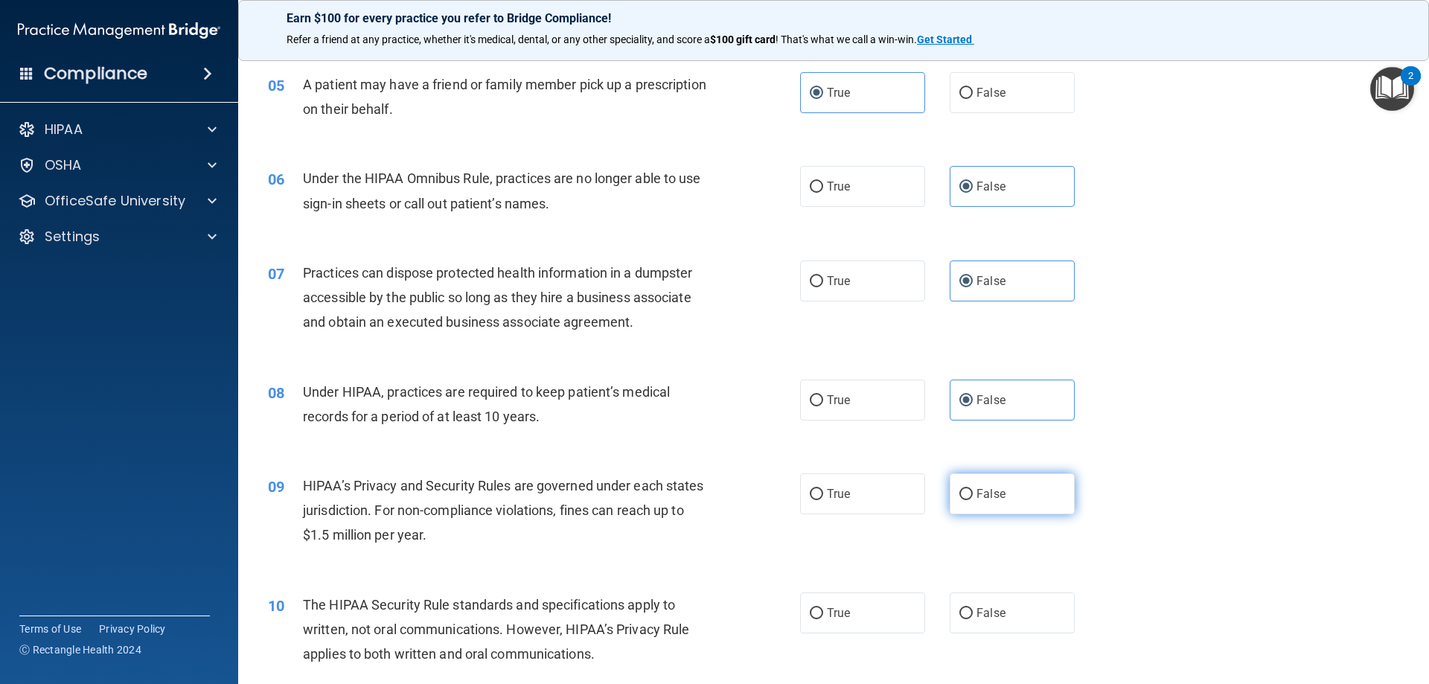
click at [973, 490] on input "False" at bounding box center [965, 494] width 13 height 11
radio input "true"
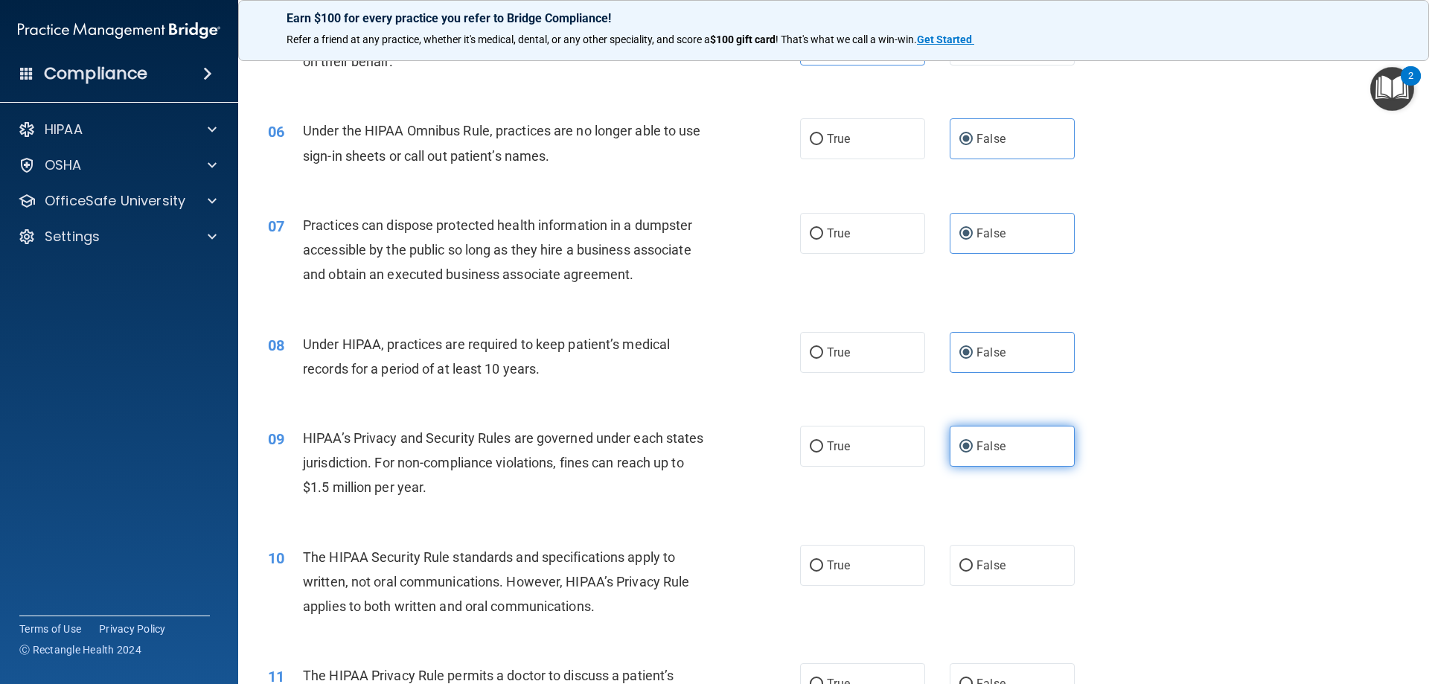
scroll to position [595, 0]
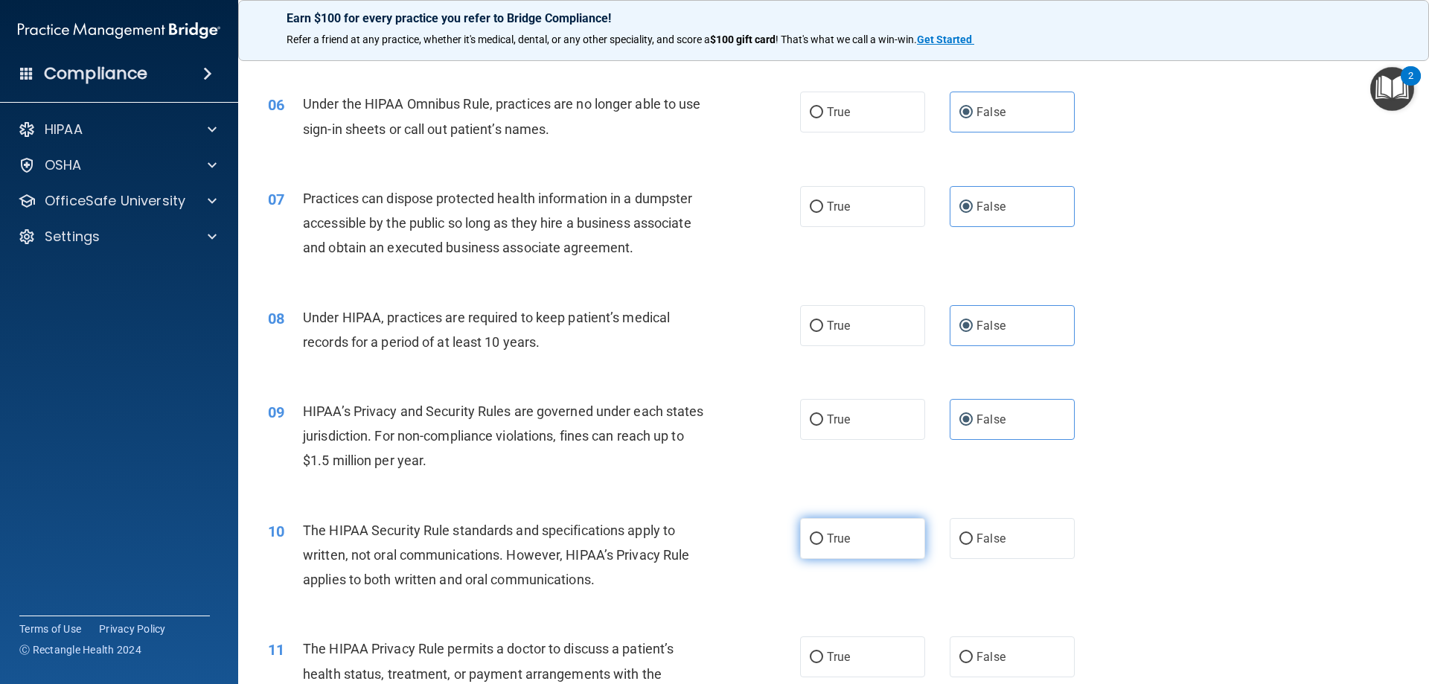
click at [839, 537] on span "True" at bounding box center [838, 538] width 23 height 14
click at [823, 537] on input "True" at bounding box center [816, 539] width 13 height 11
radio input "true"
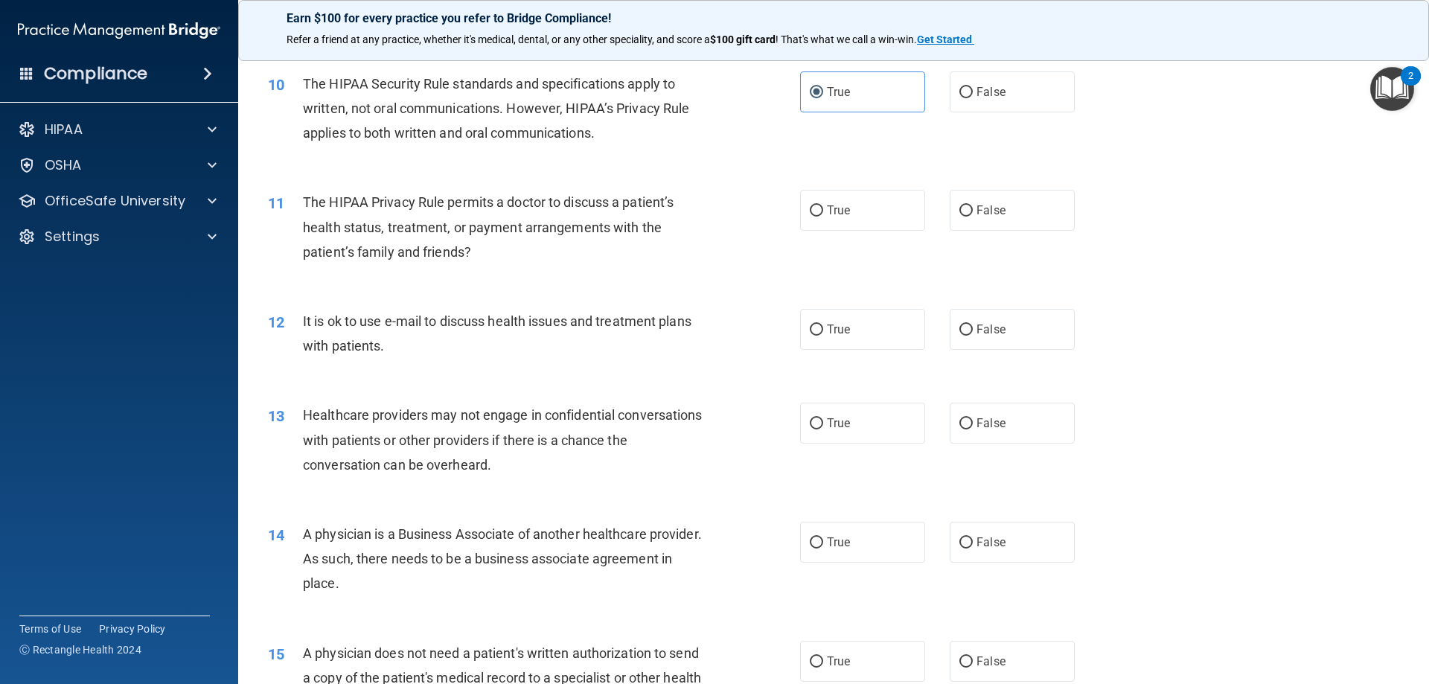
scroll to position [1116, 0]
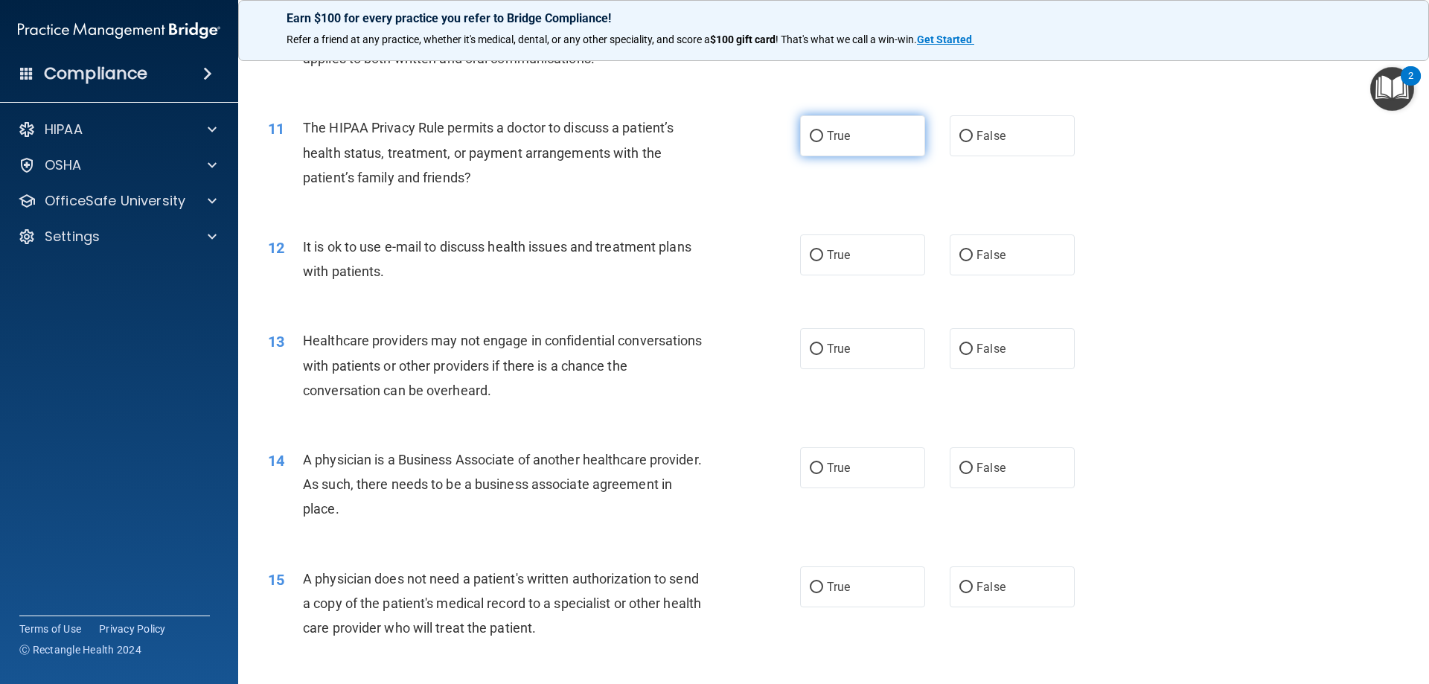
click at [897, 122] on label "True" at bounding box center [862, 135] width 125 height 41
click at [823, 131] on input "True" at bounding box center [816, 136] width 13 height 11
radio input "true"
click at [843, 263] on label "True" at bounding box center [862, 254] width 125 height 41
click at [823, 261] on input "True" at bounding box center [816, 255] width 13 height 11
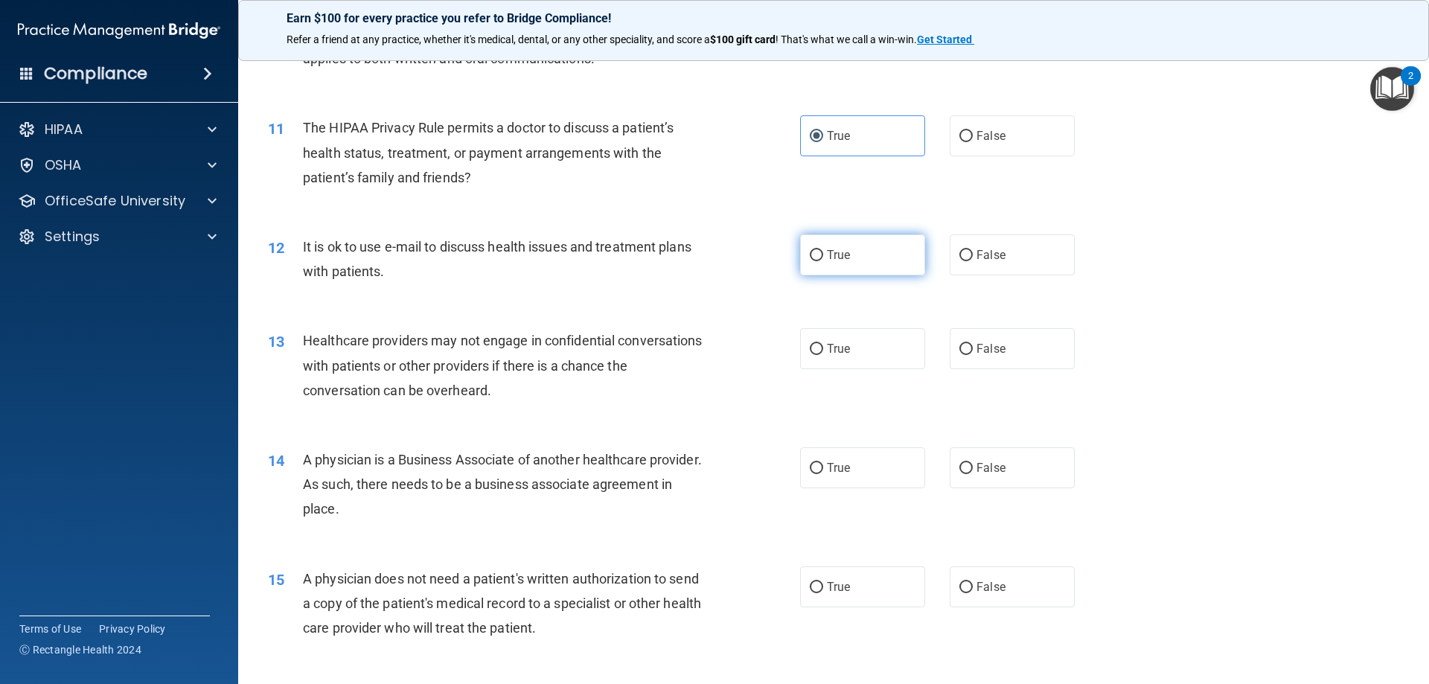
radio input "true"
click at [980, 348] on span "False" at bounding box center [990, 349] width 29 height 14
click at [973, 348] on input "False" at bounding box center [965, 349] width 13 height 11
radio input "true"
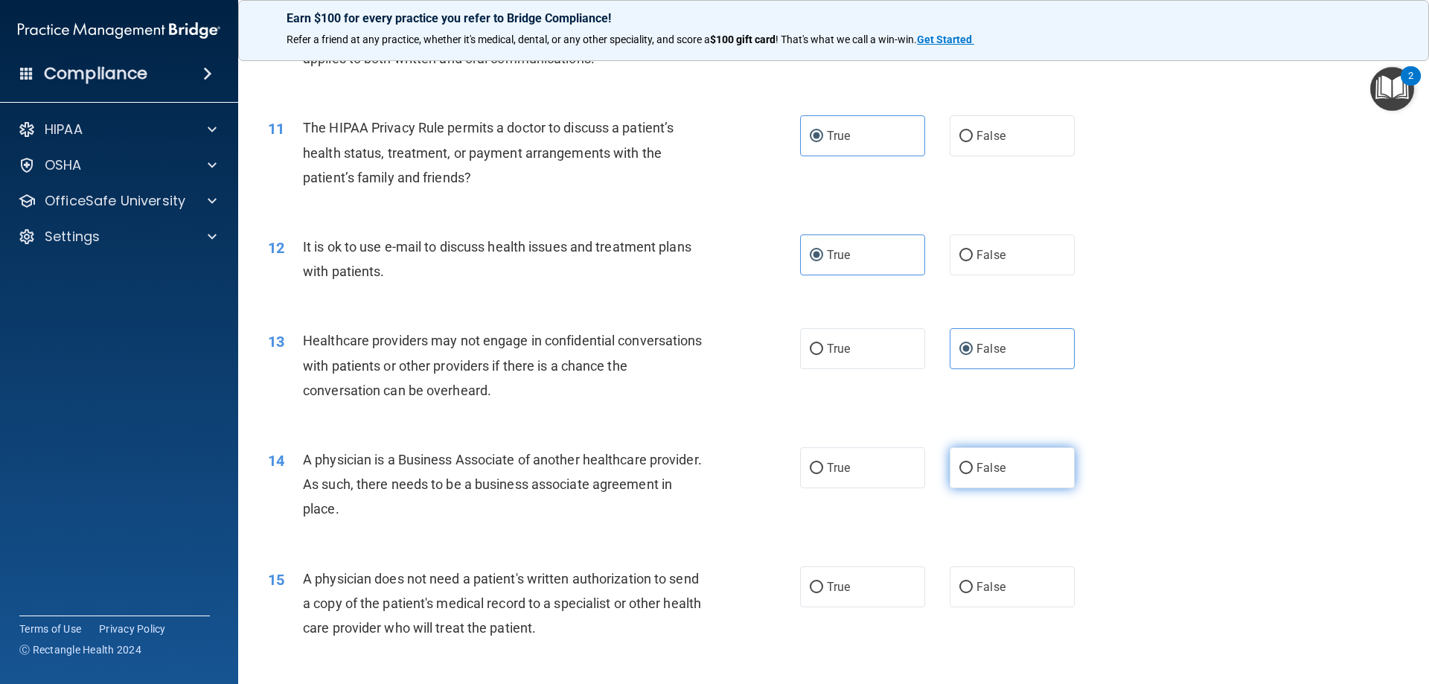
click at [961, 464] on input "False" at bounding box center [965, 468] width 13 height 11
radio input "true"
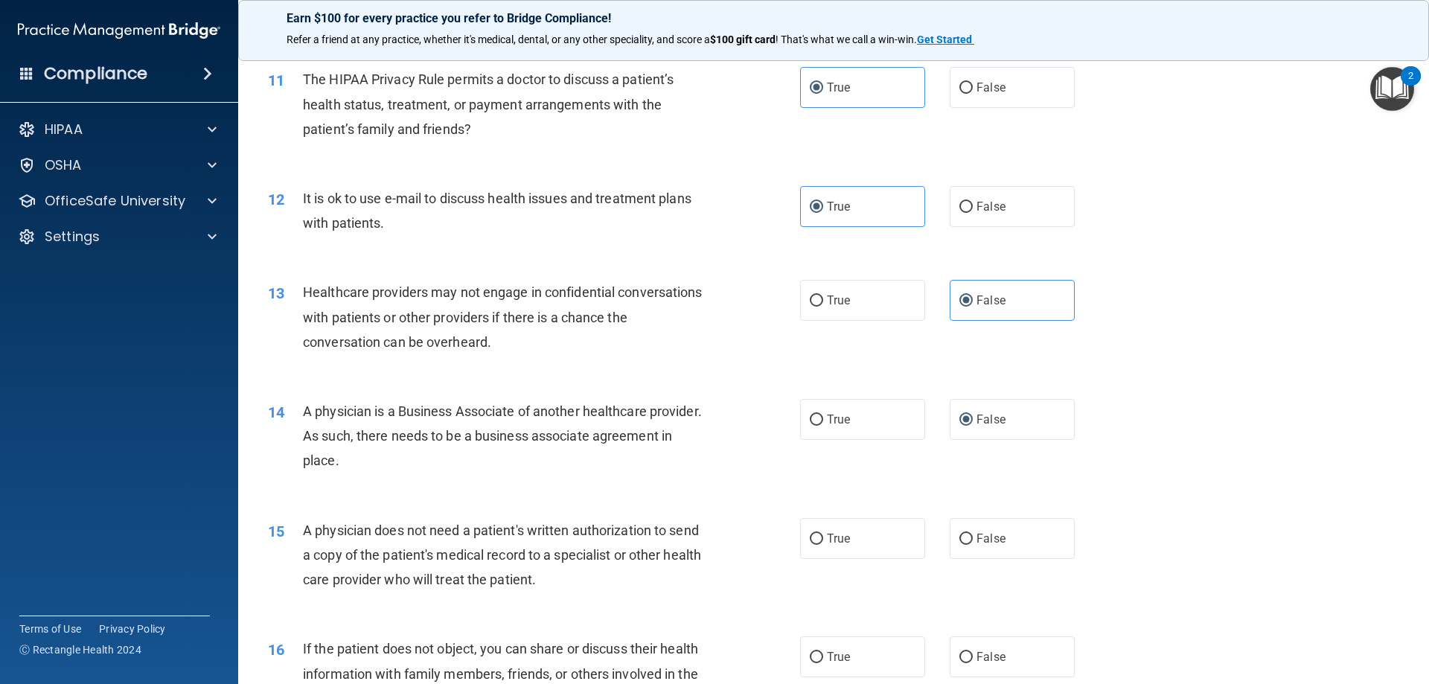
scroll to position [1191, 0]
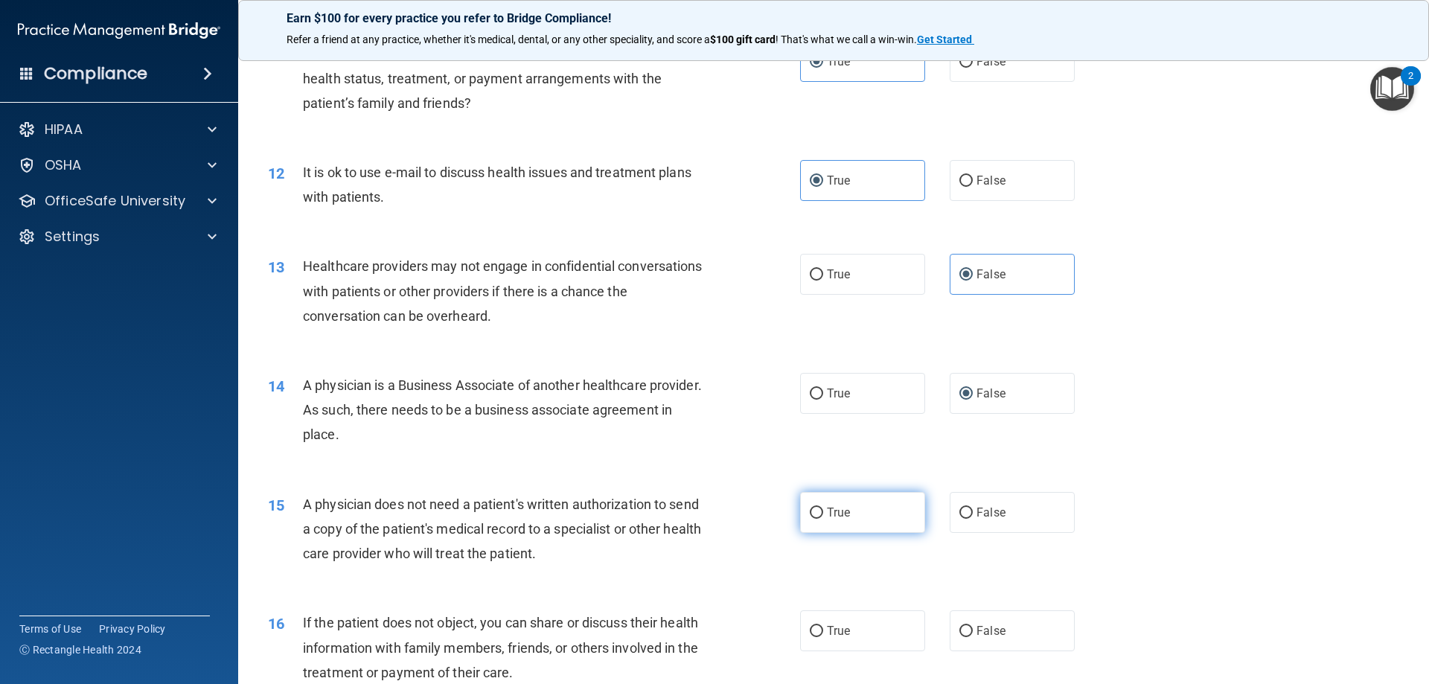
click at [825, 526] on label "True" at bounding box center [862, 512] width 125 height 41
click at [823, 519] on input "True" at bounding box center [816, 513] width 13 height 11
radio input "true"
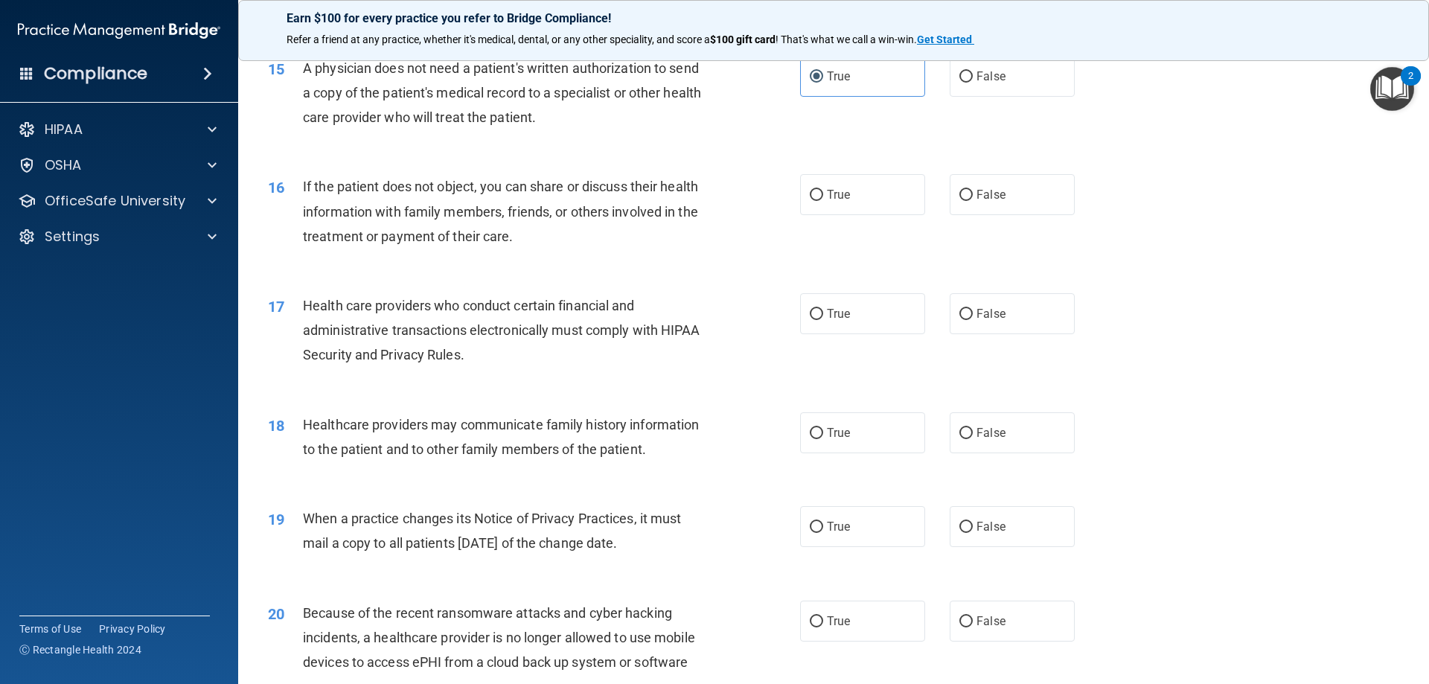
scroll to position [1637, 0]
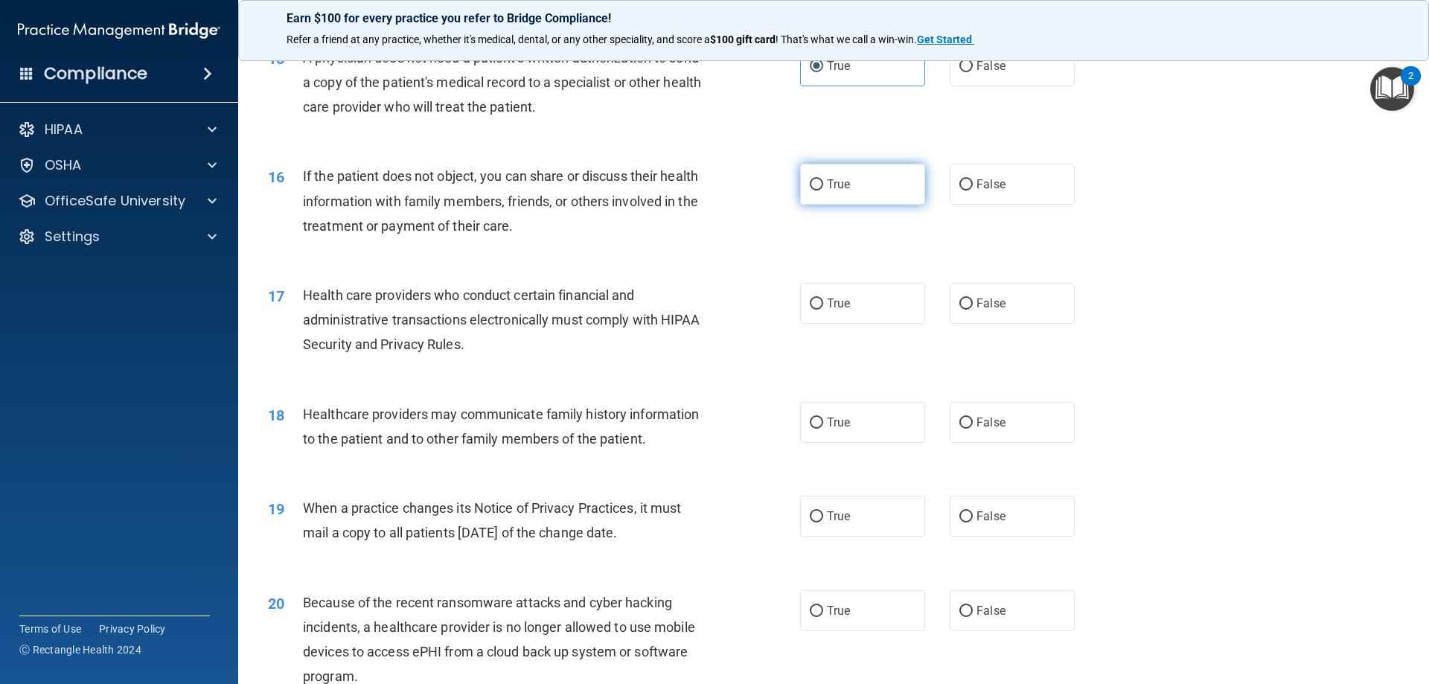
click at [815, 173] on label "True" at bounding box center [862, 184] width 125 height 41
click at [815, 179] on input "True" at bounding box center [816, 184] width 13 height 11
radio input "true"
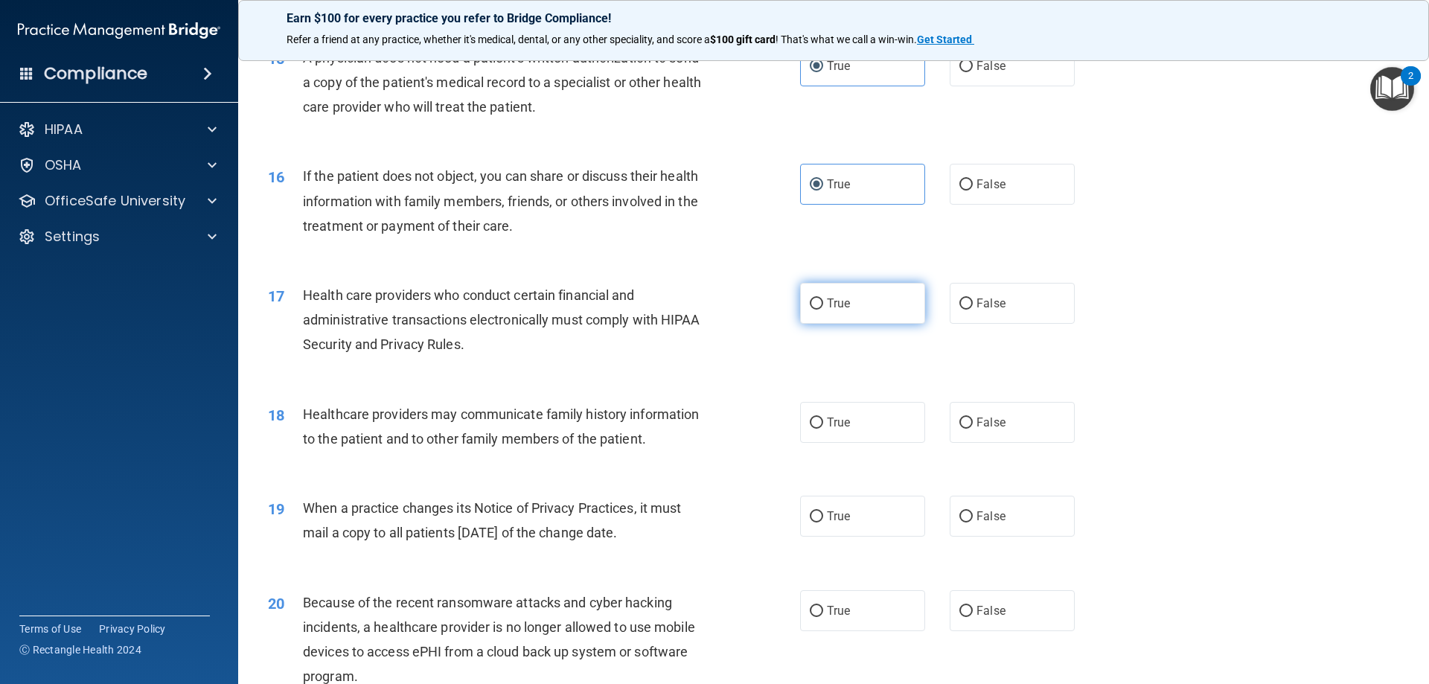
click at [811, 307] on input "True" at bounding box center [816, 303] width 13 height 11
radio input "true"
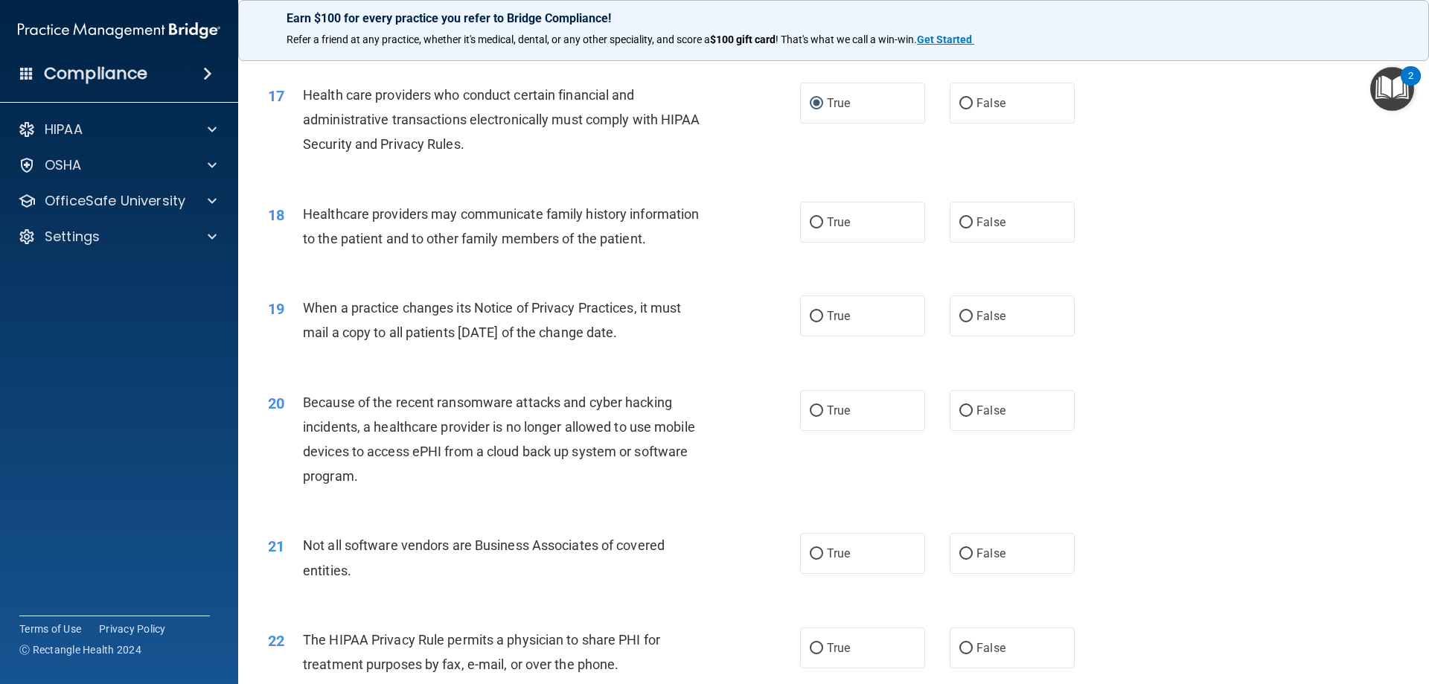
scroll to position [1860, 0]
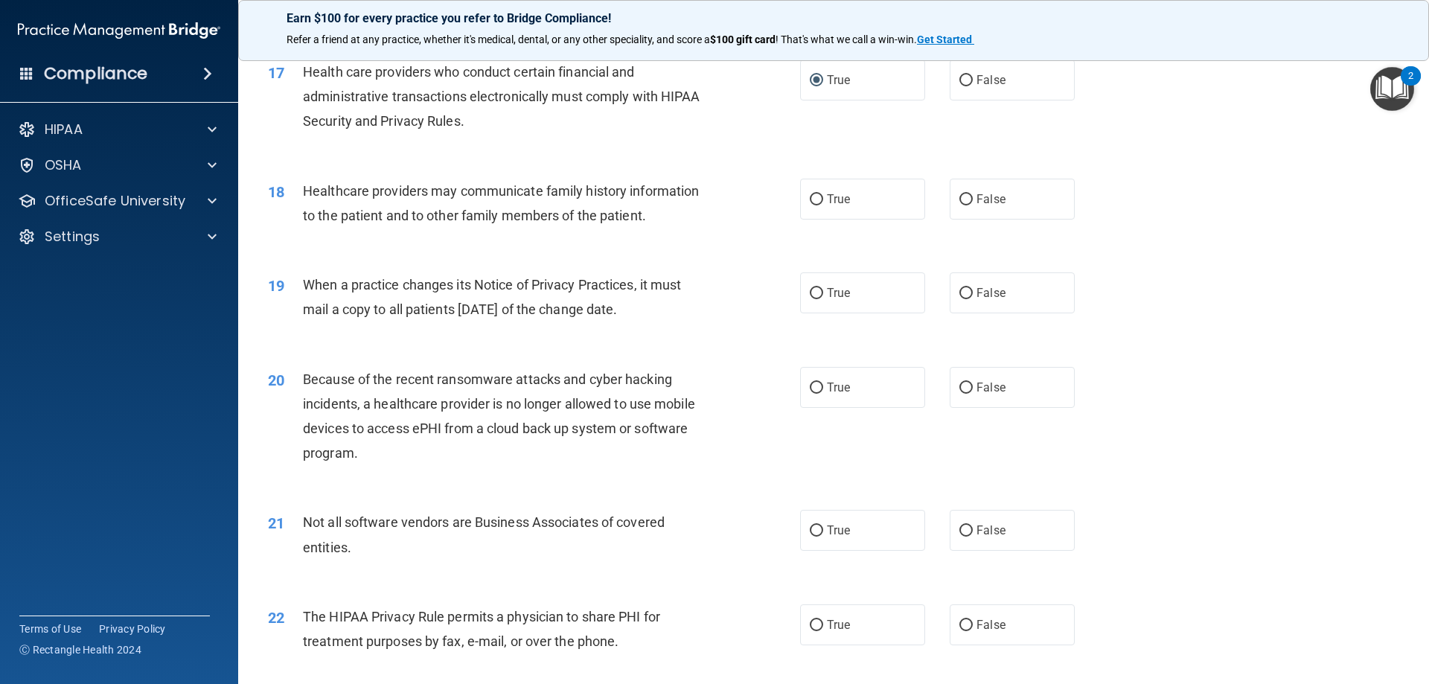
click at [962, 221] on div "18 Healthcare providers may communicate family history information to the patie…" at bounding box center [833, 207] width 1153 height 94
click at [972, 213] on label "False" at bounding box center [1012, 199] width 125 height 41
click at [972, 205] on input "False" at bounding box center [965, 199] width 13 height 11
radio input "true"
click at [978, 298] on span "False" at bounding box center [990, 293] width 29 height 14
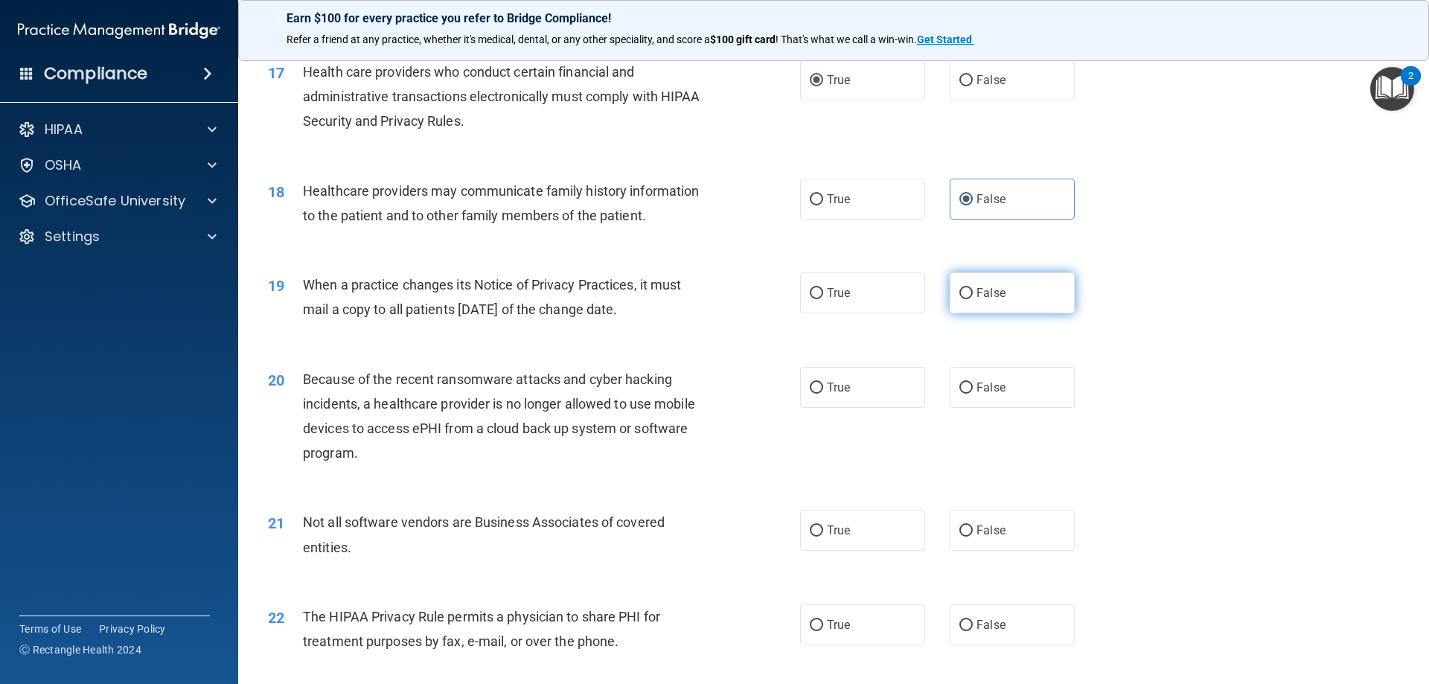
click at [973, 298] on input "False" at bounding box center [965, 293] width 13 height 11
radio input "true"
click at [973, 376] on label "False" at bounding box center [1012, 387] width 125 height 41
click at [973, 382] on input "False" at bounding box center [965, 387] width 13 height 11
radio input "true"
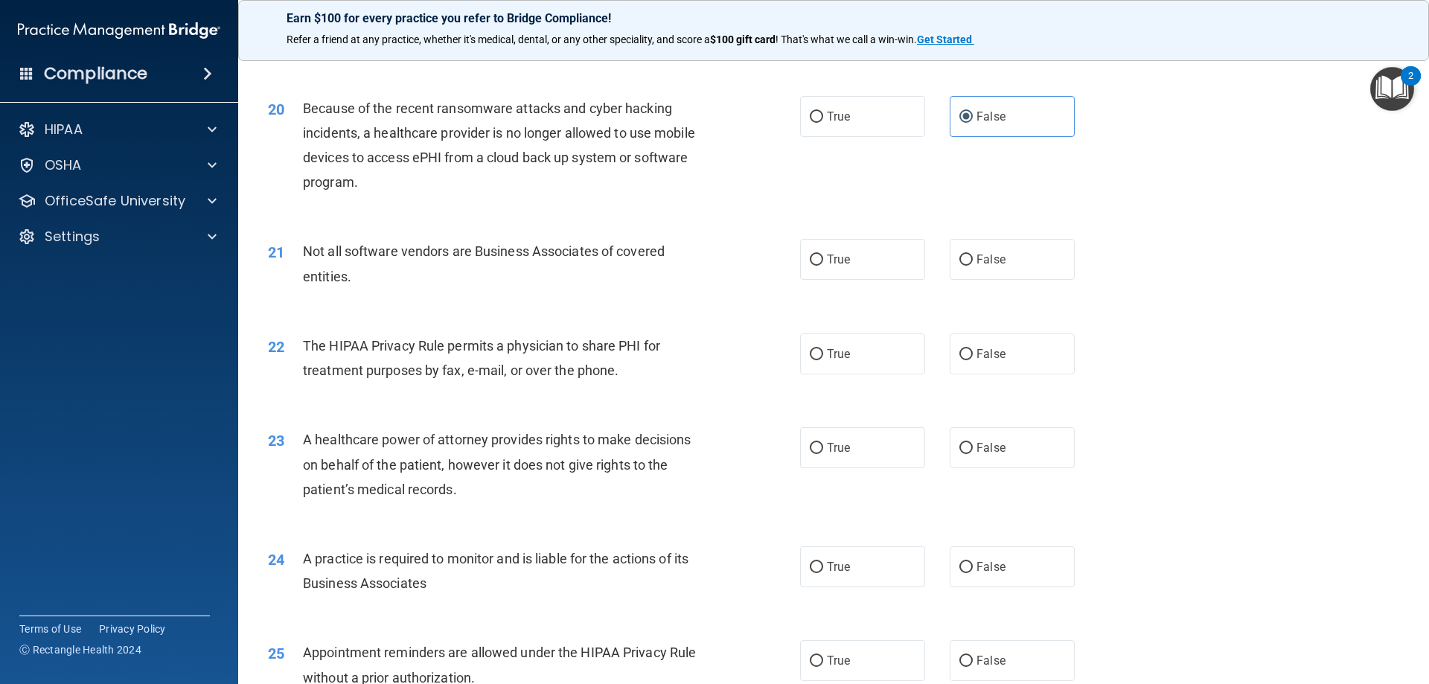
scroll to position [2158, 0]
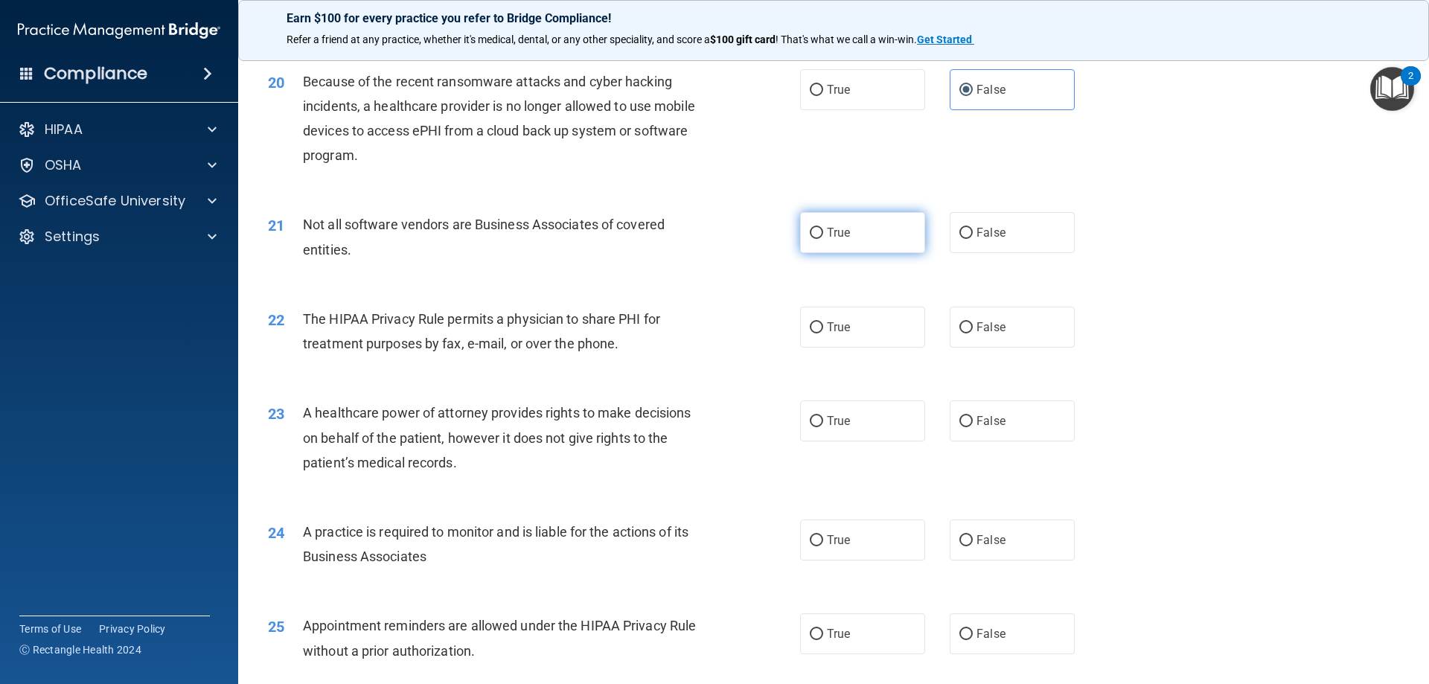
click at [865, 233] on label "True" at bounding box center [862, 232] width 125 height 41
click at [823, 233] on input "True" at bounding box center [816, 233] width 13 height 11
radio input "true"
click at [833, 324] on span "True" at bounding box center [838, 327] width 23 height 14
click at [823, 324] on input "True" at bounding box center [816, 327] width 13 height 11
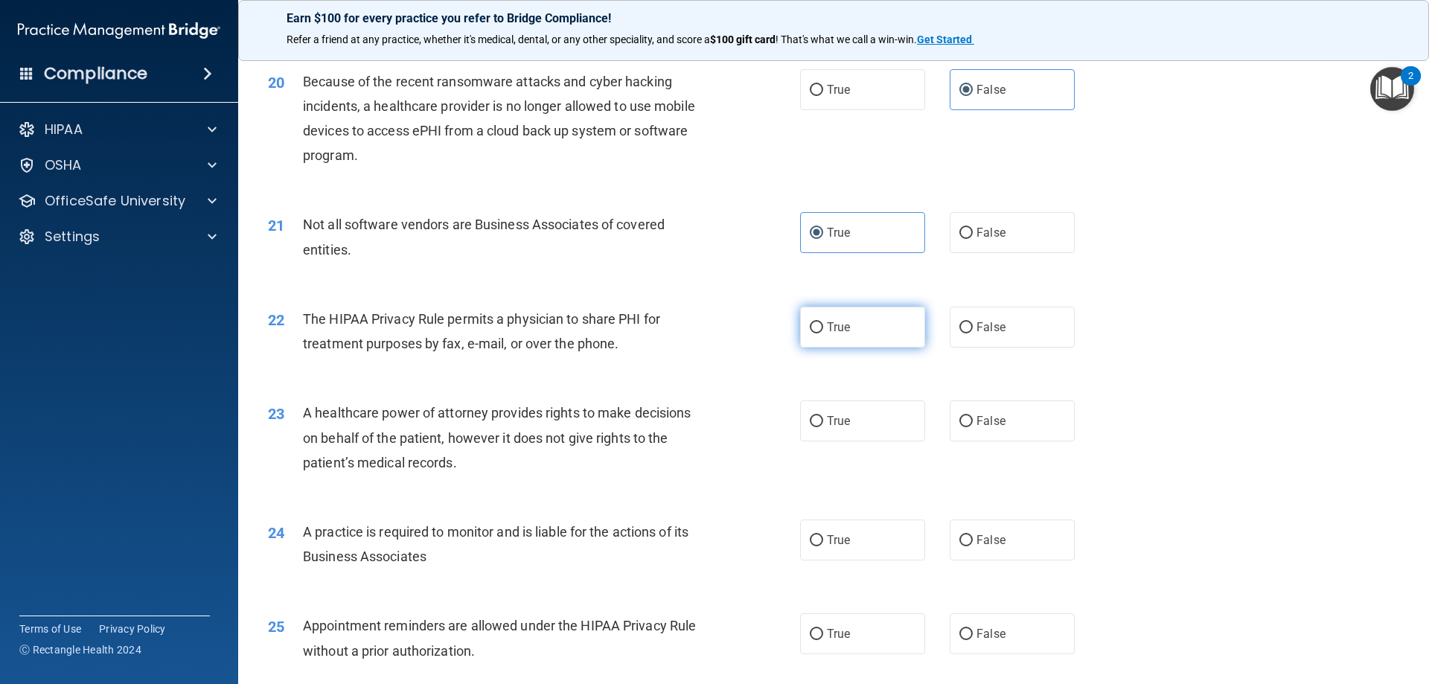
radio input "true"
click at [1001, 420] on label "False" at bounding box center [1012, 420] width 125 height 41
click at [973, 420] on input "False" at bounding box center [965, 421] width 13 height 11
radio input "true"
click at [984, 536] on span "False" at bounding box center [990, 540] width 29 height 14
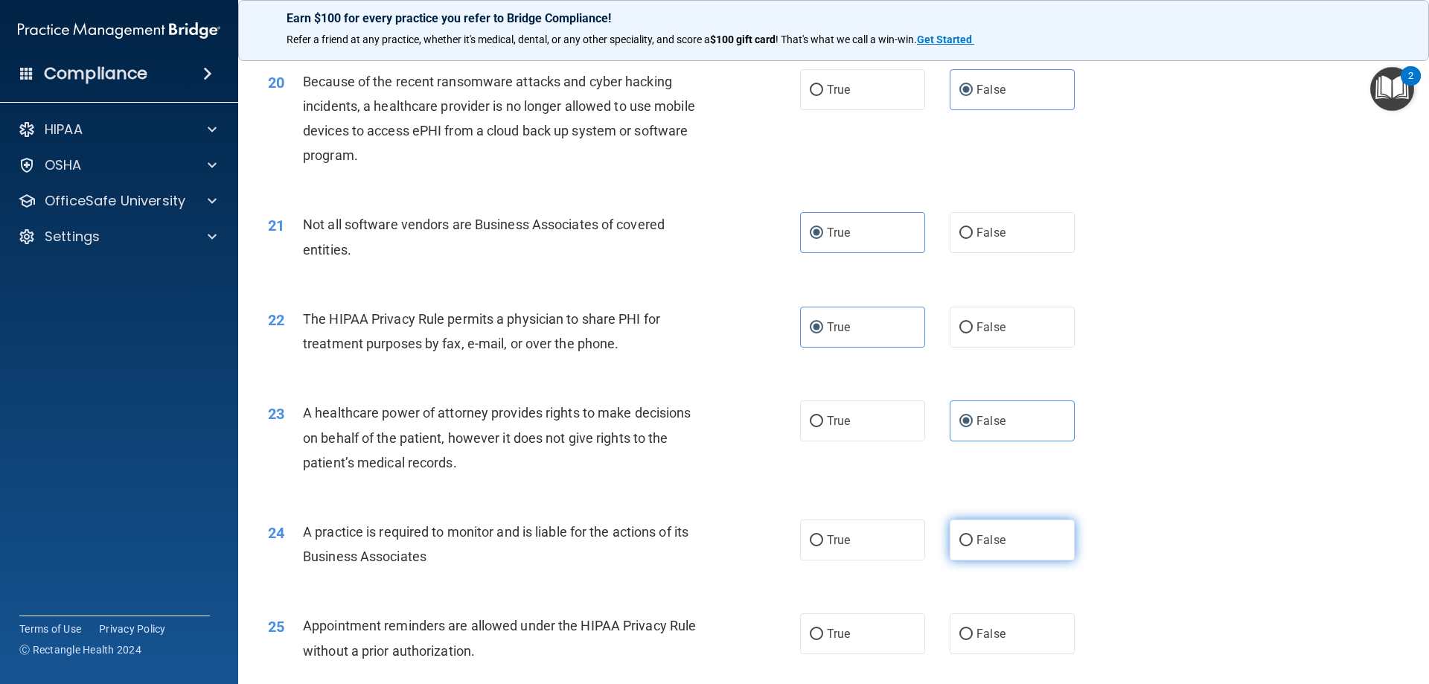
click at [973, 536] on input "False" at bounding box center [965, 540] width 13 height 11
radio input "true"
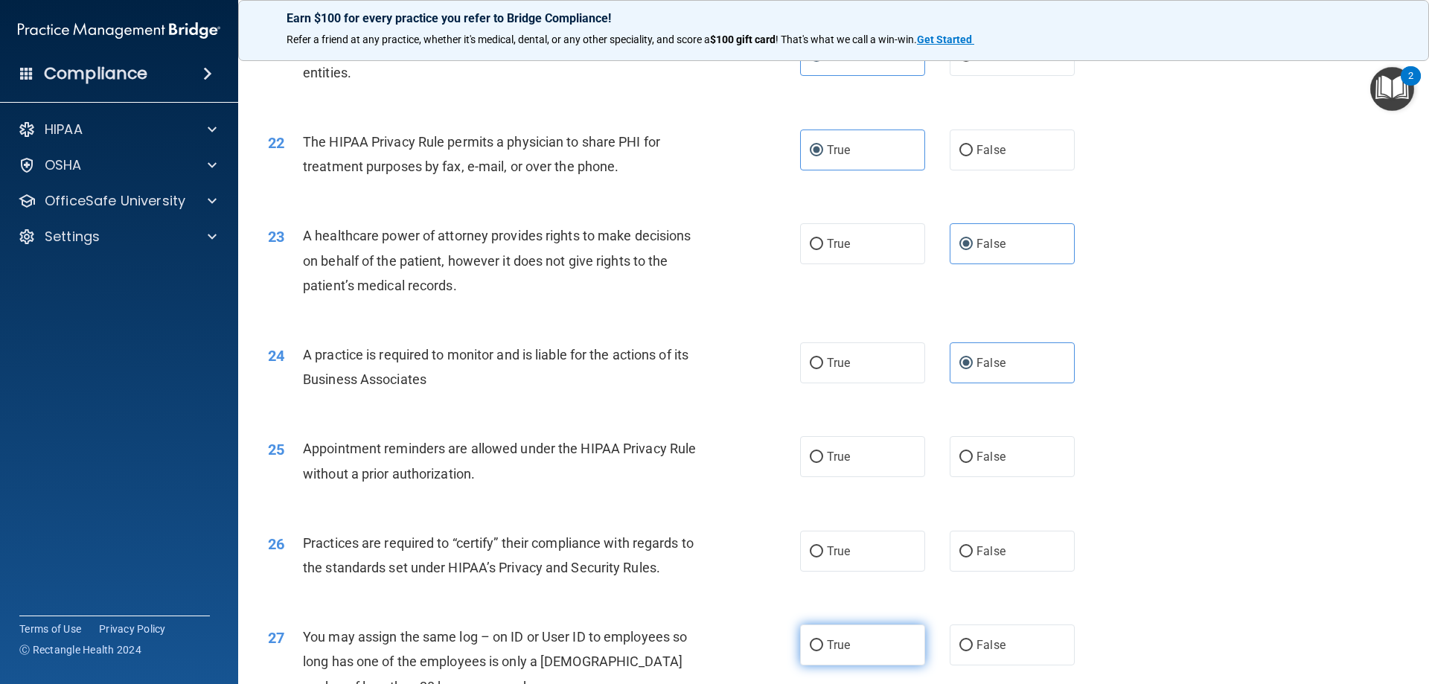
scroll to position [2456, 0]
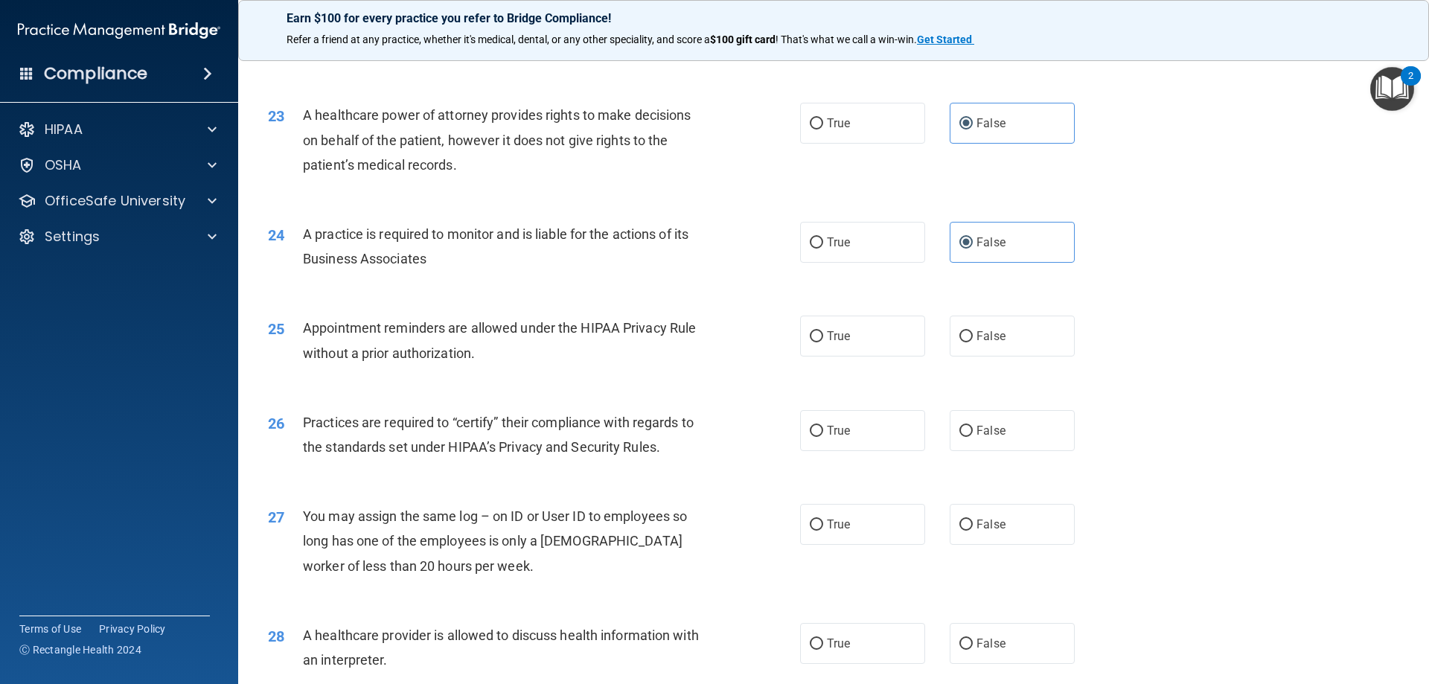
click at [854, 358] on div "25 Appointment reminders are allowed under the HIPAA Privacy Rule without a pri…" at bounding box center [833, 344] width 1153 height 94
click at [853, 348] on label "True" at bounding box center [862, 336] width 125 height 41
click at [823, 342] on input "True" at bounding box center [816, 336] width 13 height 11
radio input "true"
click at [976, 441] on label "False" at bounding box center [1012, 430] width 125 height 41
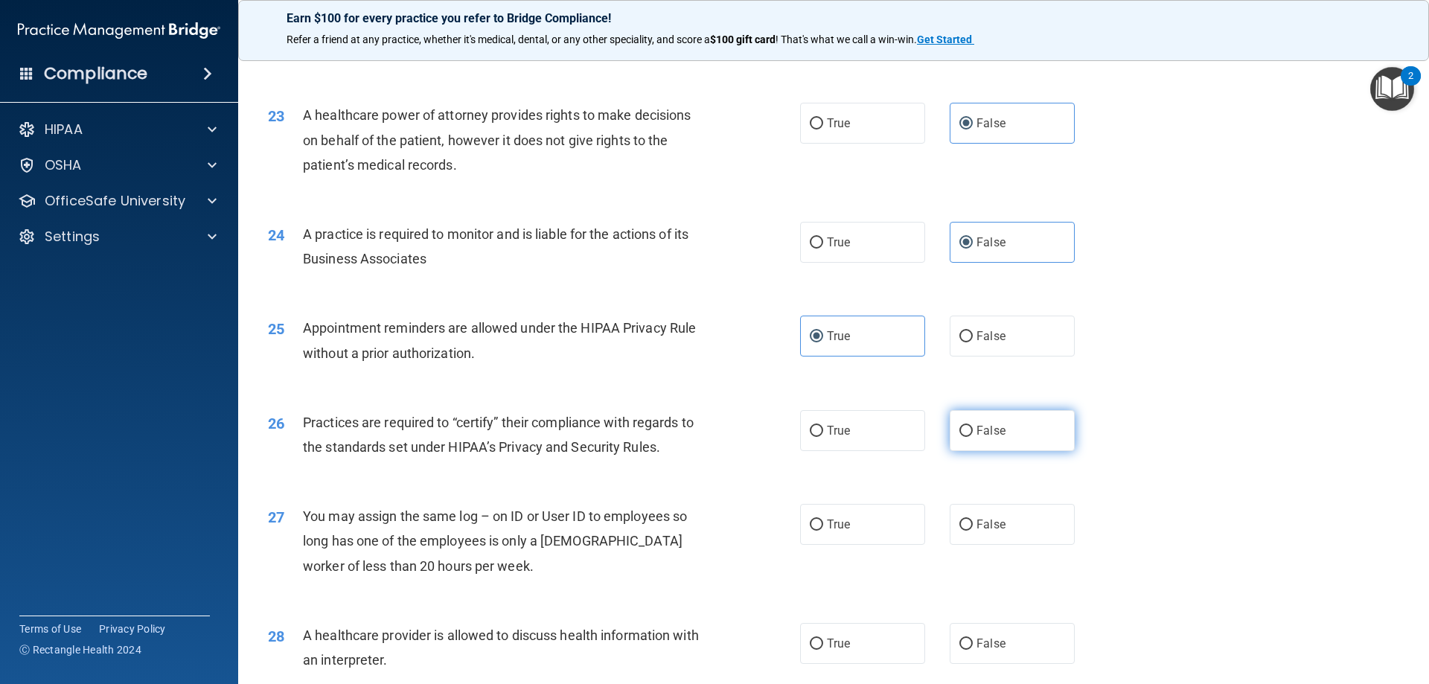
click at [973, 437] on input "False" at bounding box center [965, 431] width 13 height 11
radio input "true"
click at [974, 505] on label "False" at bounding box center [1012, 524] width 125 height 41
click at [973, 519] on input "False" at bounding box center [965, 524] width 13 height 11
radio input "true"
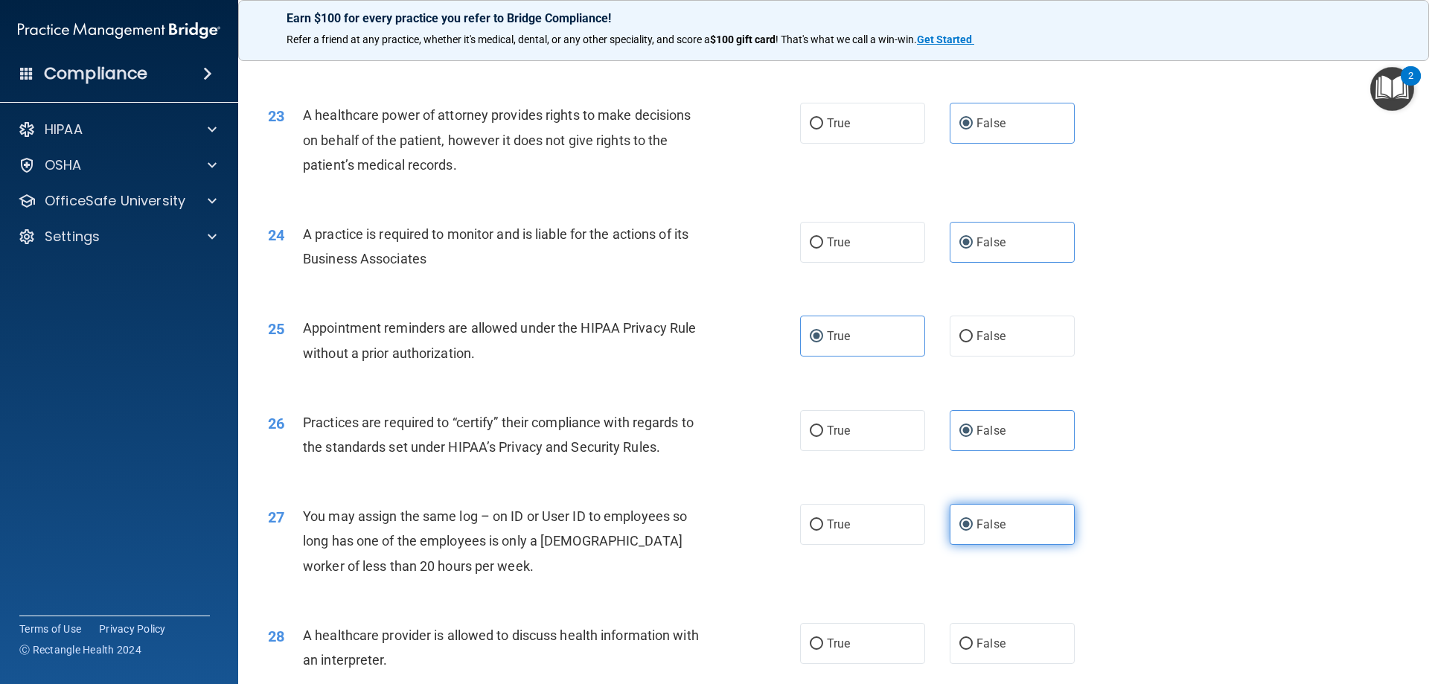
scroll to position [2753, 0]
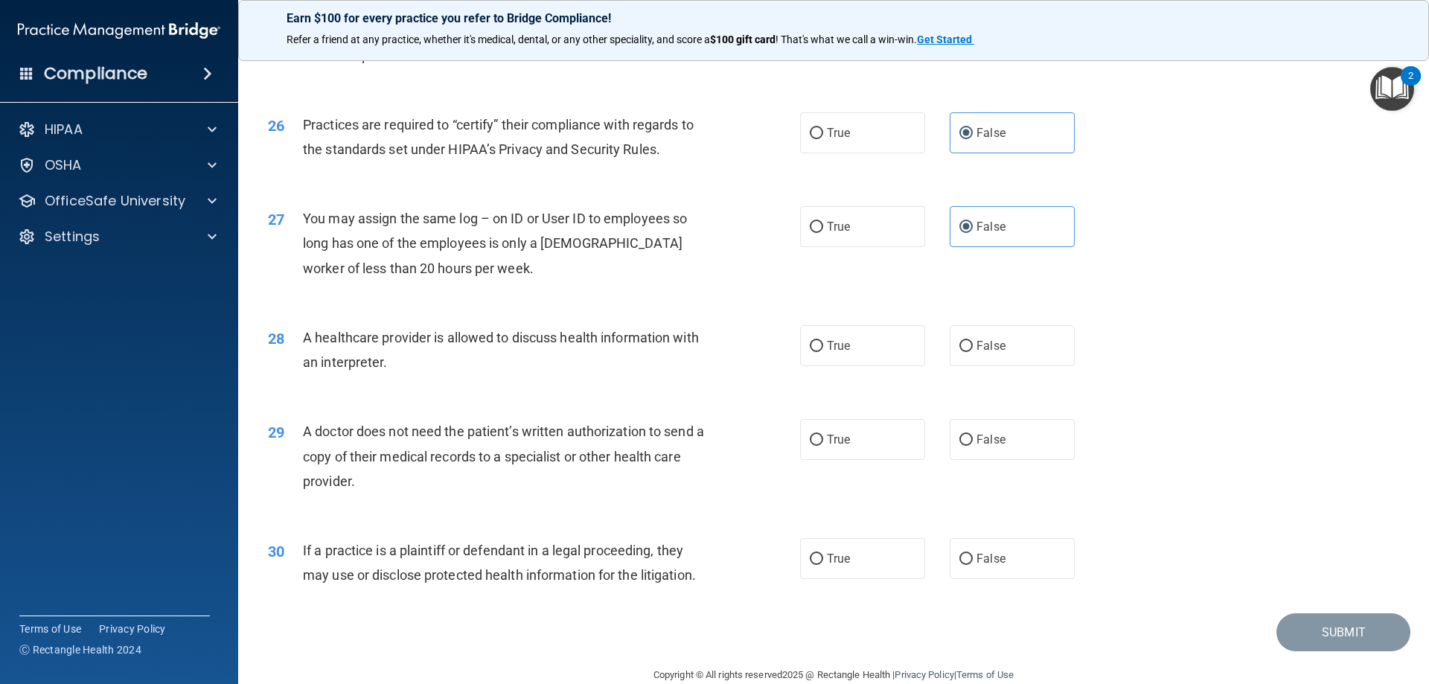
click at [871, 367] on div "28 A healthcare provider is allowed to discuss health information with an inter…" at bounding box center [833, 354] width 1153 height 94
click at [867, 349] on label "True" at bounding box center [862, 345] width 125 height 41
click at [823, 349] on input "True" at bounding box center [816, 346] width 13 height 11
radio input "true"
click at [851, 467] on div "29 A doctor does not need the patient’s written authorization to send a copy of…" at bounding box center [833, 459] width 1153 height 119
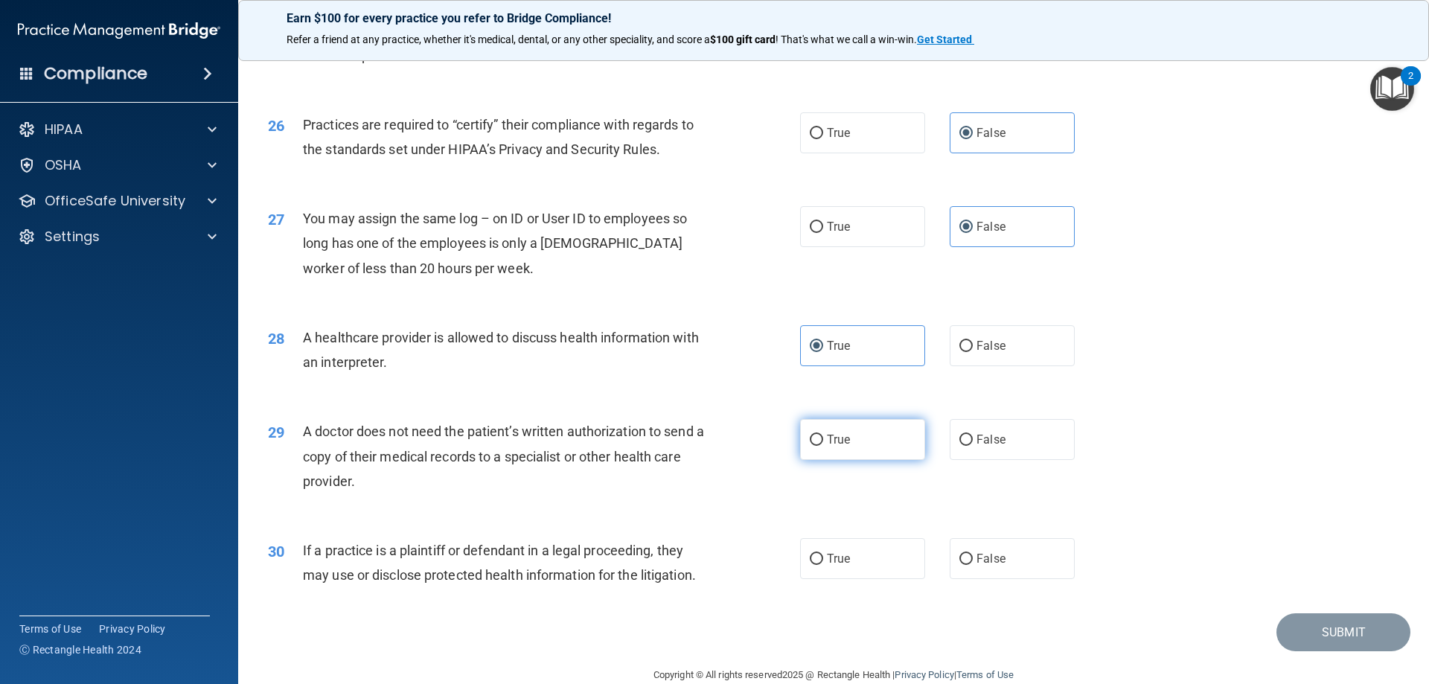
click at [851, 452] on label "True" at bounding box center [862, 439] width 125 height 41
click at [823, 446] on input "True" at bounding box center [816, 440] width 13 height 11
radio input "true"
click at [854, 553] on label "True" at bounding box center [862, 558] width 125 height 41
click at [823, 554] on input "True" at bounding box center [816, 559] width 13 height 11
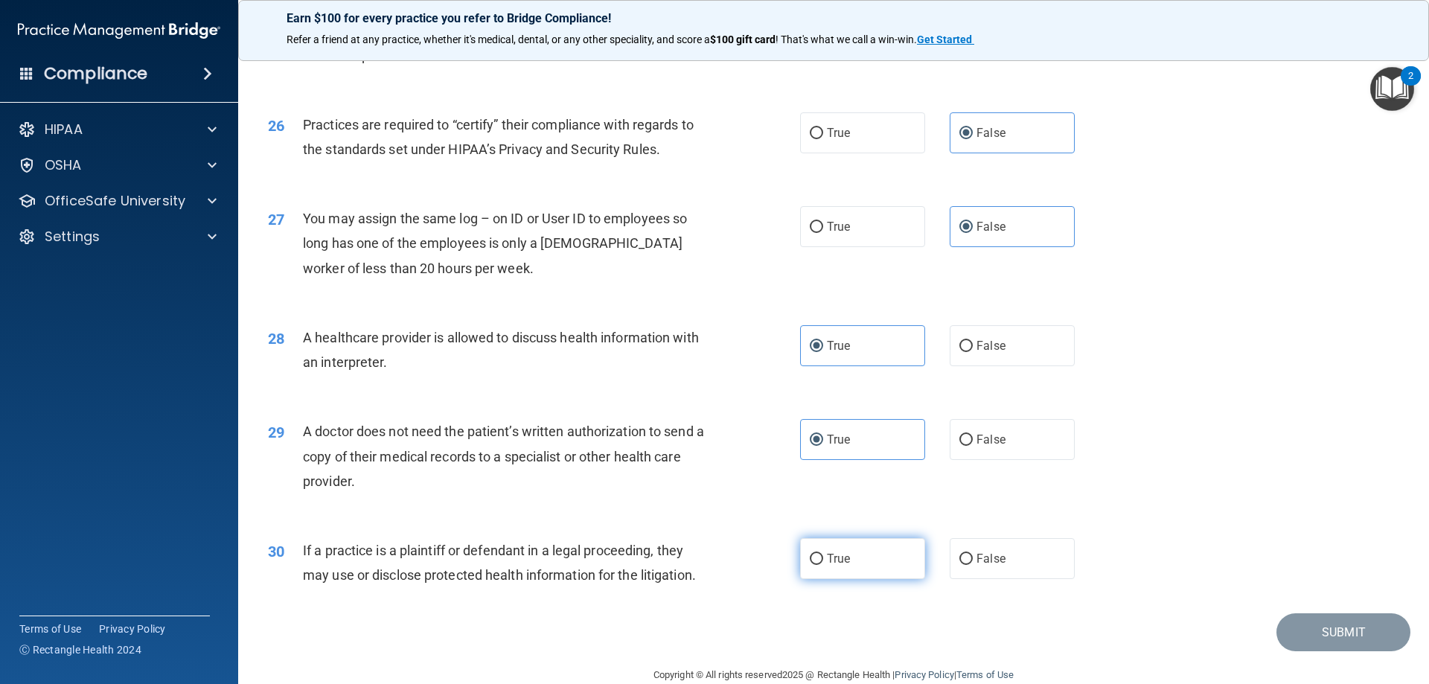
radio input "true"
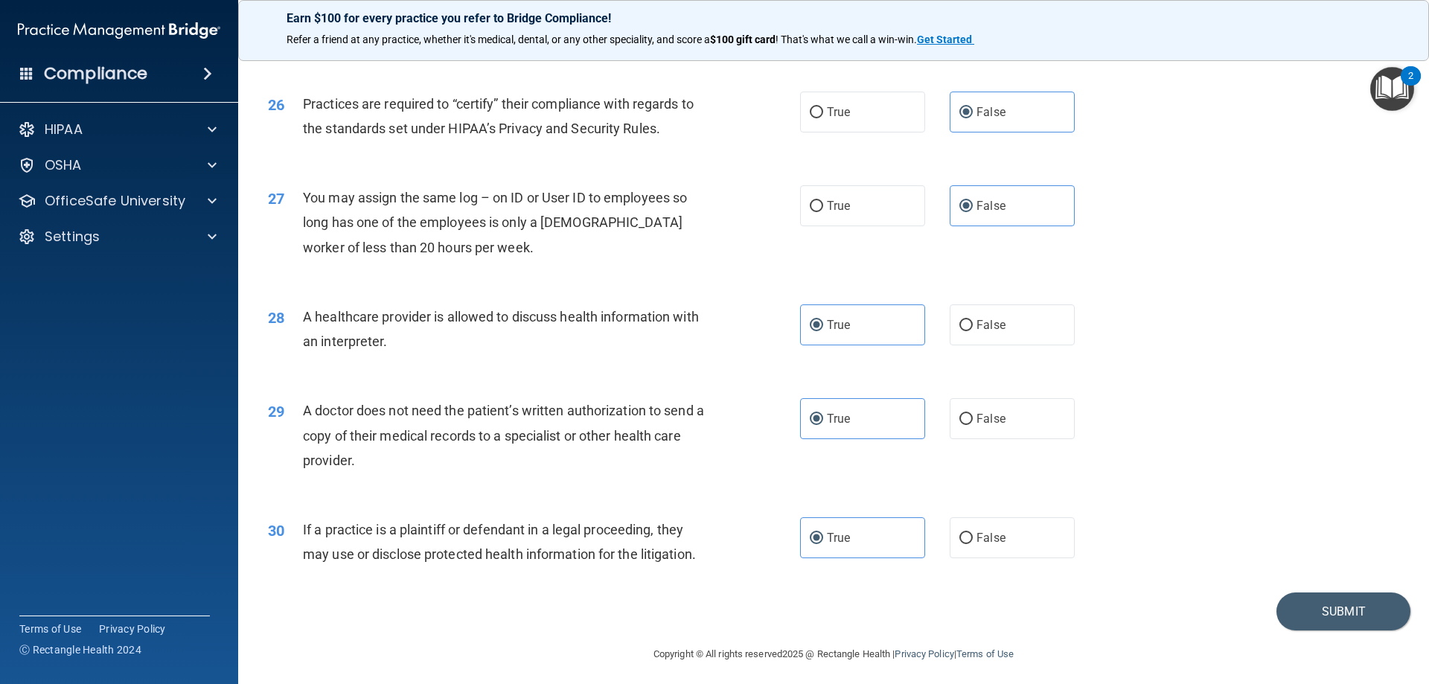
scroll to position [2780, 0]
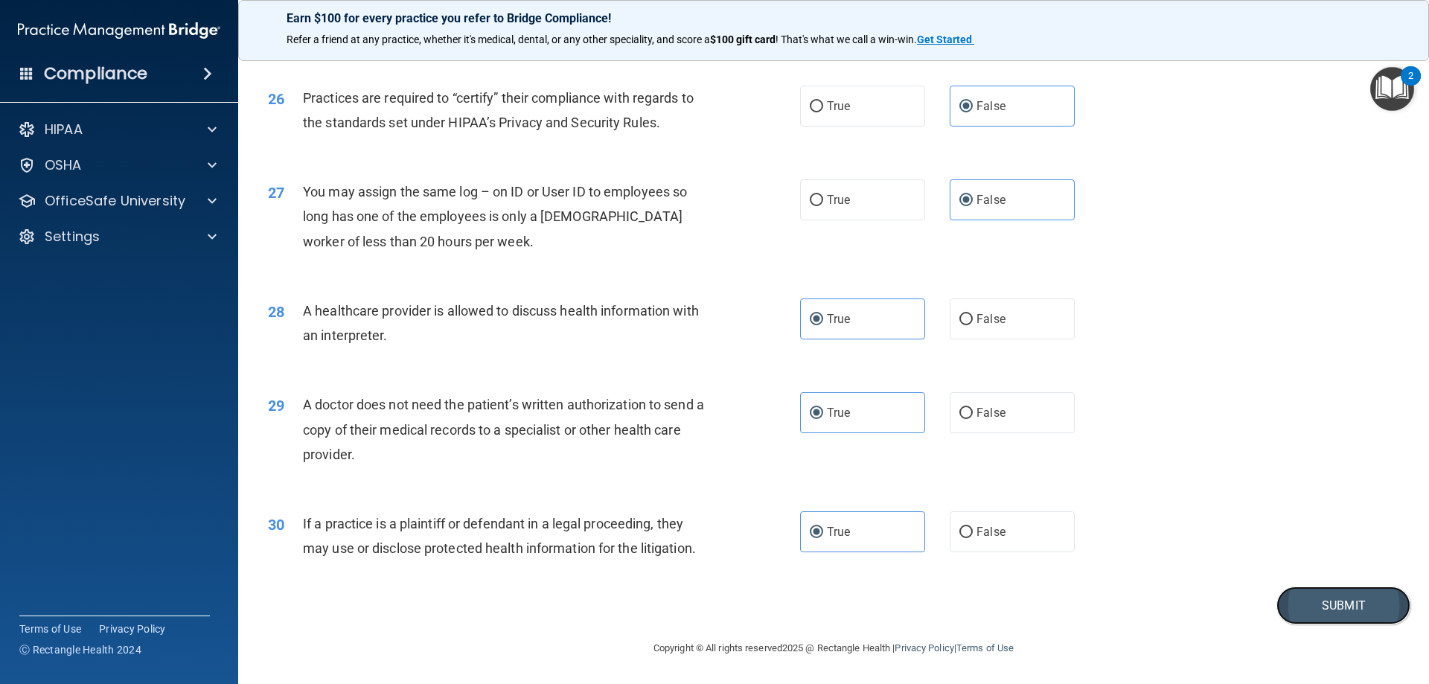
click at [1323, 614] on button "Submit" at bounding box center [1343, 605] width 134 height 38
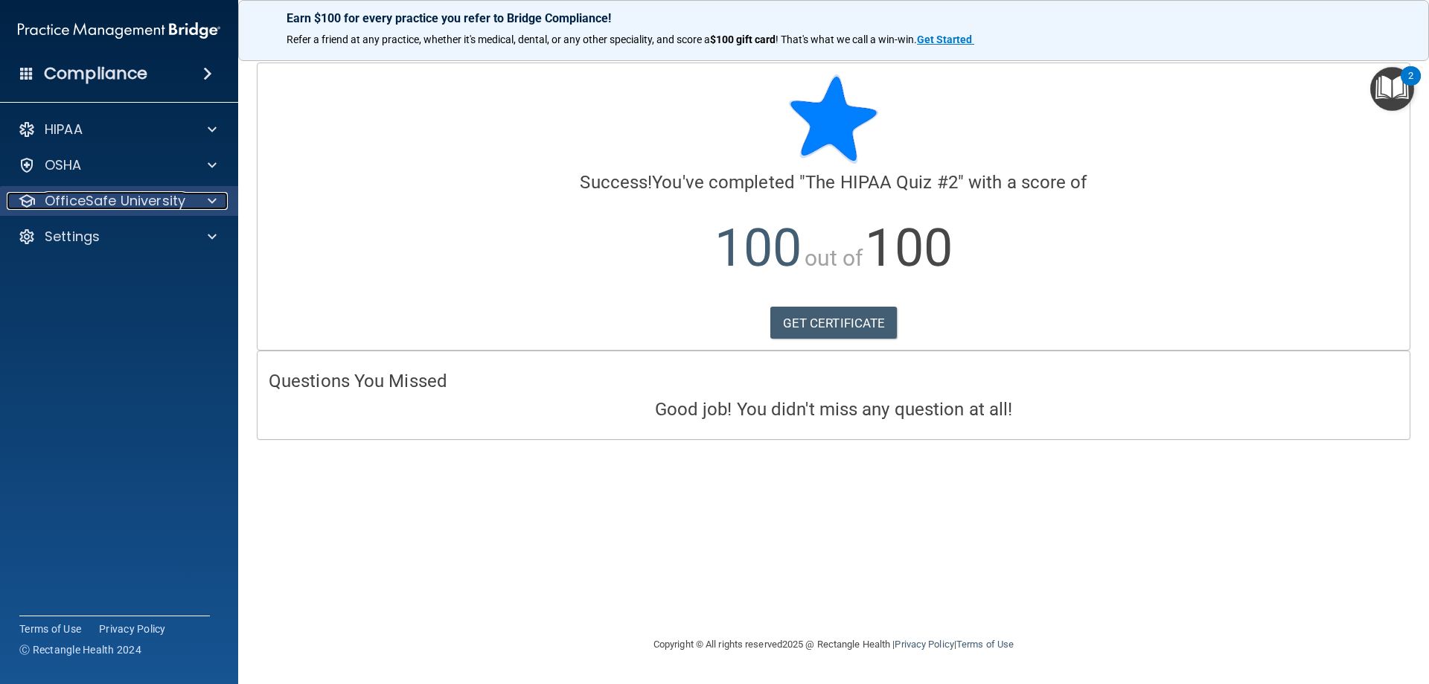
click at [194, 200] on div at bounding box center [209, 201] width 37 height 18
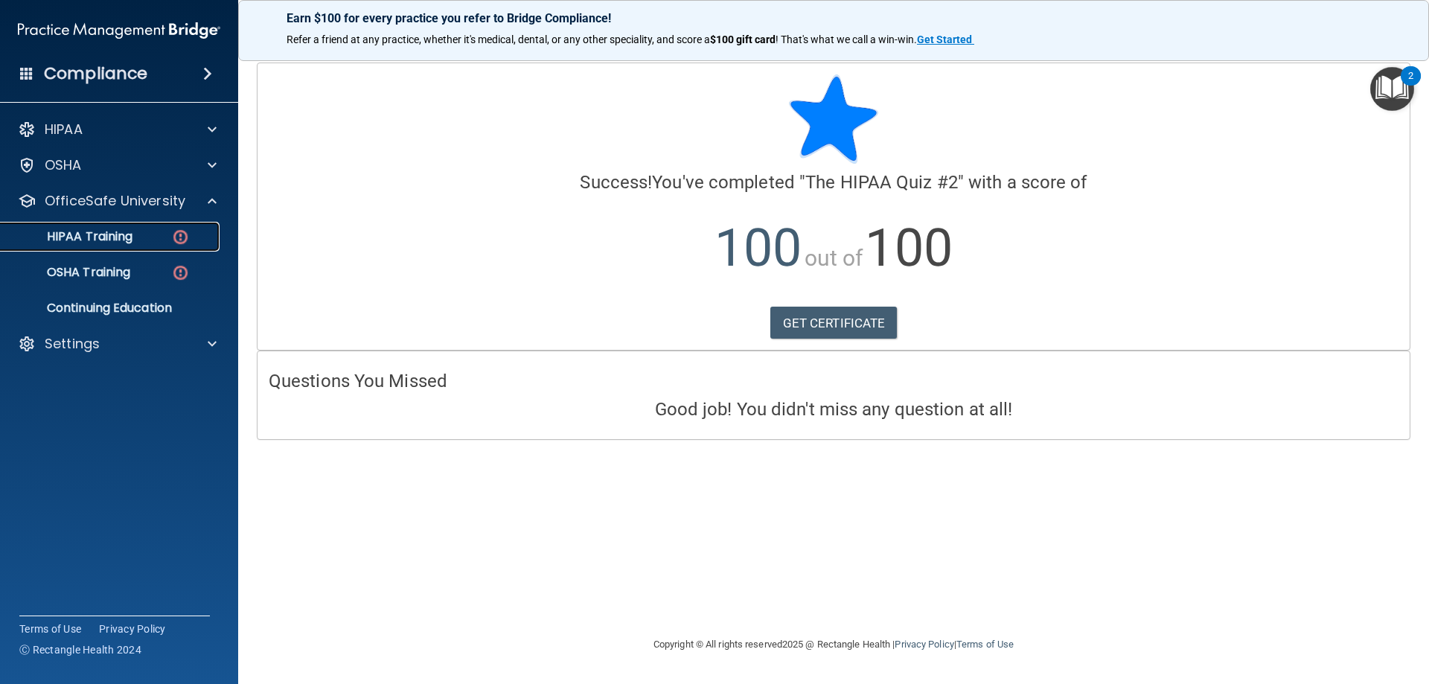
click at [86, 229] on p "HIPAA Training" at bounding box center [71, 236] width 123 height 15
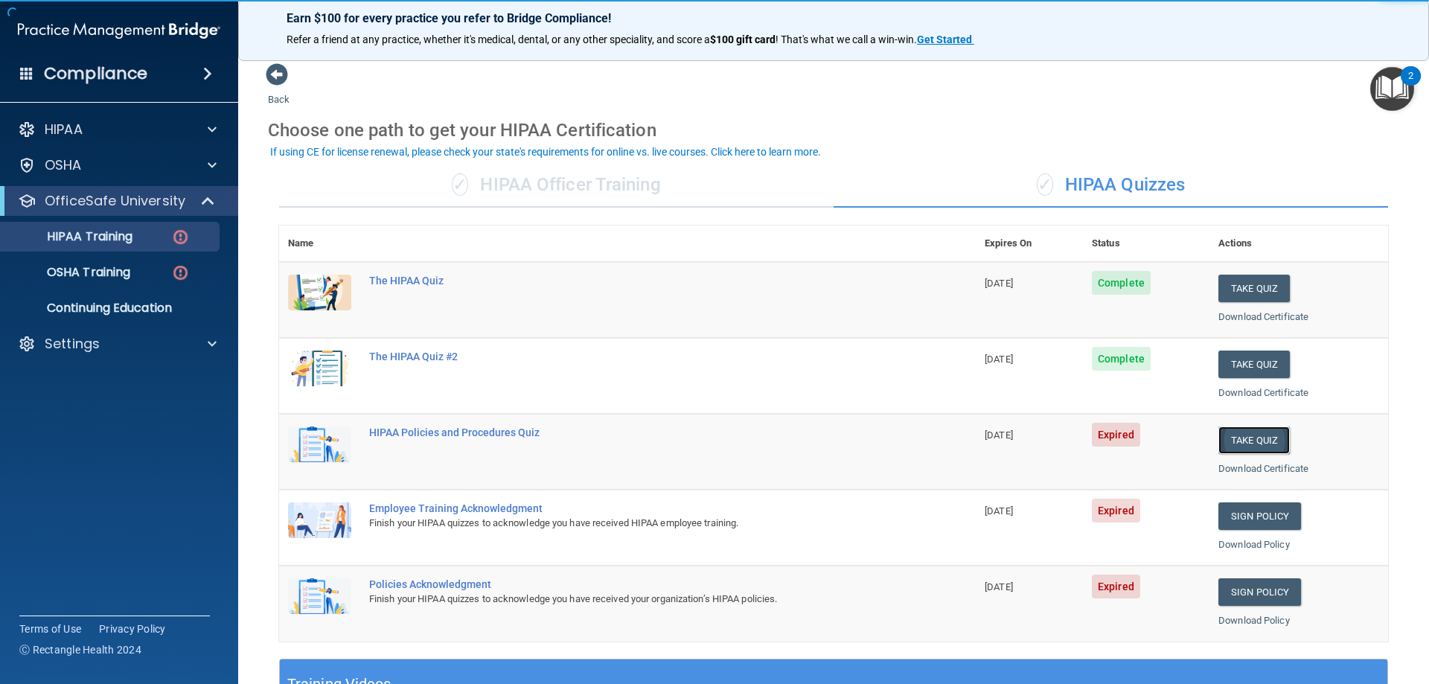
click at [1246, 441] on button "Take Quiz" at bounding box center [1253, 440] width 71 height 28
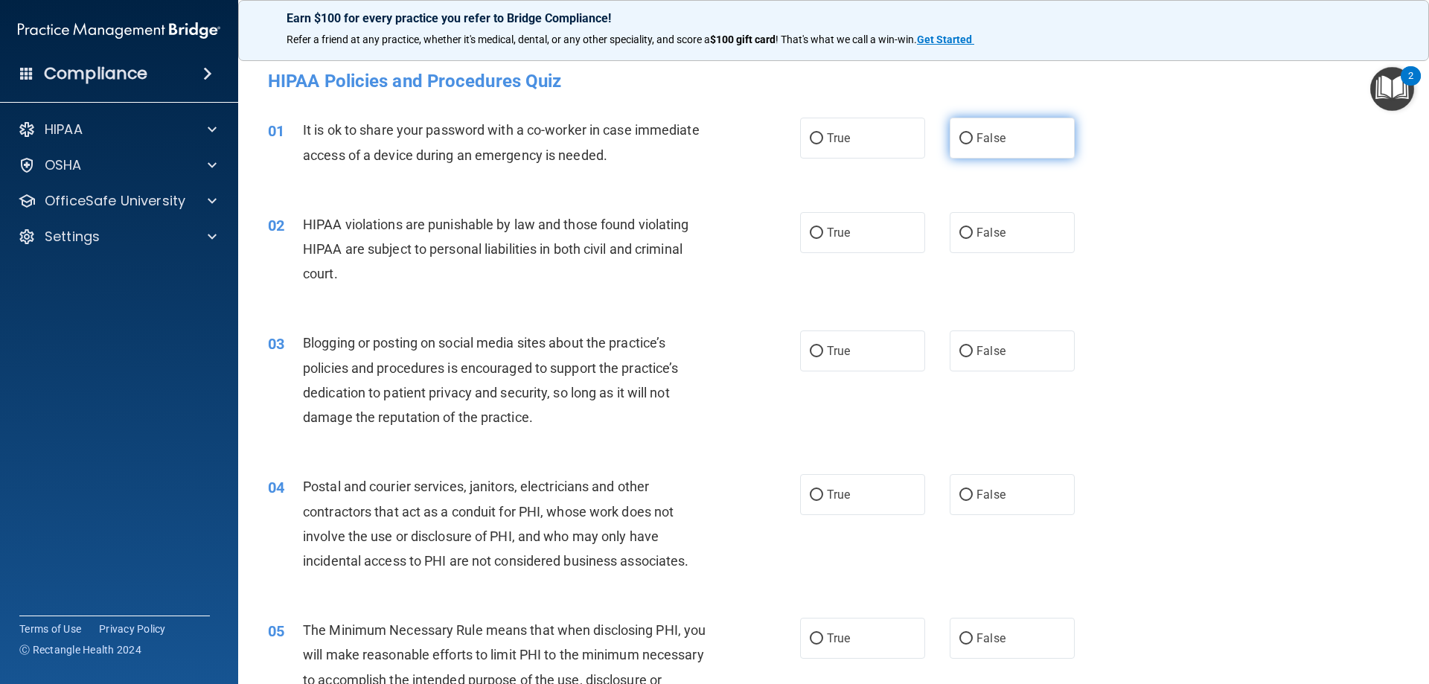
click at [975, 148] on label "False" at bounding box center [1012, 138] width 125 height 41
click at [973, 144] on input "False" at bounding box center [965, 138] width 13 height 11
radio input "true"
click at [837, 236] on span "True" at bounding box center [838, 232] width 23 height 14
click at [823, 236] on input "True" at bounding box center [816, 233] width 13 height 11
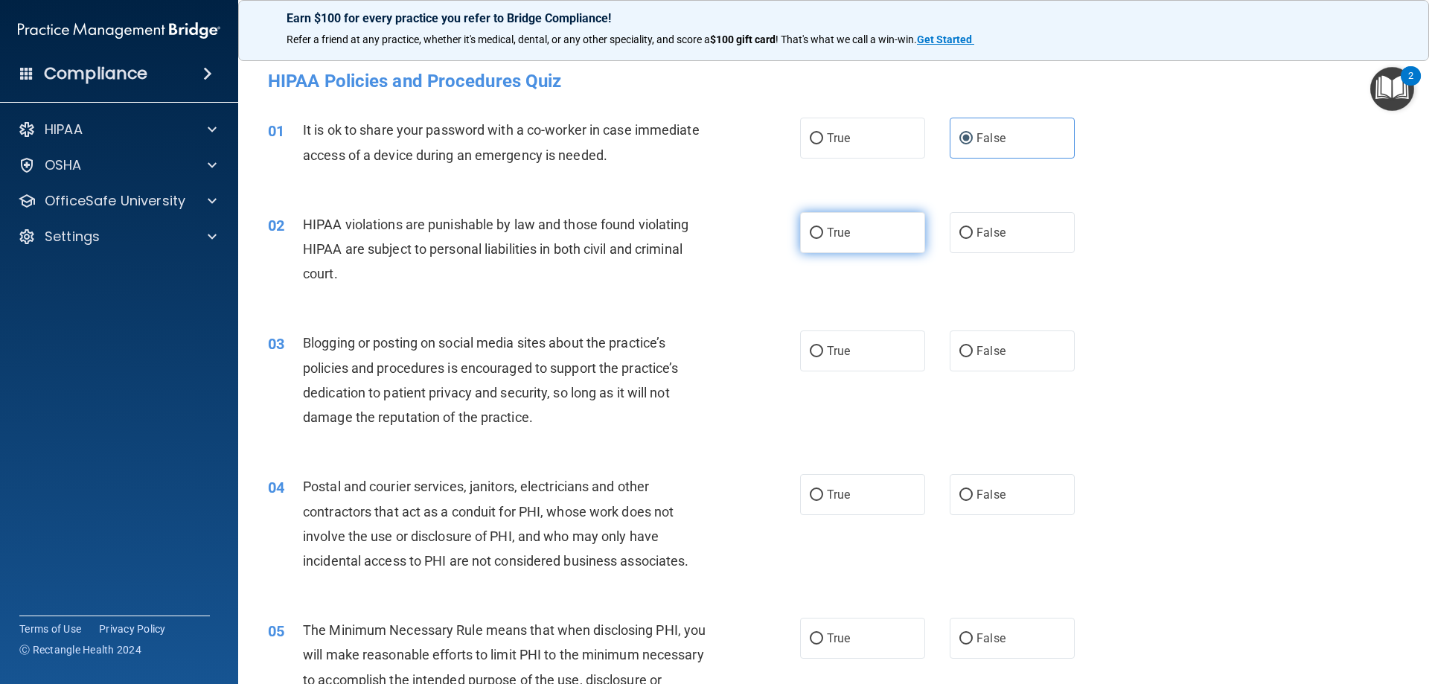
radio input "true"
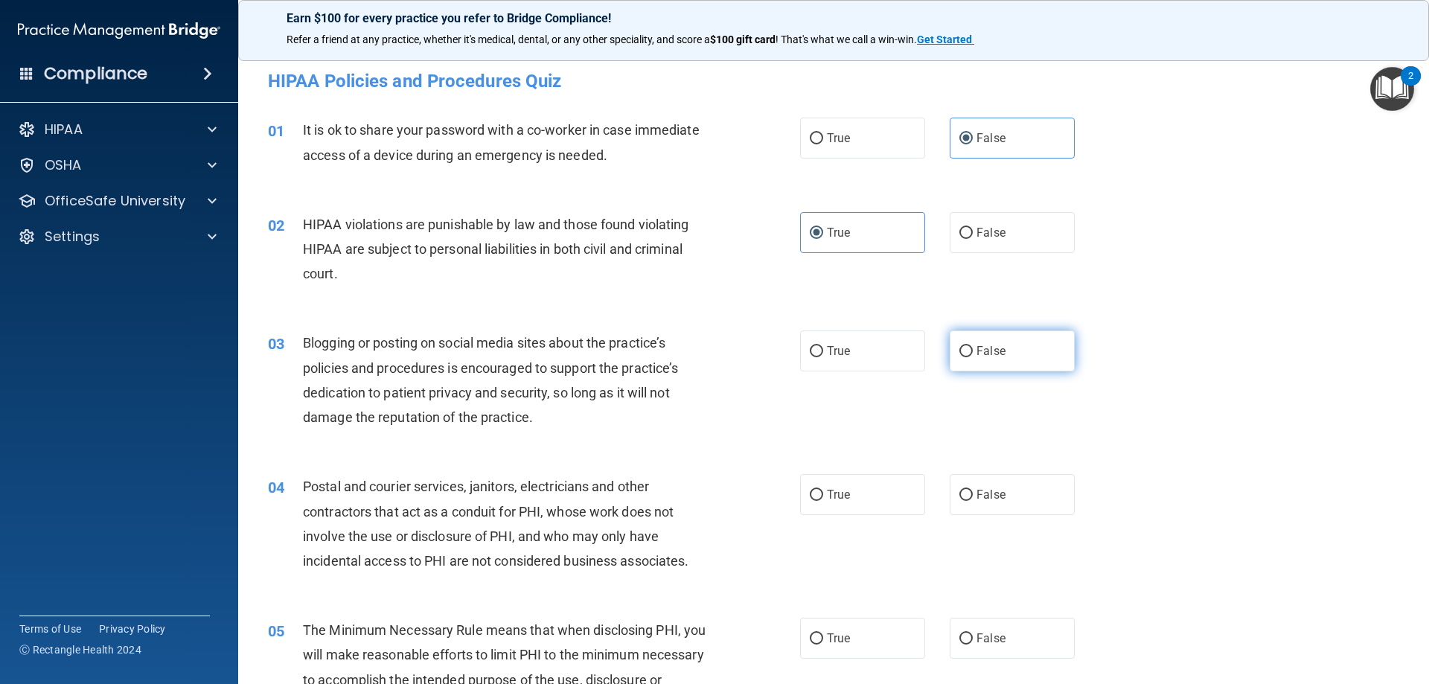
click at [970, 361] on label "False" at bounding box center [1012, 350] width 125 height 41
click at [970, 357] on input "False" at bounding box center [965, 351] width 13 height 11
radio input "true"
click at [833, 490] on span "True" at bounding box center [838, 494] width 23 height 14
click at [823, 490] on input "True" at bounding box center [816, 495] width 13 height 11
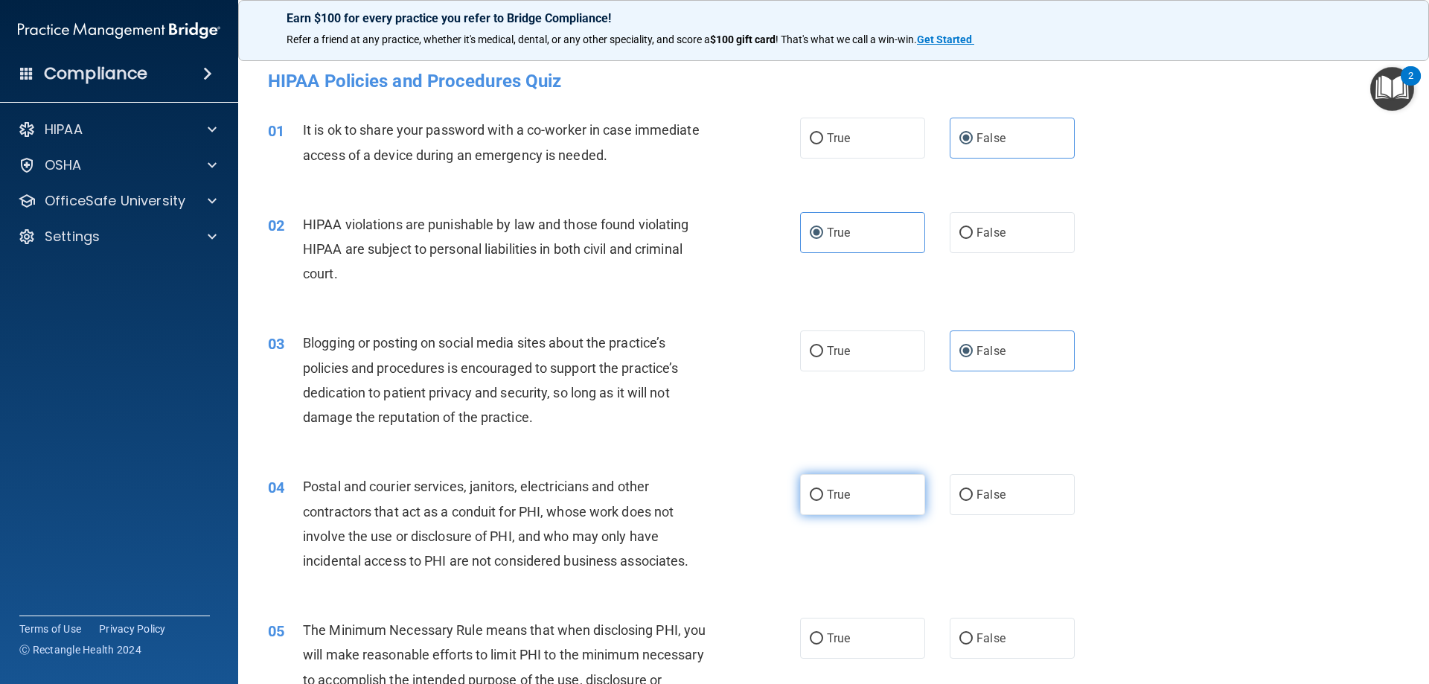
radio input "true"
click at [818, 643] on label "True" at bounding box center [862, 638] width 125 height 41
click at [818, 643] on input "True" at bounding box center [816, 638] width 13 height 11
radio input "true"
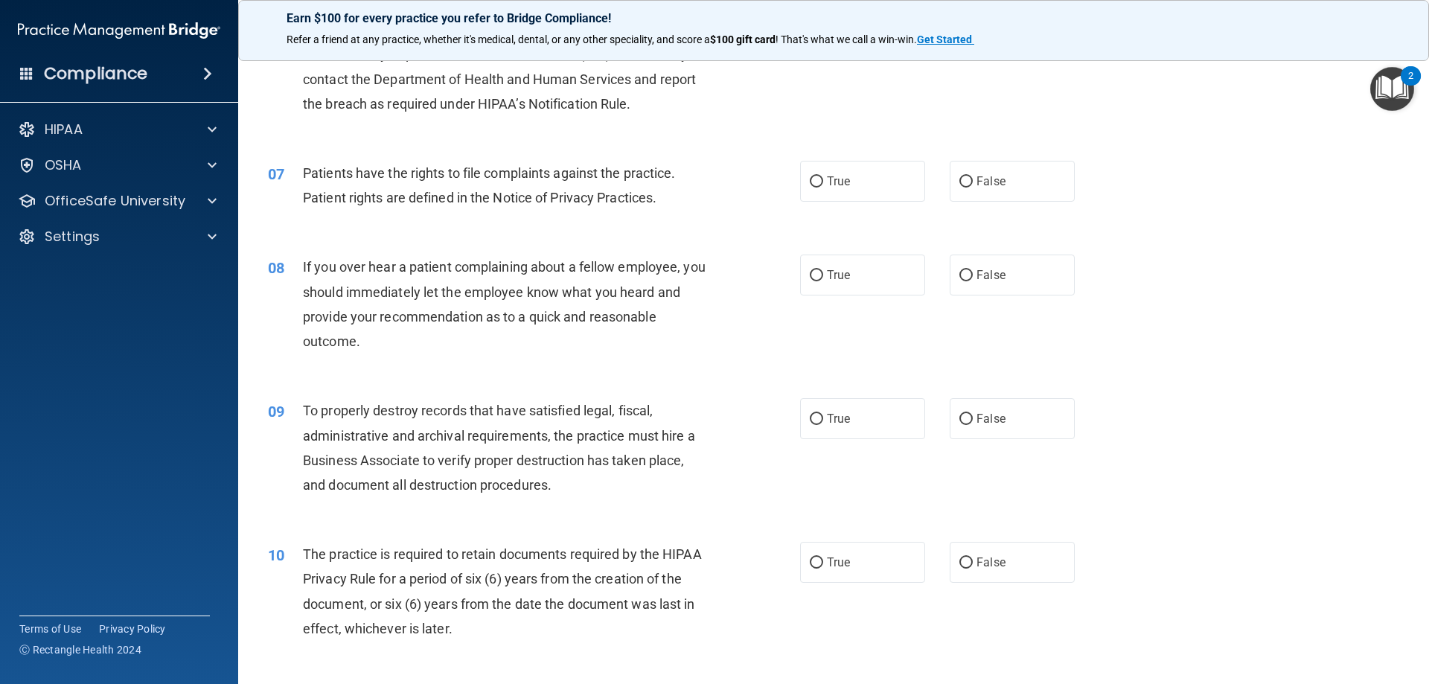
scroll to position [670, 0]
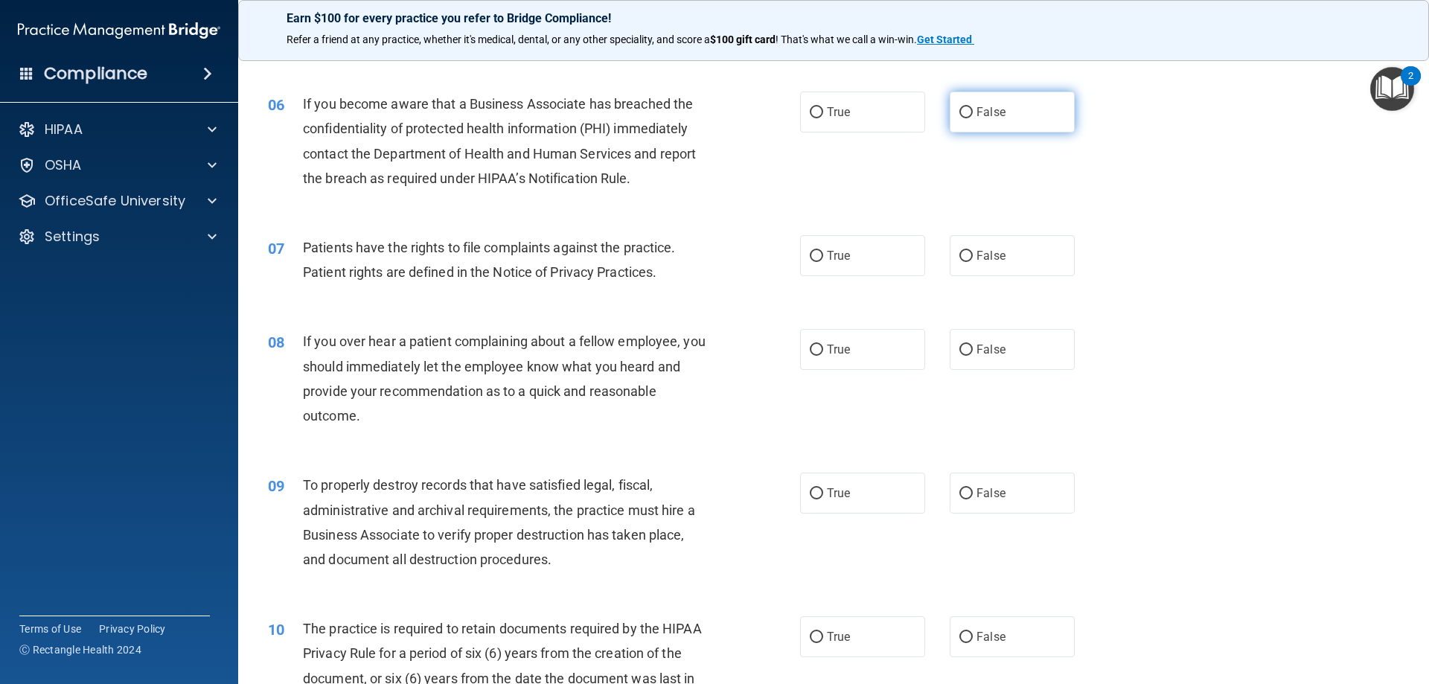
click at [967, 106] on label "False" at bounding box center [1012, 112] width 125 height 41
click at [967, 107] on input "False" at bounding box center [965, 112] width 13 height 11
radio input "true"
click at [989, 249] on span "False" at bounding box center [990, 256] width 29 height 14
click at [973, 251] on input "False" at bounding box center [965, 256] width 13 height 11
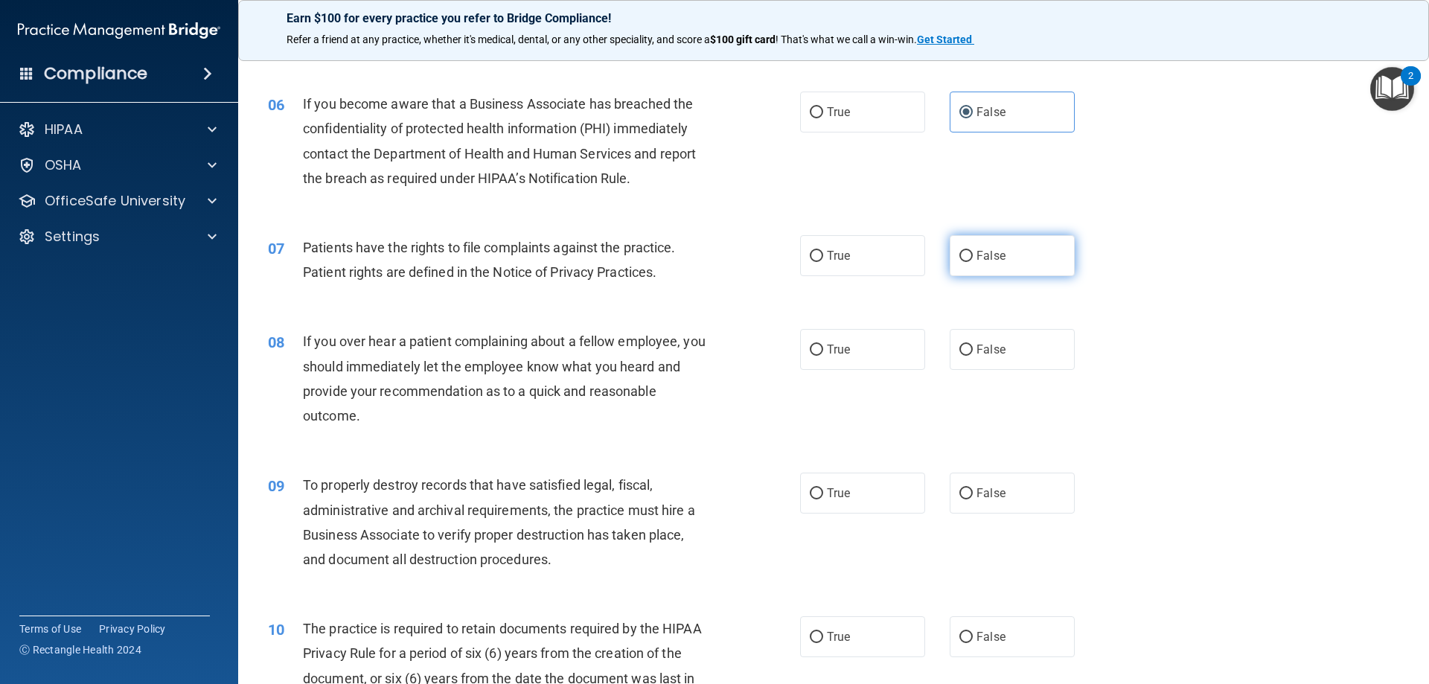
radio input "true"
click at [996, 360] on label "False" at bounding box center [1012, 349] width 125 height 41
click at [973, 356] on input "False" at bounding box center [965, 350] width 13 height 11
radio input "true"
click at [999, 510] on label "False" at bounding box center [1012, 493] width 125 height 41
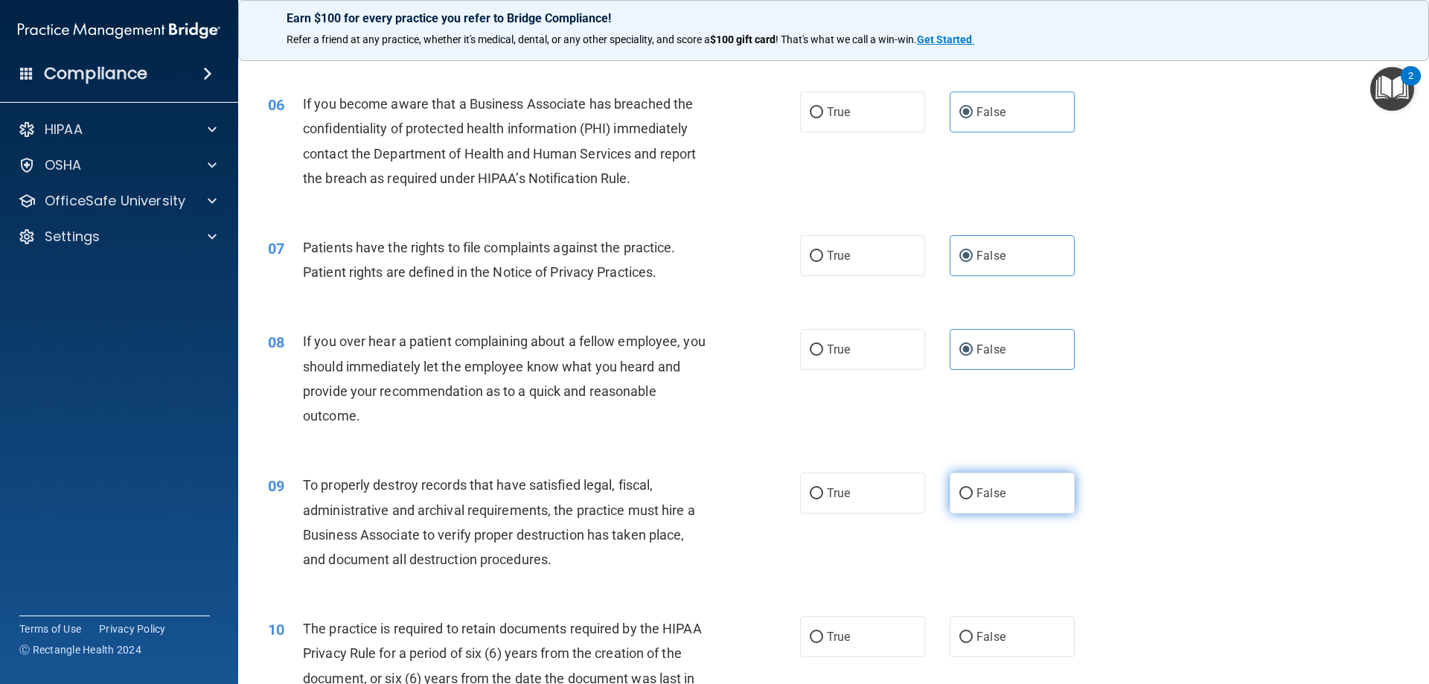
click at [973, 499] on input "False" at bounding box center [965, 493] width 13 height 11
radio input "true"
click at [819, 646] on label "True" at bounding box center [862, 636] width 125 height 41
click at [819, 643] on input "True" at bounding box center [816, 637] width 13 height 11
radio input "true"
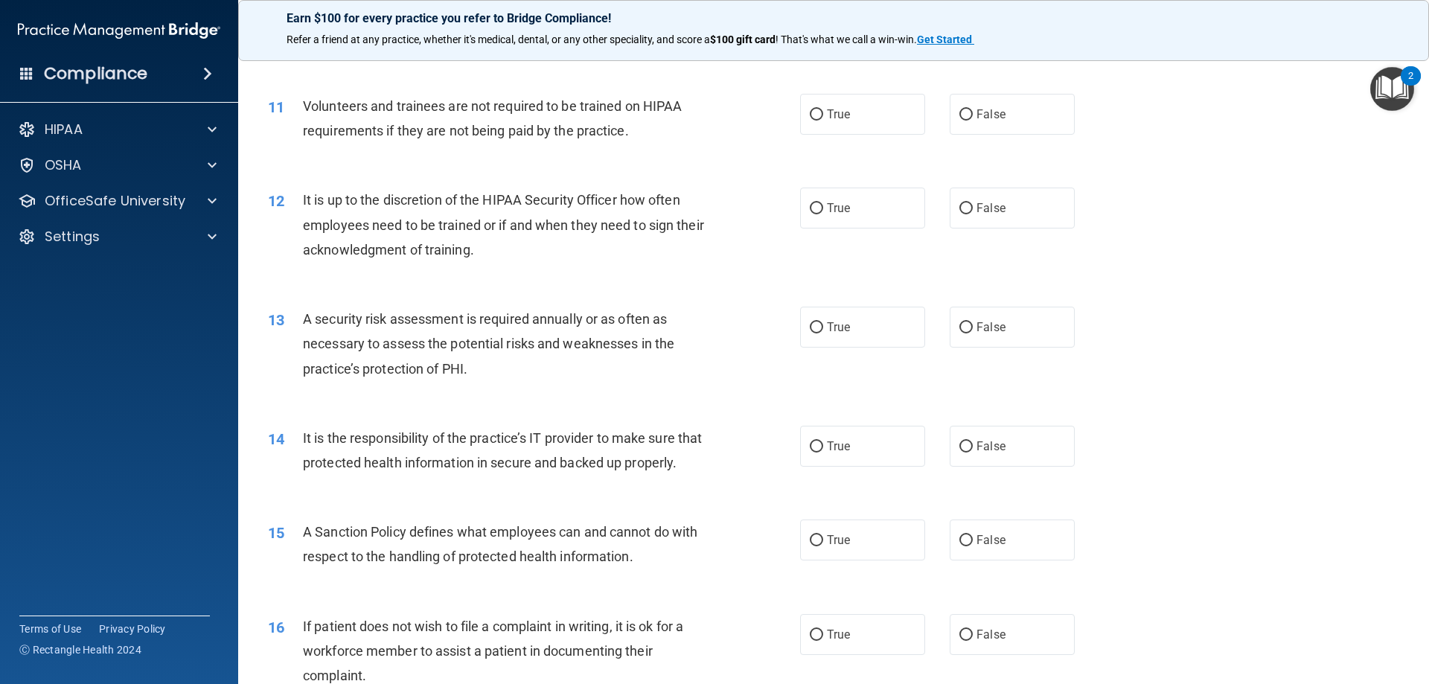
scroll to position [1339, 0]
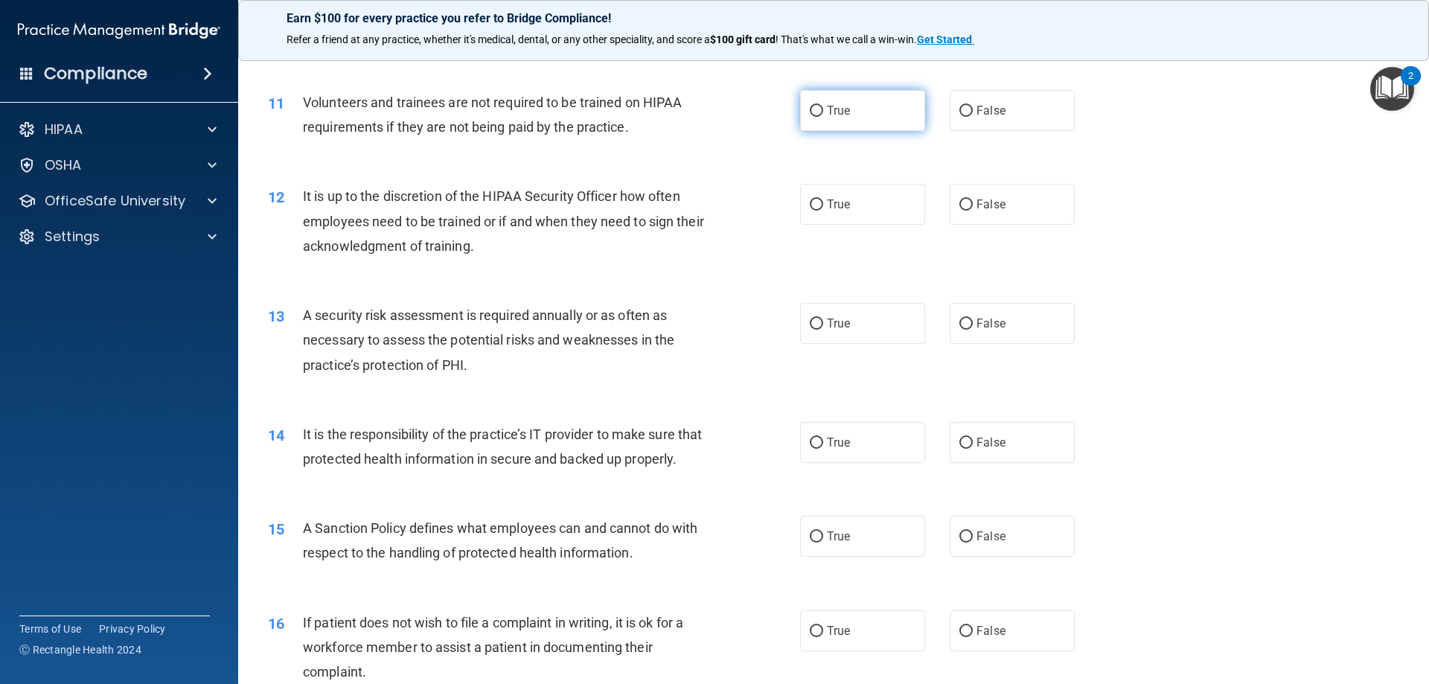
click at [845, 115] on span "True" at bounding box center [838, 110] width 23 height 14
click at [823, 115] on input "True" at bounding box center [816, 111] width 13 height 11
radio input "true"
click at [833, 207] on span "True" at bounding box center [838, 204] width 23 height 14
click at [823, 207] on input "True" at bounding box center [816, 204] width 13 height 11
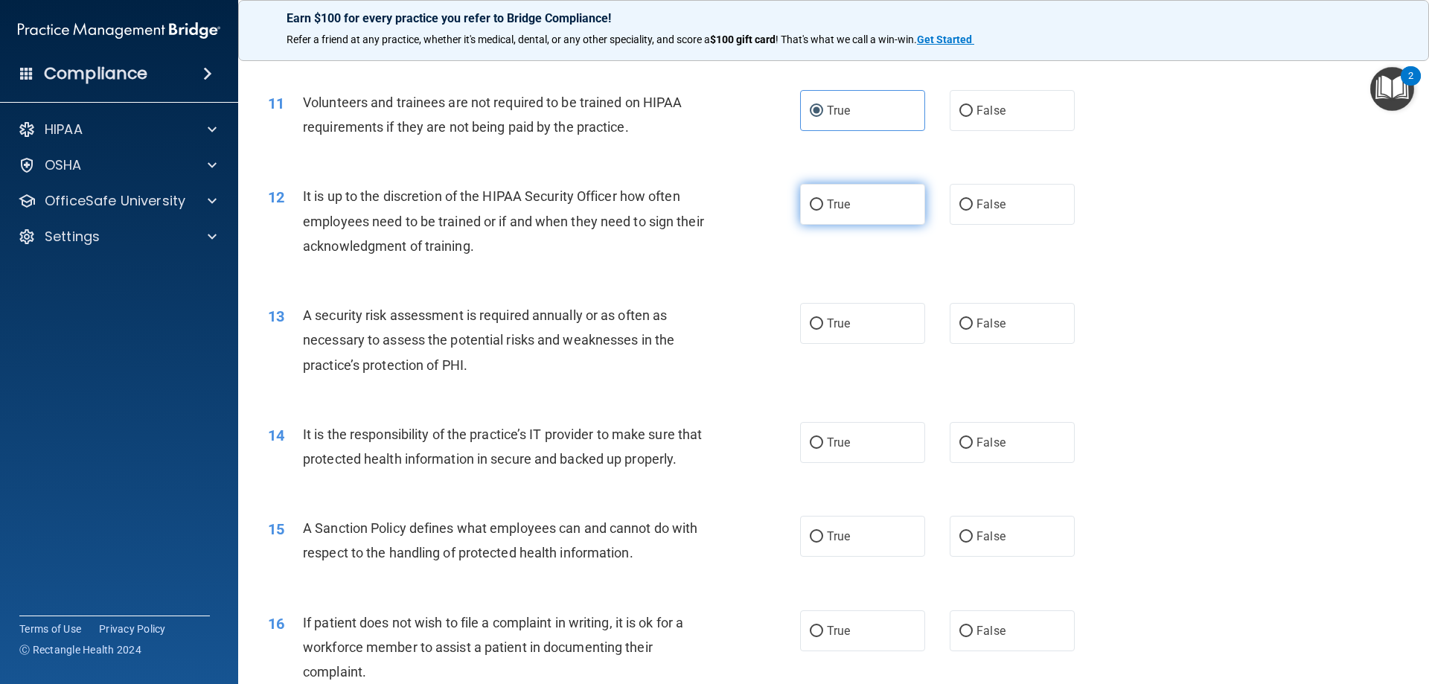
radio input "true"
click at [974, 333] on label "False" at bounding box center [1012, 323] width 125 height 41
click at [973, 330] on input "False" at bounding box center [965, 323] width 13 height 11
radio input "true"
click at [969, 417] on div "14 It is the responsibility of the practice’s IT provider to make sure that pro…" at bounding box center [833, 450] width 1153 height 94
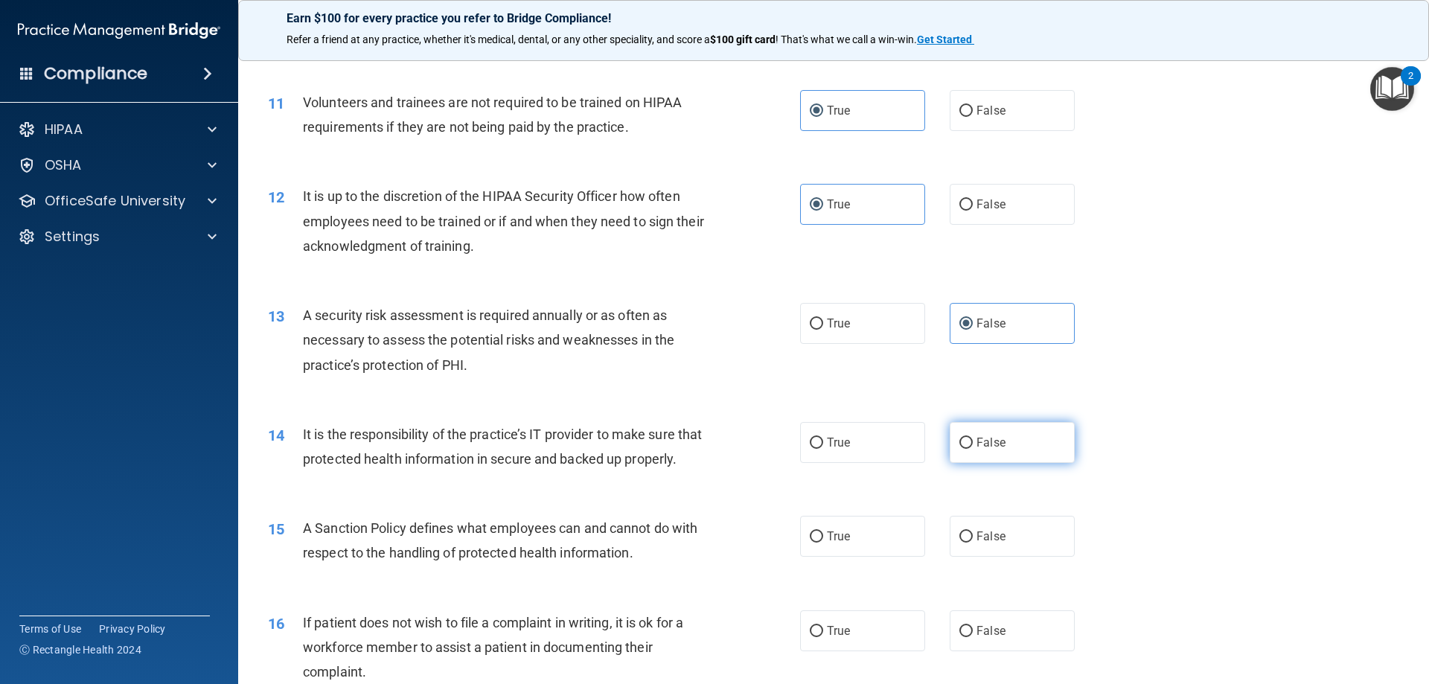
click at [967, 444] on label "False" at bounding box center [1012, 442] width 125 height 41
click at [967, 444] on input "False" at bounding box center [965, 443] width 13 height 11
radio input "true"
click at [826, 557] on label "True" at bounding box center [862, 536] width 125 height 41
click at [823, 542] on input "True" at bounding box center [816, 536] width 13 height 11
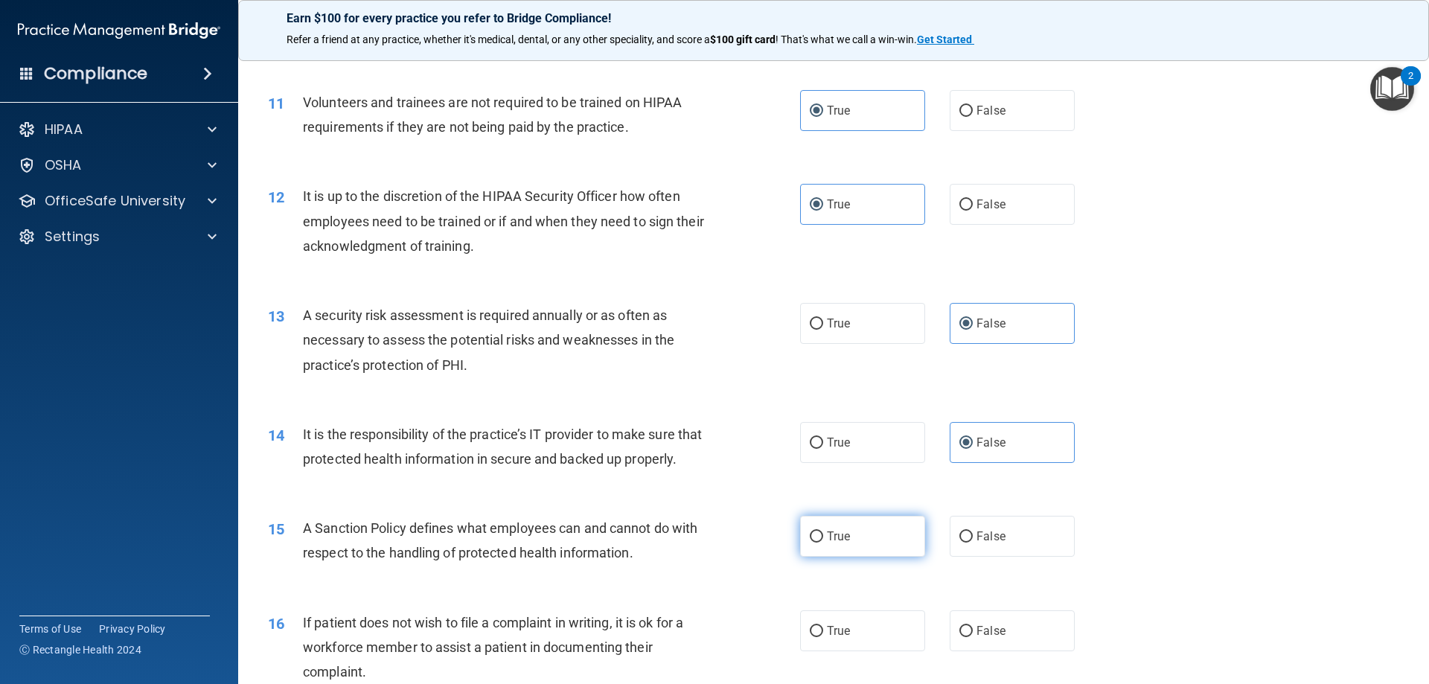
radio input "true"
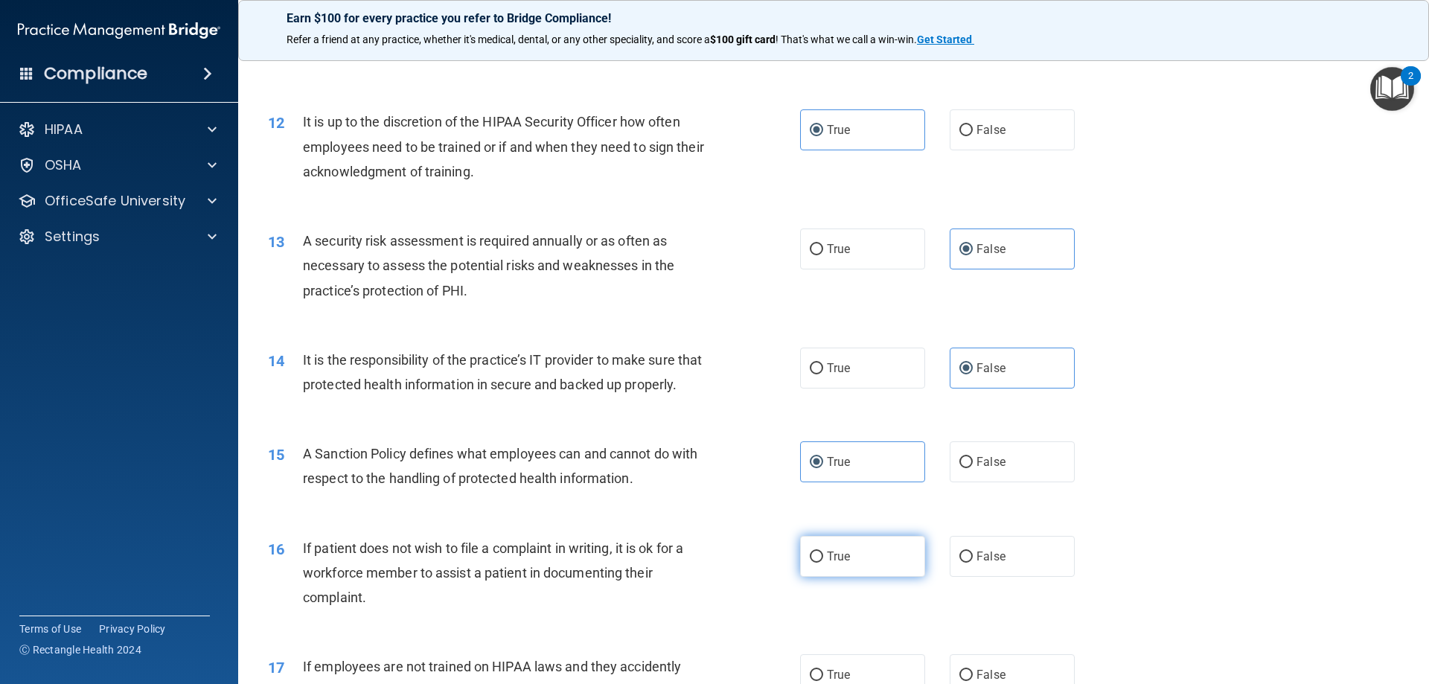
click at [834, 563] on span "True" at bounding box center [838, 556] width 23 height 14
click at [823, 563] on input "True" at bounding box center [816, 556] width 13 height 11
radio input "true"
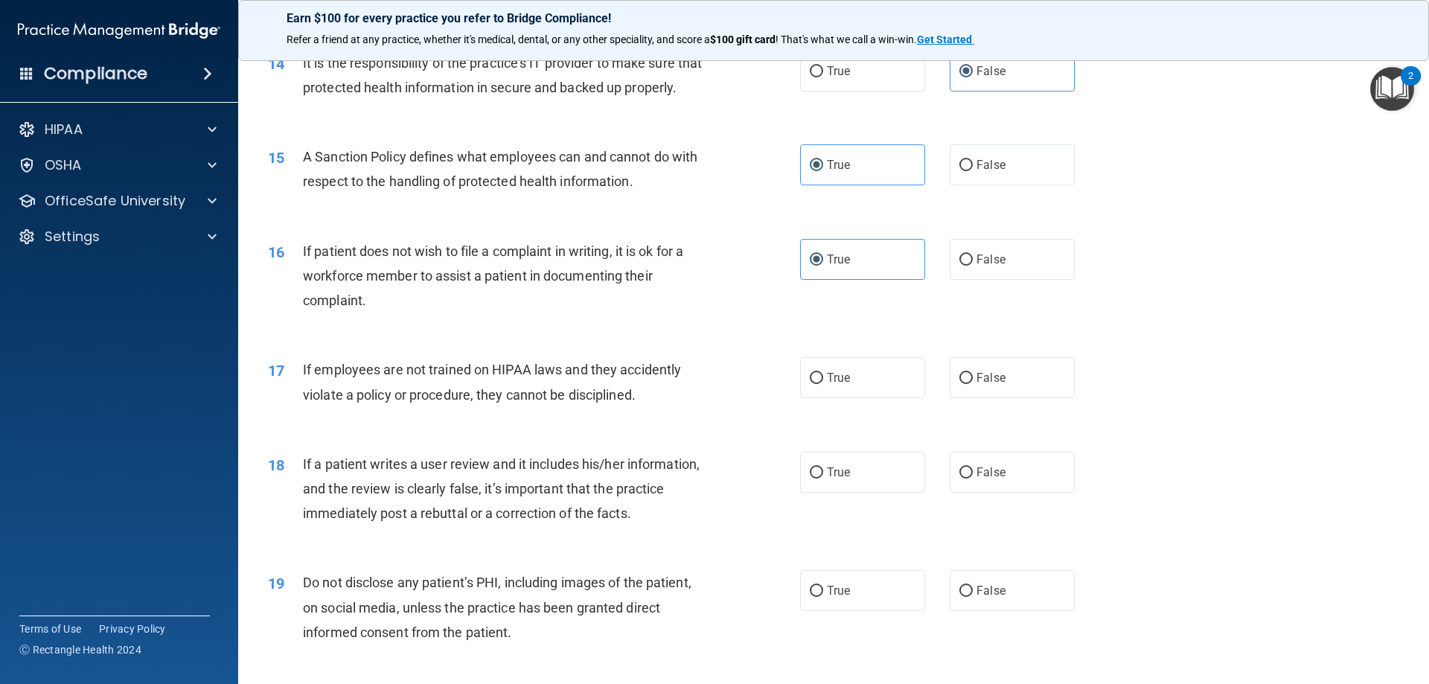
scroll to position [1712, 0]
click at [854, 397] on label "True" at bounding box center [862, 376] width 125 height 41
click at [823, 383] on input "True" at bounding box center [816, 377] width 13 height 11
radio input "true"
click at [1032, 492] on label "False" at bounding box center [1012, 471] width 125 height 41
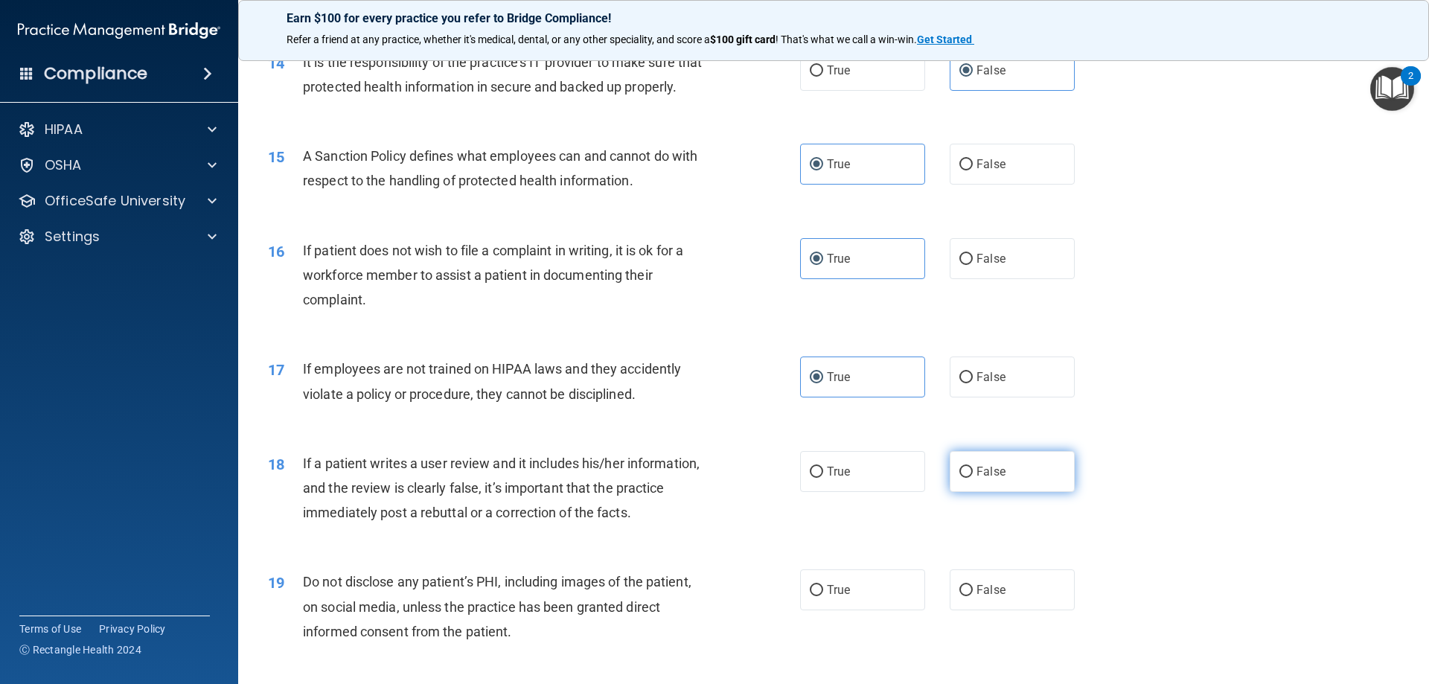
click at [973, 478] on input "False" at bounding box center [965, 472] width 13 height 11
radio input "true"
click at [990, 597] on span "False" at bounding box center [990, 590] width 29 height 14
click at [973, 596] on input "False" at bounding box center [965, 590] width 13 height 11
radio input "true"
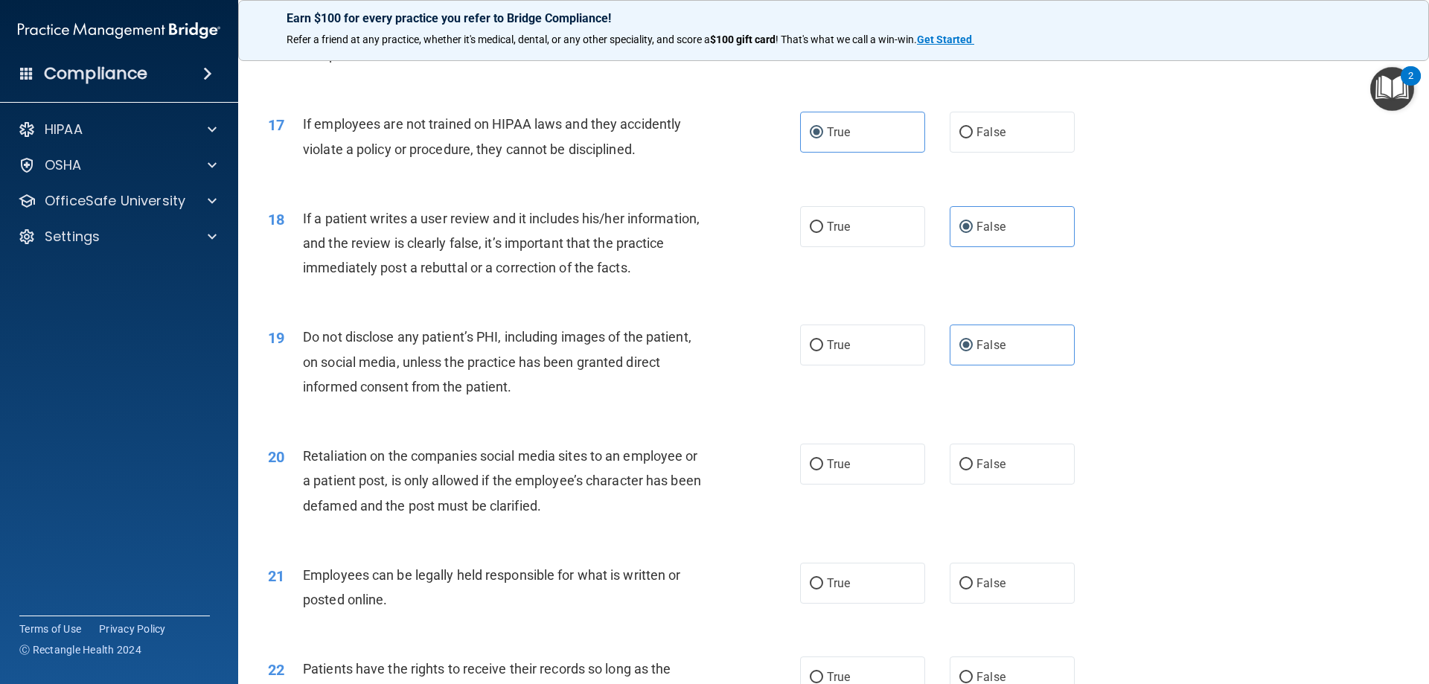
scroll to position [2009, 0]
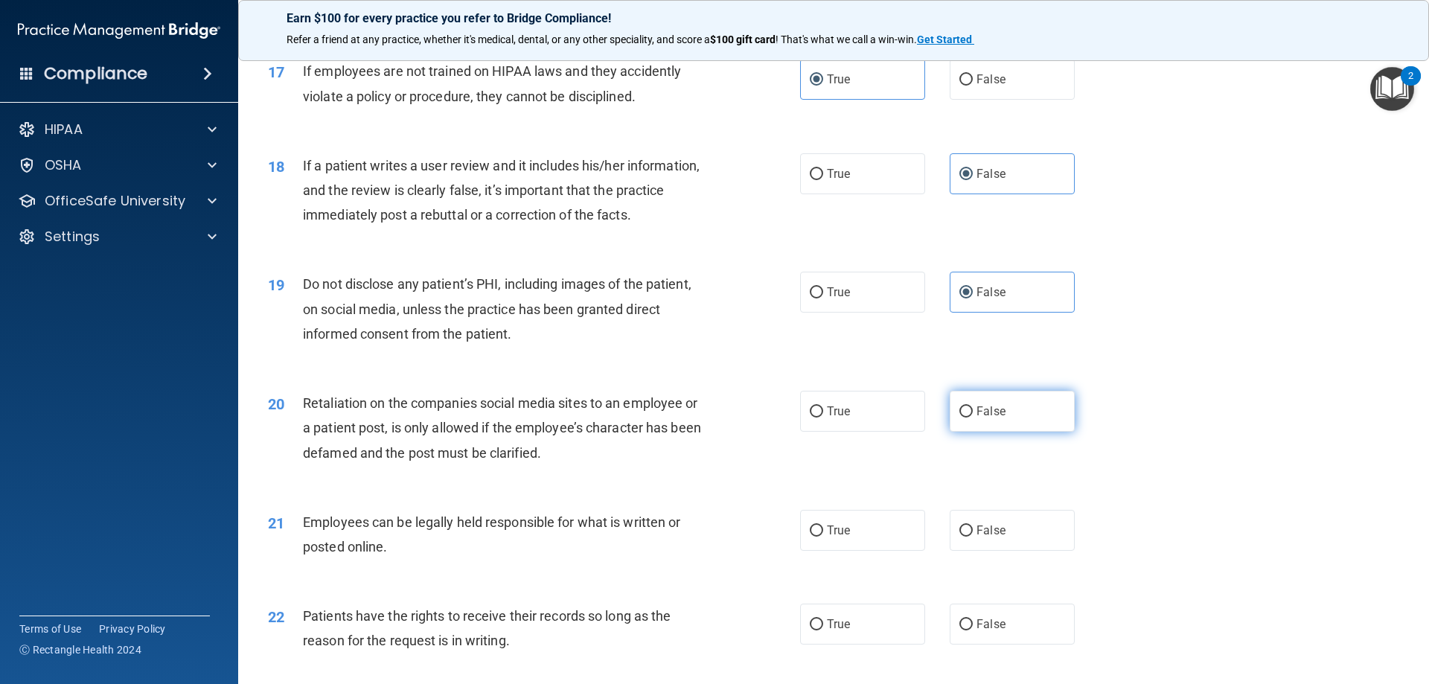
click at [1008, 432] on label "False" at bounding box center [1012, 411] width 125 height 41
click at [973, 417] on input "False" at bounding box center [965, 411] width 13 height 11
radio input "true"
click at [851, 544] on label "True" at bounding box center [862, 530] width 125 height 41
click at [823, 537] on input "True" at bounding box center [816, 530] width 13 height 11
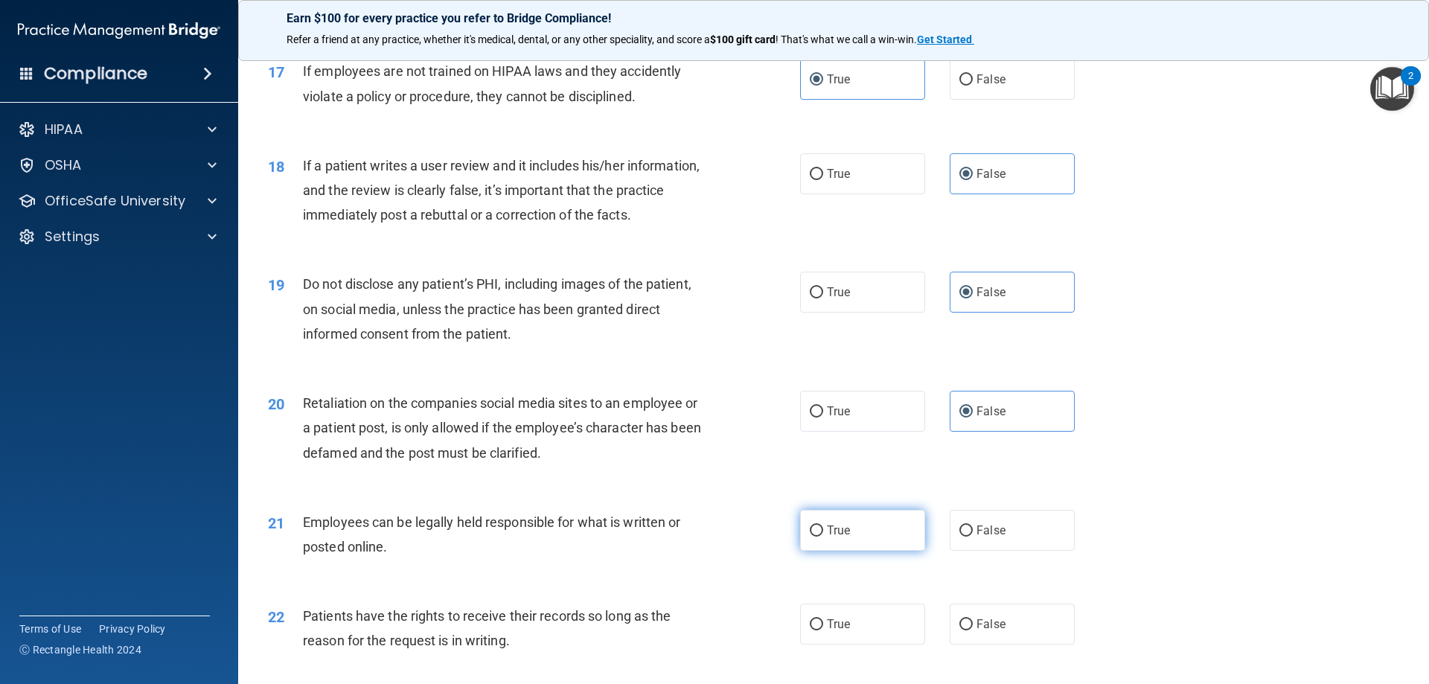
radio input "true"
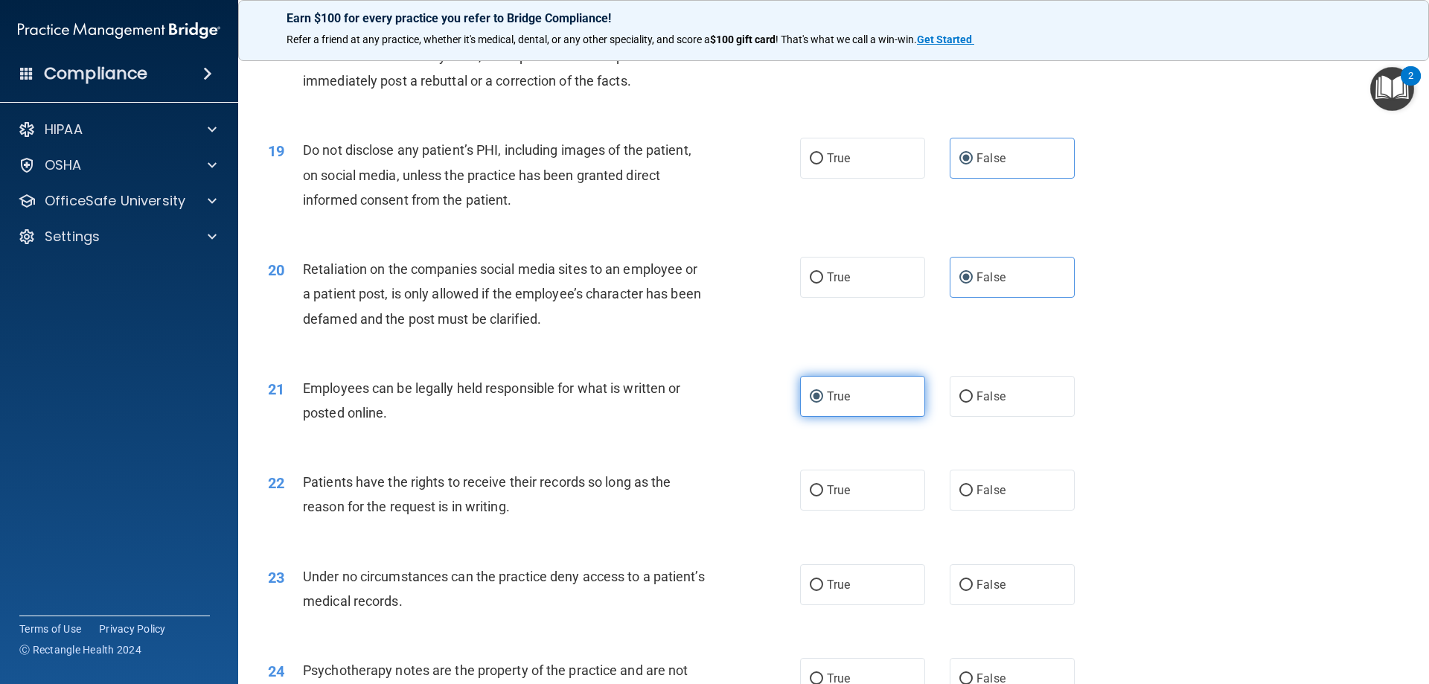
scroll to position [2158, 0]
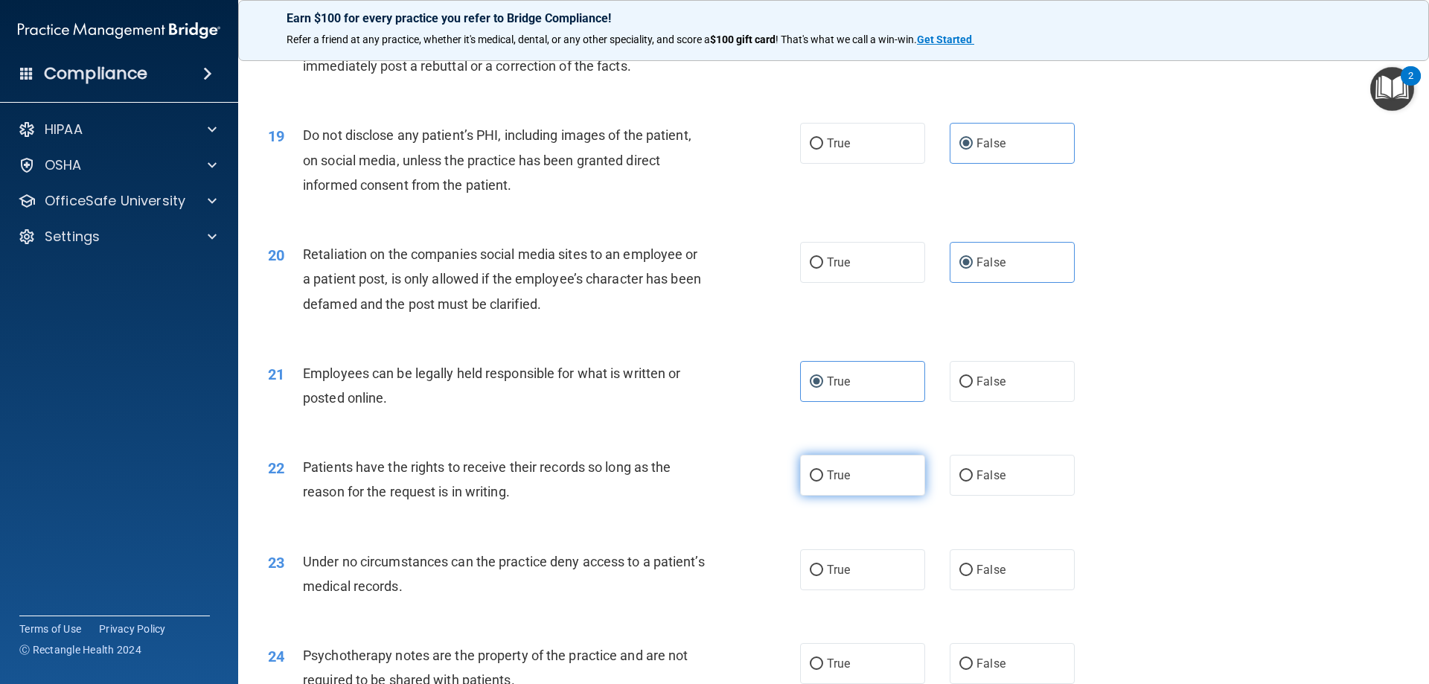
click at [849, 496] on label "True" at bounding box center [862, 475] width 125 height 41
click at [823, 481] on input "True" at bounding box center [816, 475] width 13 height 11
radio input "true"
click at [996, 577] on span "False" at bounding box center [990, 570] width 29 height 14
click at [973, 576] on input "False" at bounding box center [965, 570] width 13 height 11
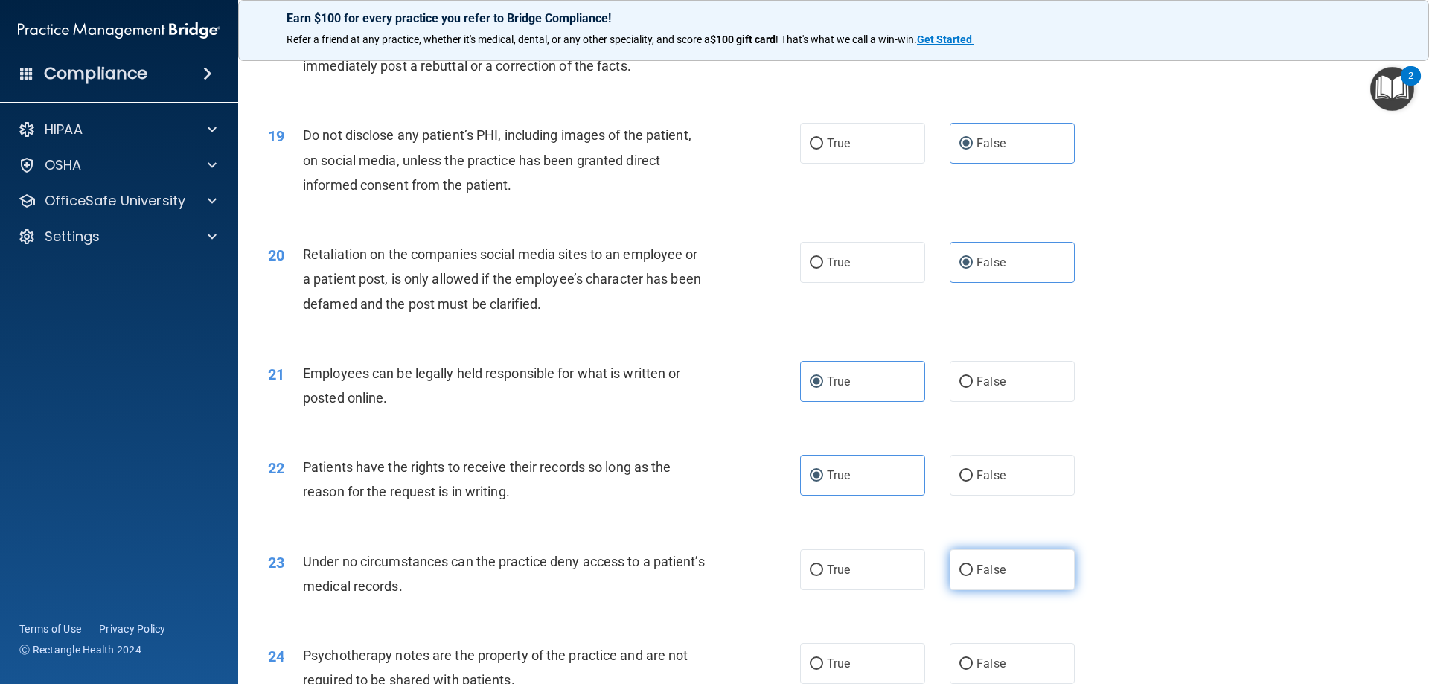
radio input "true"
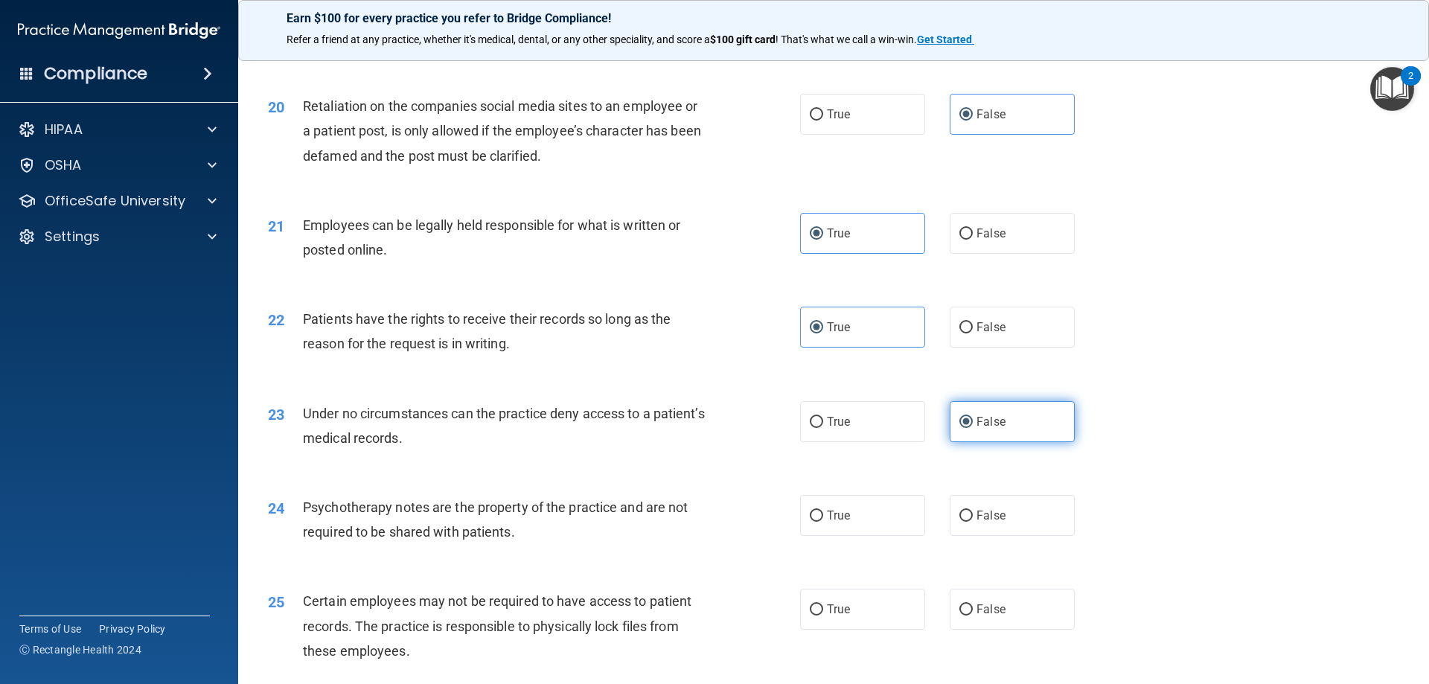
scroll to position [2307, 0]
click at [991, 522] on span "False" at bounding box center [990, 515] width 29 height 14
click at [973, 521] on input "False" at bounding box center [965, 515] width 13 height 11
radio input "true"
click at [830, 615] on span "True" at bounding box center [838, 608] width 23 height 14
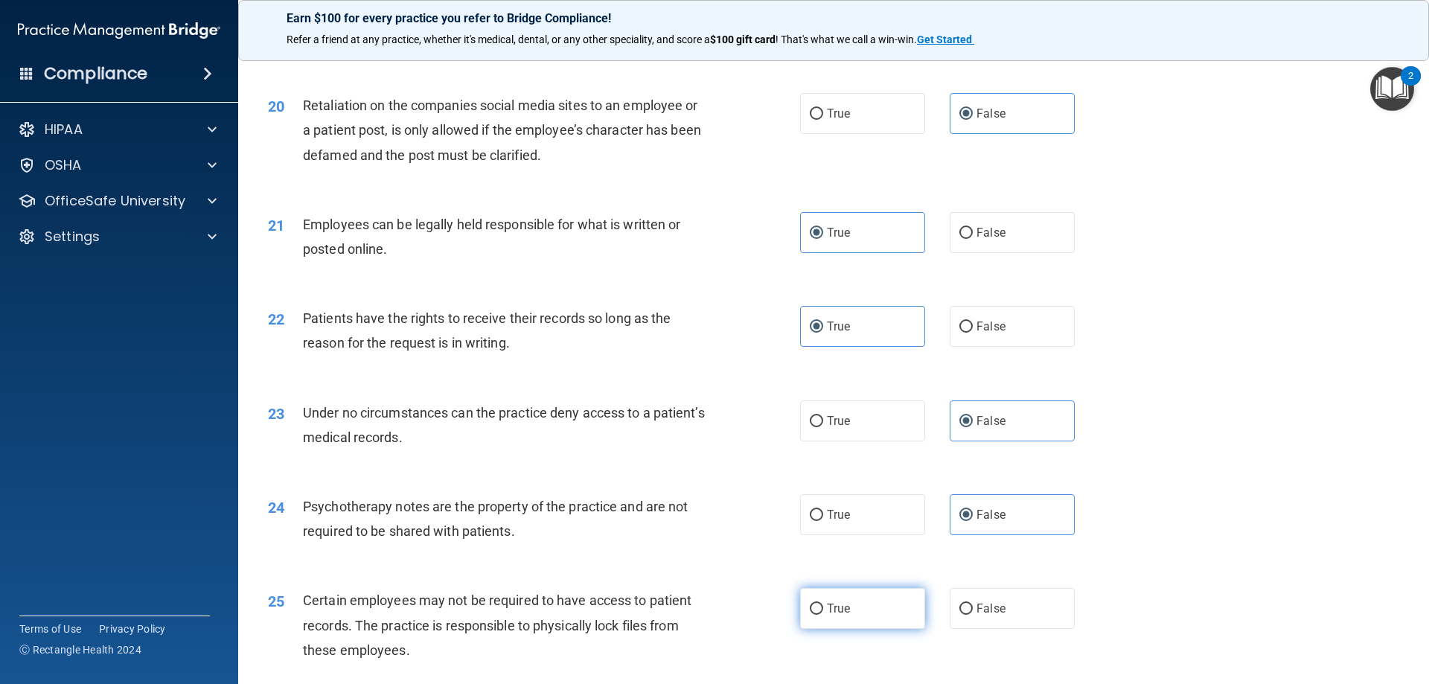
click at [823, 615] on input "True" at bounding box center [816, 608] width 13 height 11
radio input "true"
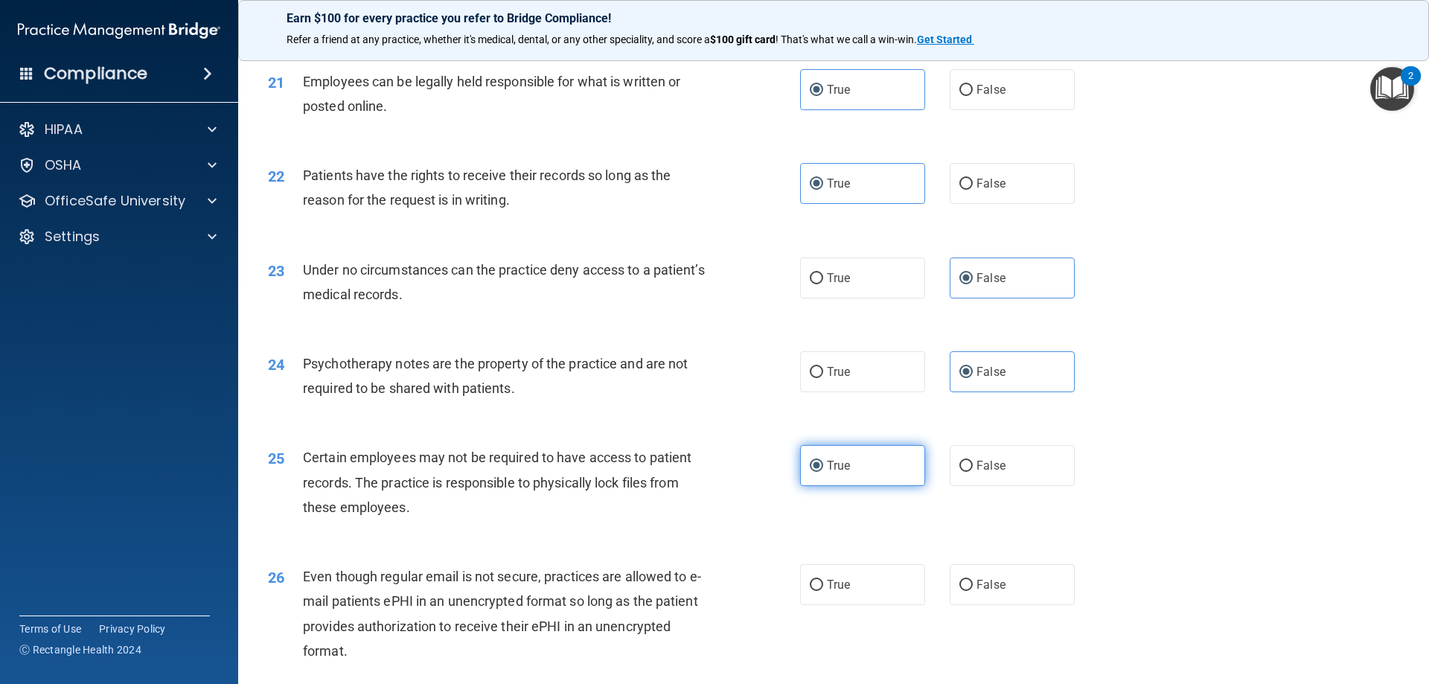
scroll to position [2456, 0]
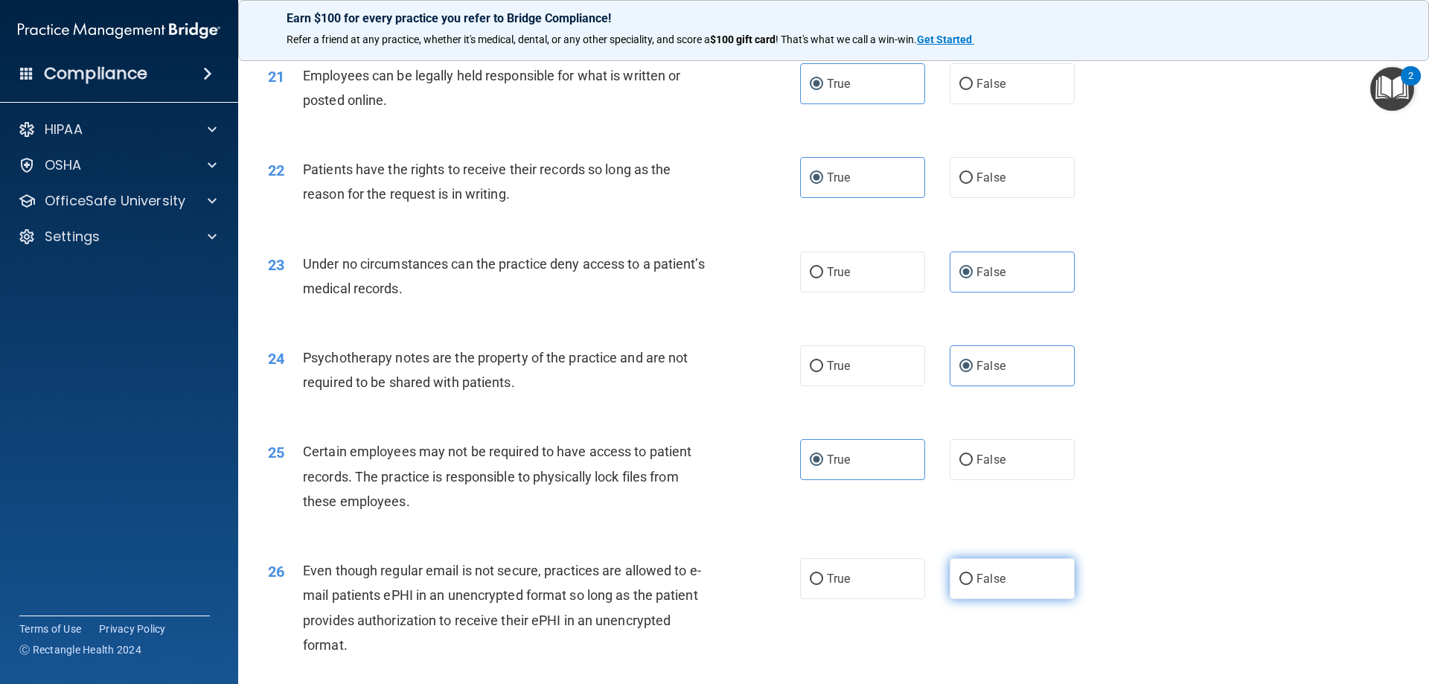
click at [981, 586] on span "False" at bounding box center [990, 579] width 29 height 14
click at [973, 585] on input "False" at bounding box center [965, 579] width 13 height 11
radio input "true"
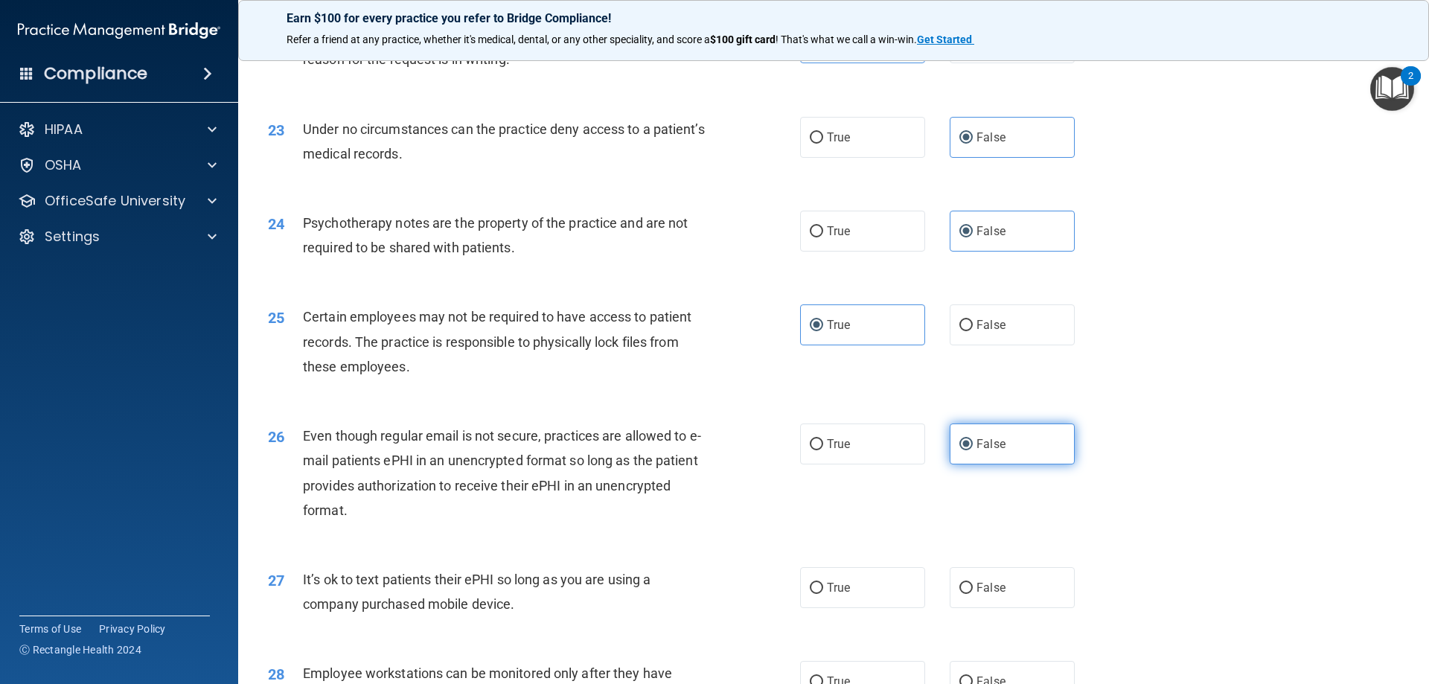
scroll to position [2604, 0]
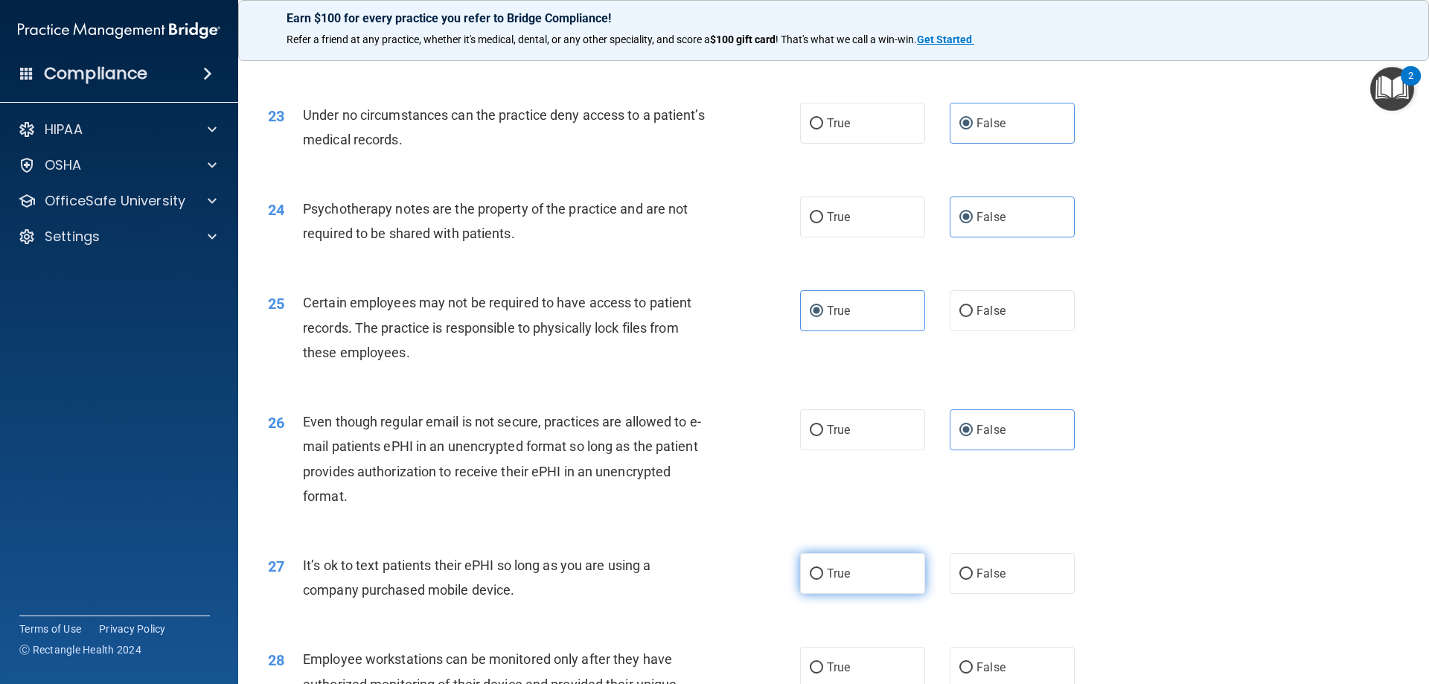
click at [883, 588] on label "True" at bounding box center [862, 573] width 125 height 41
click at [823, 580] on input "True" at bounding box center [816, 574] width 13 height 11
radio input "true"
click at [883, 588] on label "True" at bounding box center [862, 573] width 125 height 41
click at [823, 580] on input "True" at bounding box center [816, 574] width 13 height 11
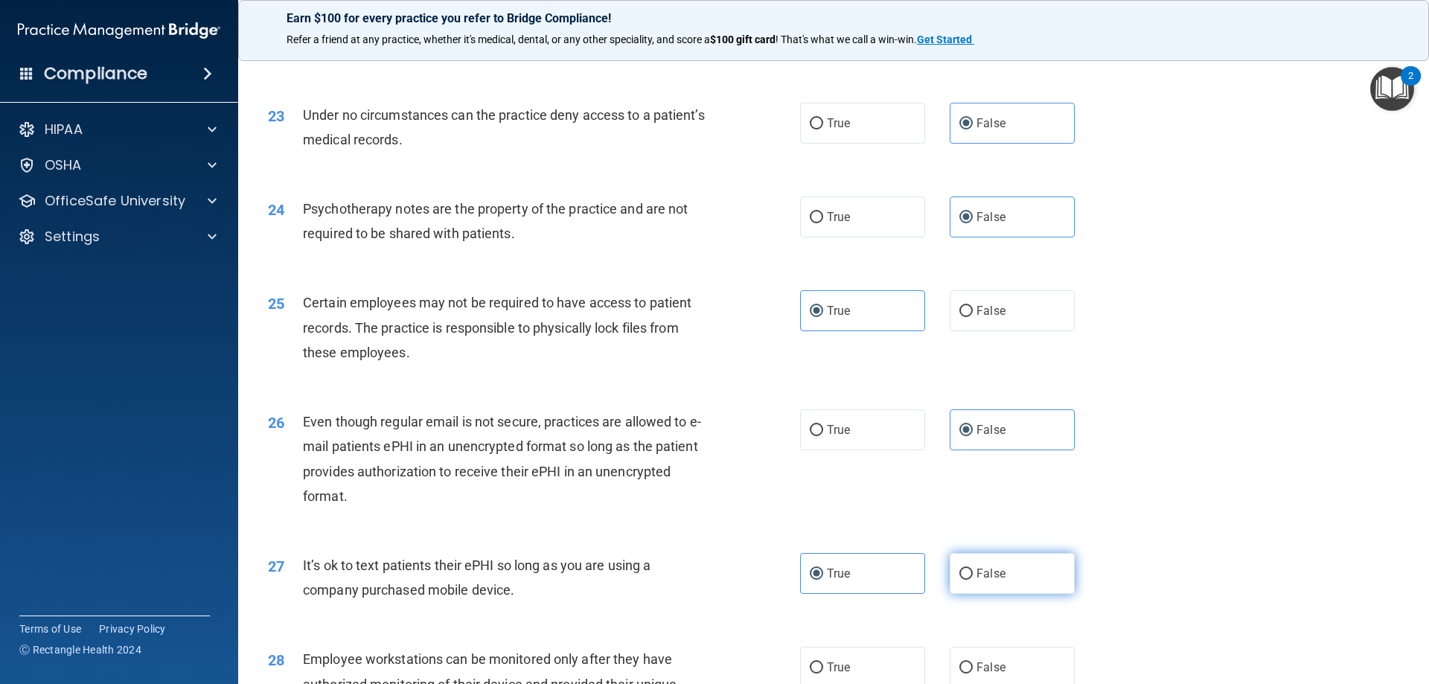
click at [950, 590] on label "False" at bounding box center [1012, 573] width 125 height 41
click at [959, 580] on input "False" at bounding box center [965, 574] width 13 height 11
radio input "true"
radio input "false"
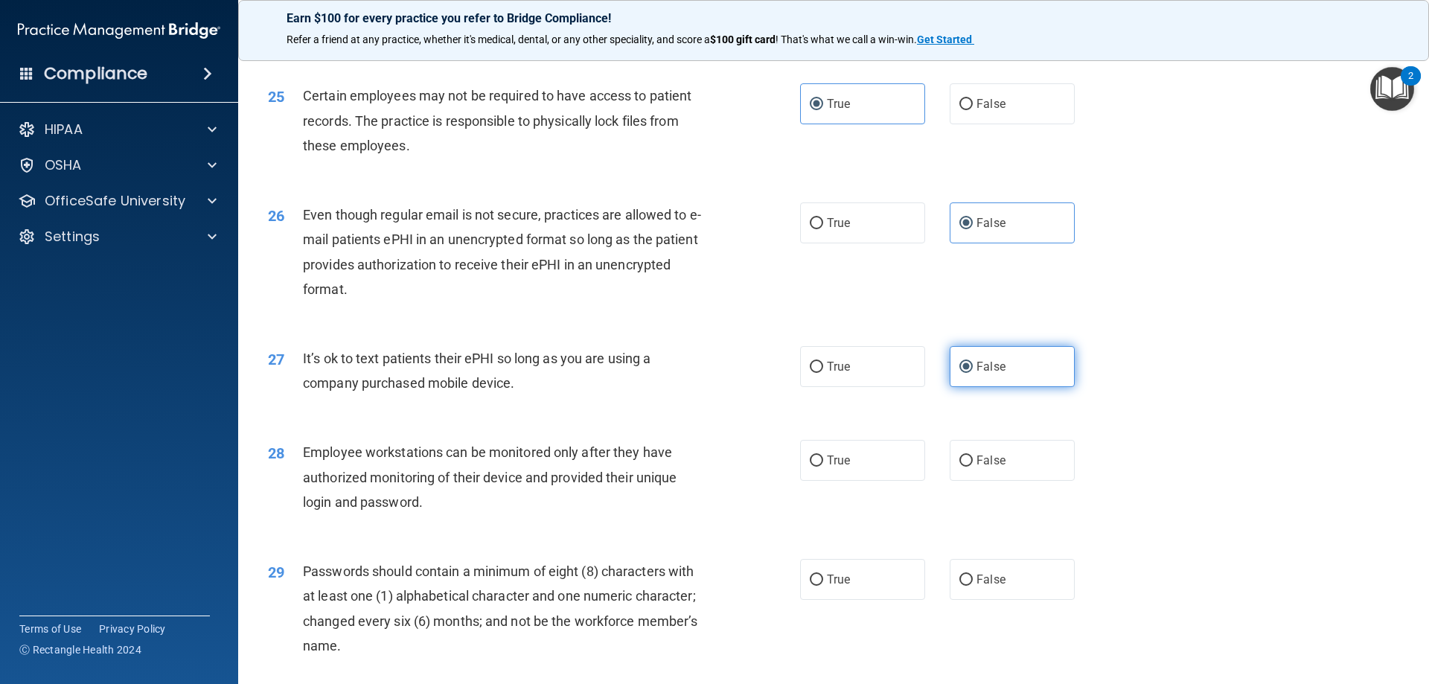
scroll to position [2902, 0]
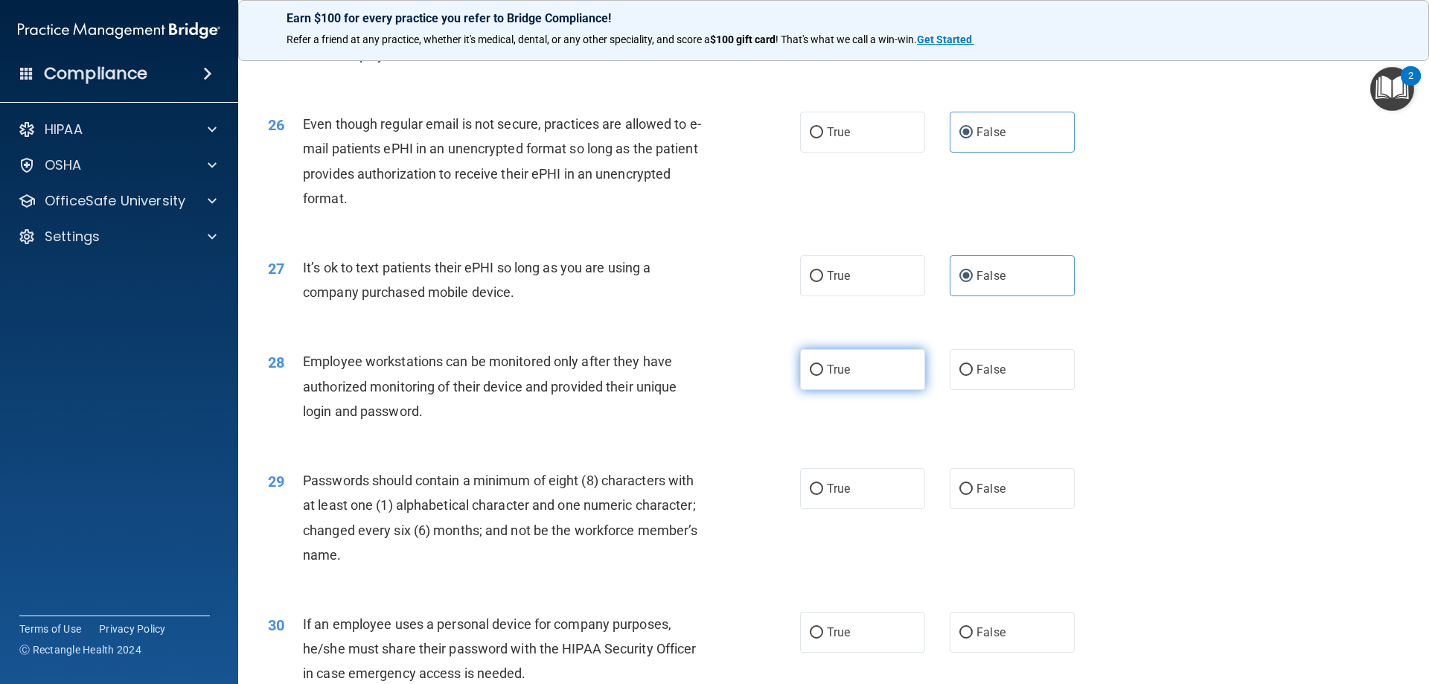
click at [866, 390] on label "True" at bounding box center [862, 369] width 125 height 41
click at [823, 376] on input "True" at bounding box center [816, 370] width 13 height 11
radio input "true"
click at [834, 496] on span "True" at bounding box center [838, 488] width 23 height 14
click at [823, 495] on input "True" at bounding box center [816, 489] width 13 height 11
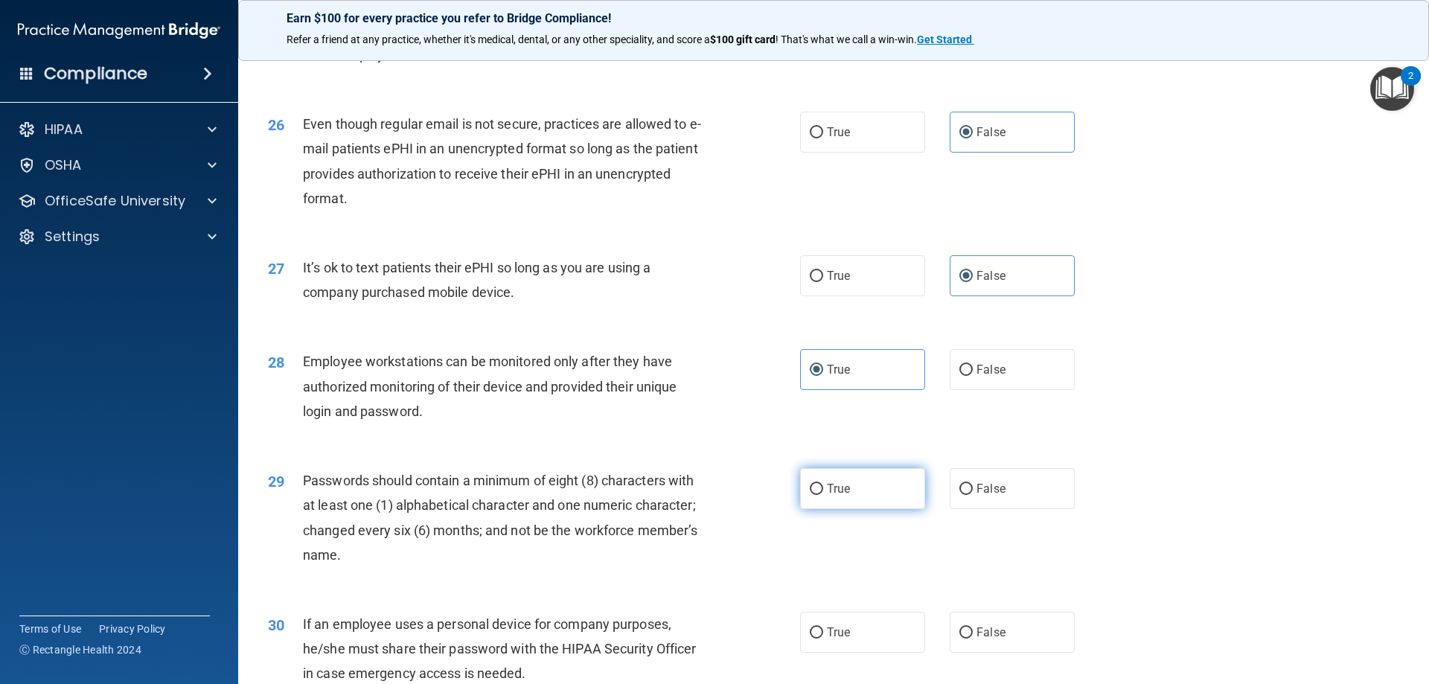
radio input "true"
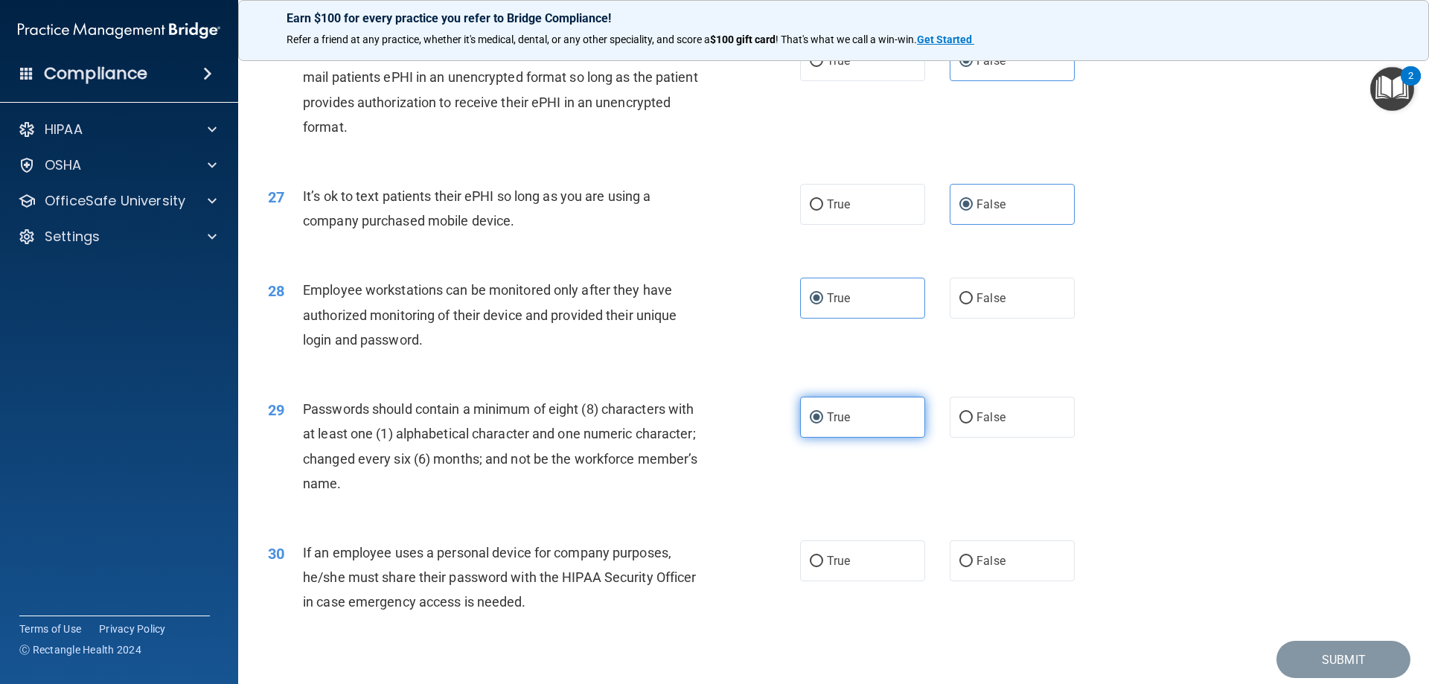
scroll to position [3051, 0]
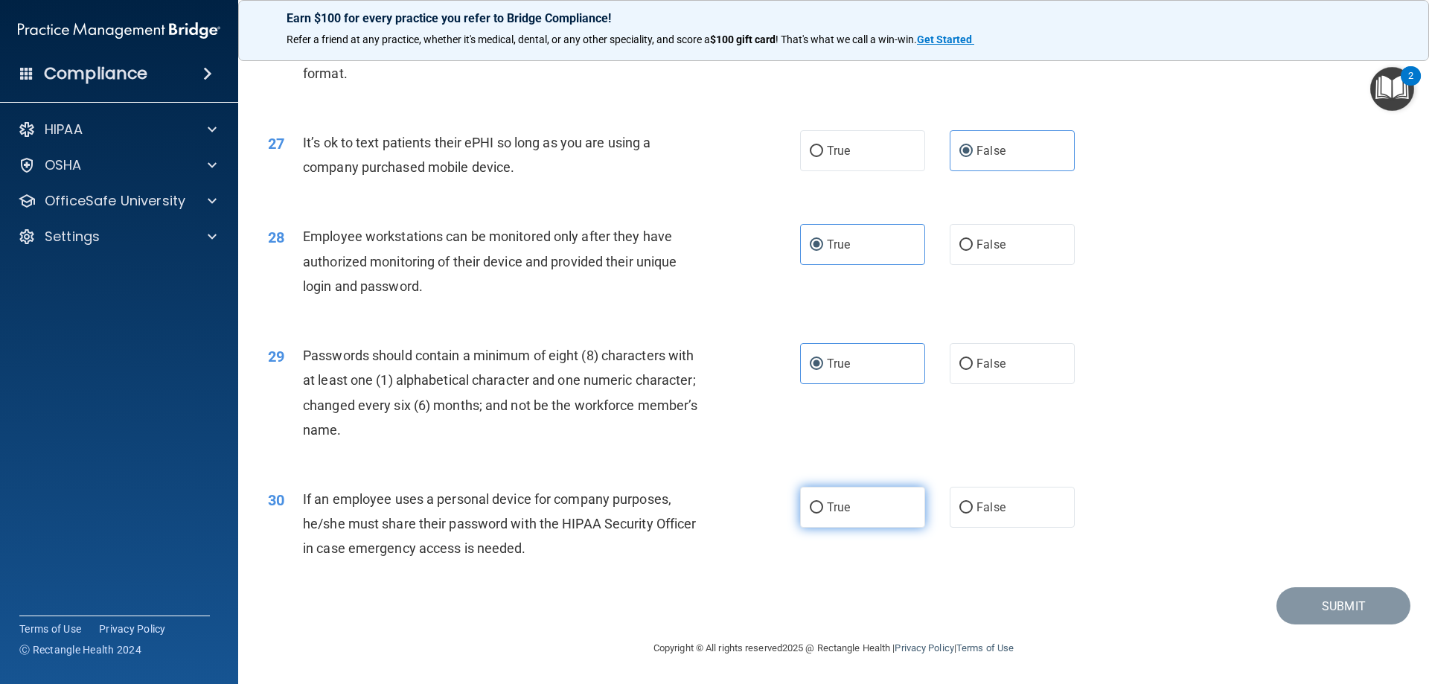
click at [835, 506] on span "True" at bounding box center [838, 507] width 23 height 14
click at [823, 506] on input "True" at bounding box center [816, 507] width 13 height 11
radio input "true"
click at [1297, 595] on button "Submit" at bounding box center [1343, 606] width 134 height 38
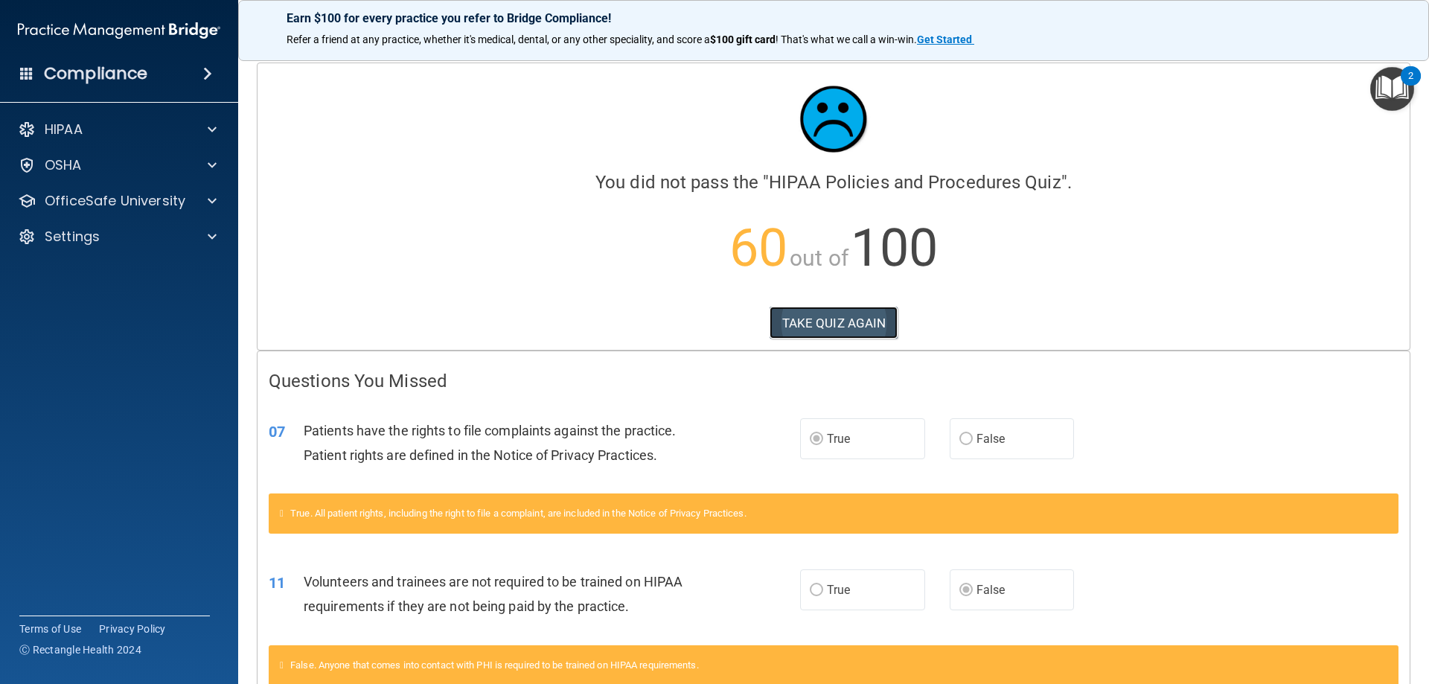
click at [821, 317] on button "TAKE QUIZ AGAIN" at bounding box center [833, 323] width 129 height 33
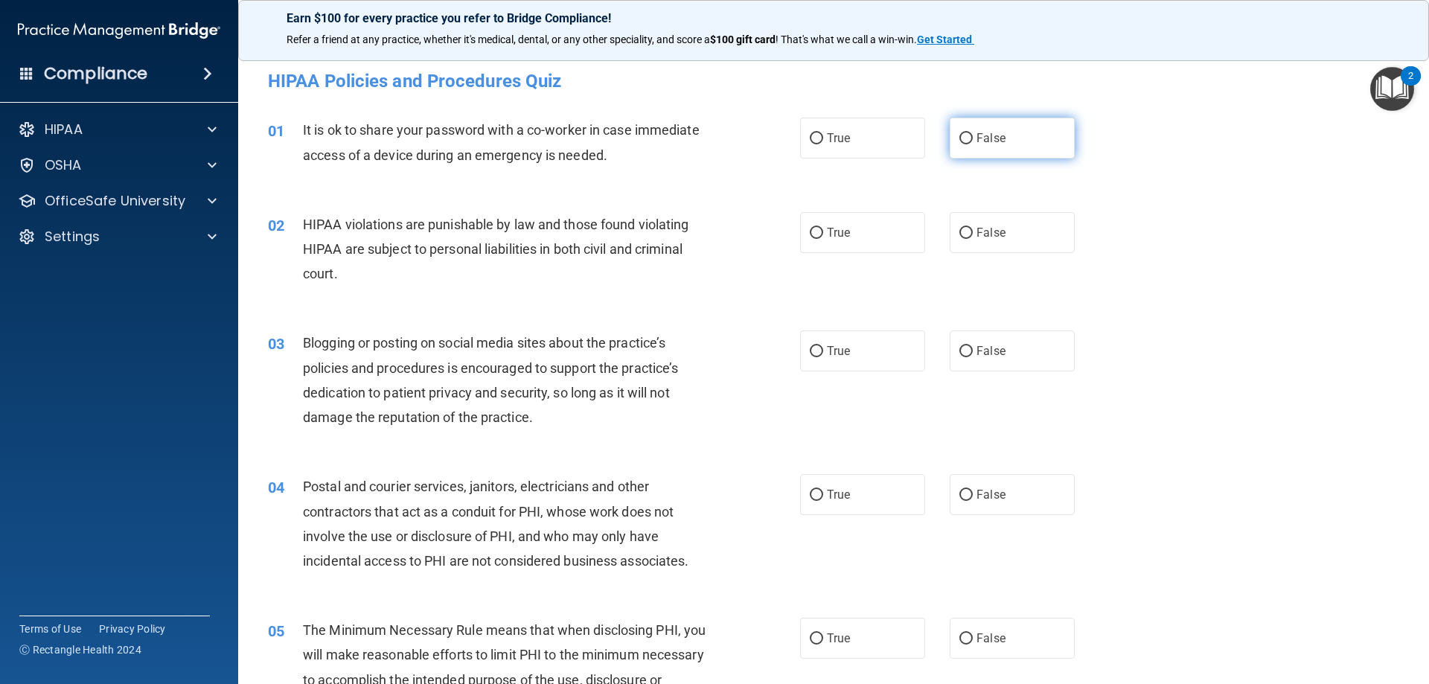
click at [988, 146] on label "False" at bounding box center [1012, 138] width 125 height 41
click at [973, 144] on input "False" at bounding box center [965, 138] width 13 height 11
radio input "true"
click at [833, 236] on span "True" at bounding box center [838, 232] width 23 height 14
click at [823, 236] on input "True" at bounding box center [816, 233] width 13 height 11
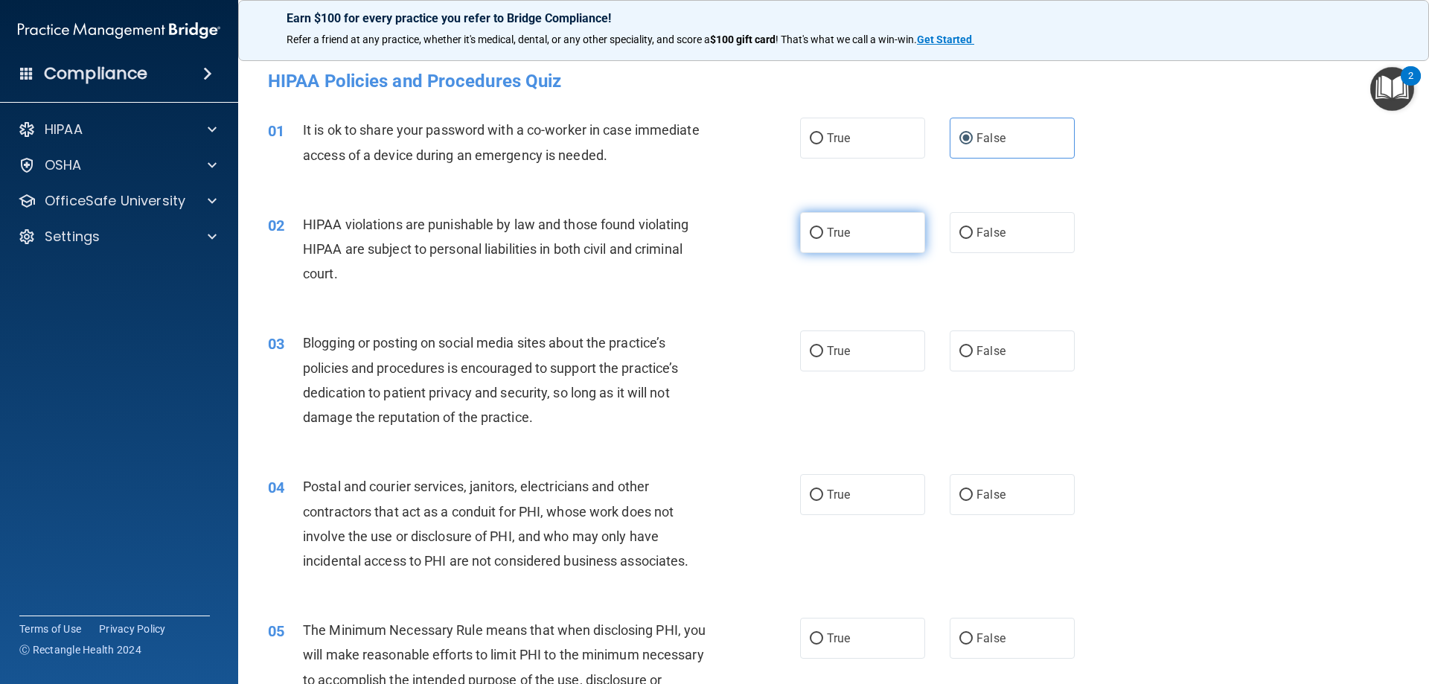
radio input "true"
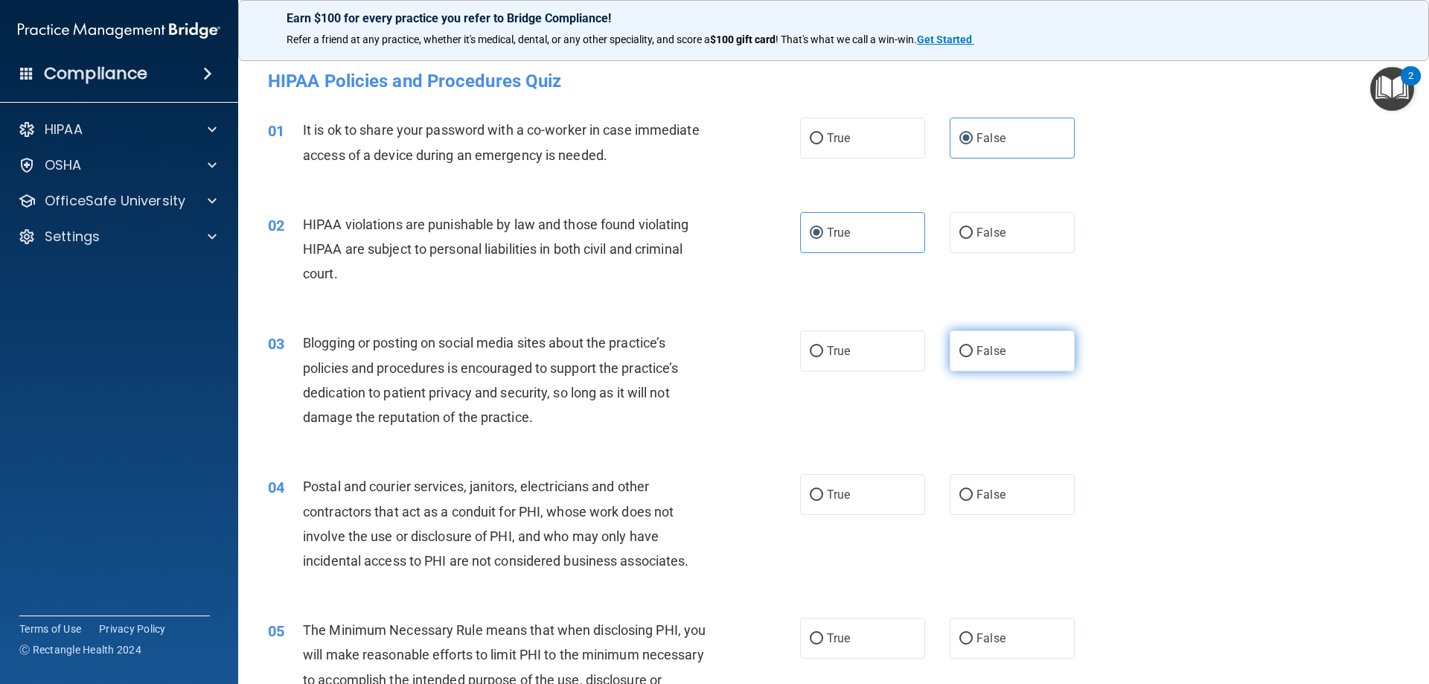
click at [993, 355] on span "False" at bounding box center [990, 351] width 29 height 14
click at [973, 355] on input "False" at bounding box center [965, 351] width 13 height 11
radio input "true"
click at [866, 499] on label "True" at bounding box center [862, 494] width 125 height 41
click at [823, 499] on input "True" at bounding box center [816, 495] width 13 height 11
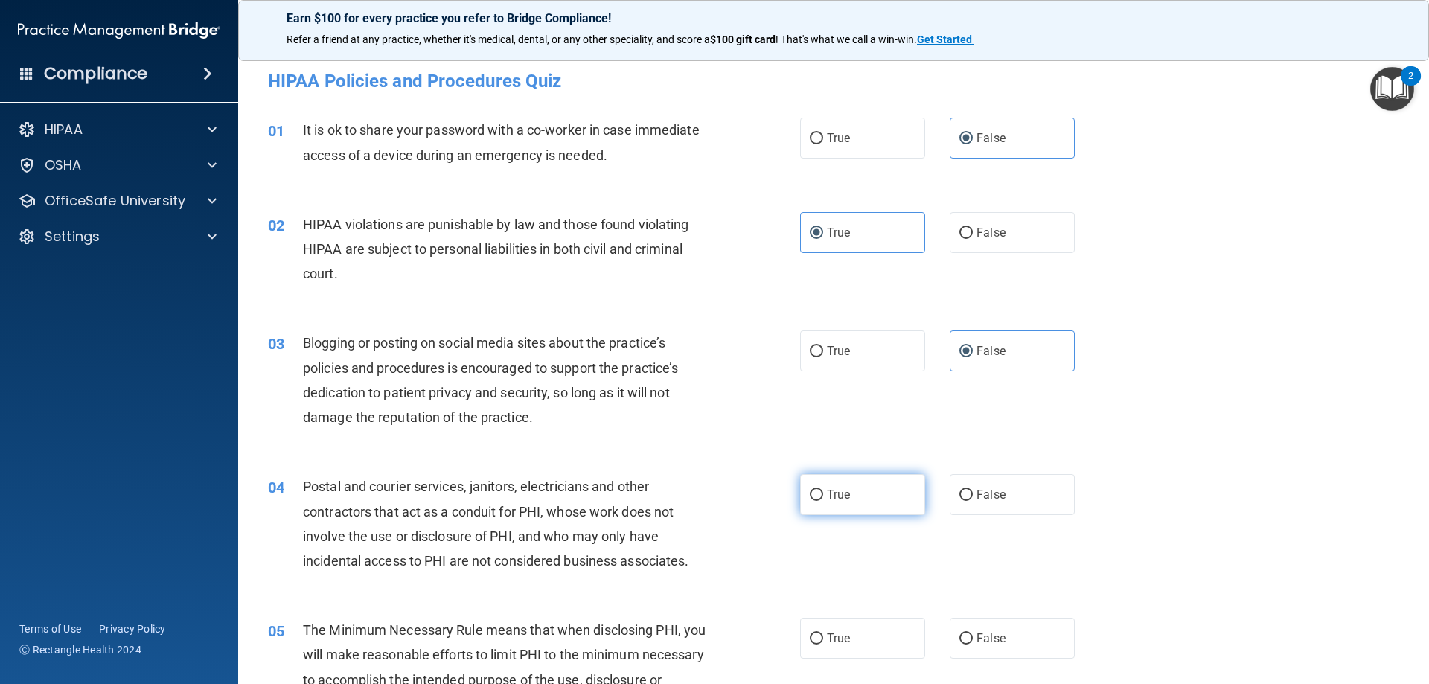
radio input "true"
click at [813, 635] on input "True" at bounding box center [816, 638] width 13 height 11
radio input "true"
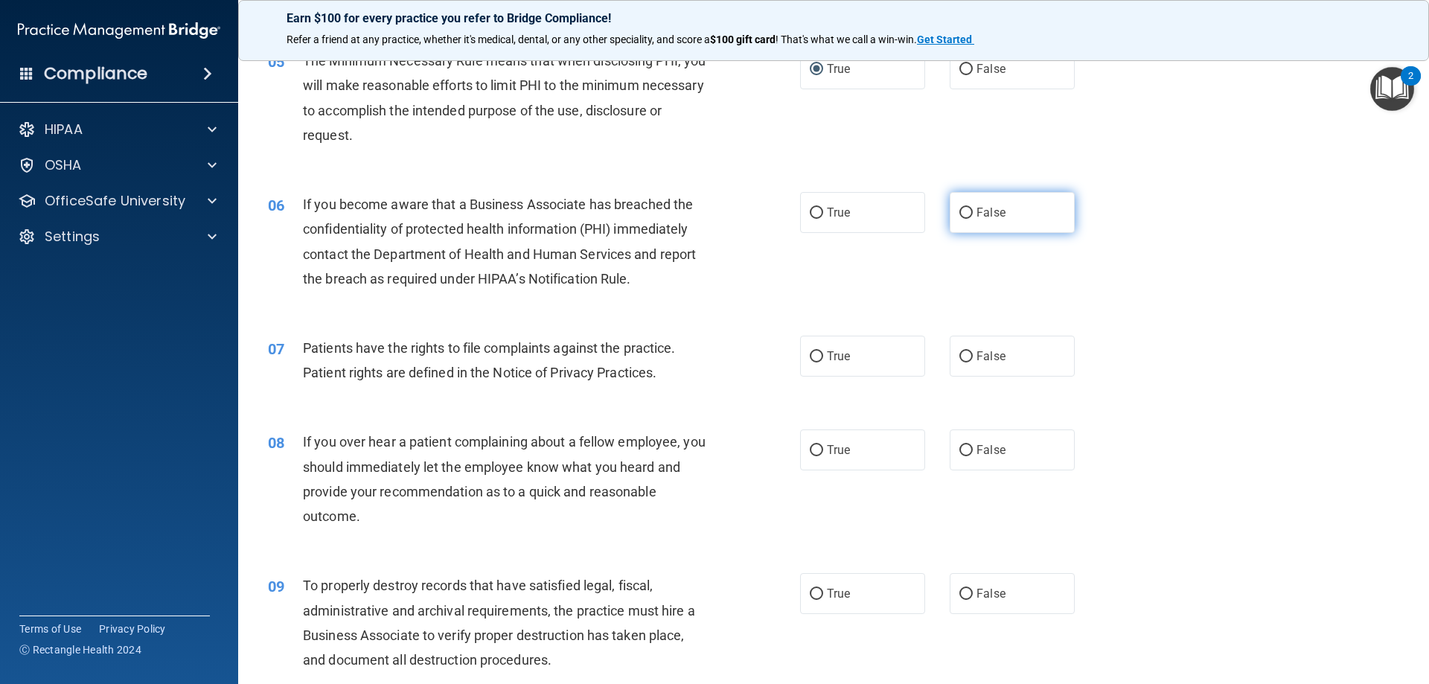
scroll to position [595, 0]
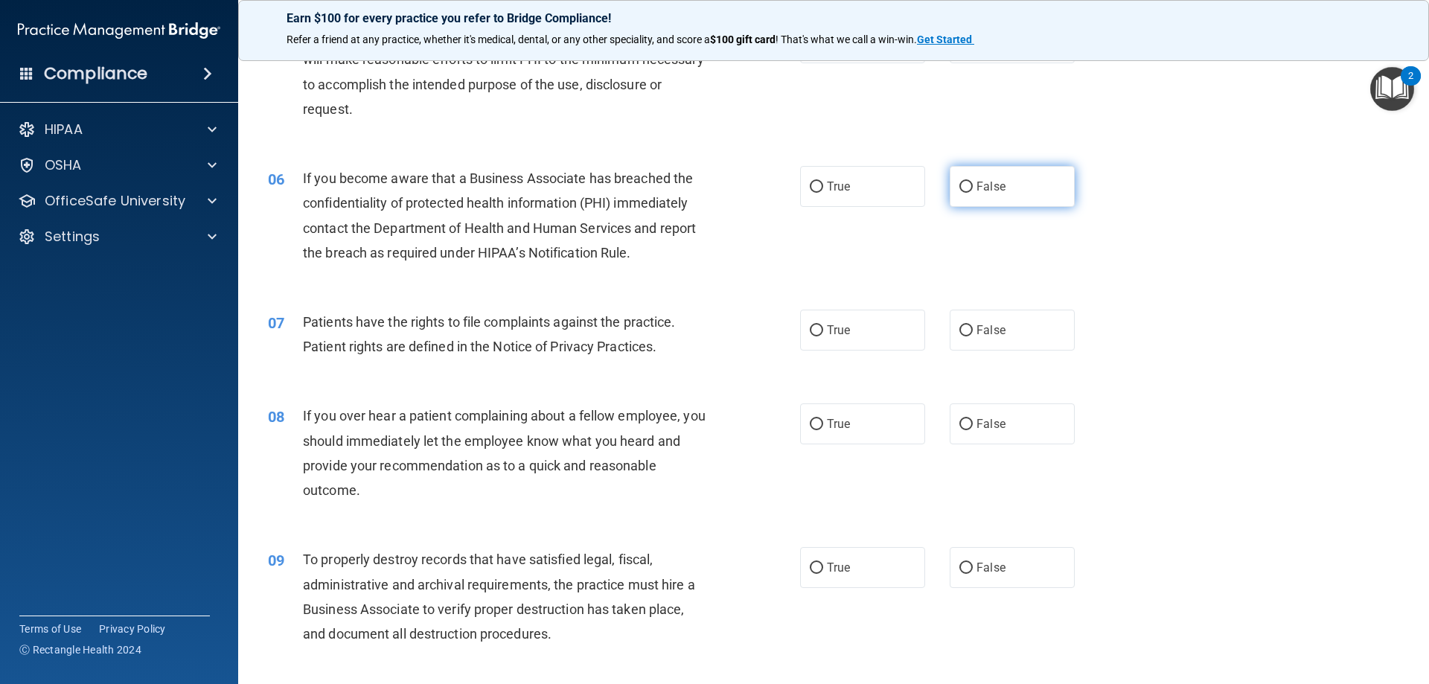
click at [969, 180] on label "False" at bounding box center [1012, 186] width 125 height 41
click at [969, 182] on input "False" at bounding box center [965, 187] width 13 height 11
radio input "true"
click at [842, 329] on span "True" at bounding box center [838, 330] width 23 height 14
click at [823, 329] on input "True" at bounding box center [816, 330] width 13 height 11
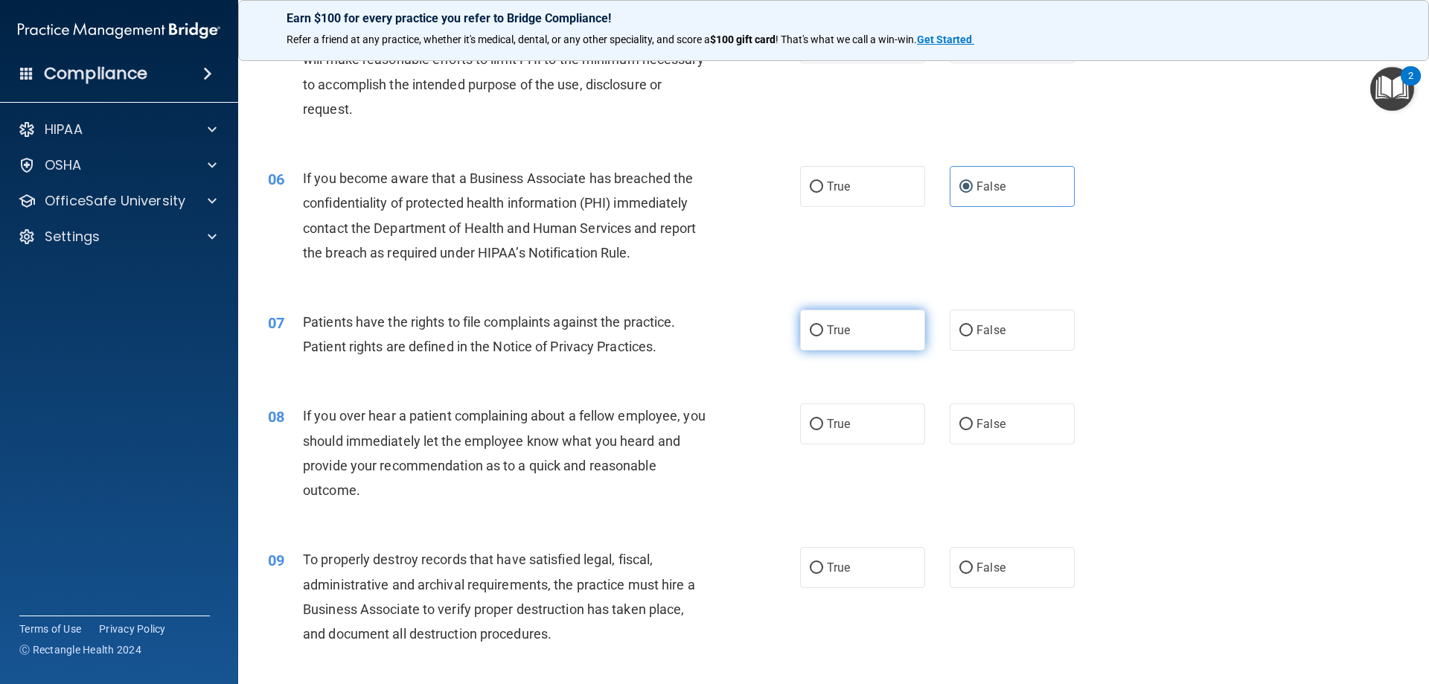
radio input "true"
click at [994, 420] on span "False" at bounding box center [990, 424] width 29 height 14
click at [973, 420] on input "False" at bounding box center [965, 424] width 13 height 11
radio input "true"
click at [977, 572] on span "False" at bounding box center [990, 567] width 29 height 14
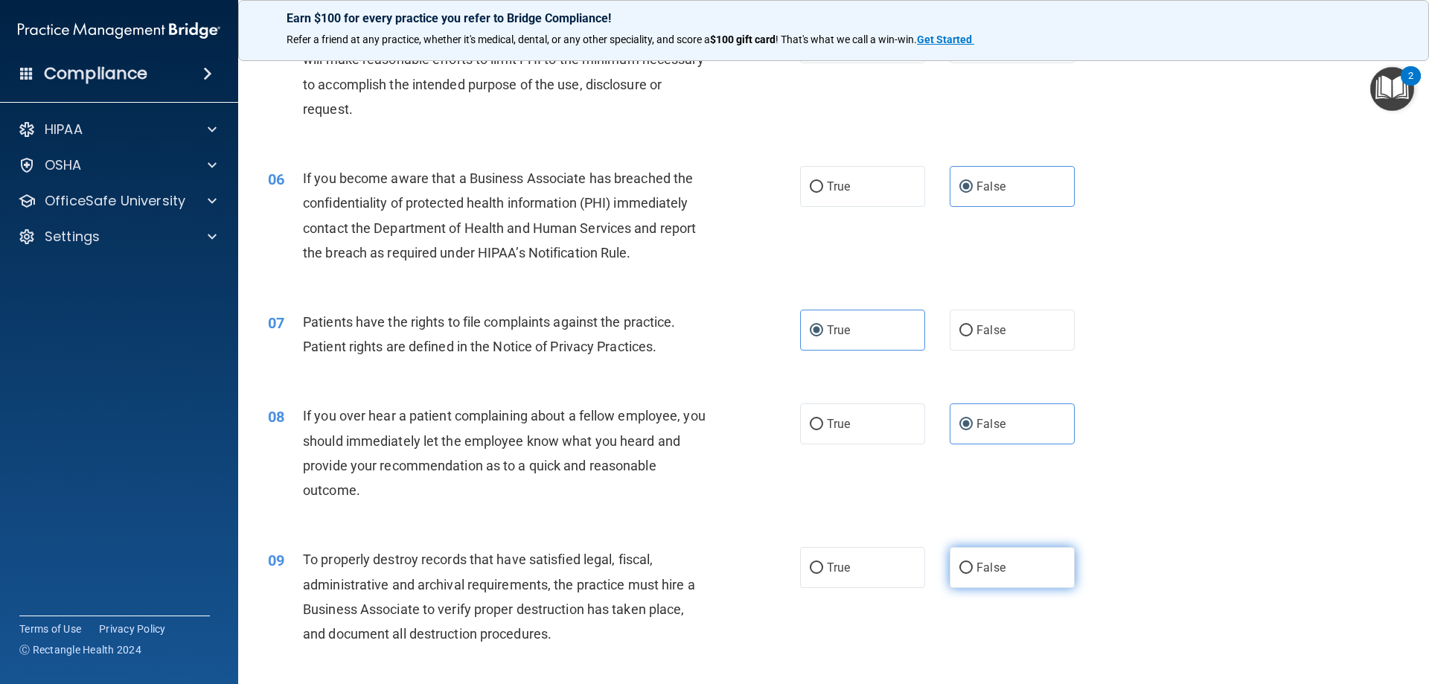
click at [973, 572] on input "False" at bounding box center [965, 568] width 13 height 11
radio input "true"
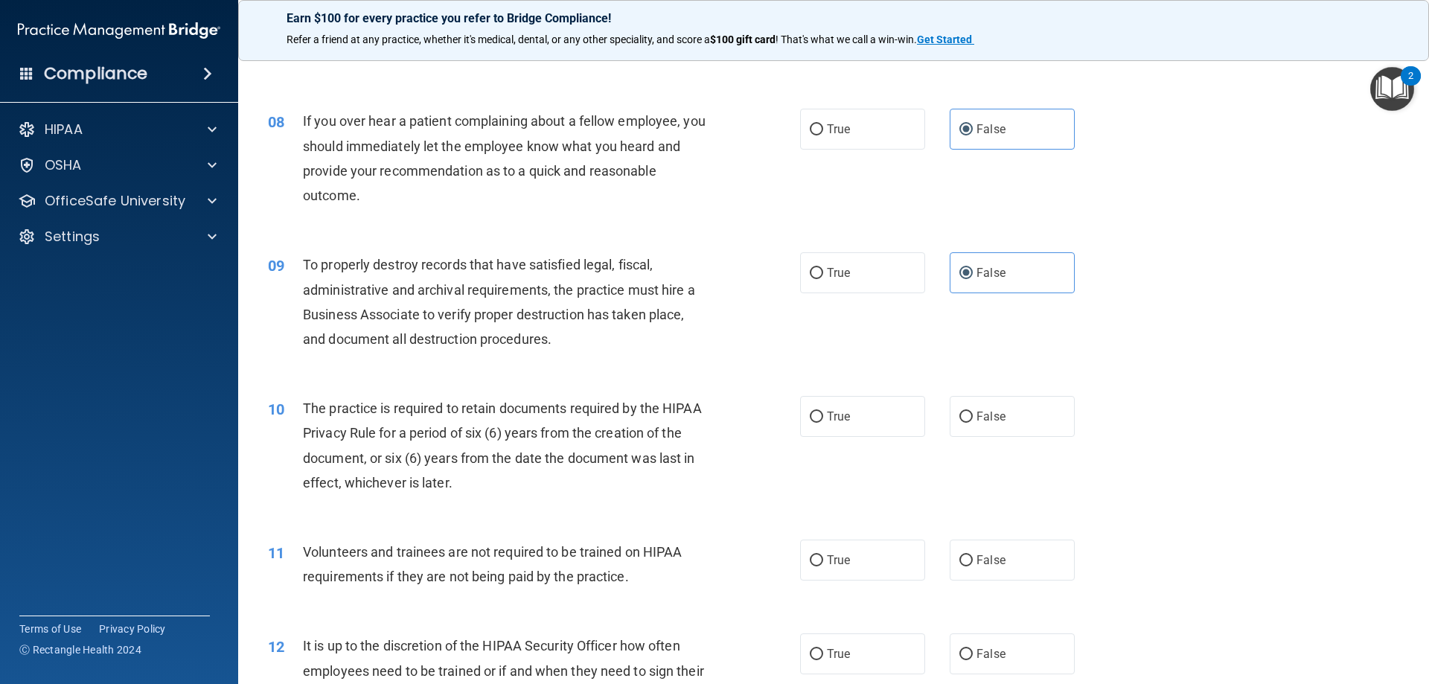
scroll to position [893, 0]
click at [842, 426] on label "True" at bounding box center [862, 413] width 125 height 41
click at [823, 420] on input "True" at bounding box center [816, 414] width 13 height 11
radio input "true"
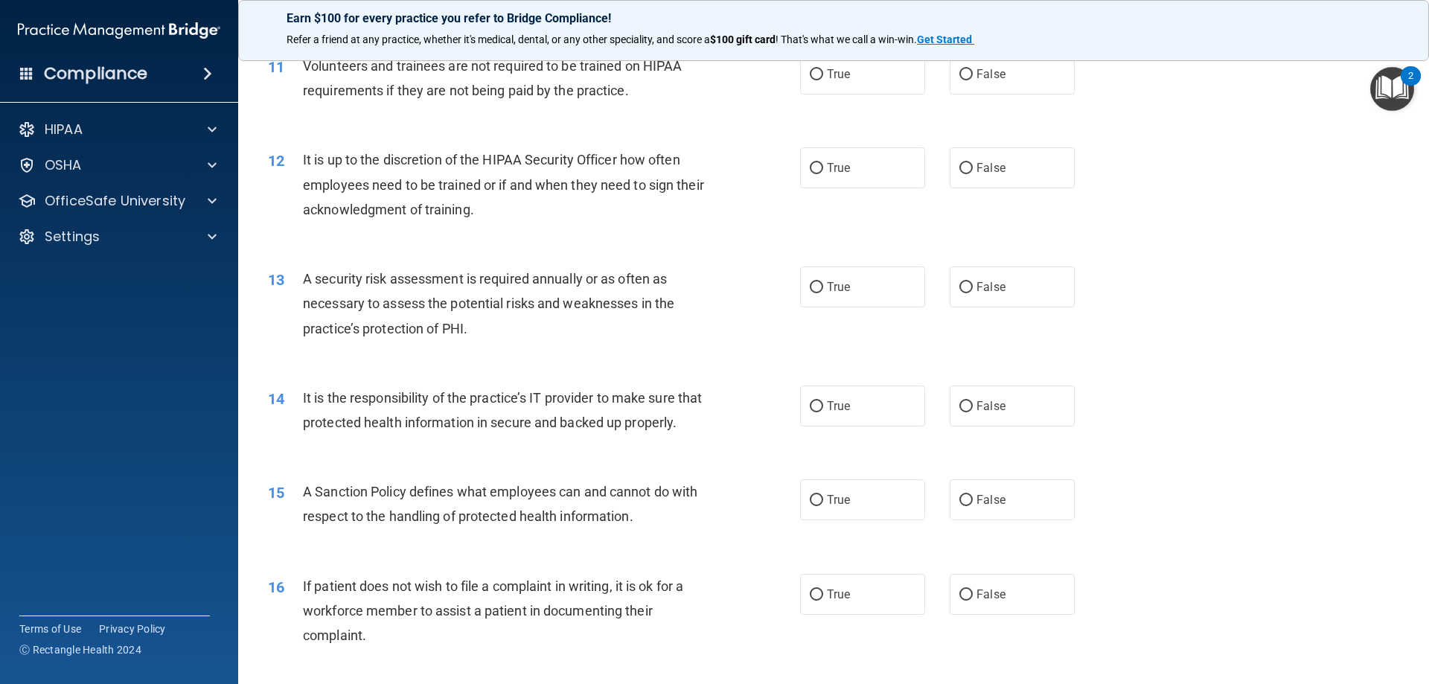
scroll to position [1339, 0]
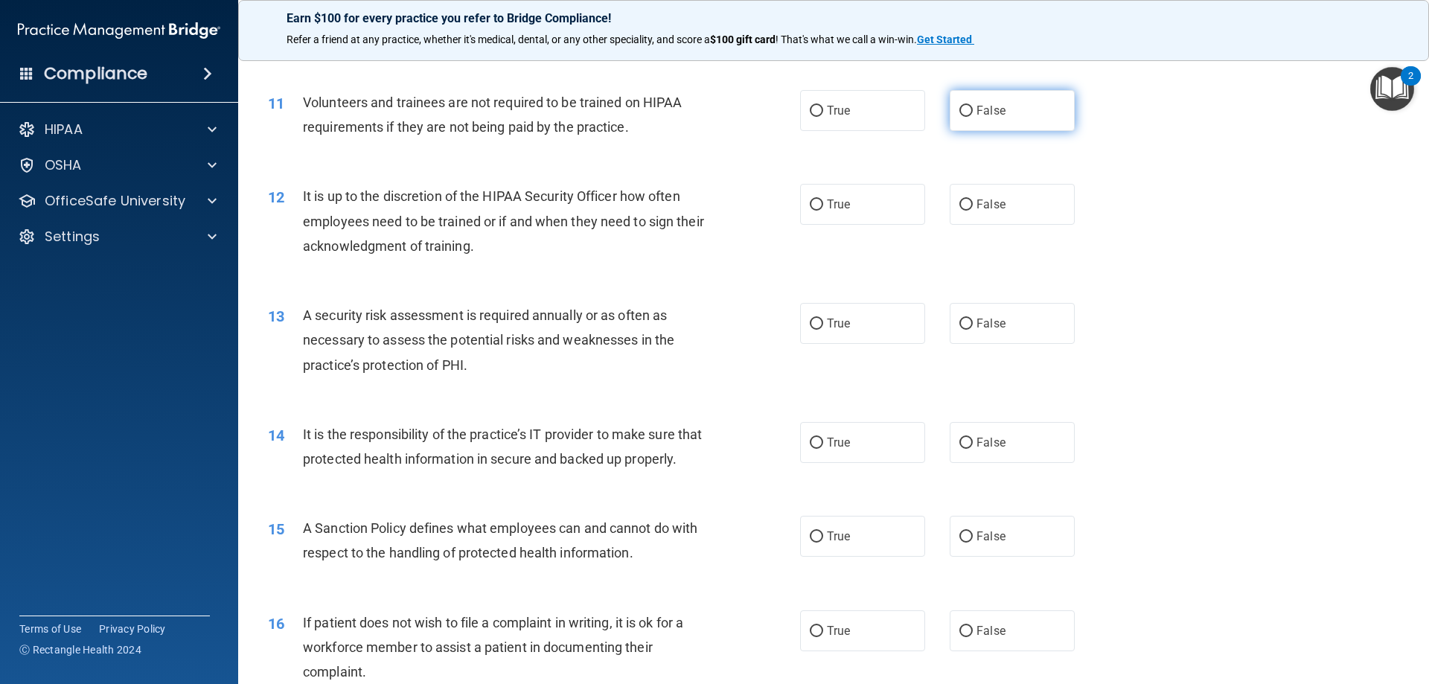
click at [982, 103] on label "False" at bounding box center [1012, 110] width 125 height 41
click at [973, 106] on input "False" at bounding box center [965, 111] width 13 height 11
radio input "true"
click at [982, 222] on label "False" at bounding box center [1012, 204] width 125 height 41
click at [973, 211] on input "False" at bounding box center [965, 204] width 13 height 11
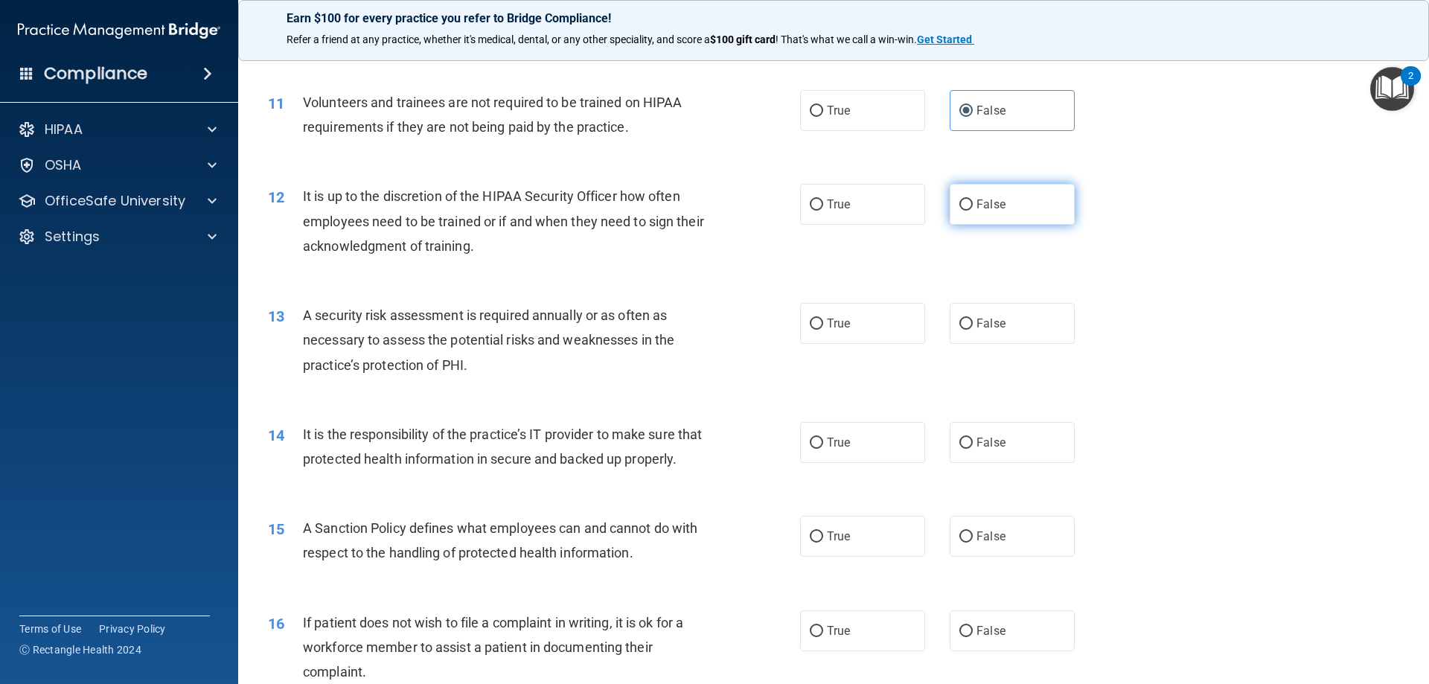
radio input "true"
click at [784, 321] on div "13 A security risk assessment is required annually or as often as necessary to …" at bounding box center [534, 344] width 577 height 82
click at [819, 323] on label "True" at bounding box center [862, 323] width 125 height 41
click at [819, 323] on input "True" at bounding box center [816, 323] width 13 height 11
radio input "true"
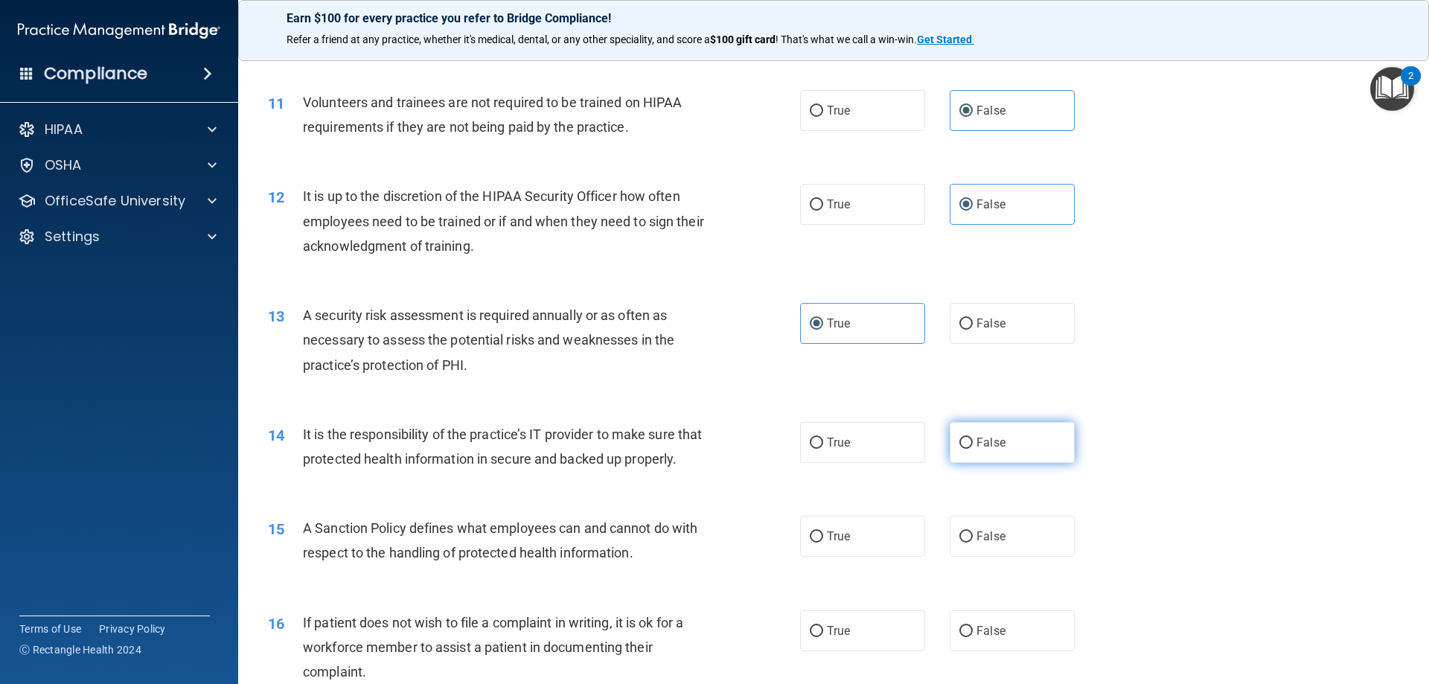
click at [976, 443] on span "False" at bounding box center [990, 442] width 29 height 14
click at [970, 443] on input "False" at bounding box center [965, 443] width 13 height 11
radio input "true"
click at [969, 557] on label "False" at bounding box center [1012, 536] width 125 height 41
click at [969, 542] on input "False" at bounding box center [965, 536] width 13 height 11
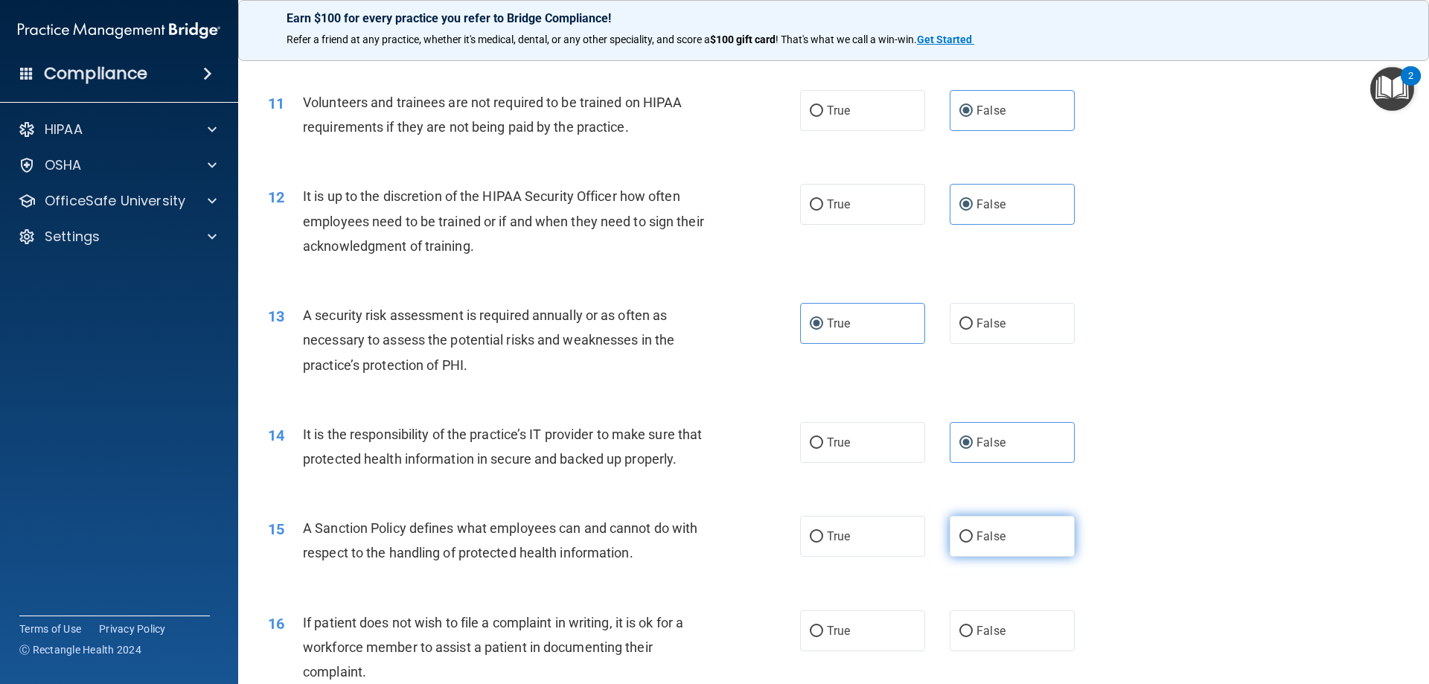
radio input "true"
click at [851, 651] on label "True" at bounding box center [862, 630] width 125 height 41
click at [823, 637] on input "True" at bounding box center [816, 631] width 13 height 11
radio input "true"
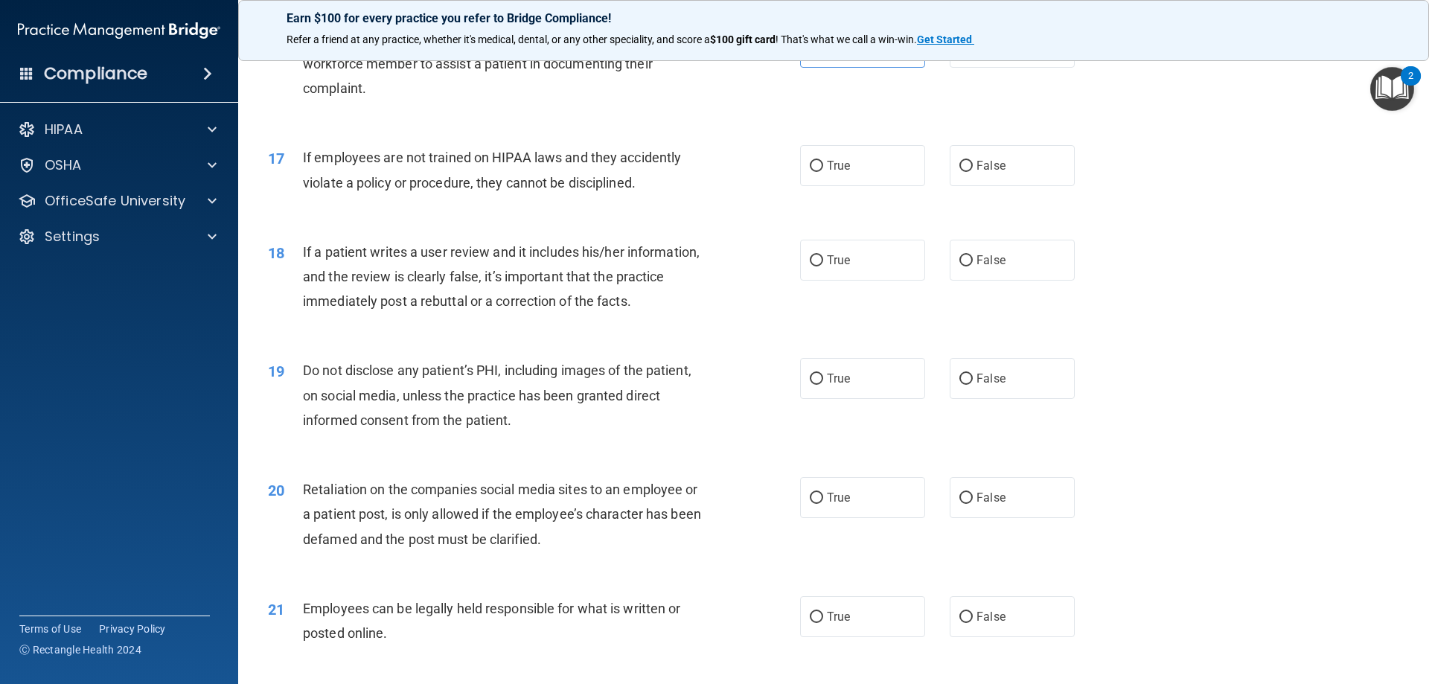
scroll to position [1935, 0]
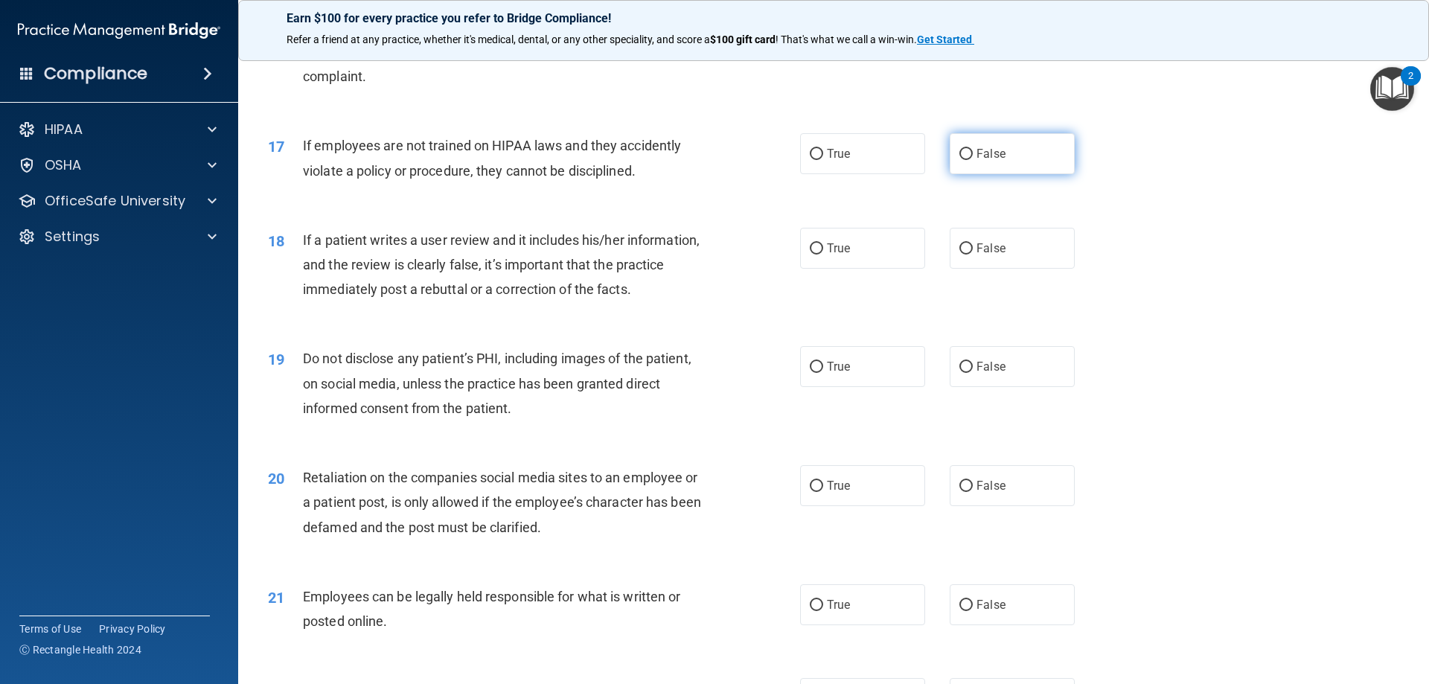
click at [969, 174] on label "False" at bounding box center [1012, 153] width 125 height 41
click at [969, 160] on input "False" at bounding box center [965, 154] width 13 height 11
radio input "true"
click at [966, 256] on label "False" at bounding box center [1012, 248] width 125 height 41
click at [966, 254] on input "False" at bounding box center [965, 248] width 13 height 11
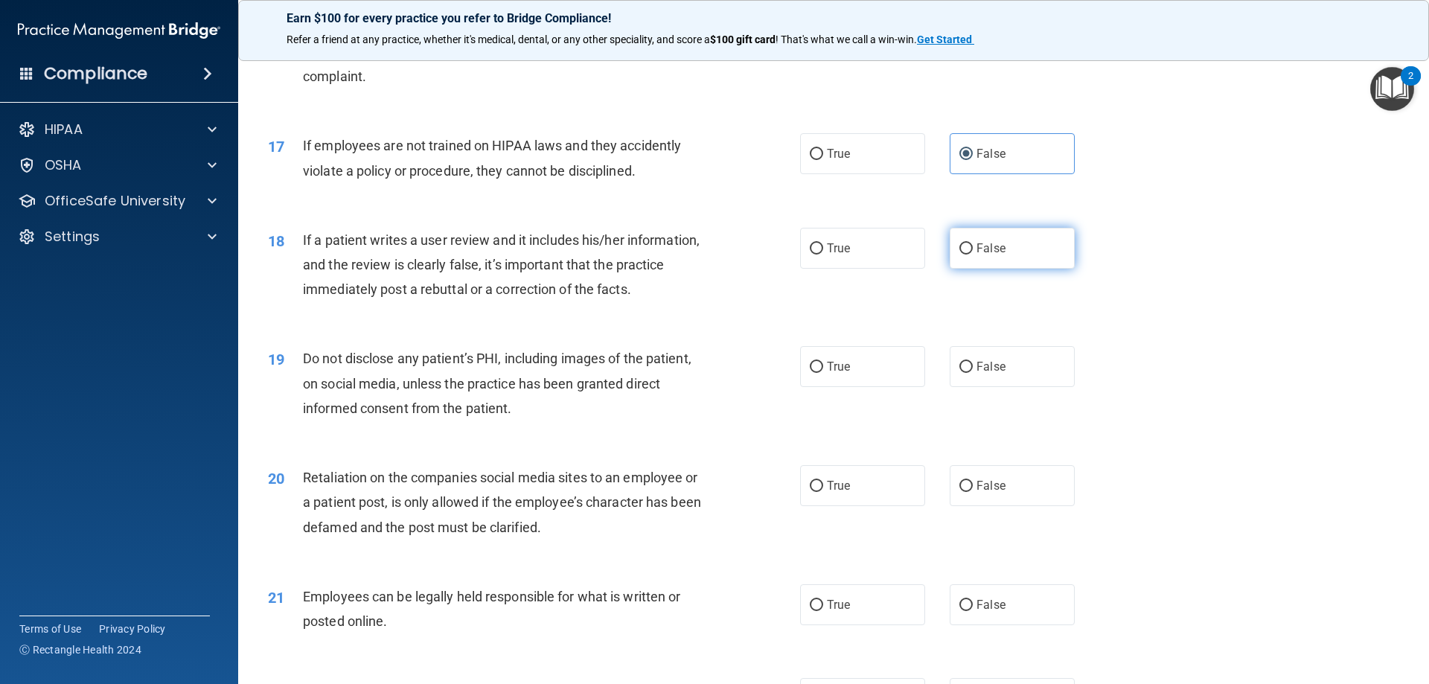
radio input "true"
click at [830, 387] on label "True" at bounding box center [862, 366] width 125 height 41
click at [823, 373] on input "True" at bounding box center [816, 367] width 13 height 11
radio input "true"
click at [976, 493] on span "False" at bounding box center [990, 485] width 29 height 14
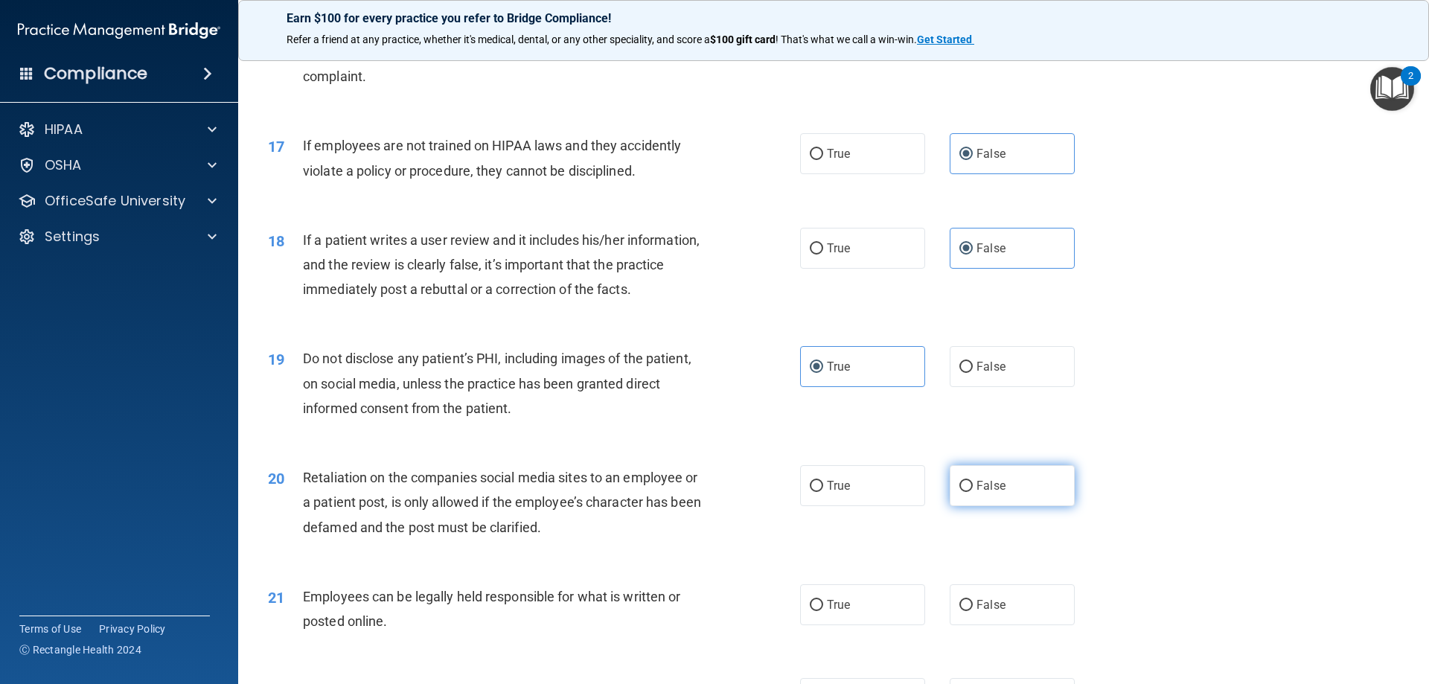
click at [972, 492] on input "False" at bounding box center [965, 486] width 13 height 11
radio input "true"
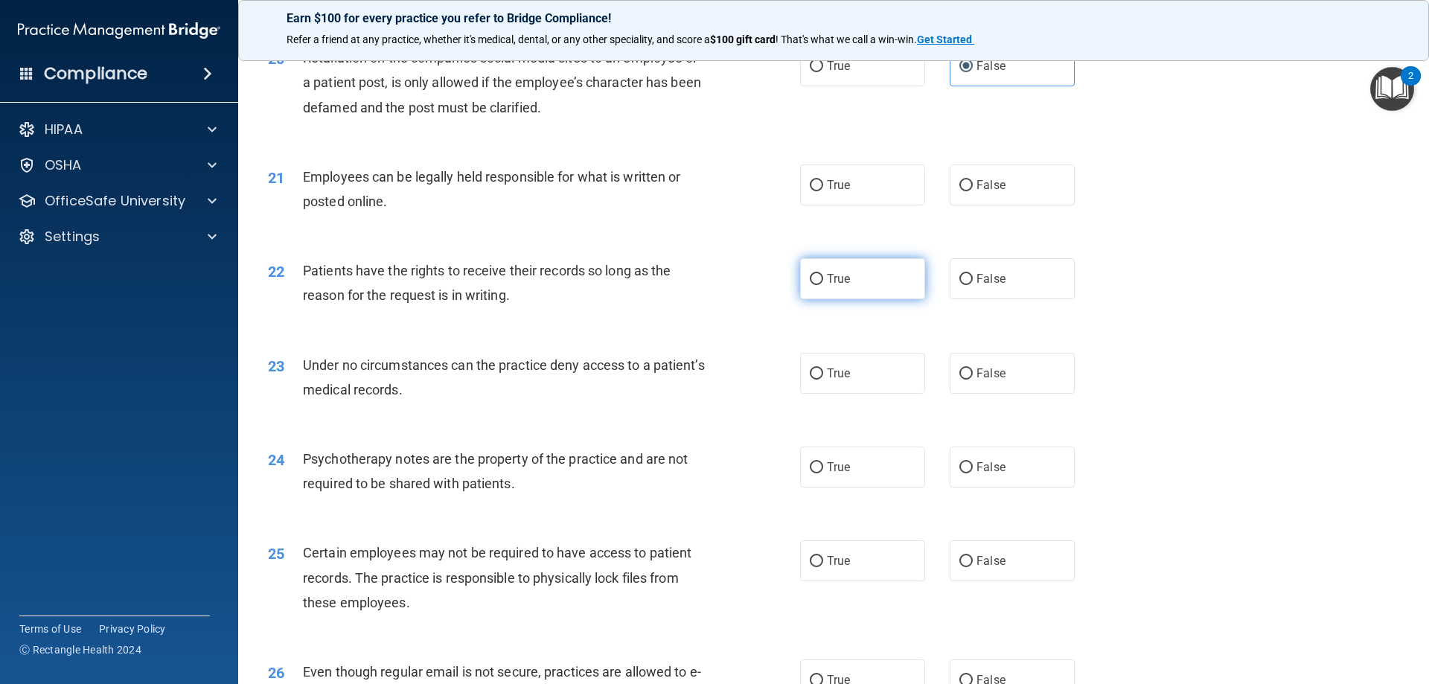
scroll to position [2381, 0]
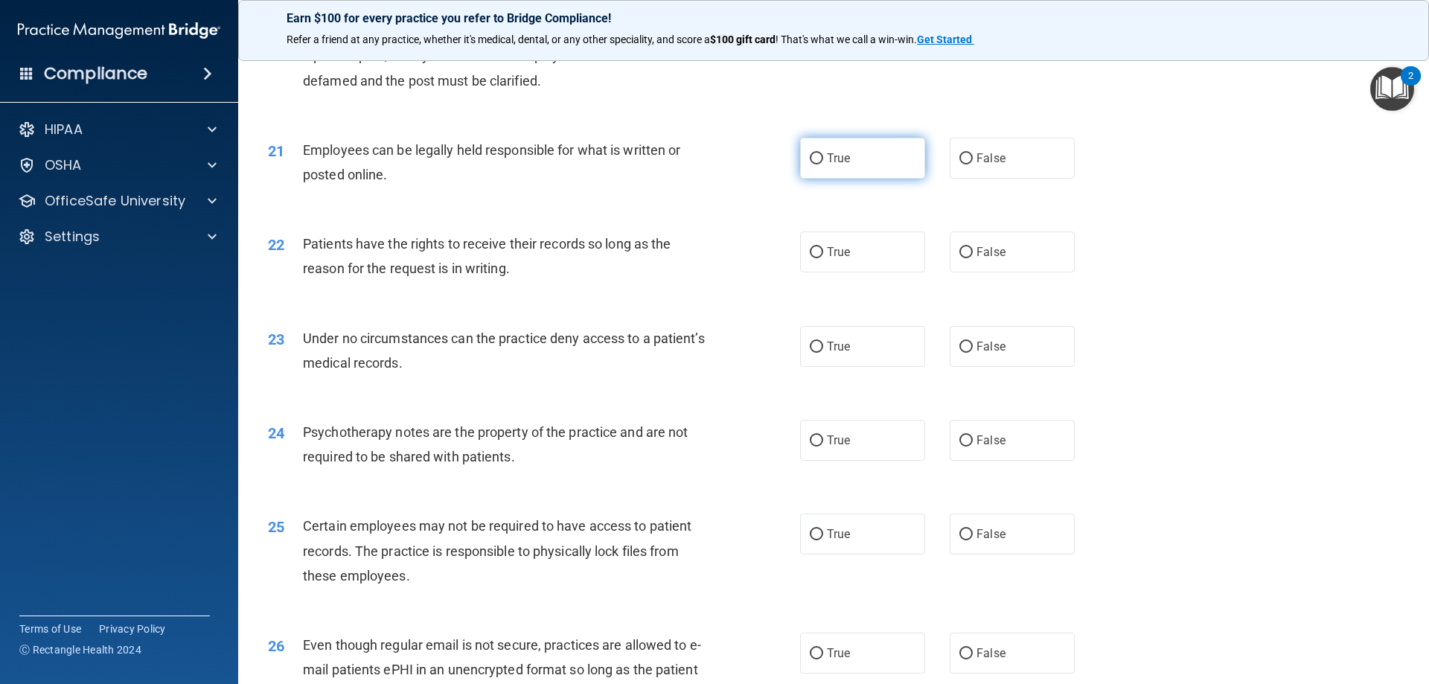
click at [827, 179] on label "True" at bounding box center [862, 158] width 125 height 41
click at [823, 164] on input "True" at bounding box center [816, 158] width 13 height 11
radio input "true"
click at [1002, 272] on label "False" at bounding box center [1012, 251] width 125 height 41
click at [973, 258] on input "False" at bounding box center [965, 252] width 13 height 11
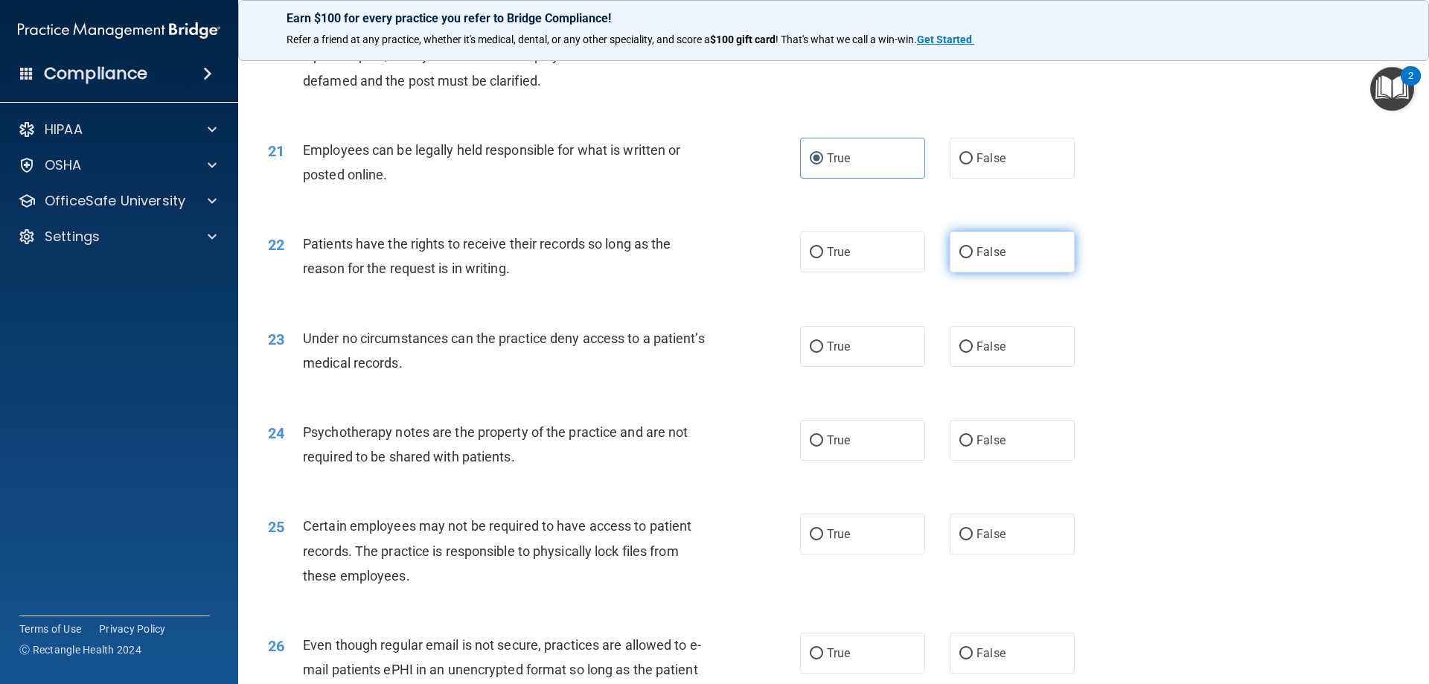
radio input "true"
click at [967, 367] on label "False" at bounding box center [1012, 346] width 125 height 41
click at [967, 353] on input "False" at bounding box center [965, 347] width 13 height 11
radio input "true"
click at [839, 461] on label "True" at bounding box center [862, 440] width 125 height 41
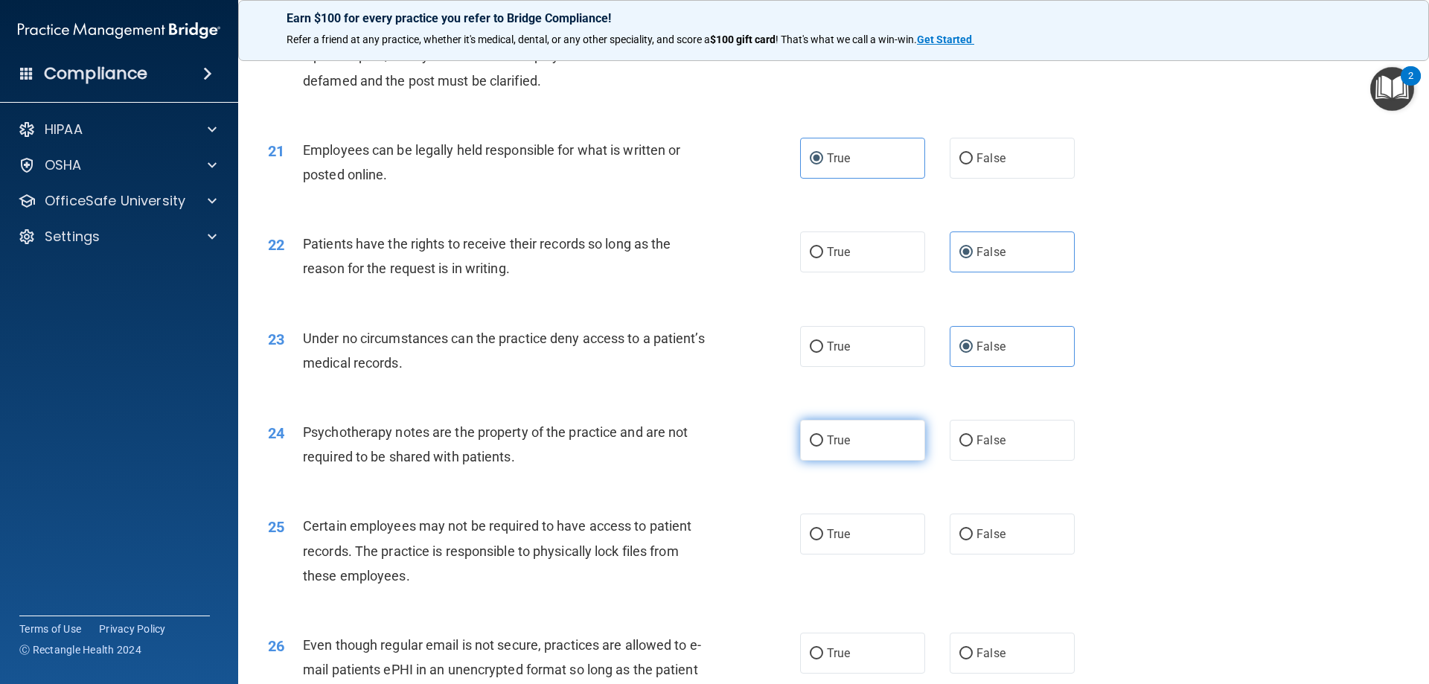
click at [823, 446] on input "True" at bounding box center [816, 440] width 13 height 11
radio input "true"
click at [837, 554] on label "True" at bounding box center [862, 533] width 125 height 41
click at [823, 540] on input "True" at bounding box center [816, 534] width 13 height 11
radio input "true"
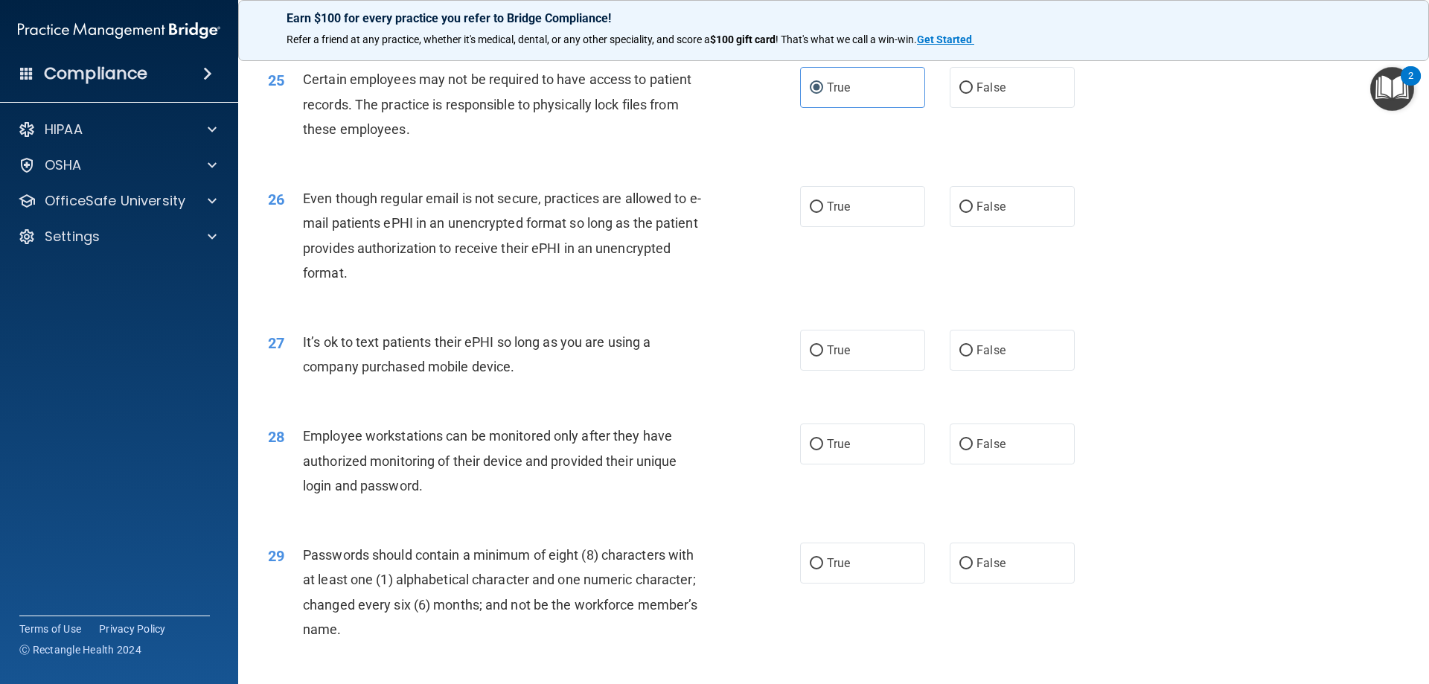
scroll to position [2902, 0]
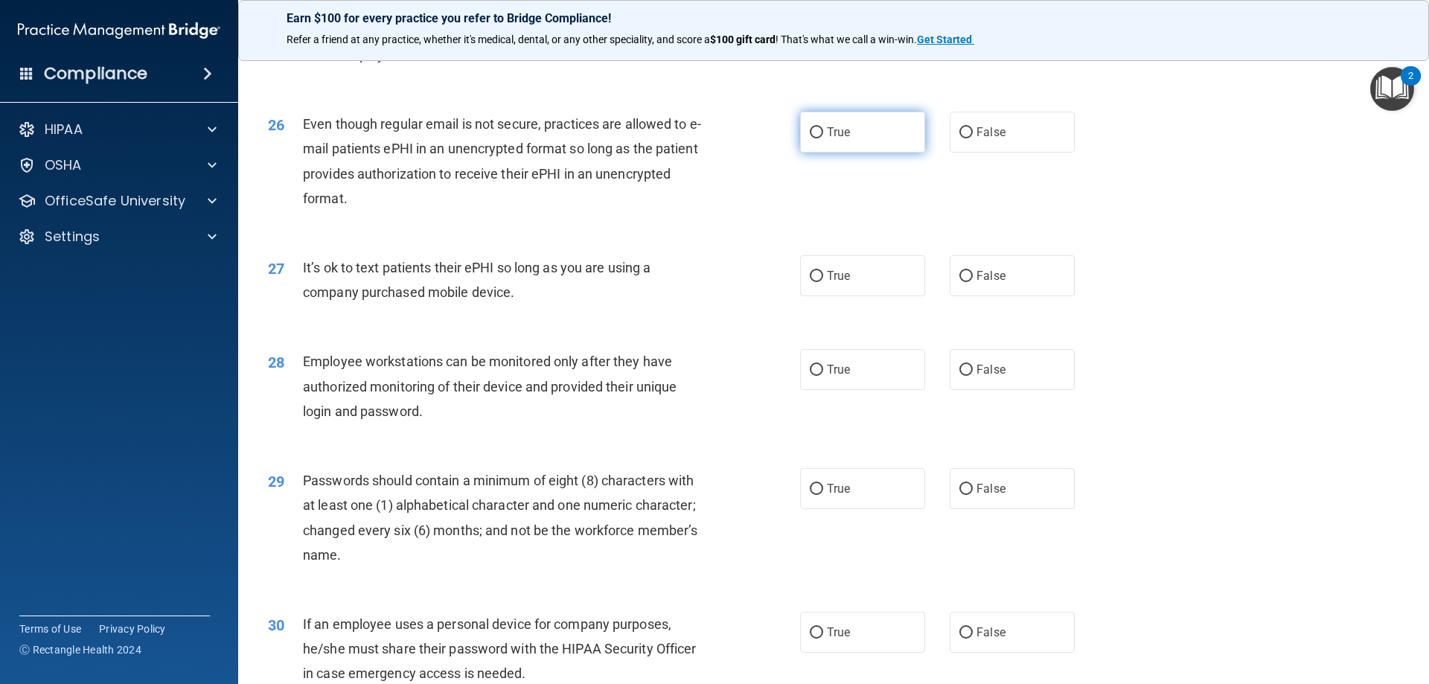
click at [836, 139] on span "True" at bounding box center [838, 132] width 23 height 14
click at [823, 138] on input "True" at bounding box center [816, 132] width 13 height 11
radio input "true"
click at [959, 282] on input "False" at bounding box center [965, 276] width 13 height 11
radio input "true"
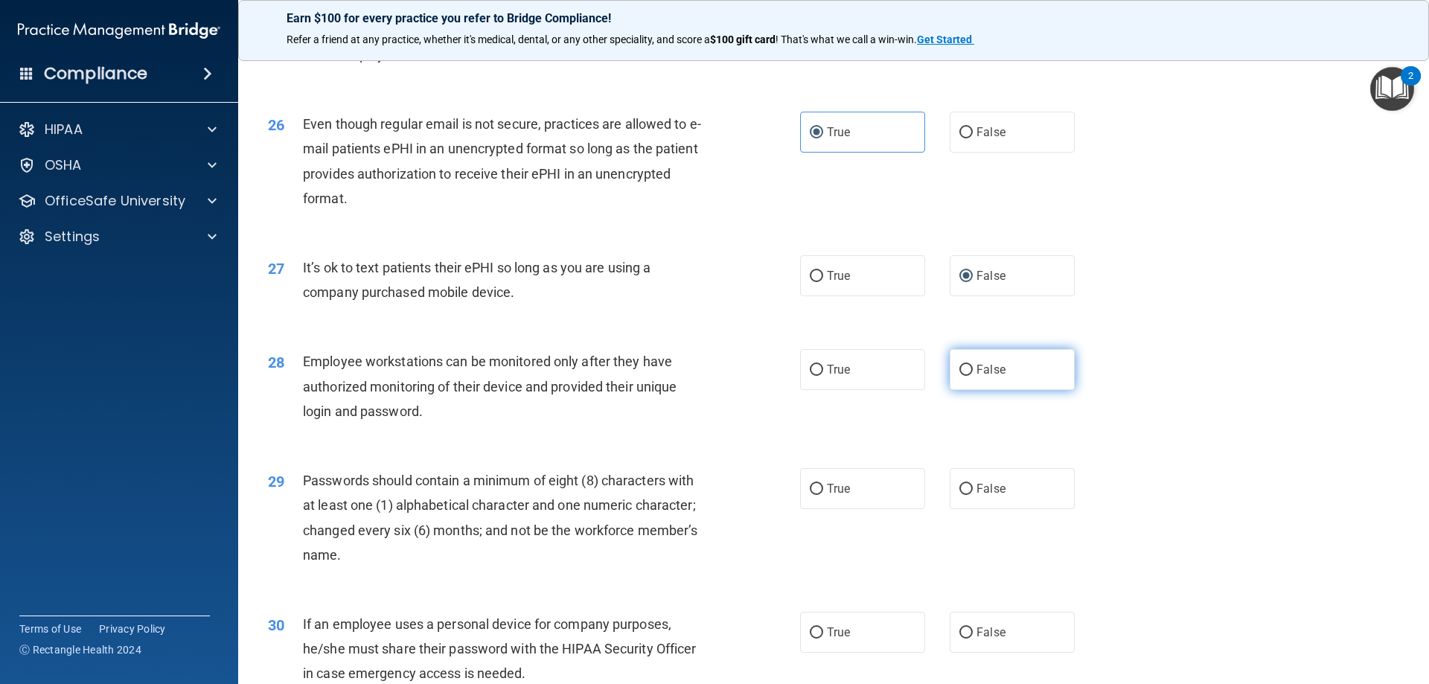
click at [960, 376] on input "False" at bounding box center [965, 370] width 13 height 11
radio input "true"
click at [838, 505] on label "True" at bounding box center [862, 488] width 125 height 41
click at [823, 495] on input "True" at bounding box center [816, 489] width 13 height 11
radio input "true"
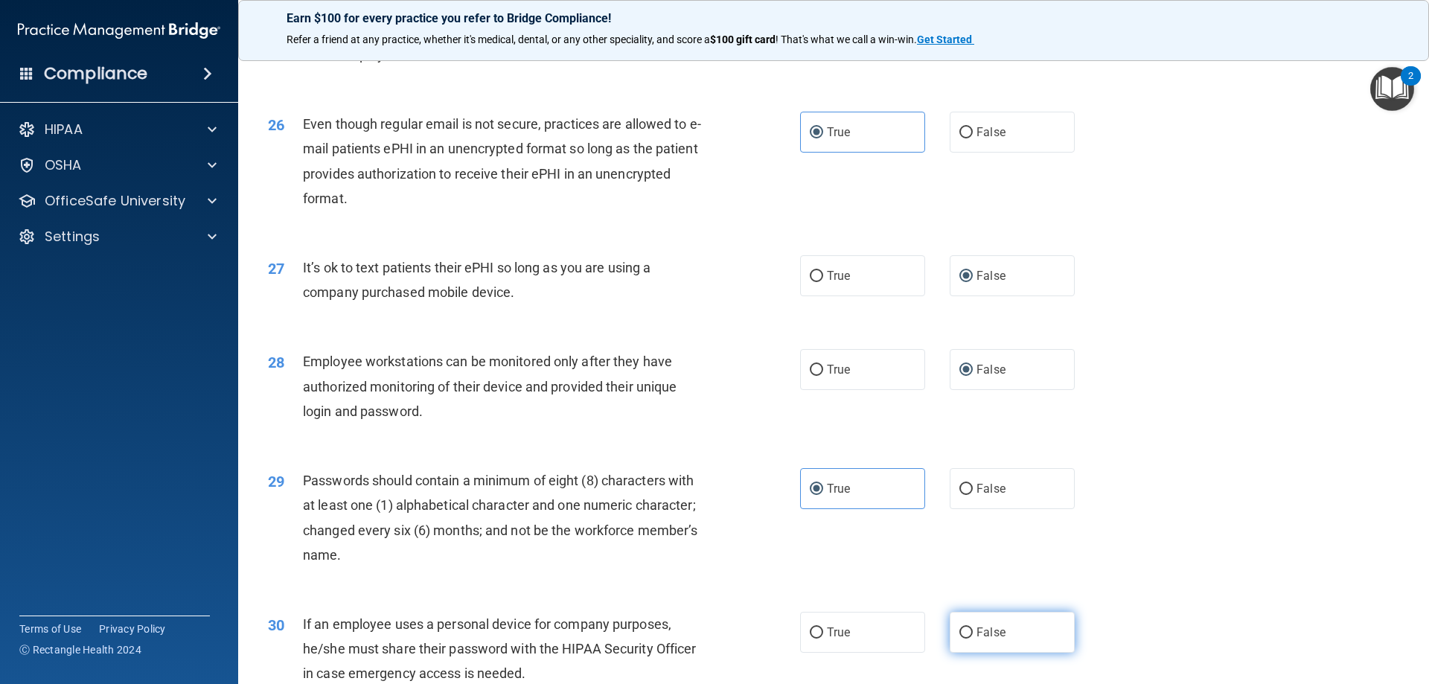
click at [1012, 641] on label "False" at bounding box center [1012, 632] width 125 height 41
click at [973, 638] on input "False" at bounding box center [965, 632] width 13 height 11
radio input "true"
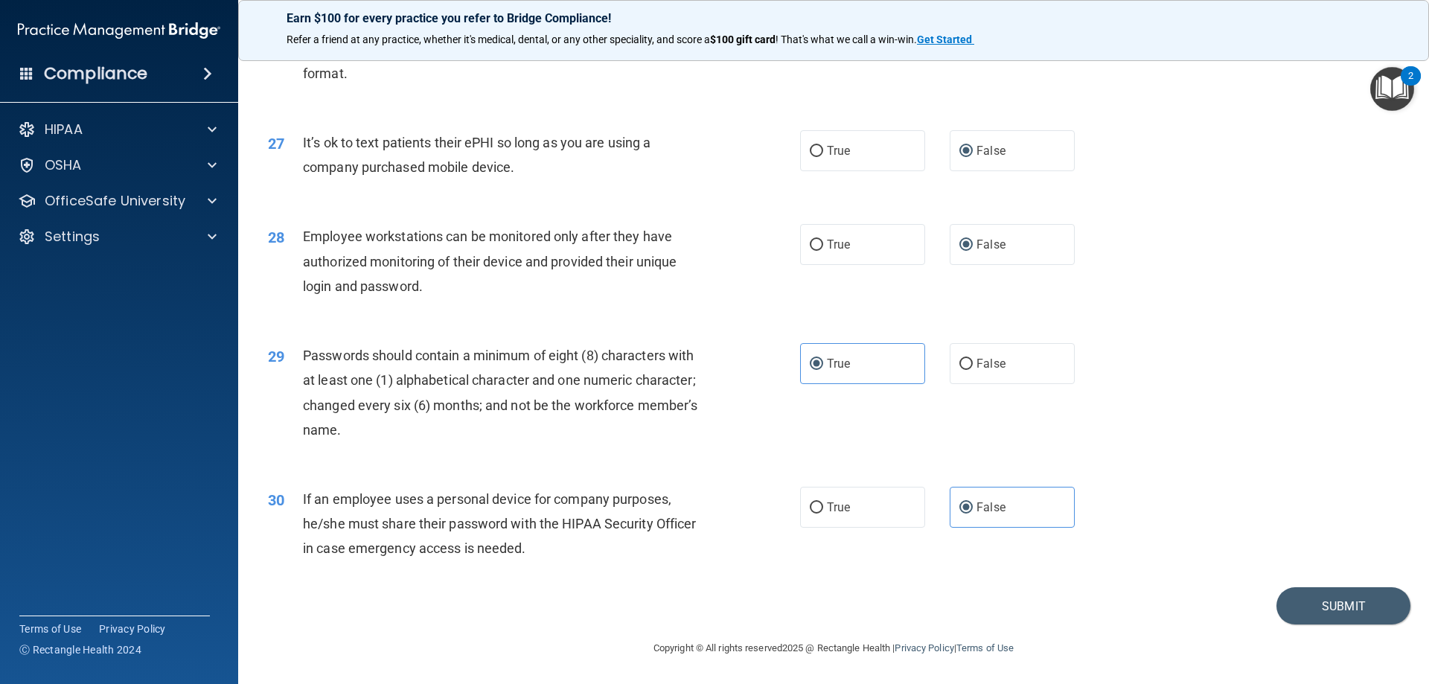
scroll to position [3052, 0]
click at [1329, 607] on button "Submit" at bounding box center [1343, 606] width 134 height 38
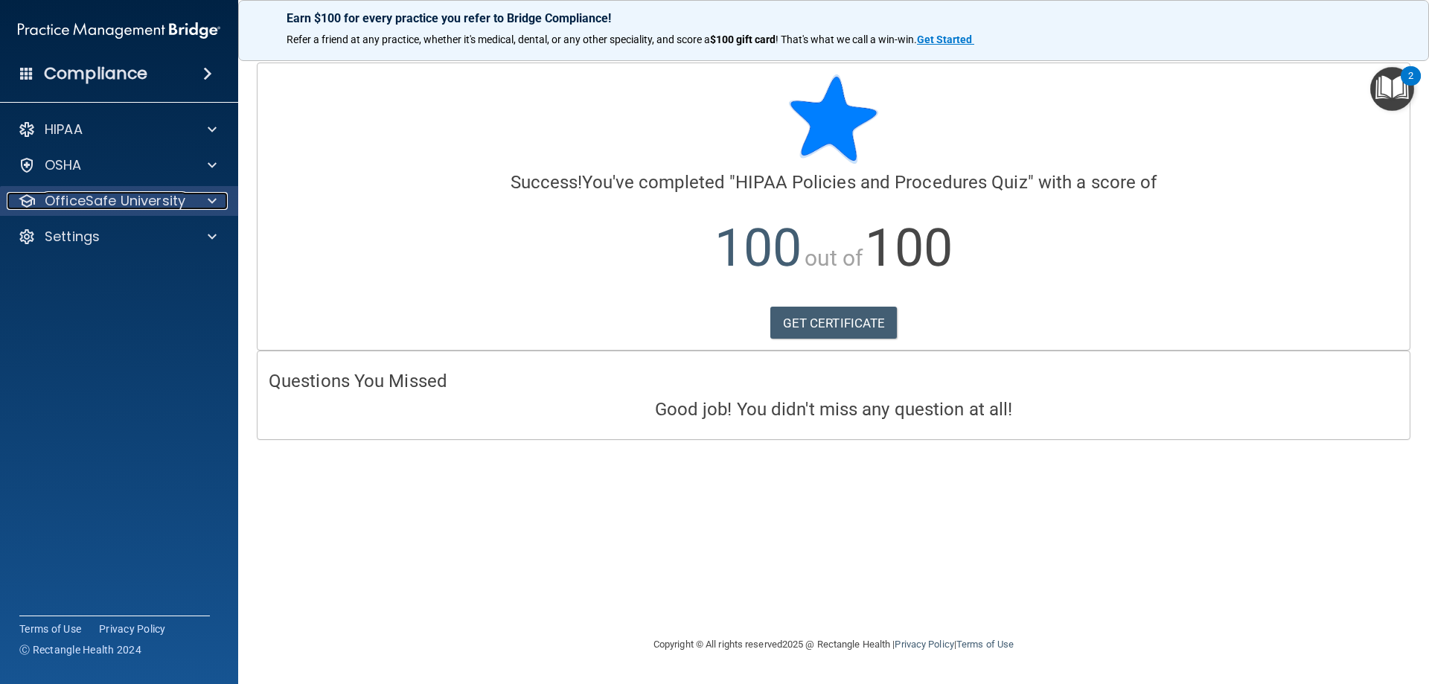
click at [155, 206] on p "OfficeSafe University" at bounding box center [115, 201] width 141 height 18
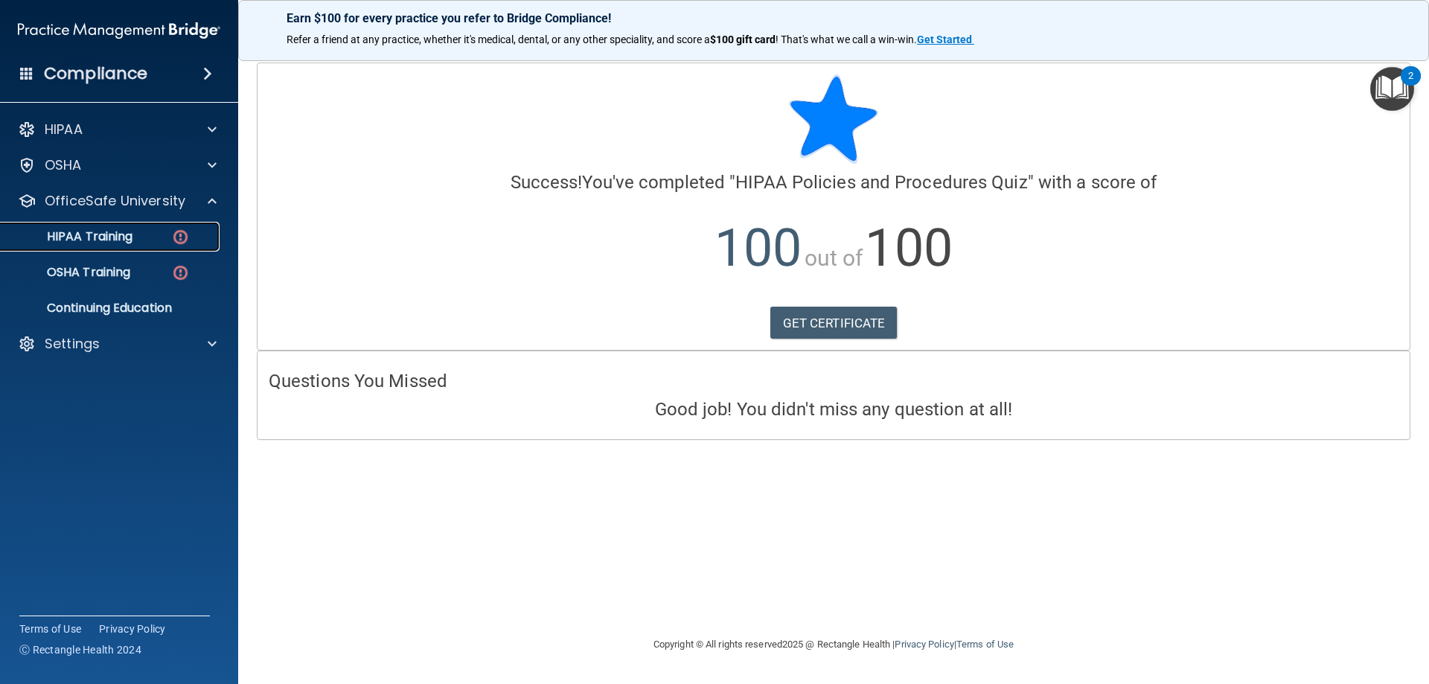
click at [137, 236] on div "HIPAA Training" at bounding box center [111, 236] width 203 height 15
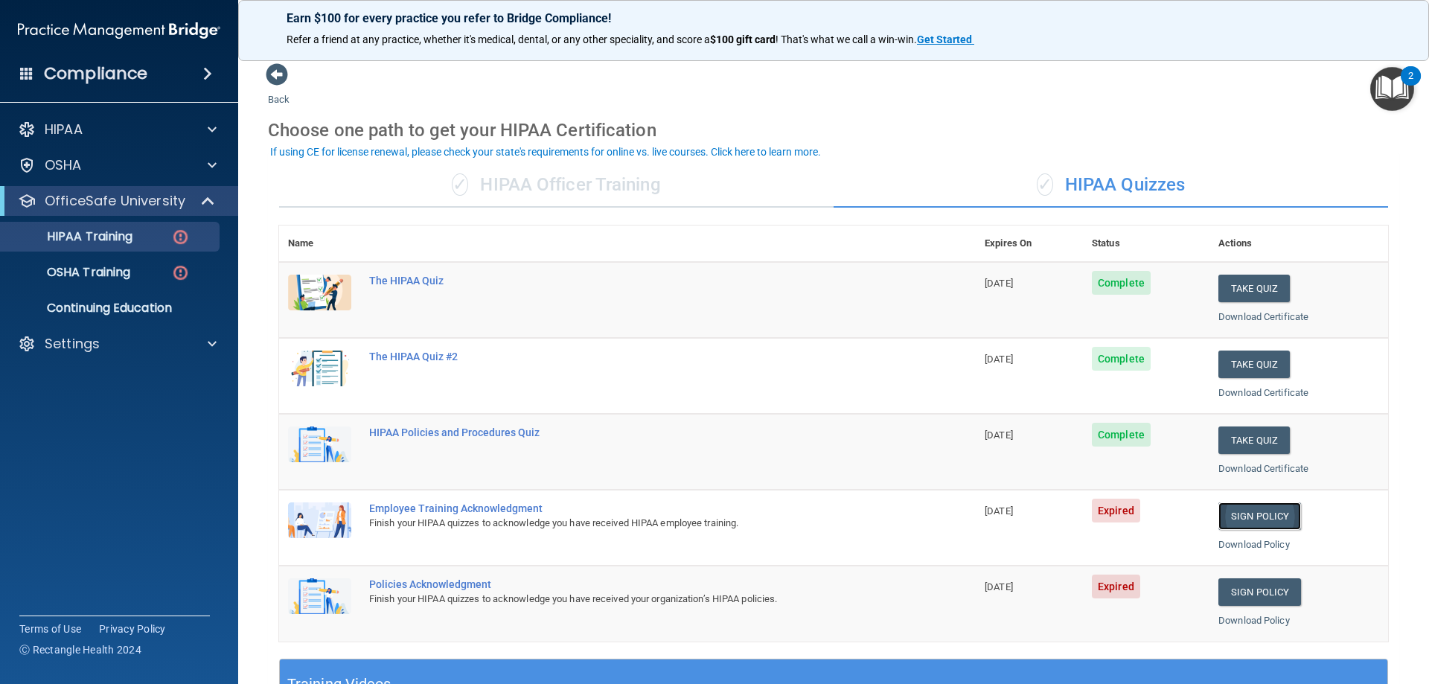
click at [1271, 514] on link "Sign Policy" at bounding box center [1259, 516] width 83 height 28
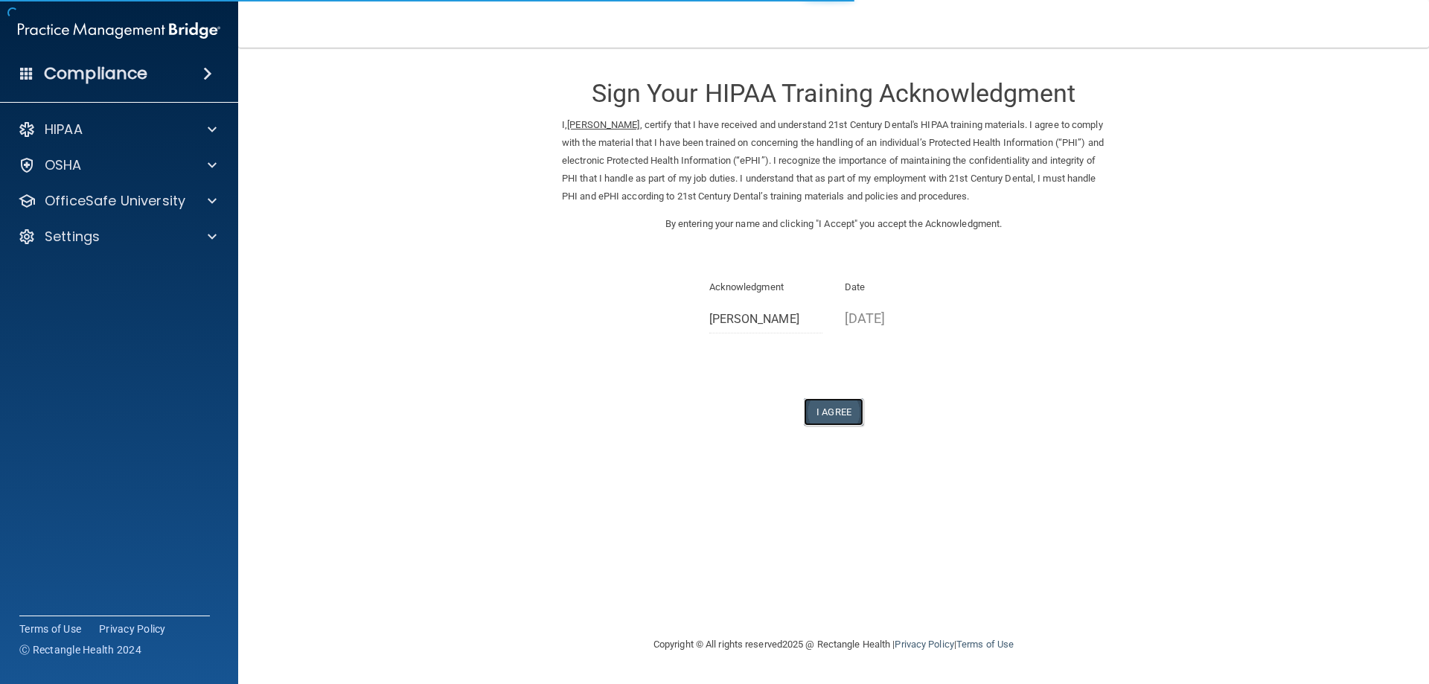
click at [827, 414] on button "I Agree" at bounding box center [834, 412] width 60 height 28
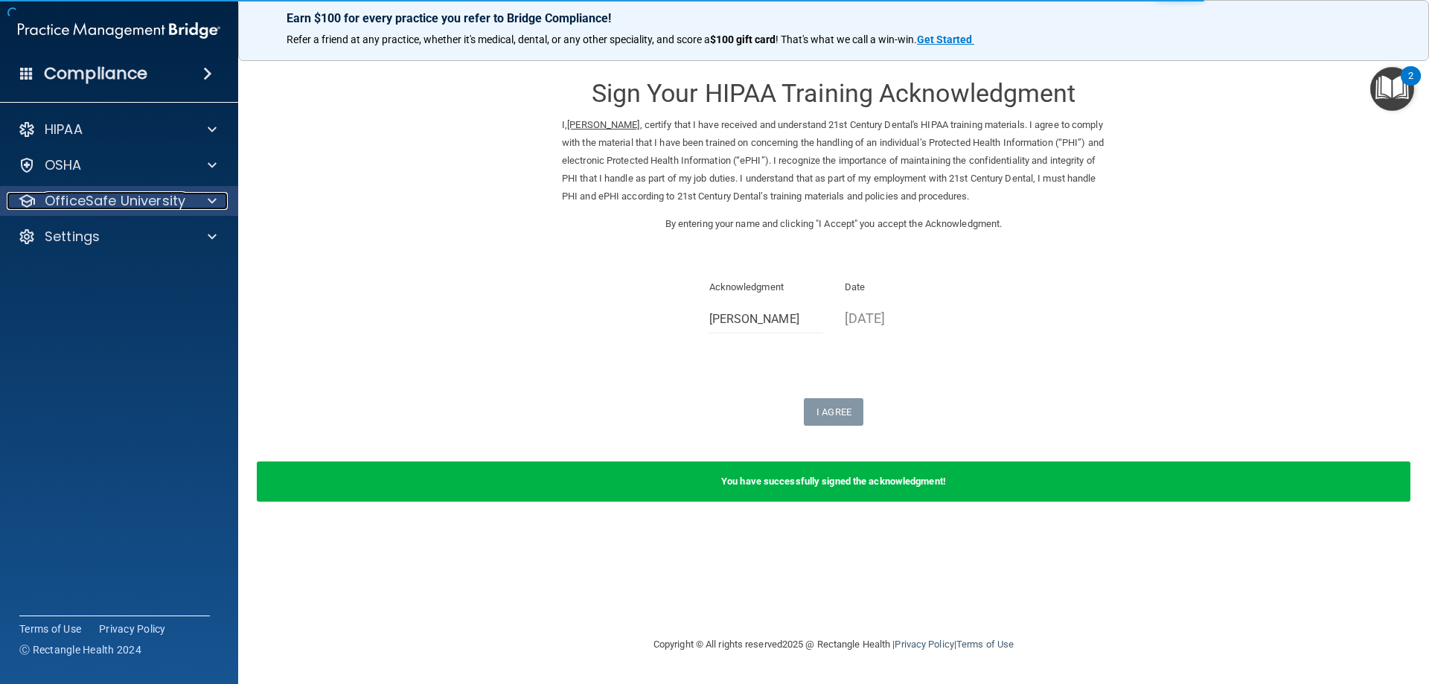
click at [112, 198] on p "OfficeSafe University" at bounding box center [115, 201] width 141 height 18
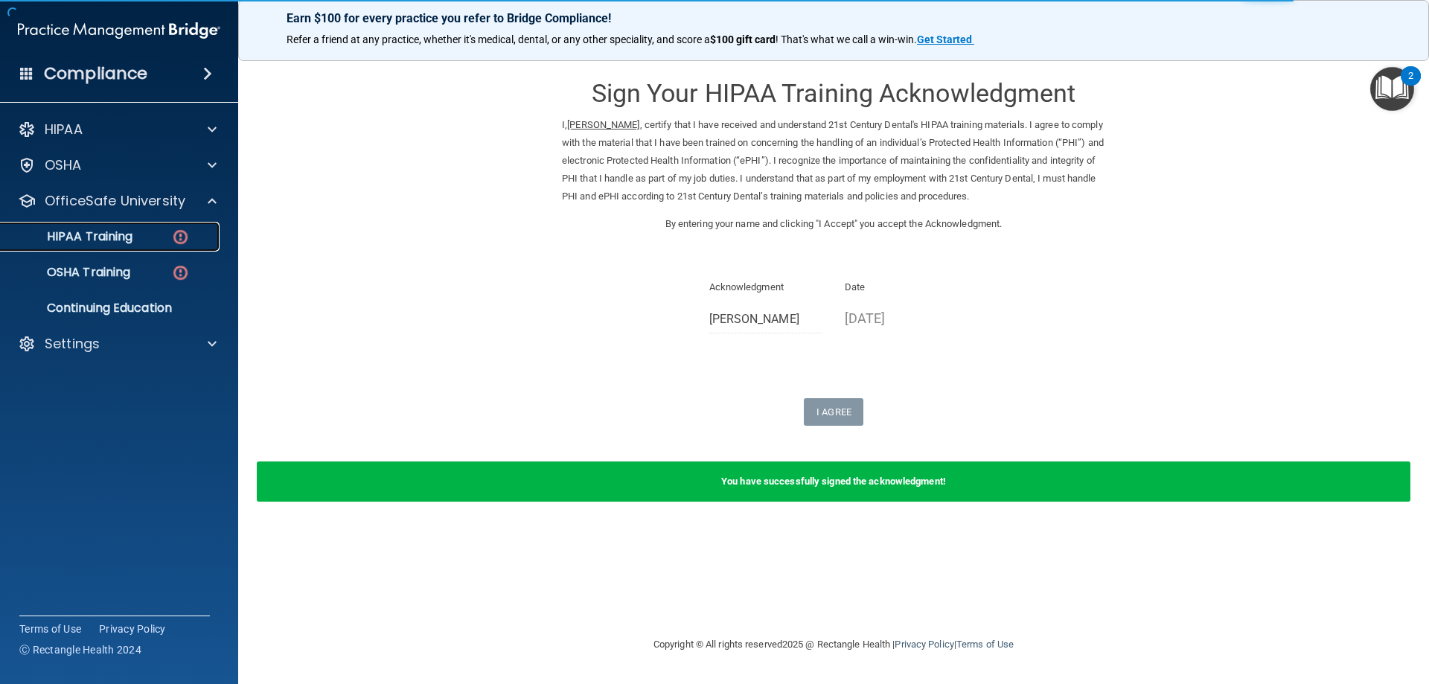
click at [108, 244] on p "HIPAA Training" at bounding box center [71, 236] width 123 height 15
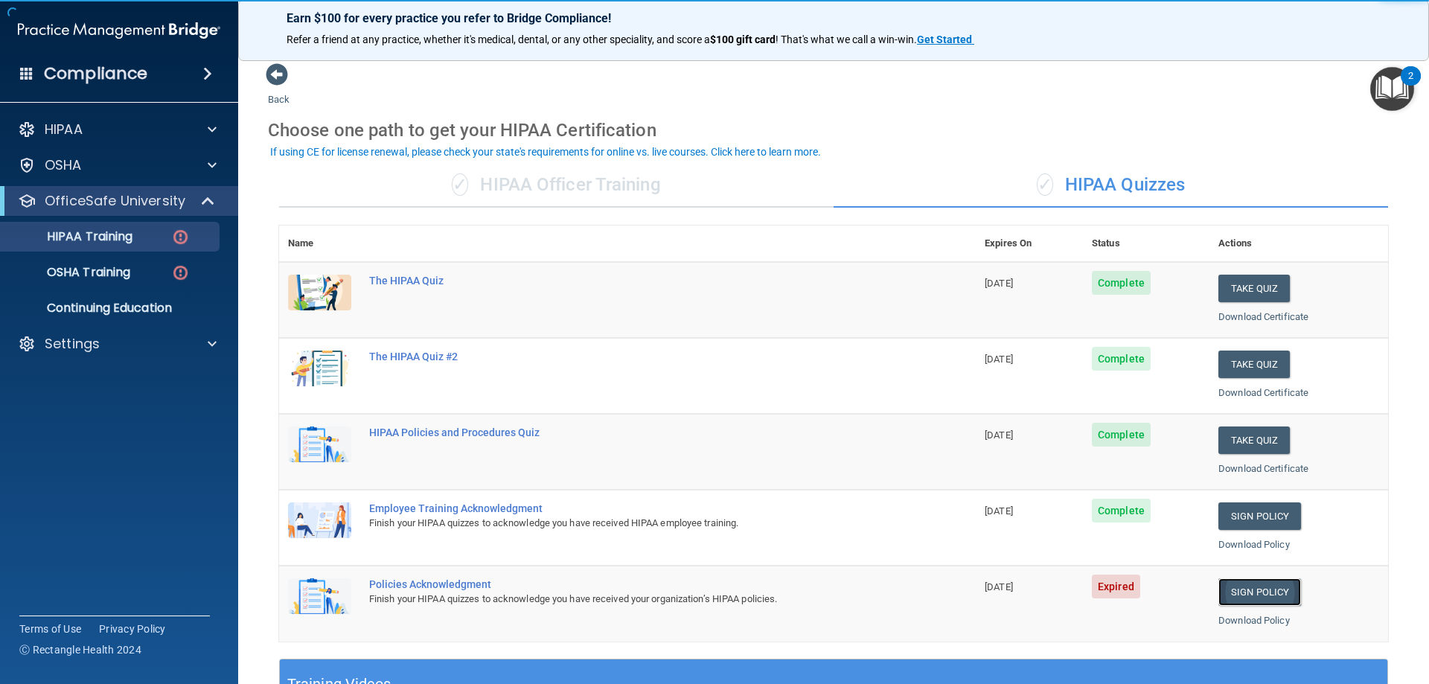
click at [1245, 589] on link "Sign Policy" at bounding box center [1259, 592] width 83 height 28
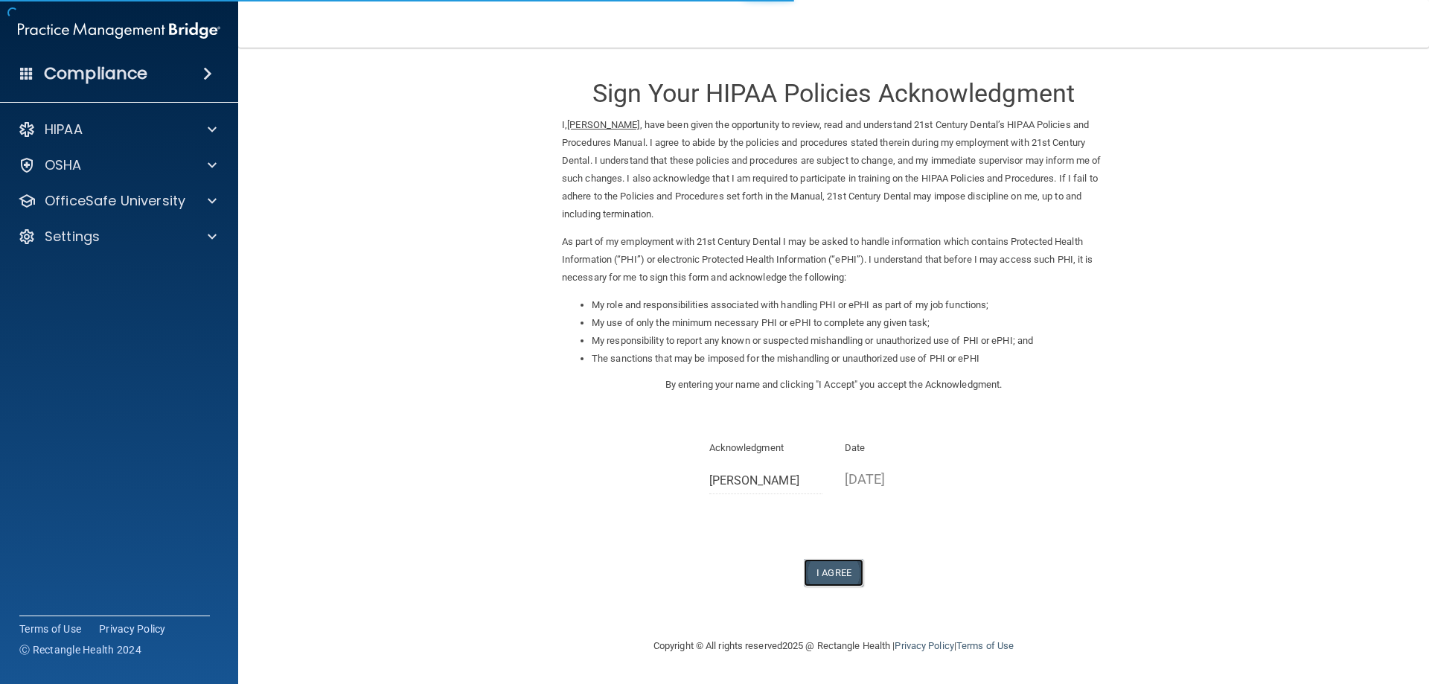
click at [812, 575] on button "I Agree" at bounding box center [834, 573] width 60 height 28
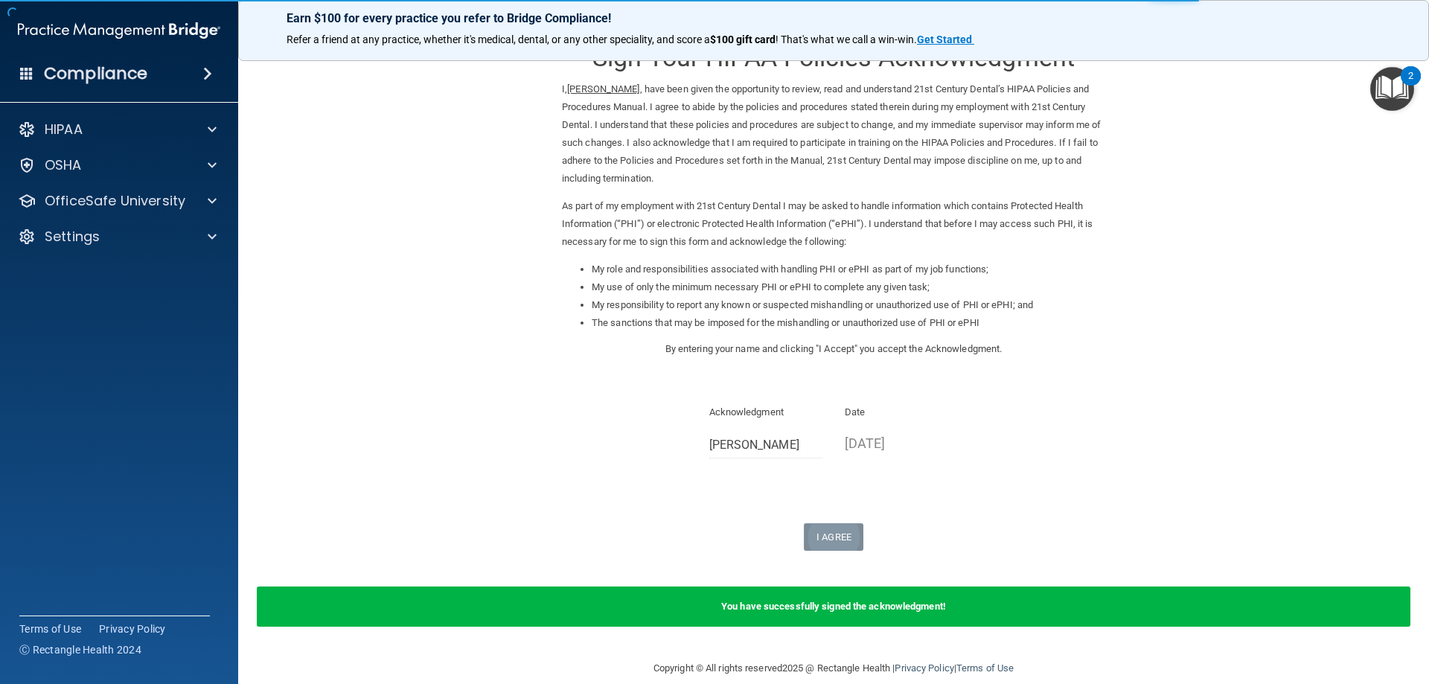
scroll to position [56, 0]
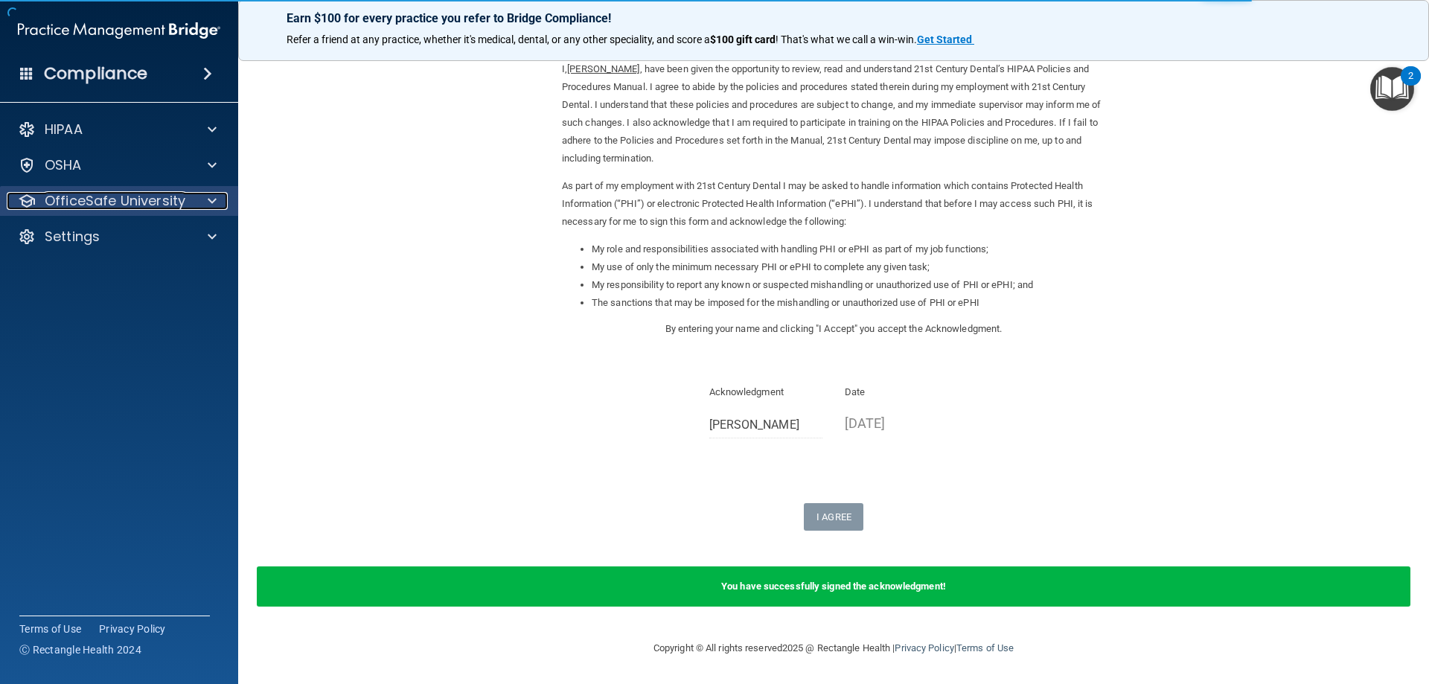
click at [150, 192] on p "OfficeSafe University" at bounding box center [115, 201] width 141 height 18
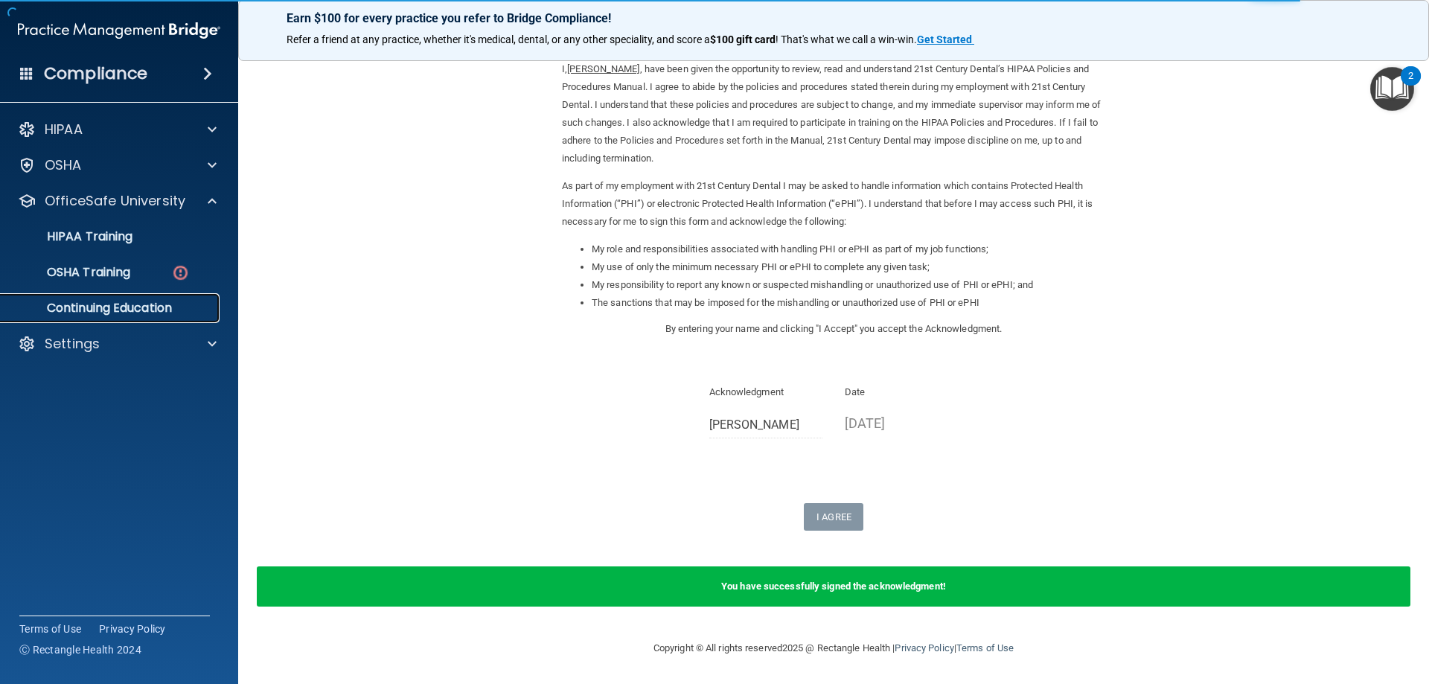
click at [77, 301] on p "Continuing Education" at bounding box center [111, 308] width 203 height 15
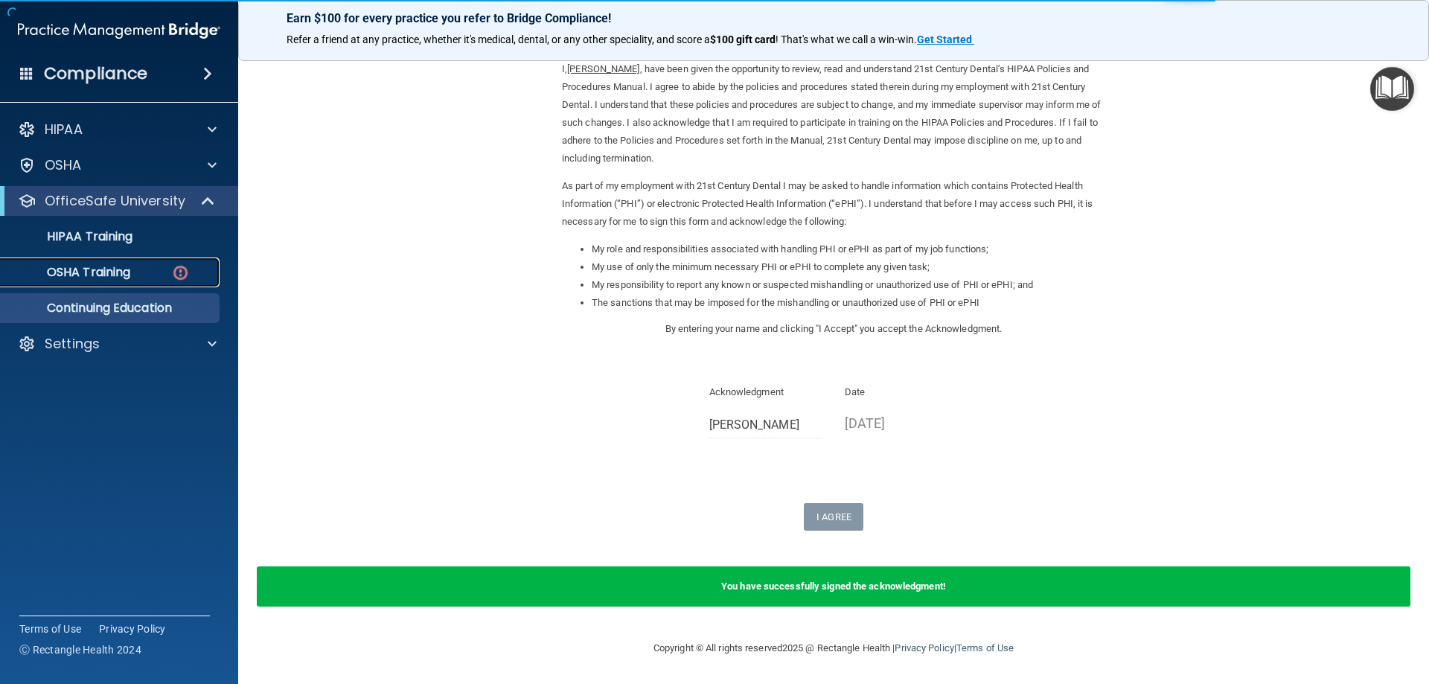
click at [90, 263] on link "OSHA Training" at bounding box center [102, 272] width 234 height 30
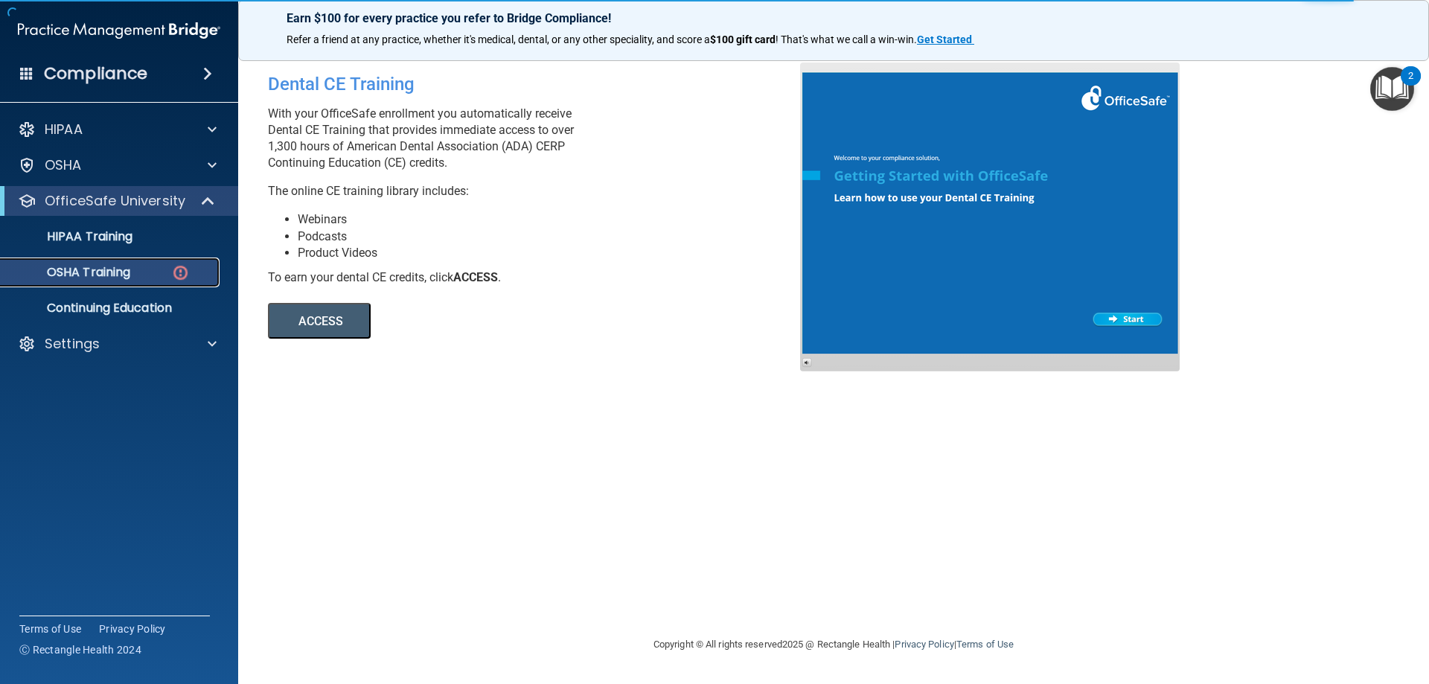
click at [74, 273] on p "OSHA Training" at bounding box center [70, 272] width 121 height 15
click at [101, 257] on link "OSHA Training" at bounding box center [102, 272] width 234 height 30
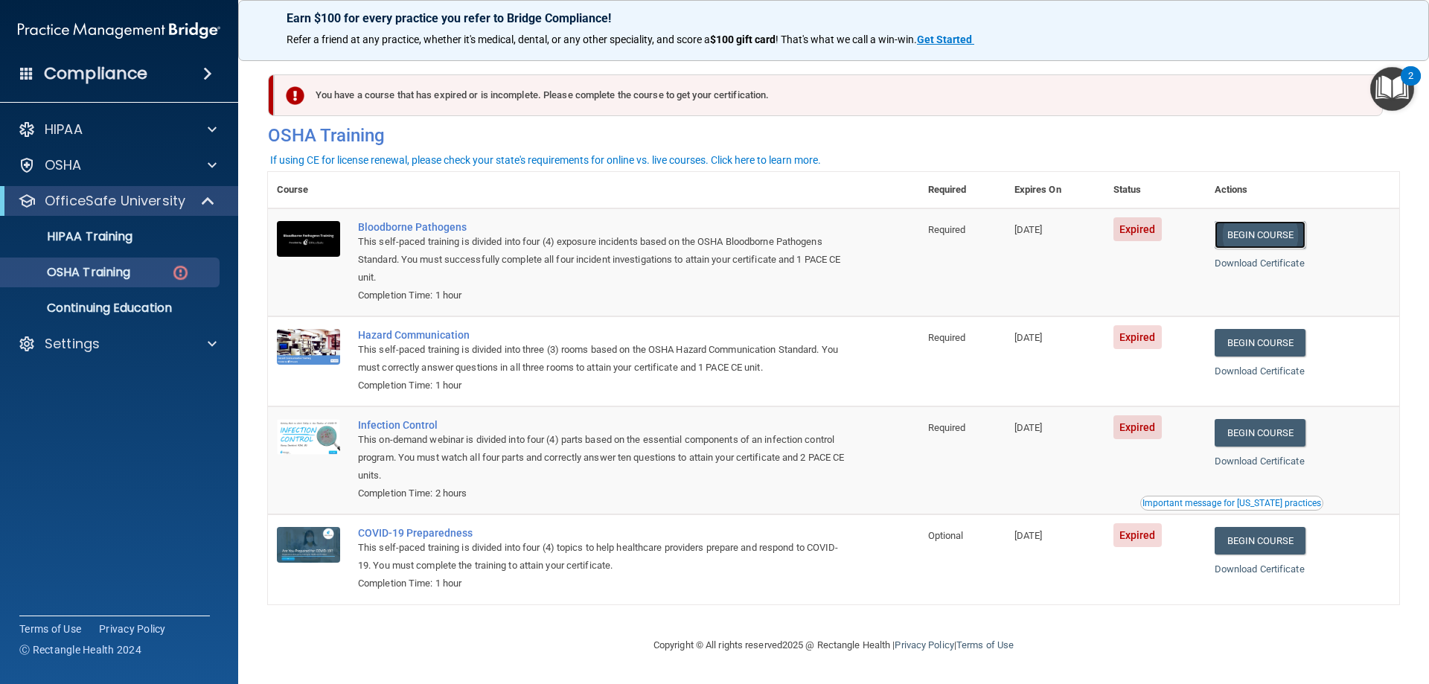
click at [1271, 233] on link "Begin Course" at bounding box center [1259, 235] width 91 height 28
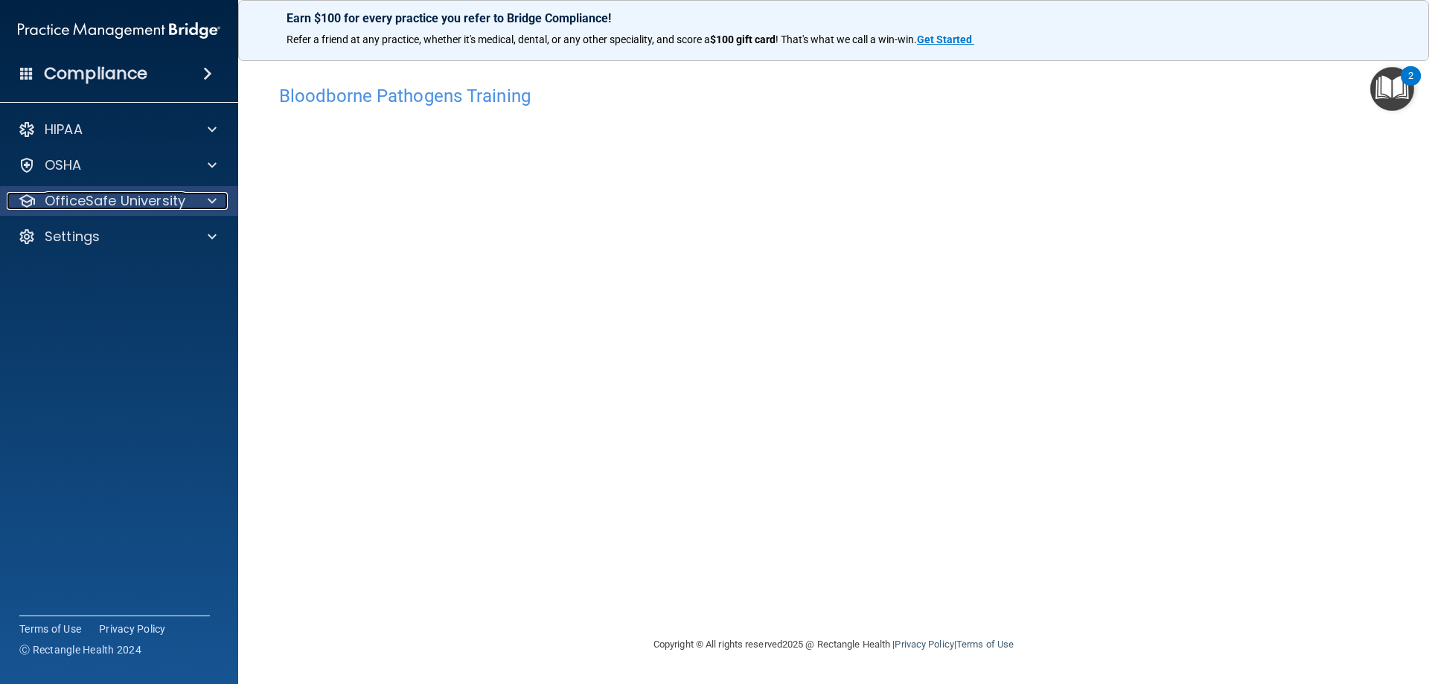
click at [211, 196] on span at bounding box center [212, 201] width 9 height 18
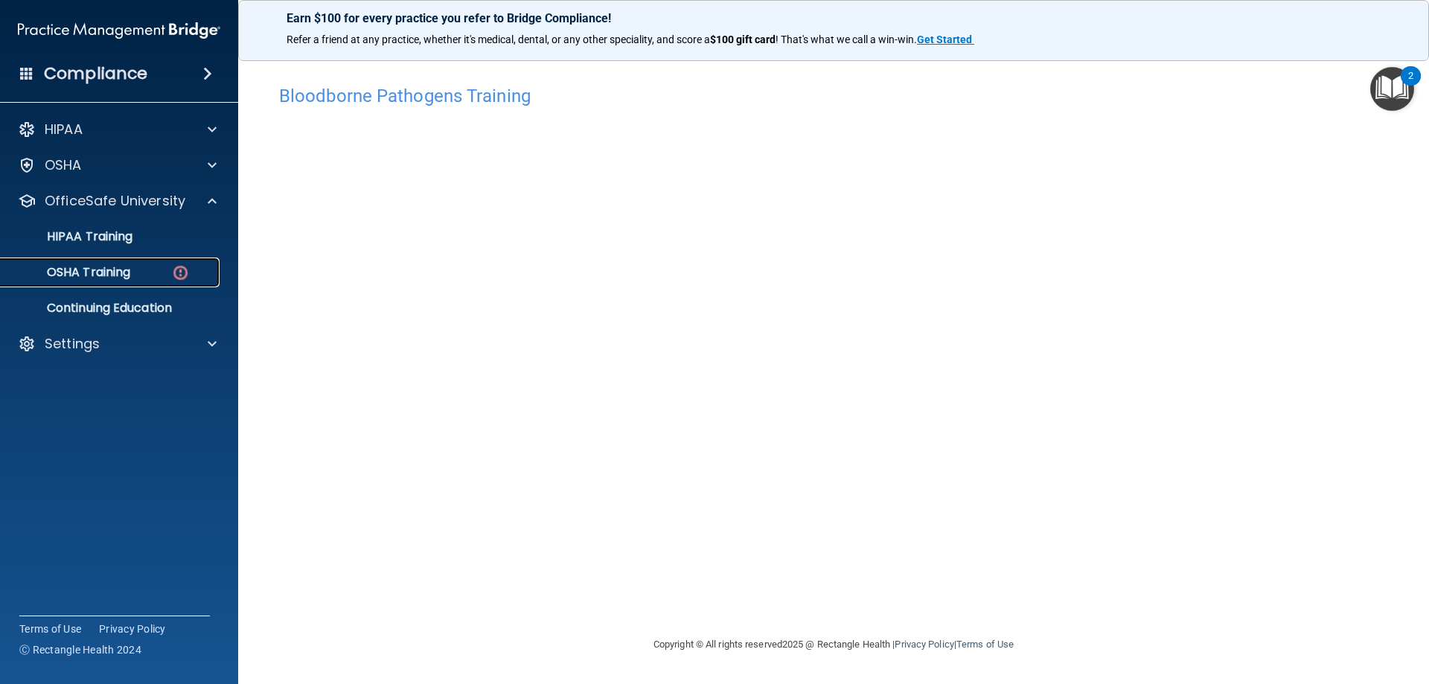
click at [132, 274] on div "OSHA Training" at bounding box center [111, 272] width 203 height 15
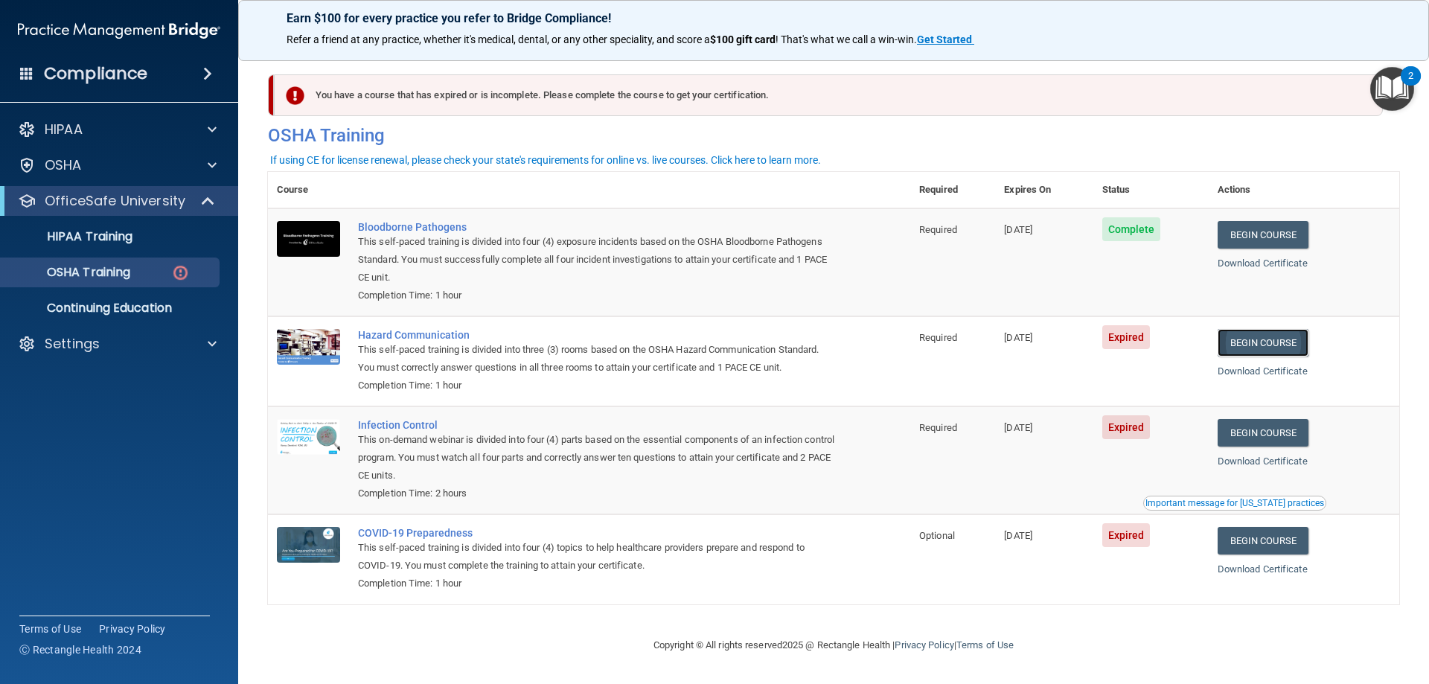
click at [1258, 335] on link "Begin Course" at bounding box center [1262, 343] width 91 height 28
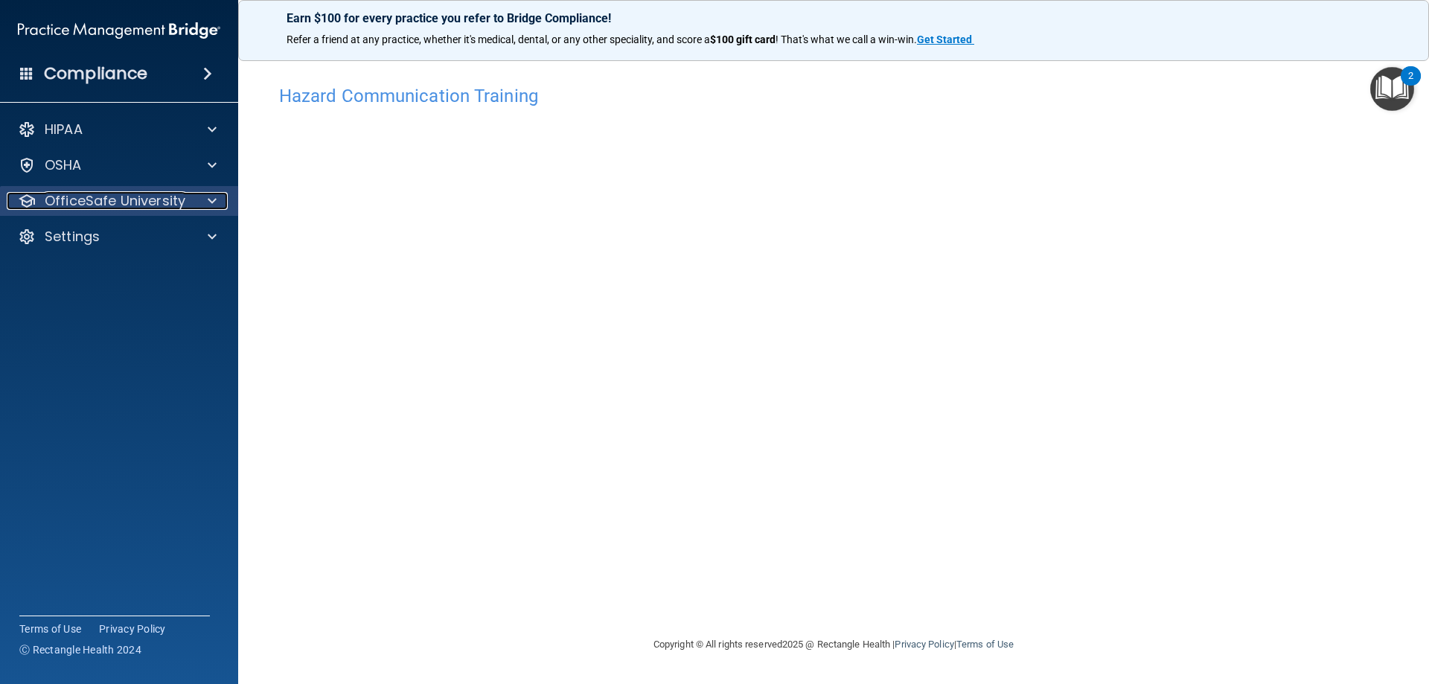
click at [205, 199] on div at bounding box center [209, 201] width 37 height 18
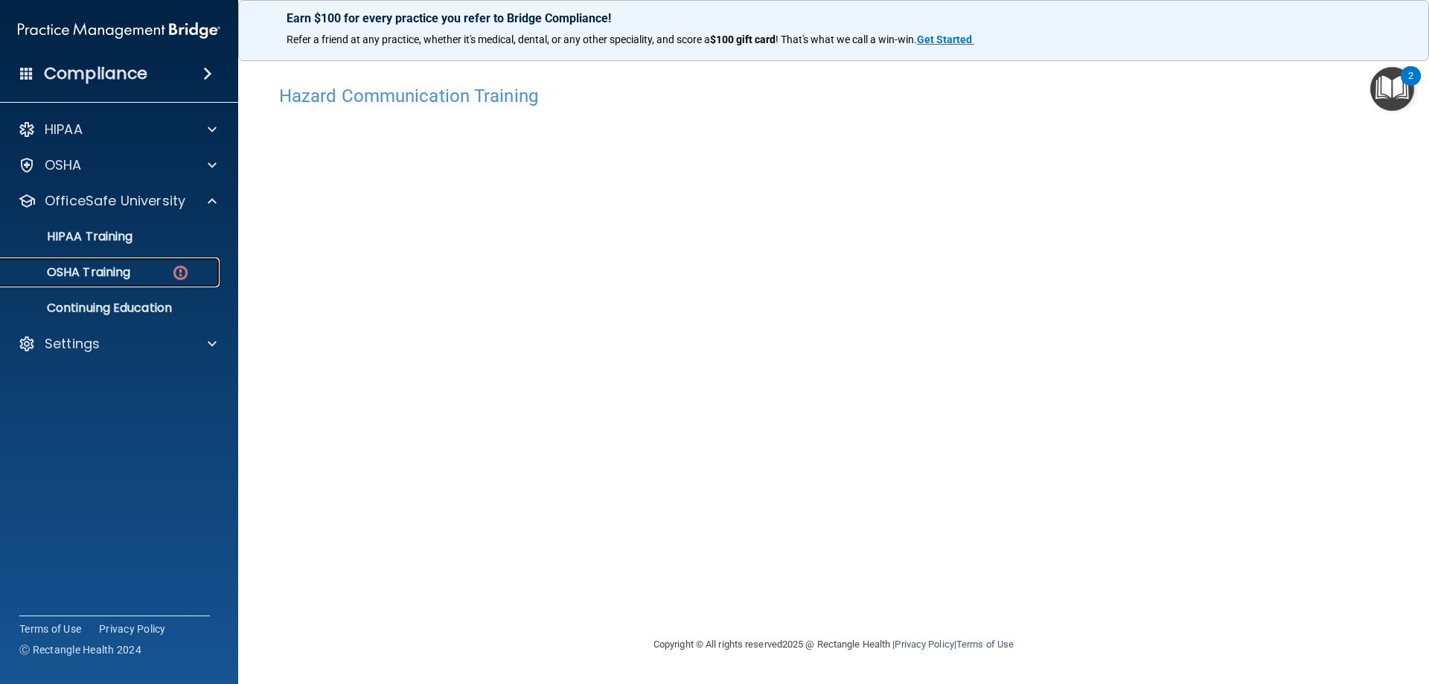
click at [116, 275] on p "OSHA Training" at bounding box center [70, 272] width 121 height 15
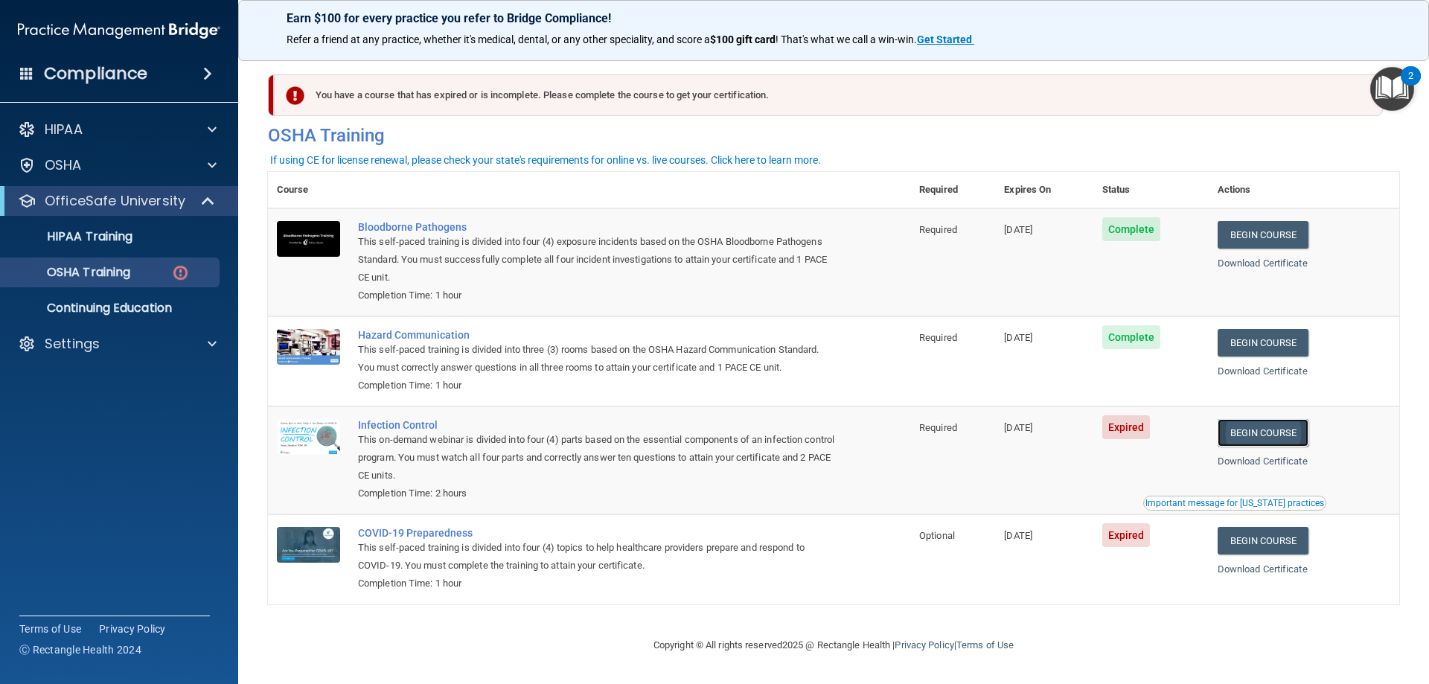
click at [1249, 426] on link "Begin Course" at bounding box center [1262, 433] width 91 height 28
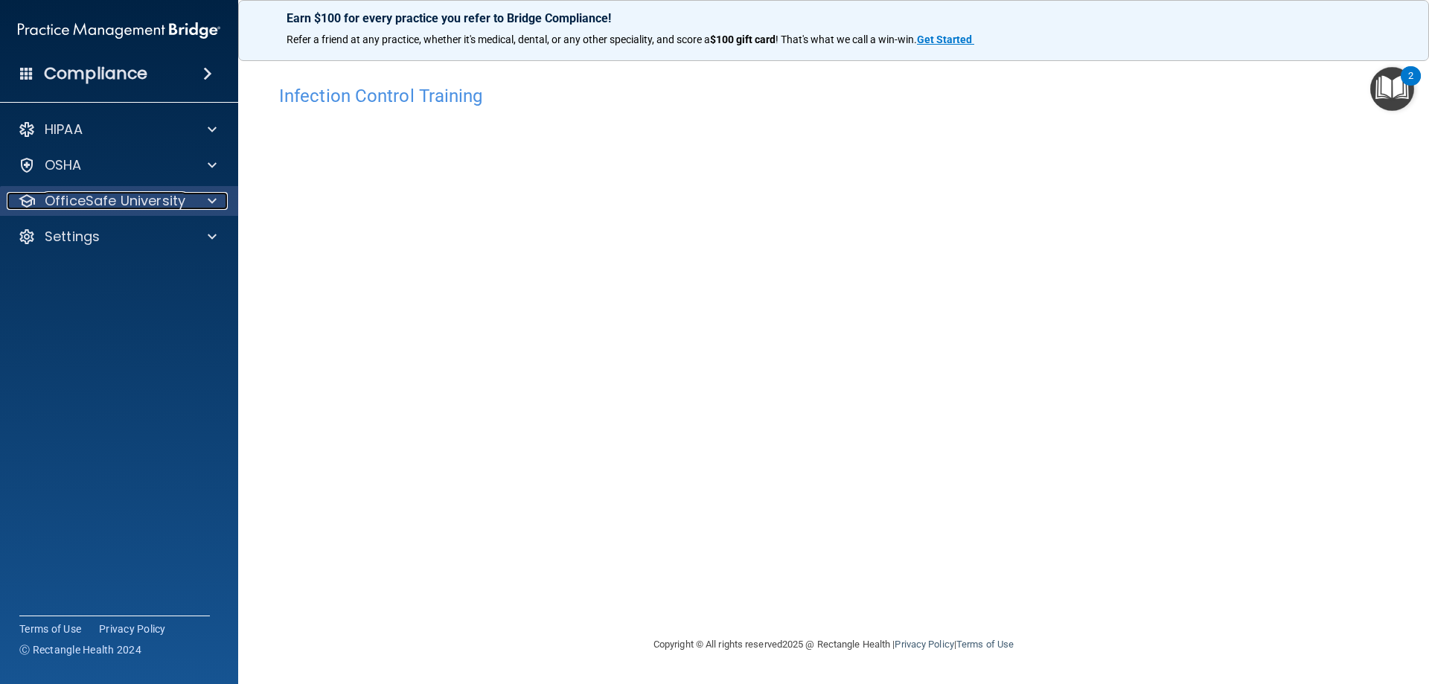
click at [170, 202] on p "OfficeSafe University" at bounding box center [115, 201] width 141 height 18
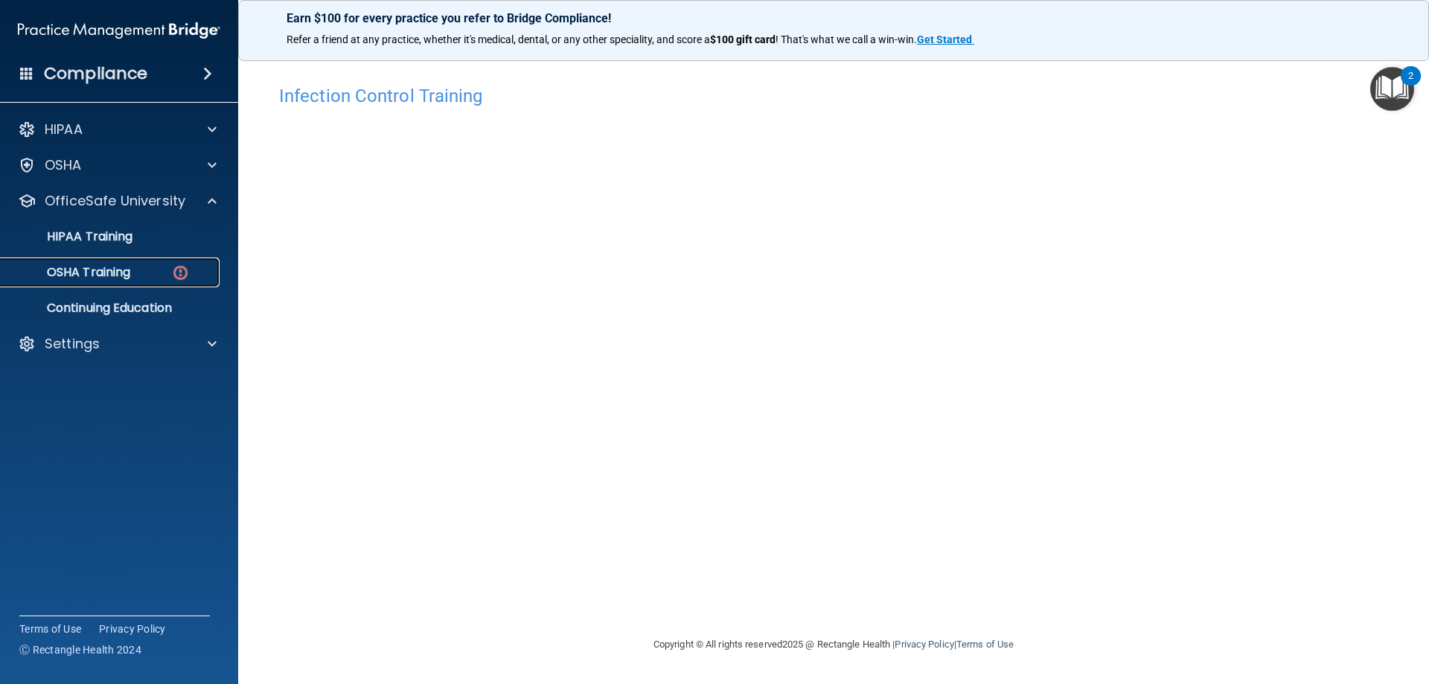
click at [127, 275] on p "OSHA Training" at bounding box center [70, 272] width 121 height 15
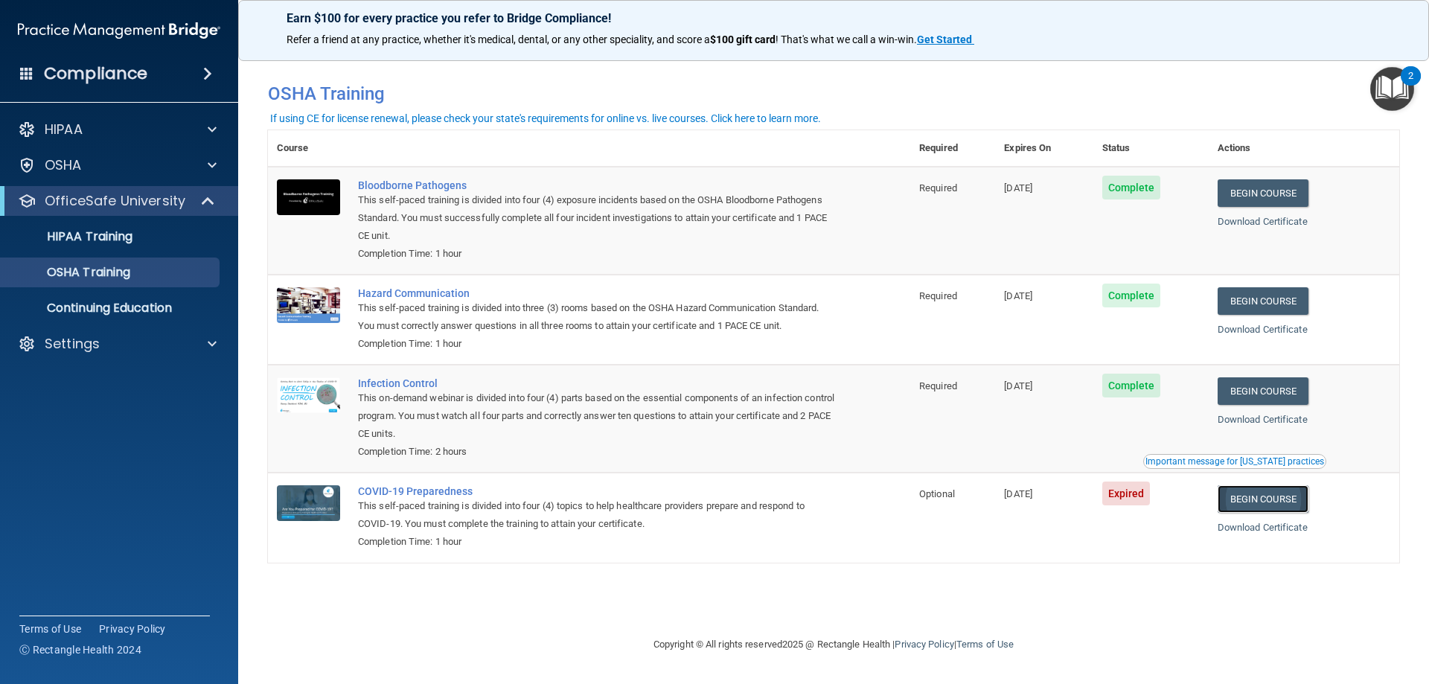
click at [1256, 503] on link "Begin Course" at bounding box center [1262, 499] width 91 height 28
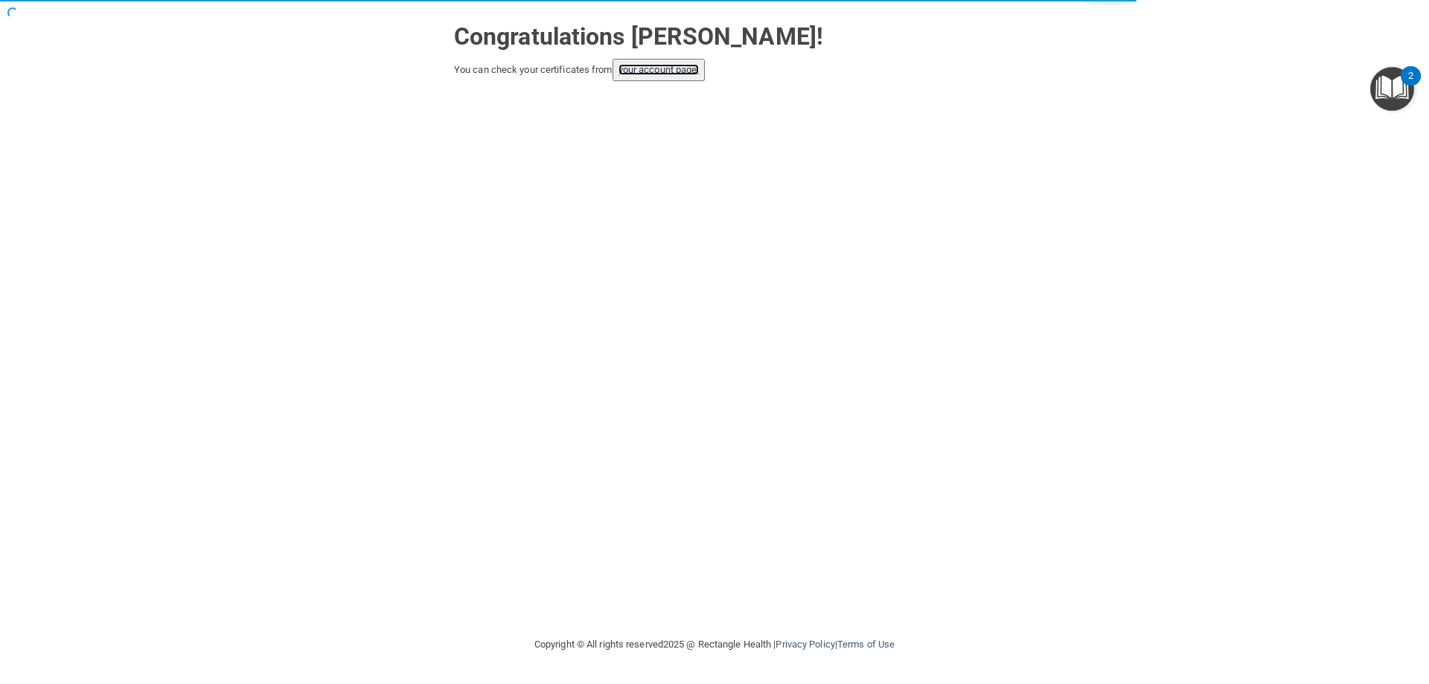
click at [665, 74] on link "your account page!" at bounding box center [658, 69] width 81 height 11
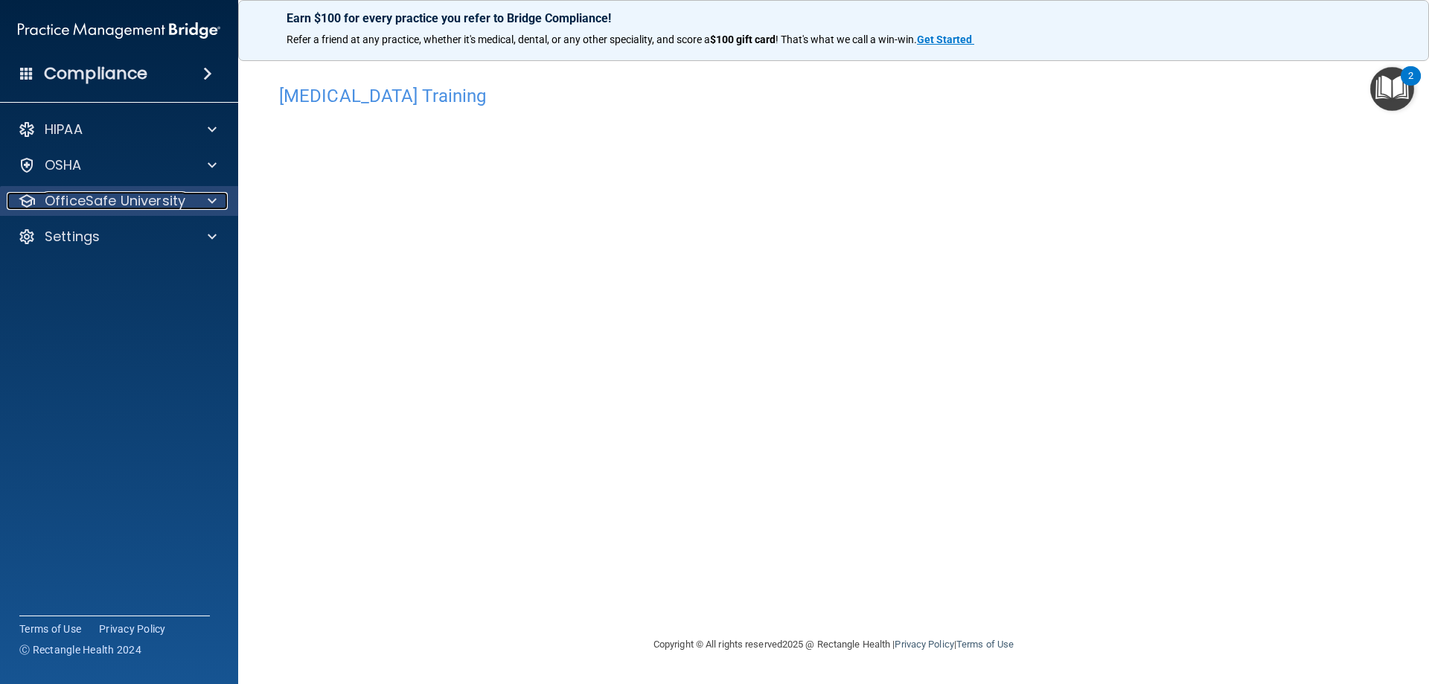
click at [190, 203] on div "OfficeSafe University" at bounding box center [99, 201] width 185 height 18
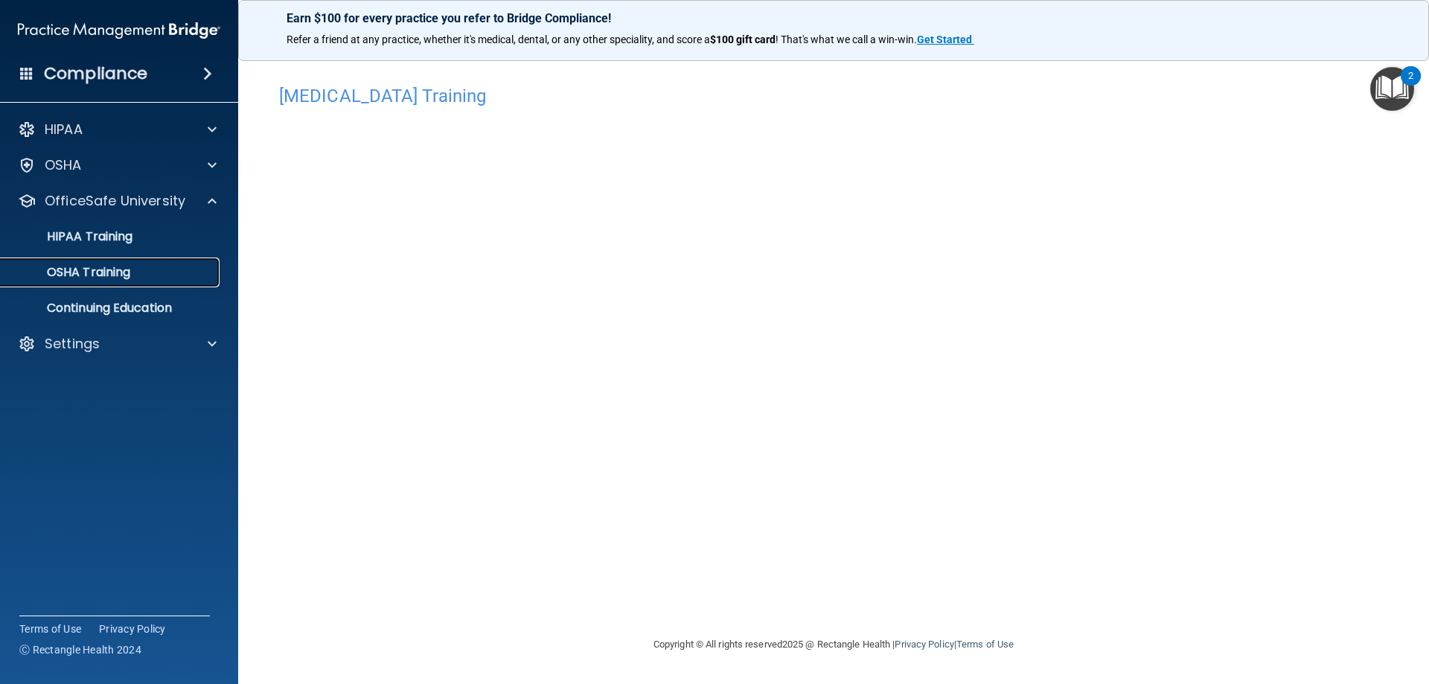
click at [125, 277] on p "OSHA Training" at bounding box center [70, 272] width 121 height 15
